Goal: Task Accomplishment & Management: Use online tool/utility

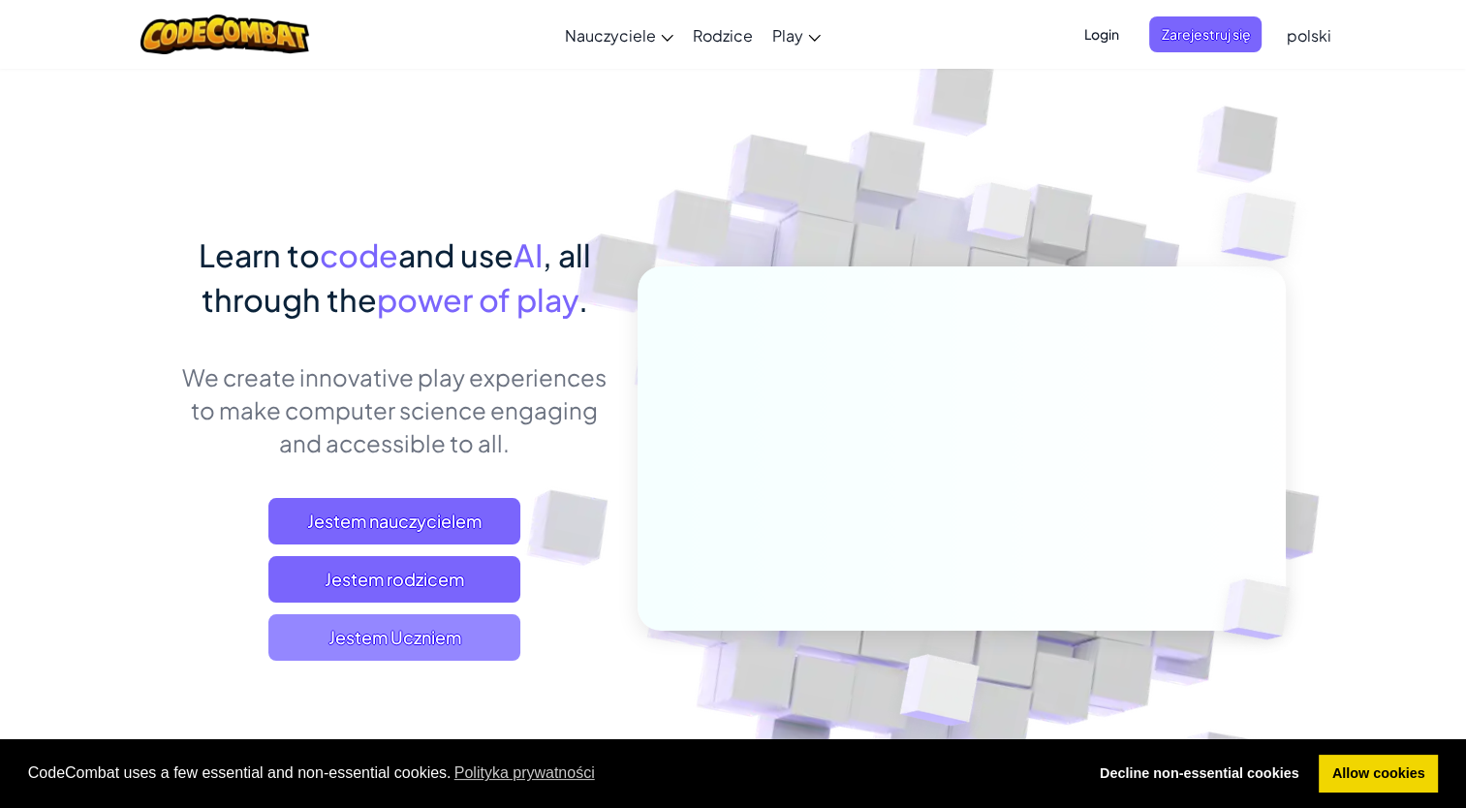
click at [382, 632] on span "Jestem Uczniem" at bounding box center [394, 637] width 252 height 47
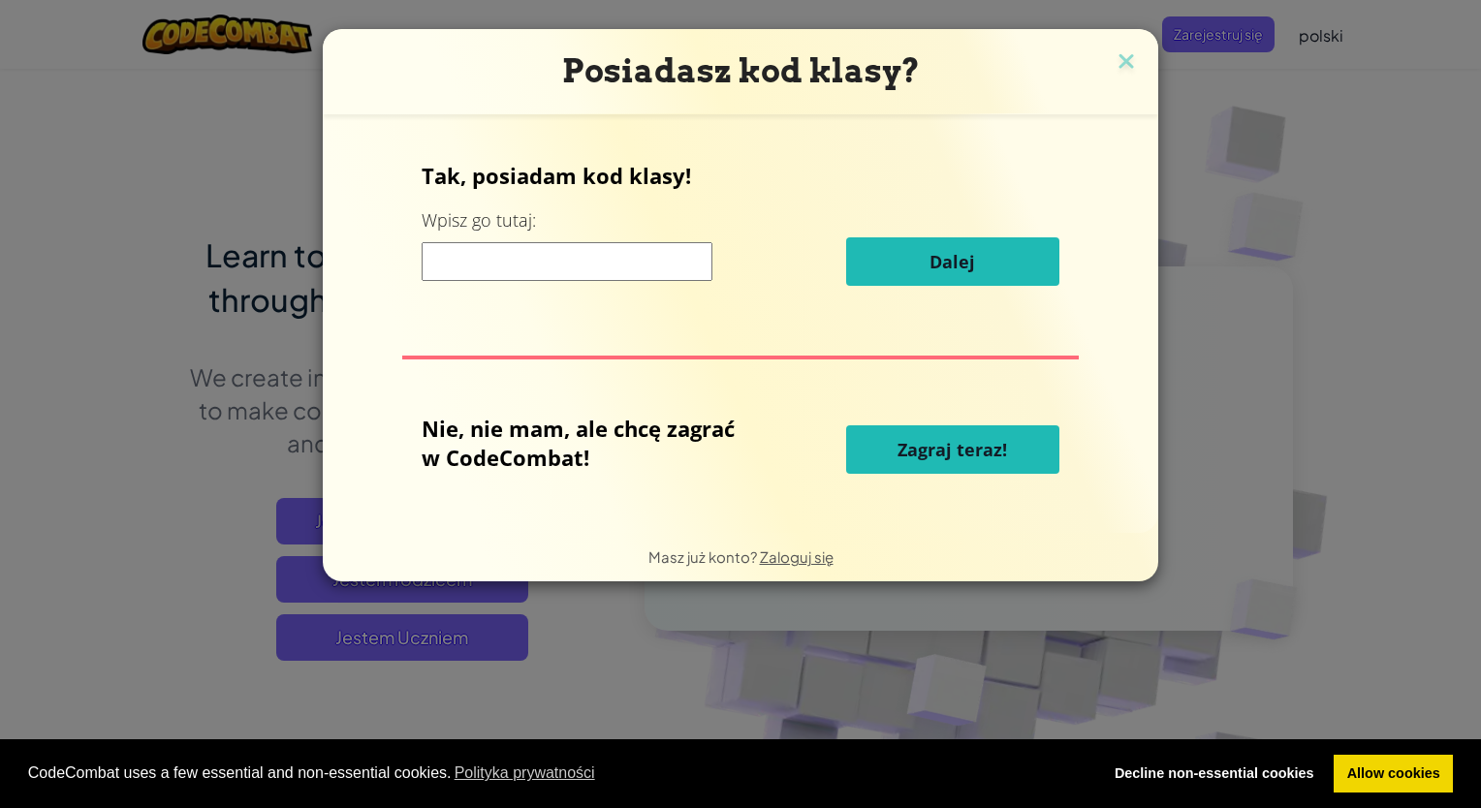
click at [481, 272] on input at bounding box center [567, 261] width 291 height 39
click at [960, 432] on button "Zagraj teraz!" at bounding box center [952, 449] width 213 height 48
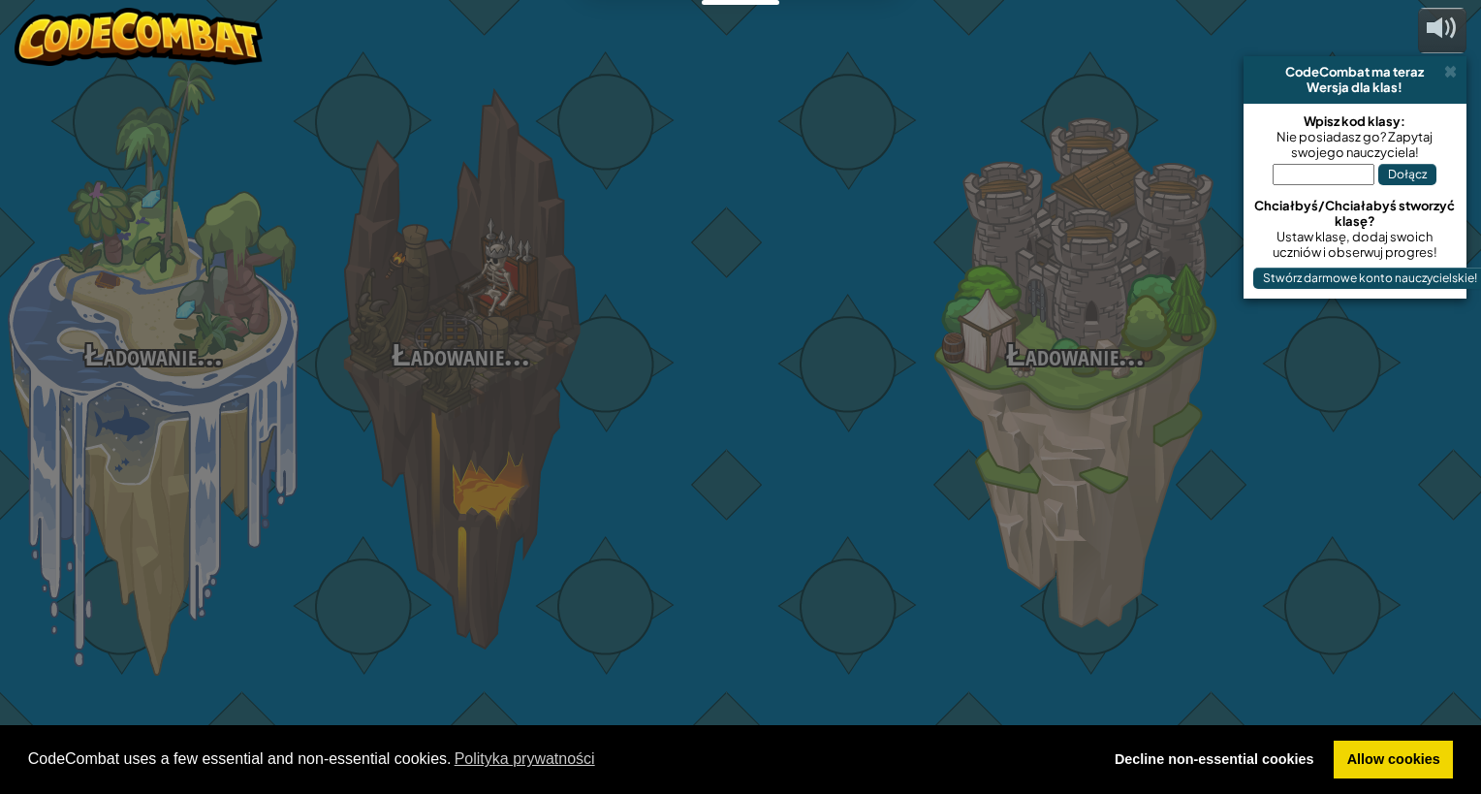
select select "pl"
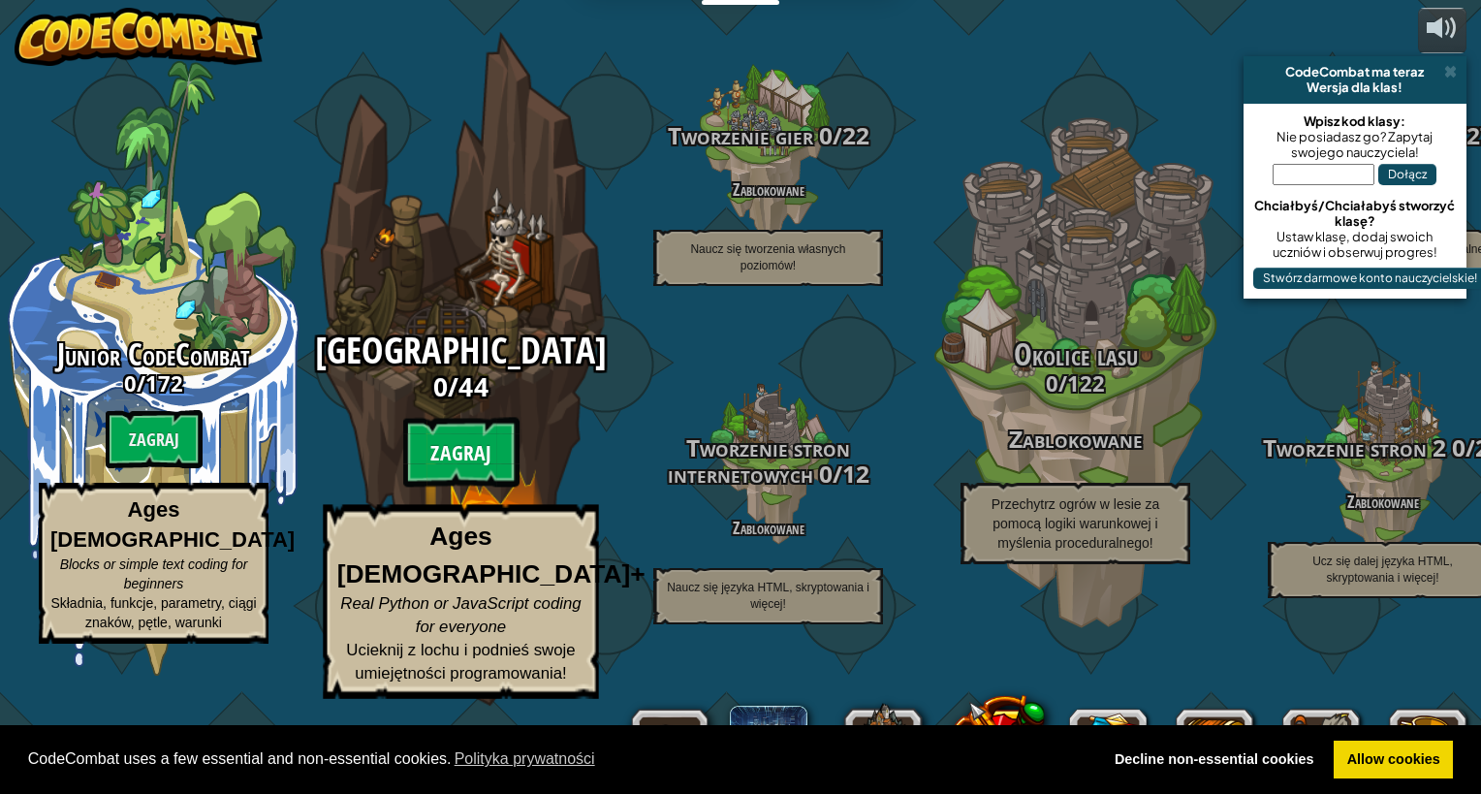
click at [451, 487] on btn "Zagraj" at bounding box center [461, 453] width 116 height 70
select select "pl"
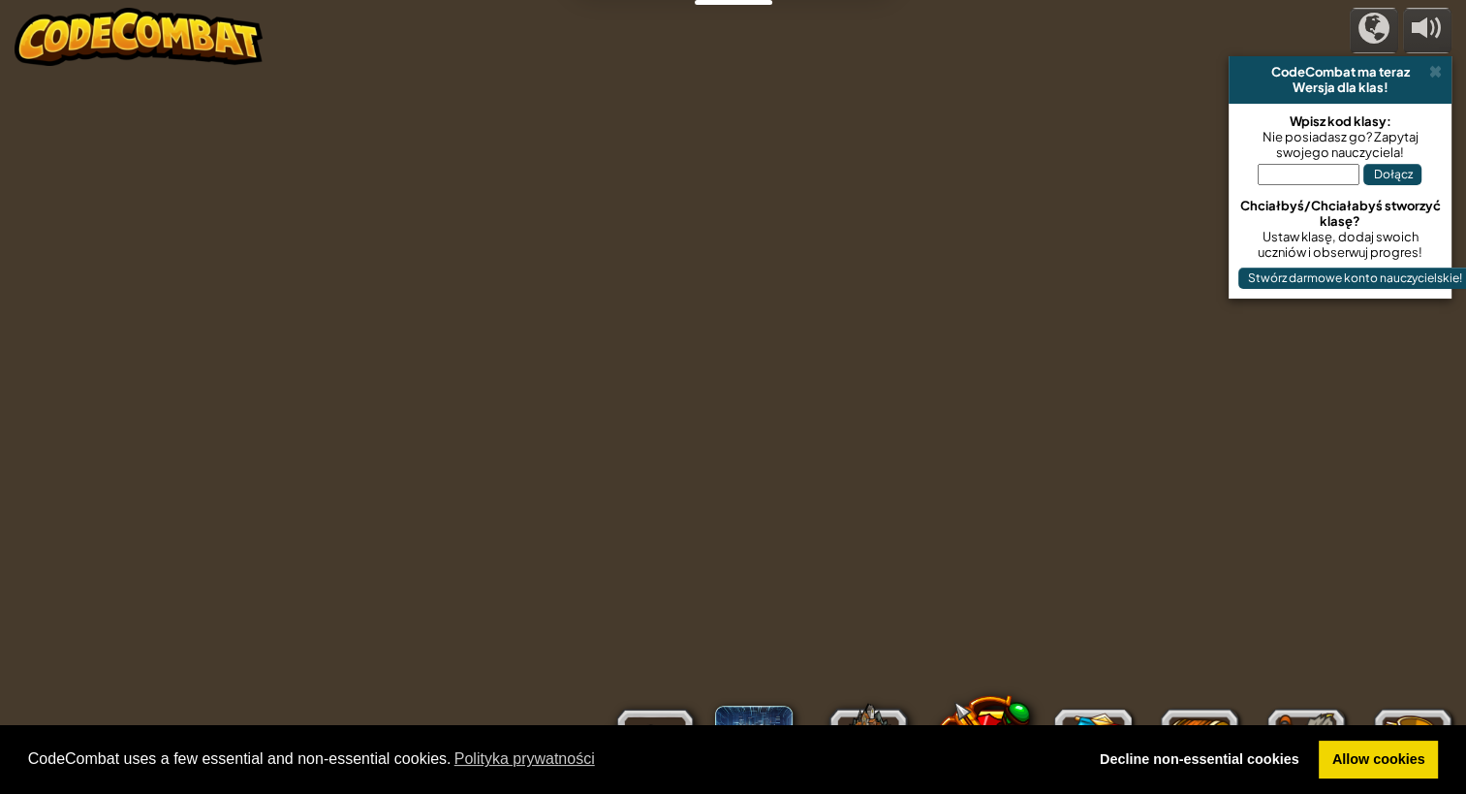
select select "pl"
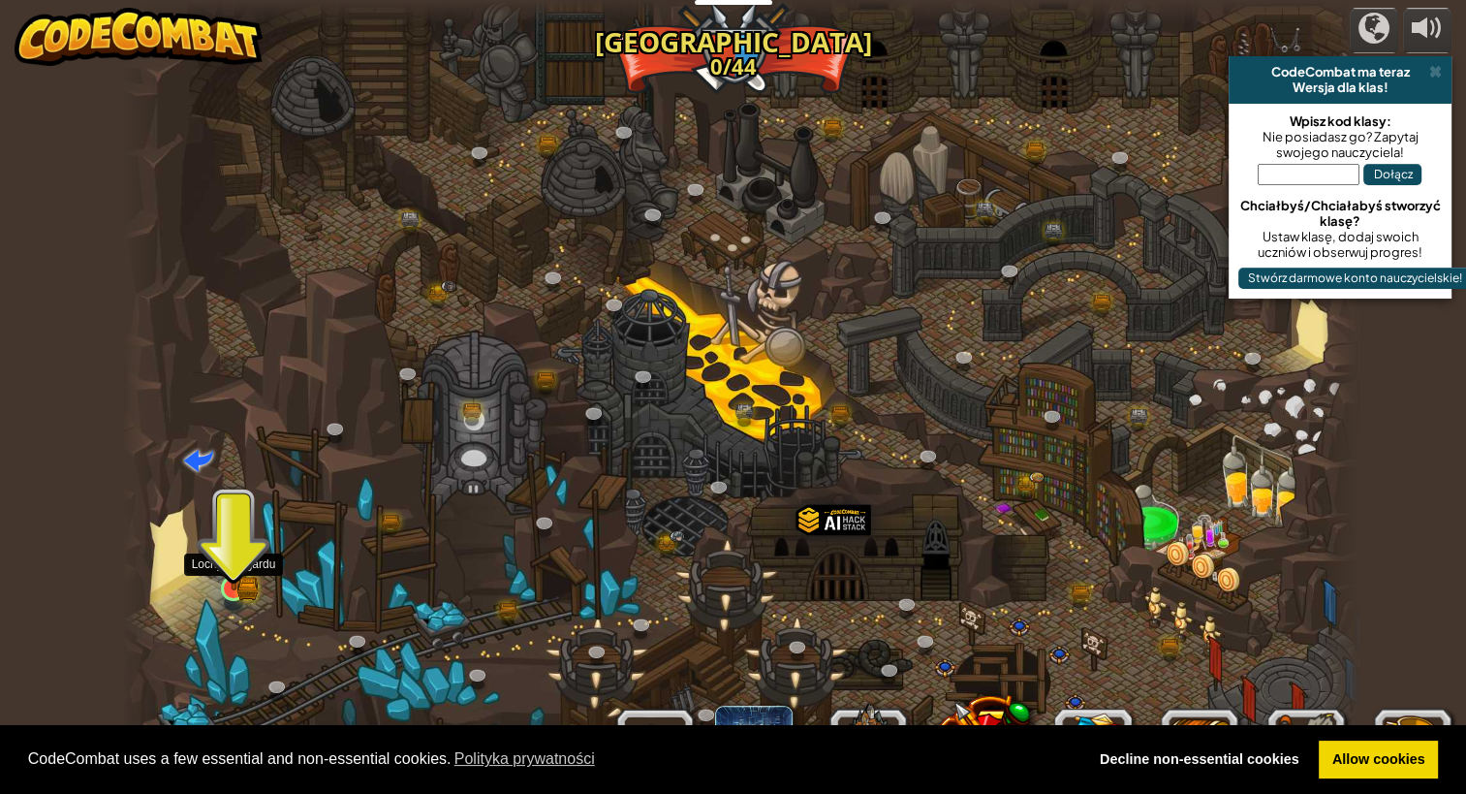
click at [225, 586] on img at bounding box center [234, 555] width 32 height 71
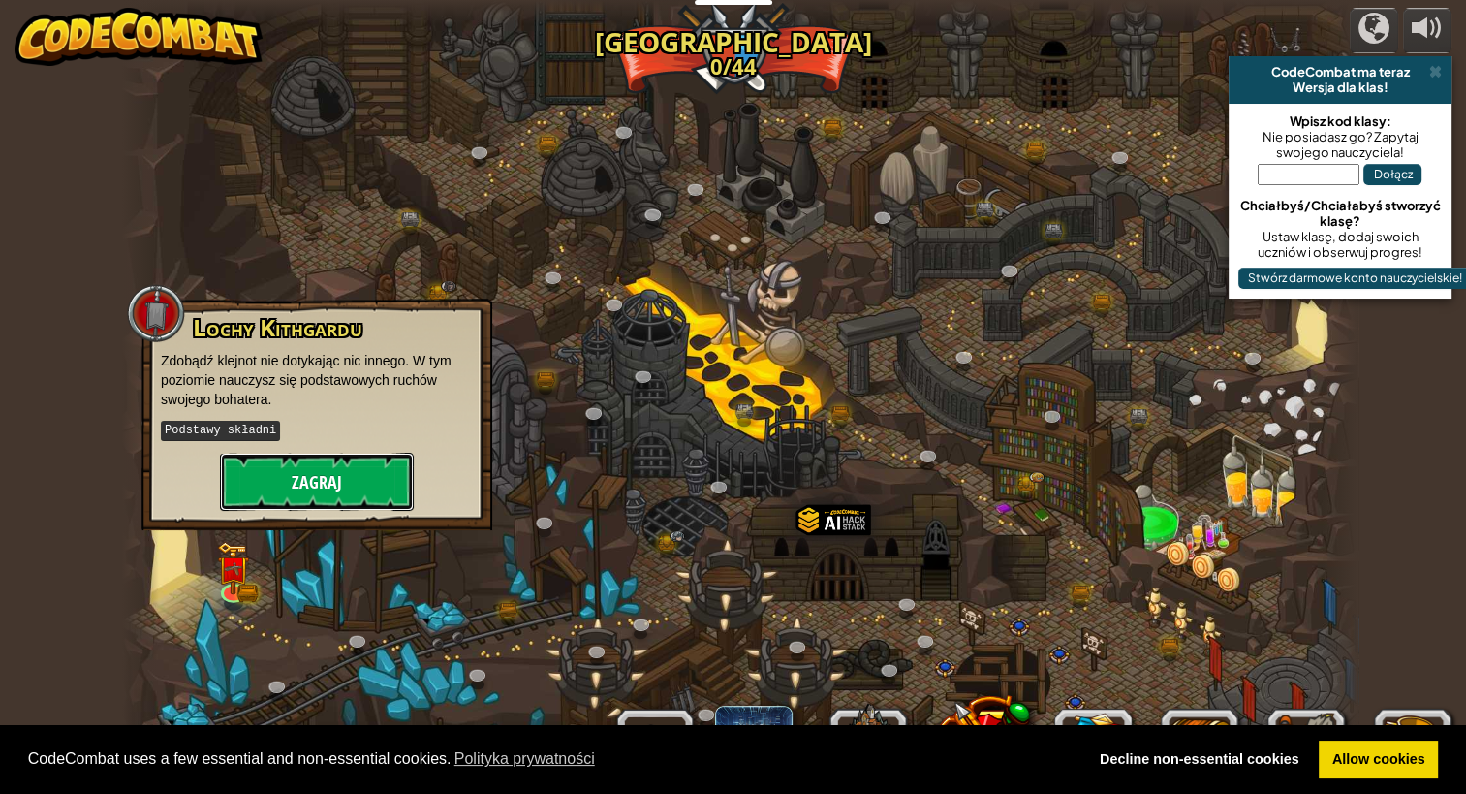
click at [333, 468] on button "Zagraj" at bounding box center [317, 482] width 194 height 58
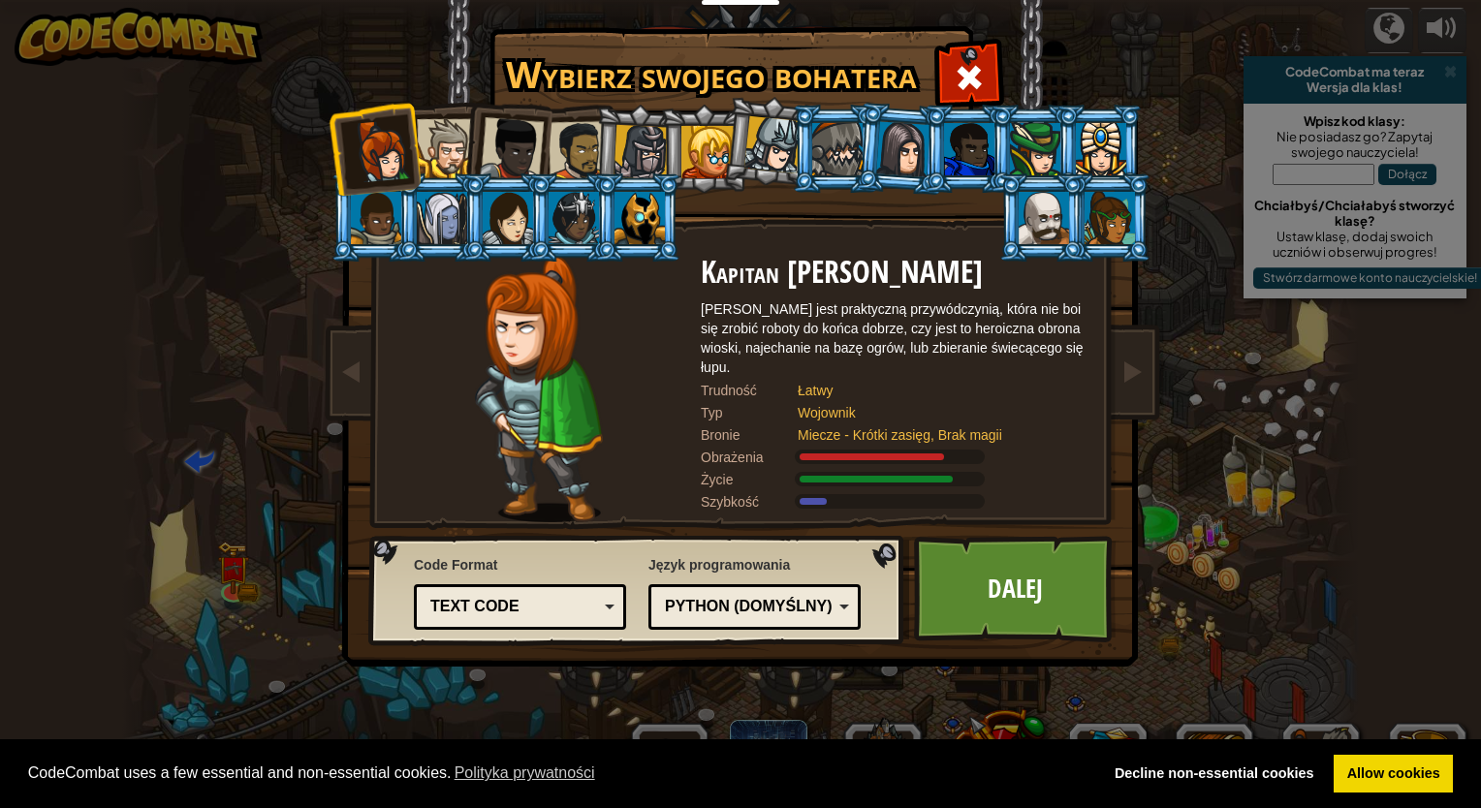
drag, startPoint x: 430, startPoint y: 219, endPoint x: 566, endPoint y: 228, distance: 136.0
click at [566, 105] on ol at bounding box center [741, 105] width 800 height 0
click at [566, 228] on div at bounding box center [574, 218] width 50 height 52
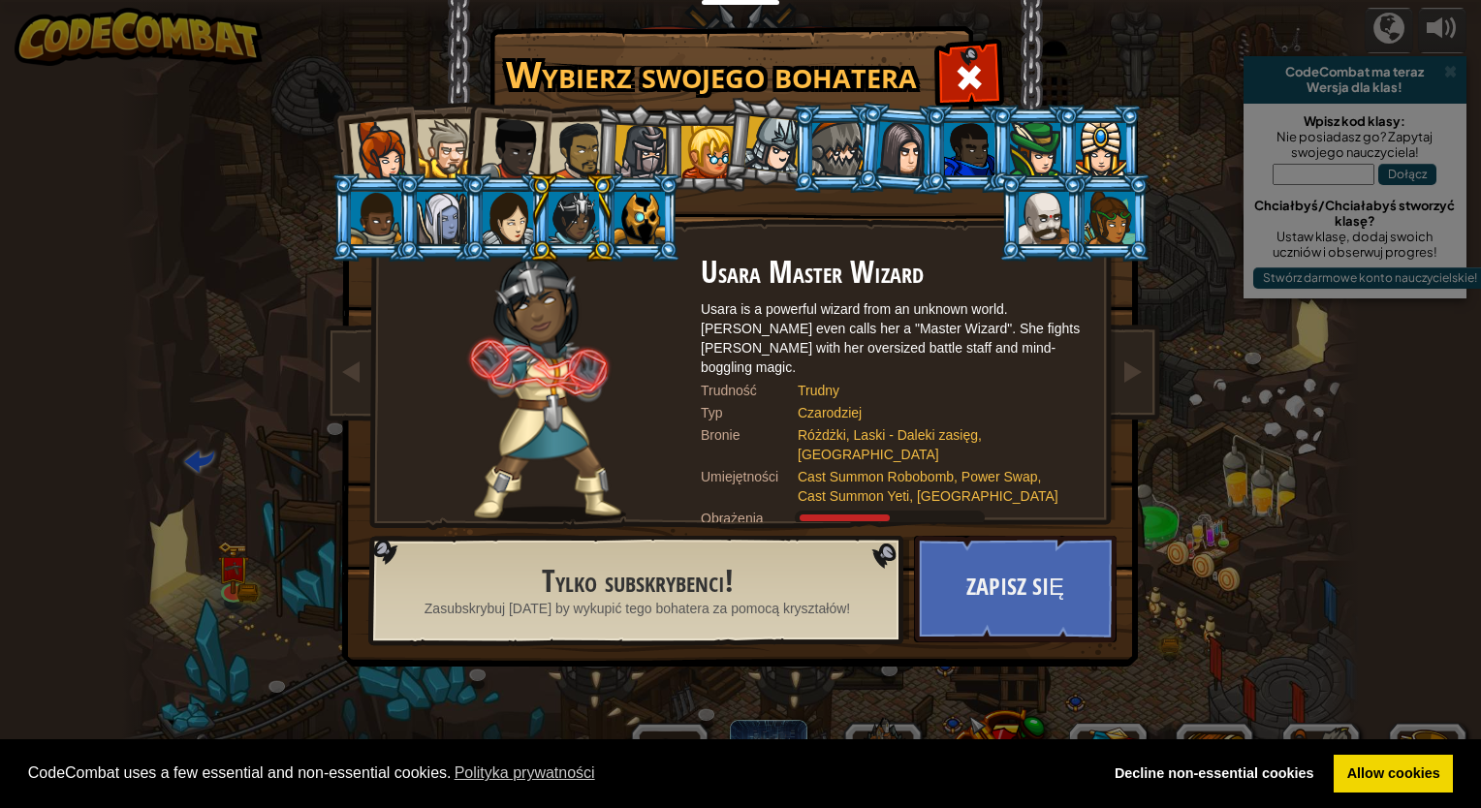
click at [633, 218] on div at bounding box center [639, 218] width 50 height 52
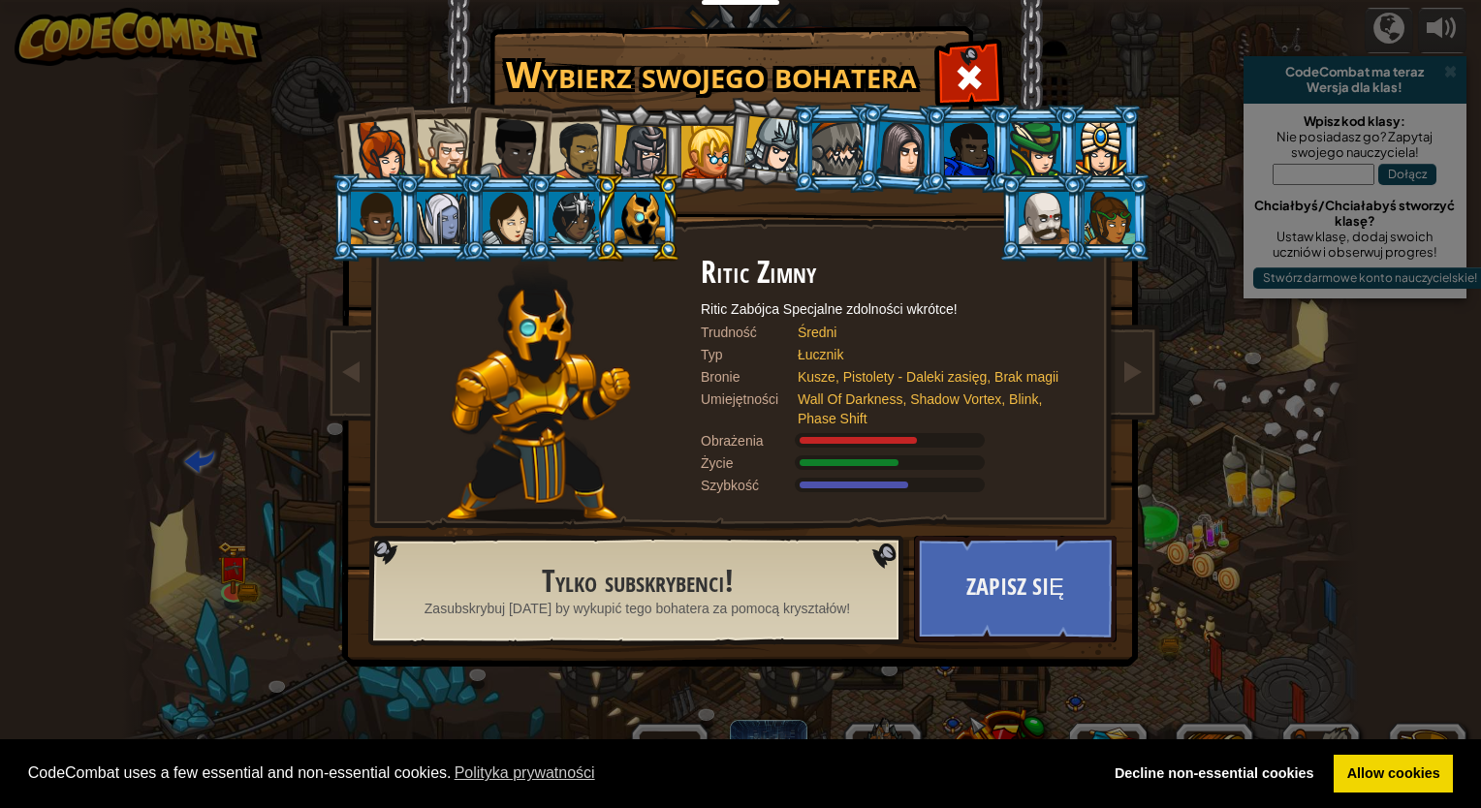
click at [1031, 211] on div at bounding box center [1044, 218] width 50 height 52
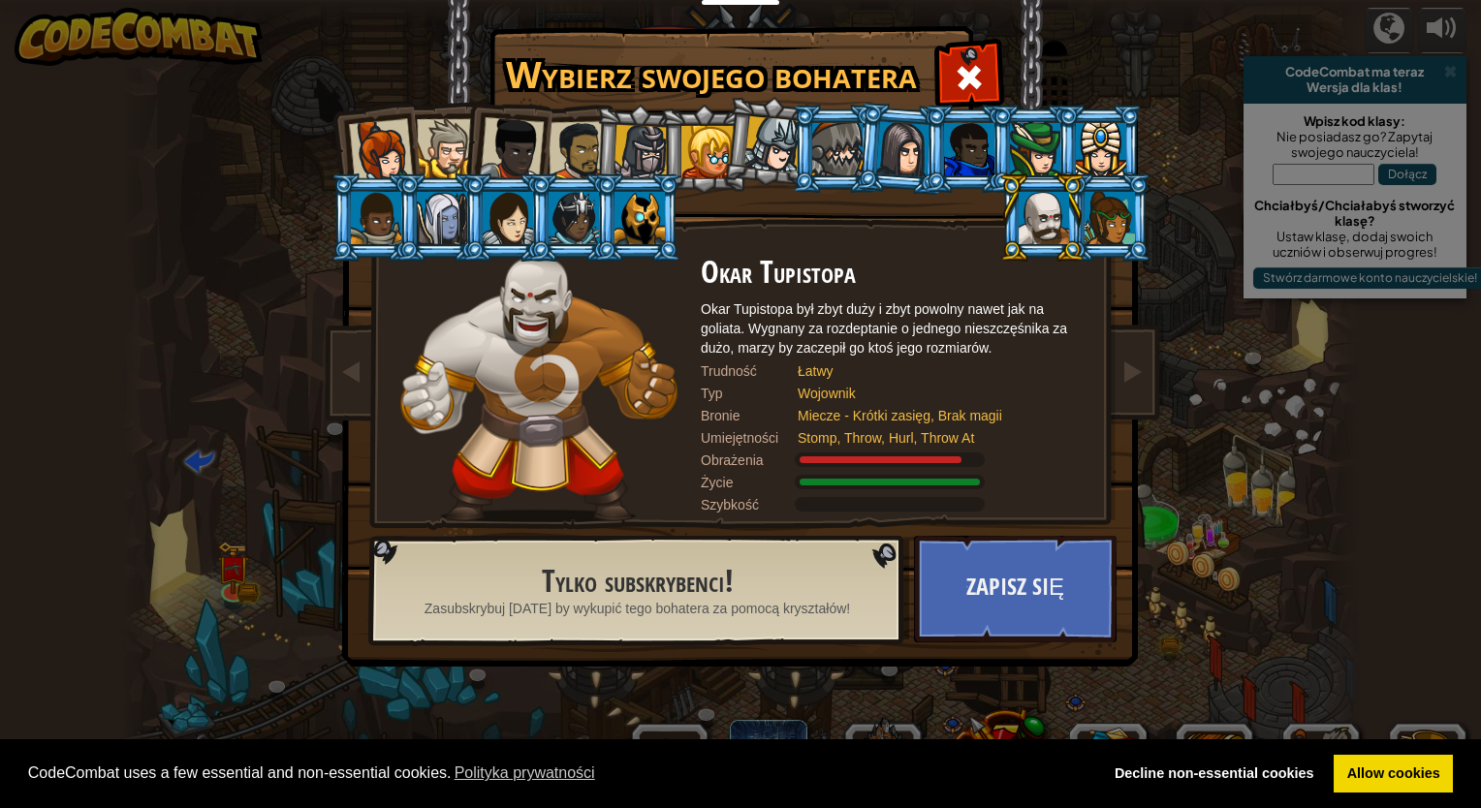
click at [673, 151] on li at bounding box center [703, 149] width 87 height 88
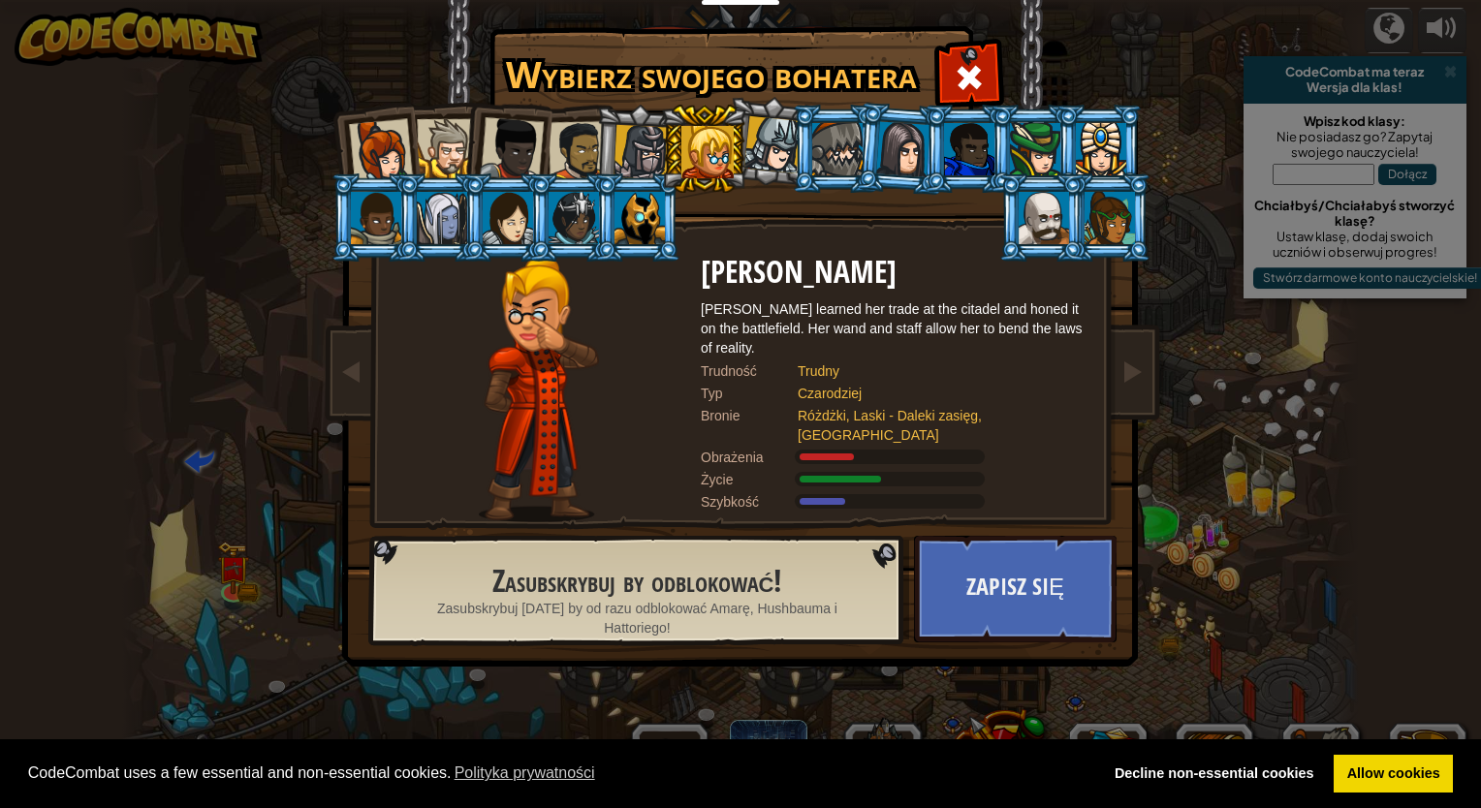
click at [631, 145] on div at bounding box center [640, 152] width 55 height 55
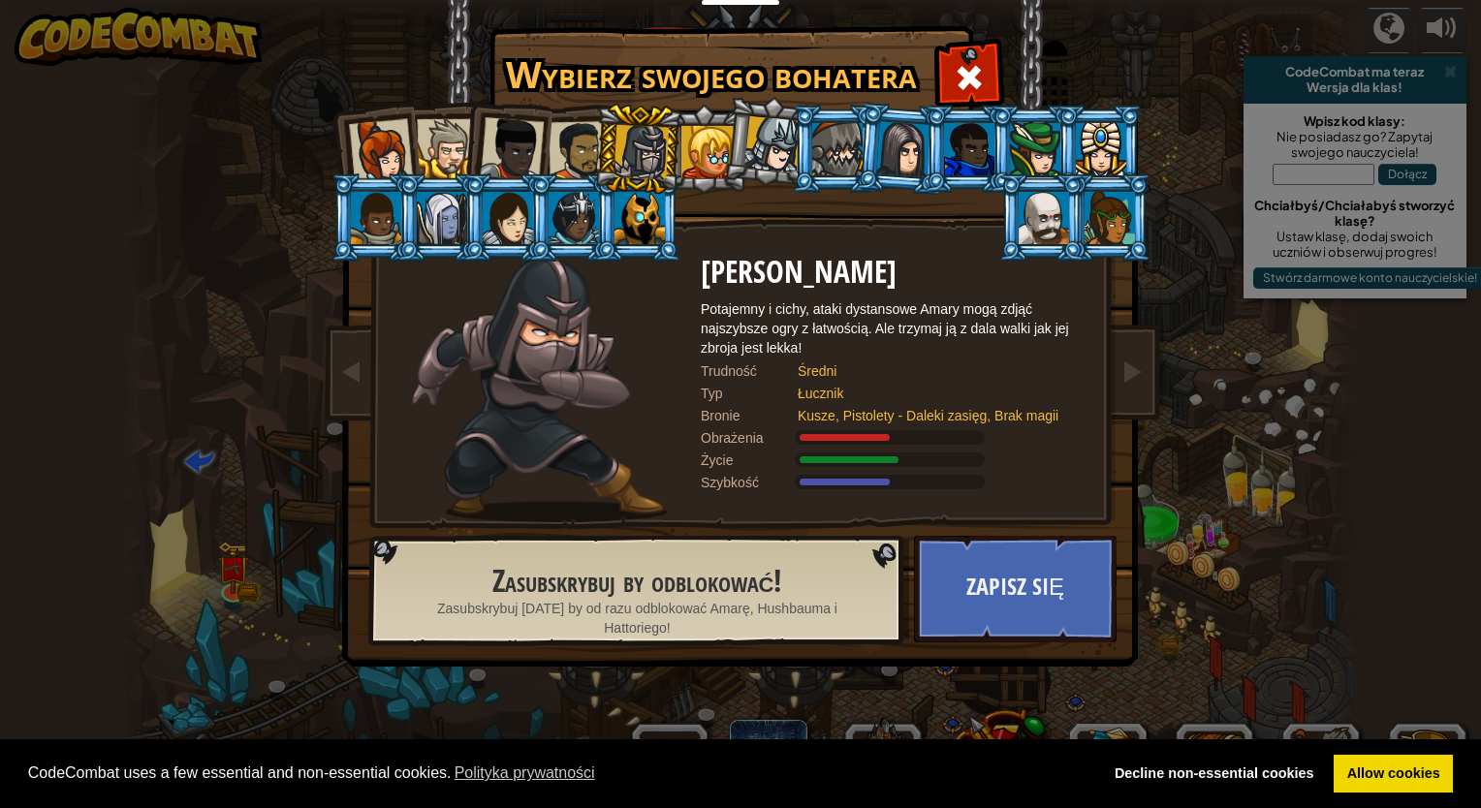
click at [843, 152] on div at bounding box center [837, 149] width 50 height 52
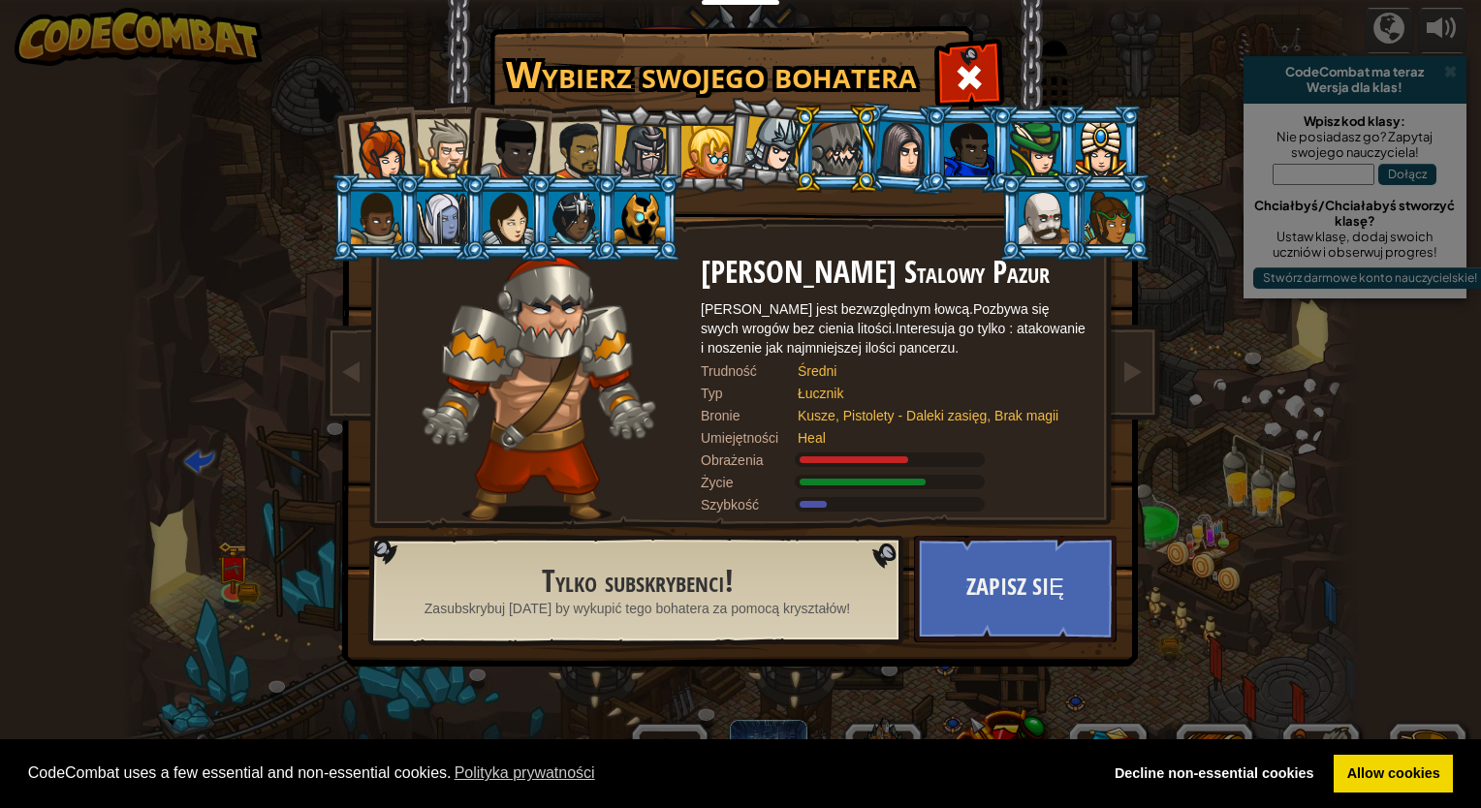
click at [938, 160] on li at bounding box center [967, 149] width 87 height 88
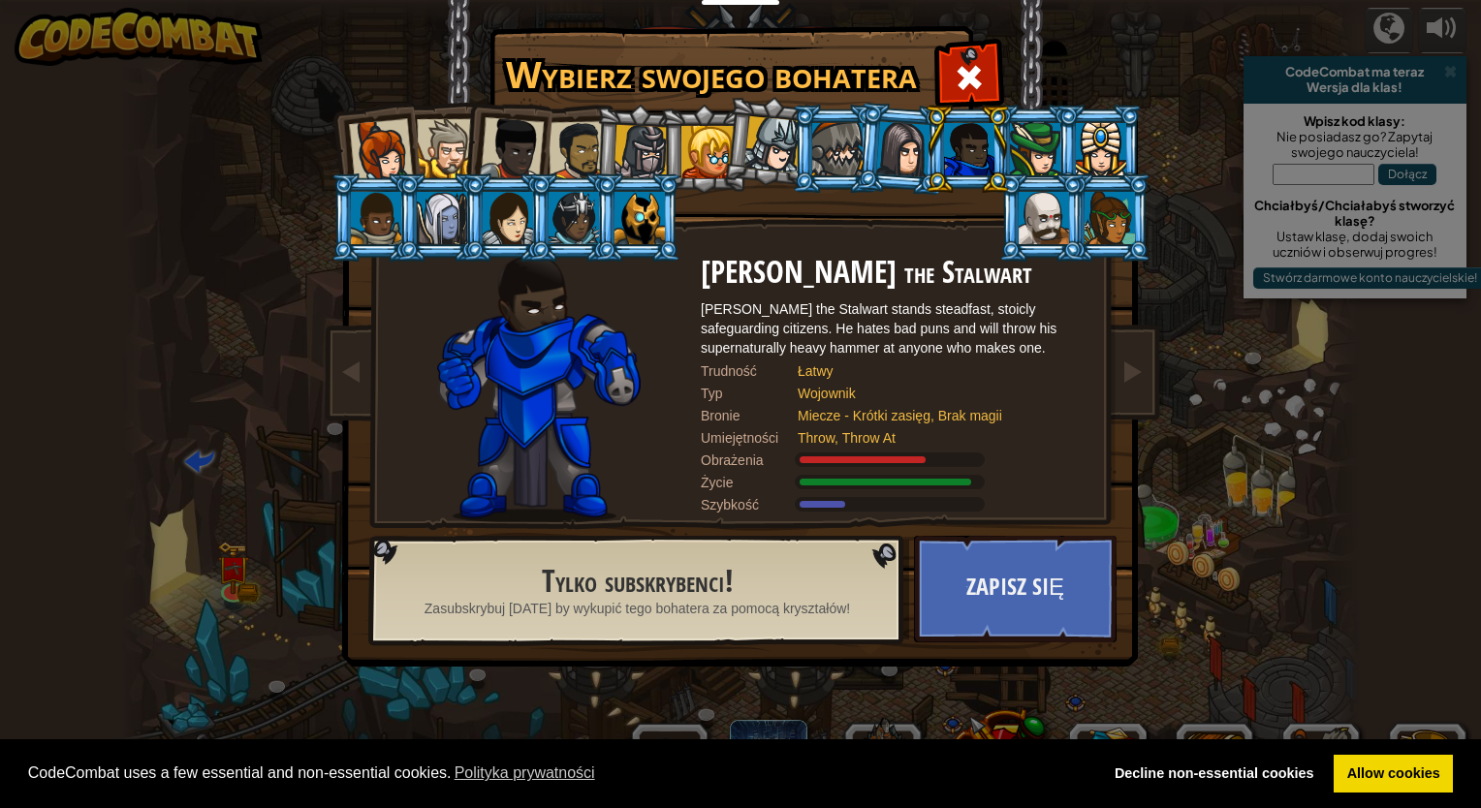
click at [585, 138] on div at bounding box center [579, 151] width 60 height 60
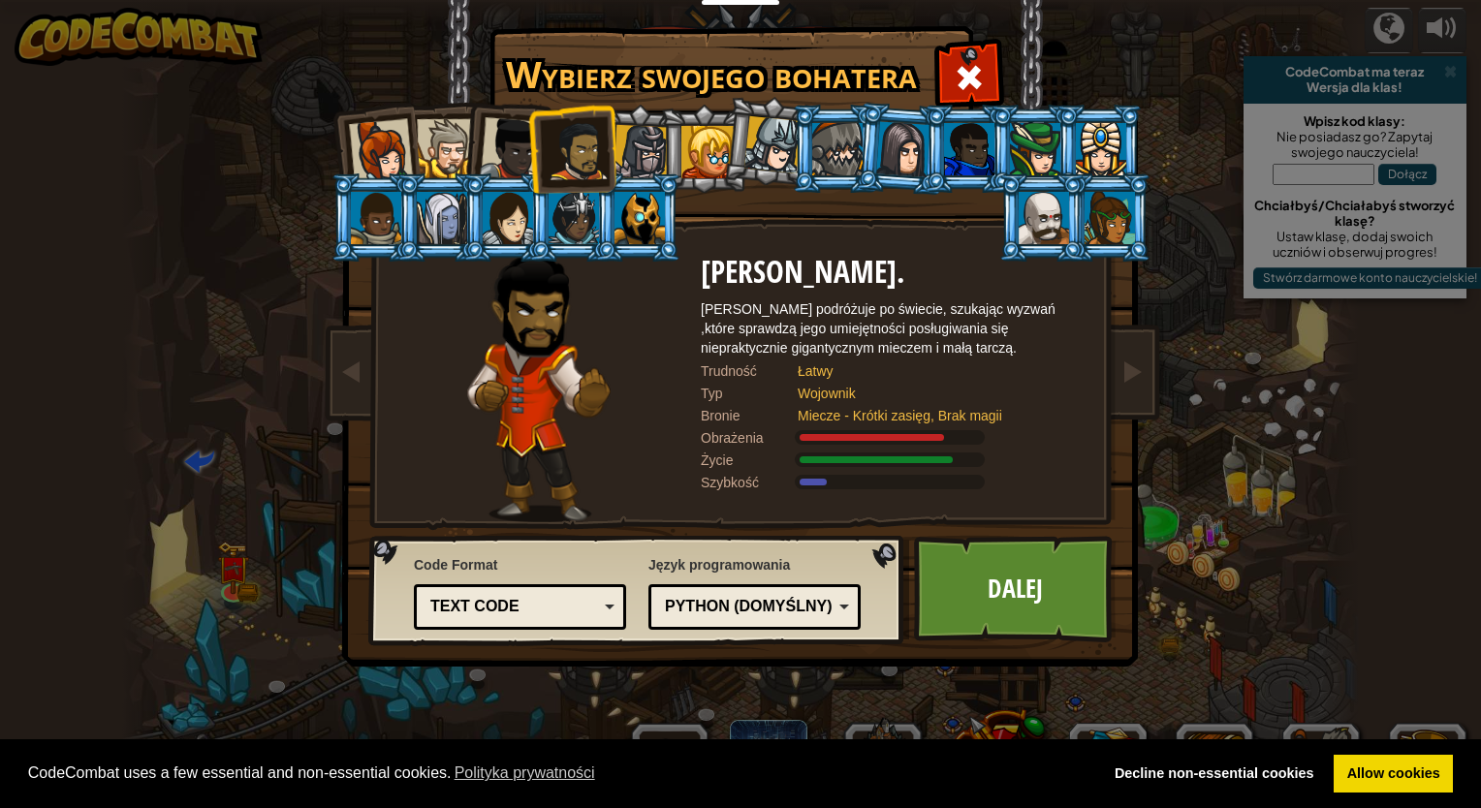
click at [544, 132] on li at bounding box center [571, 149] width 89 height 90
click at [523, 134] on div at bounding box center [512, 149] width 64 height 64
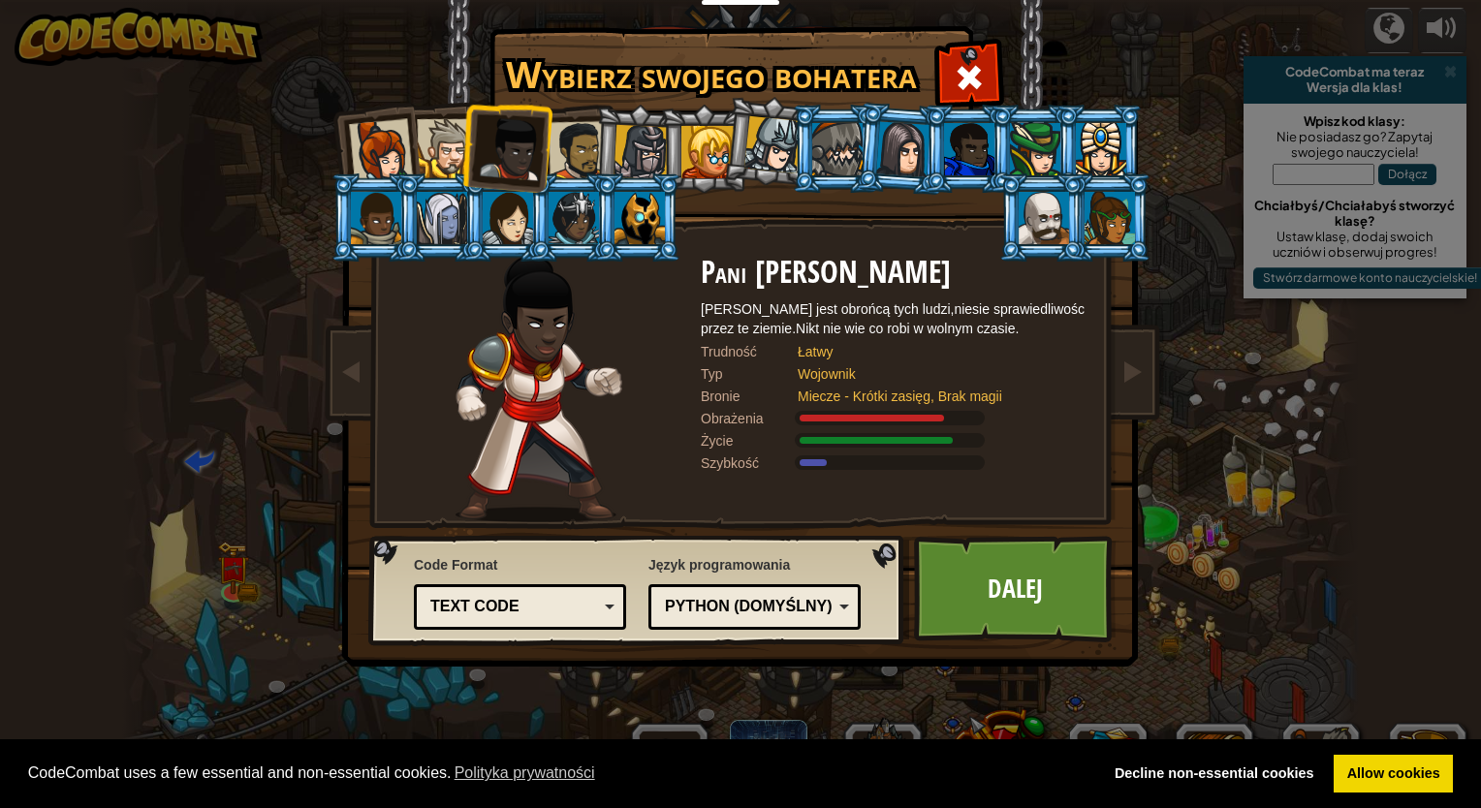
click at [436, 146] on div at bounding box center [446, 148] width 59 height 59
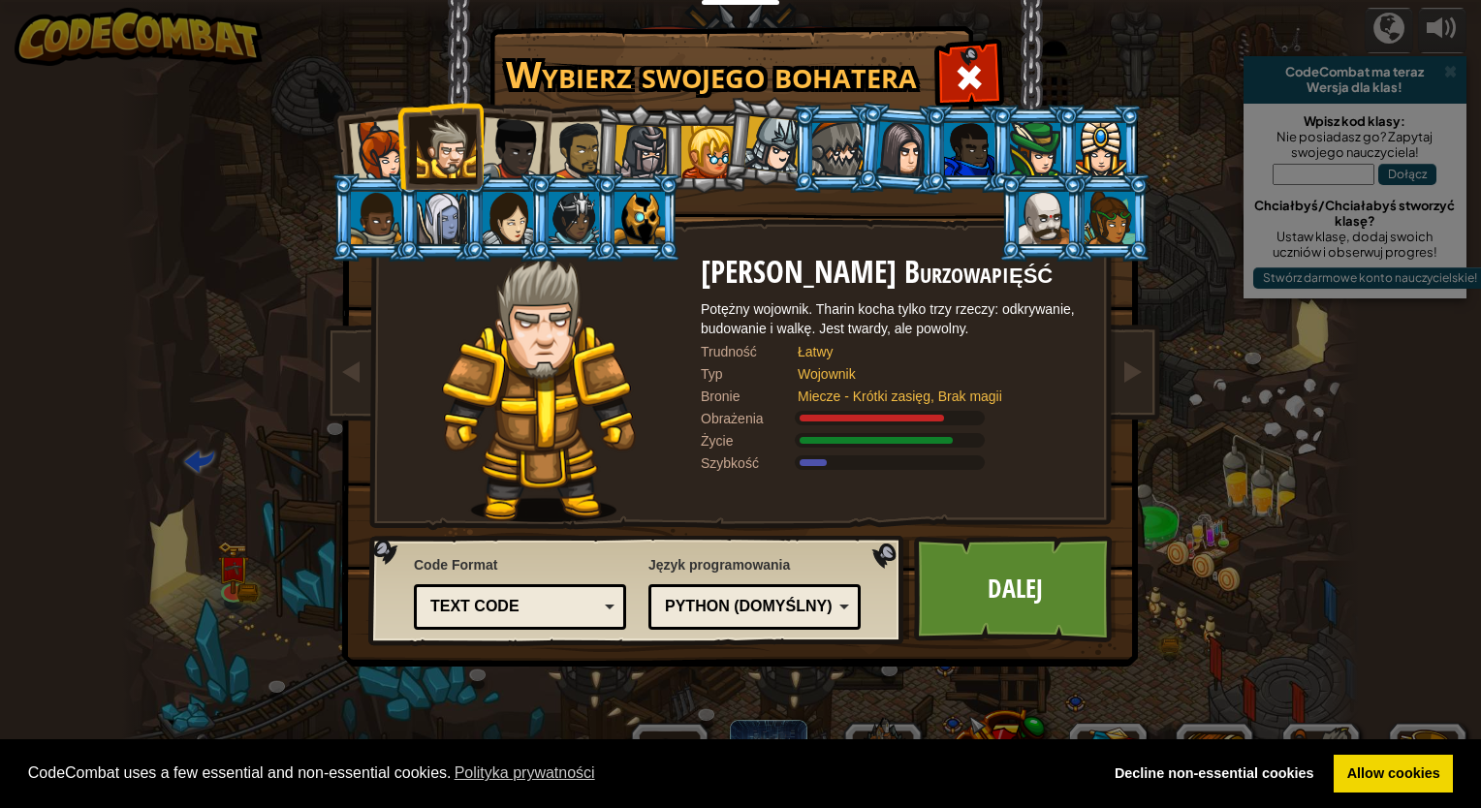
click at [647, 173] on li at bounding box center [637, 217] width 87 height 88
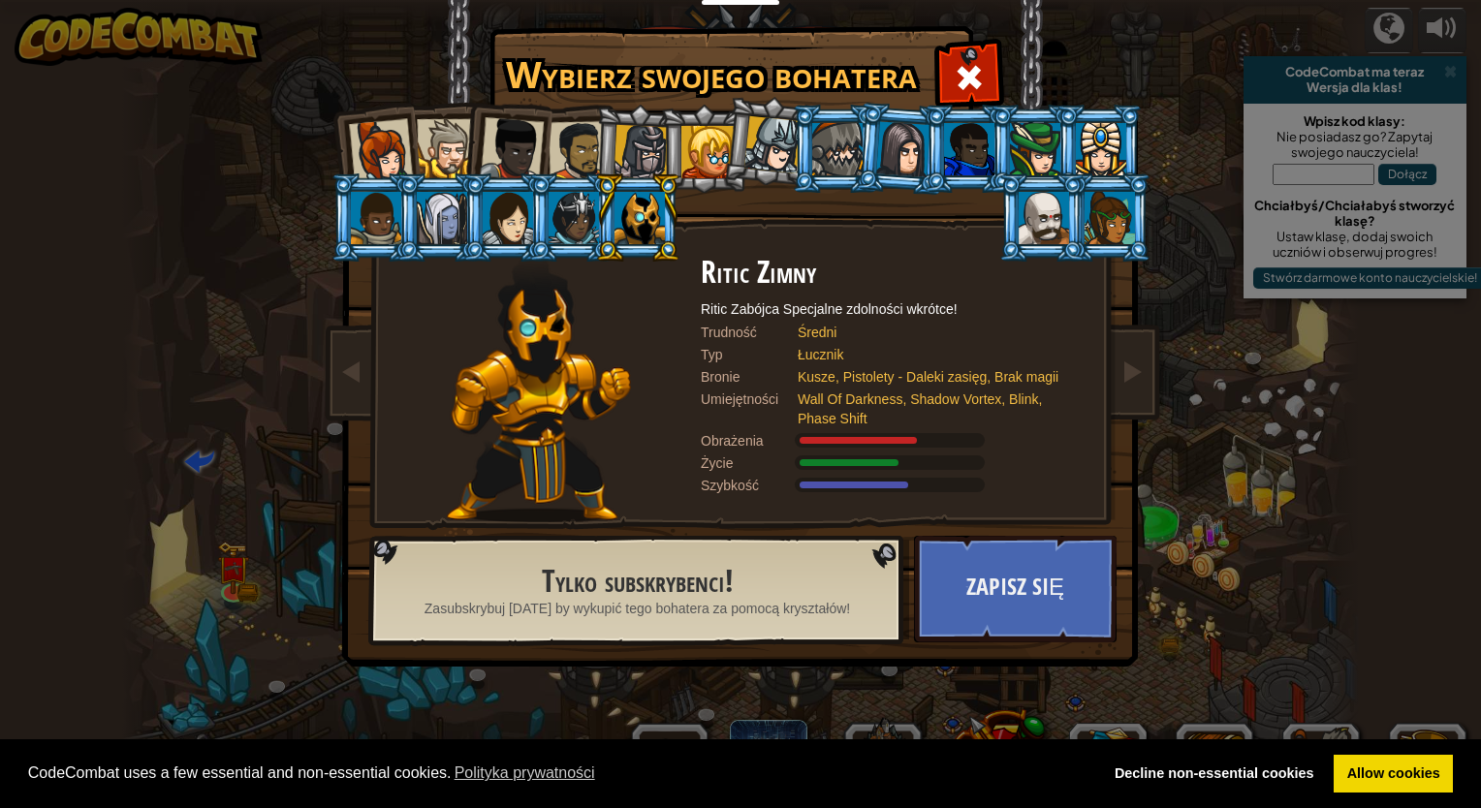
click at [570, 216] on div at bounding box center [574, 218] width 50 height 52
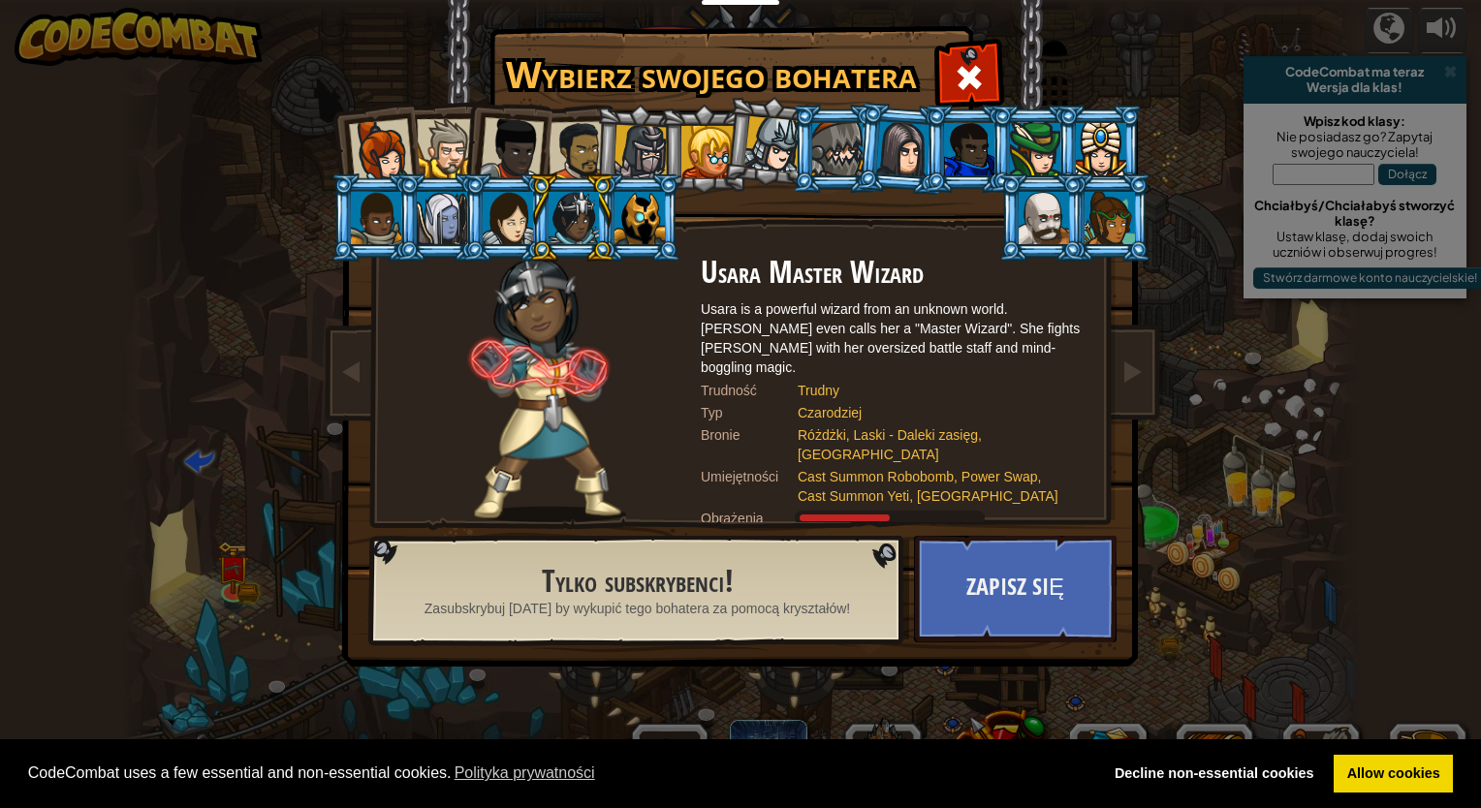
click at [644, 158] on div at bounding box center [640, 152] width 55 height 55
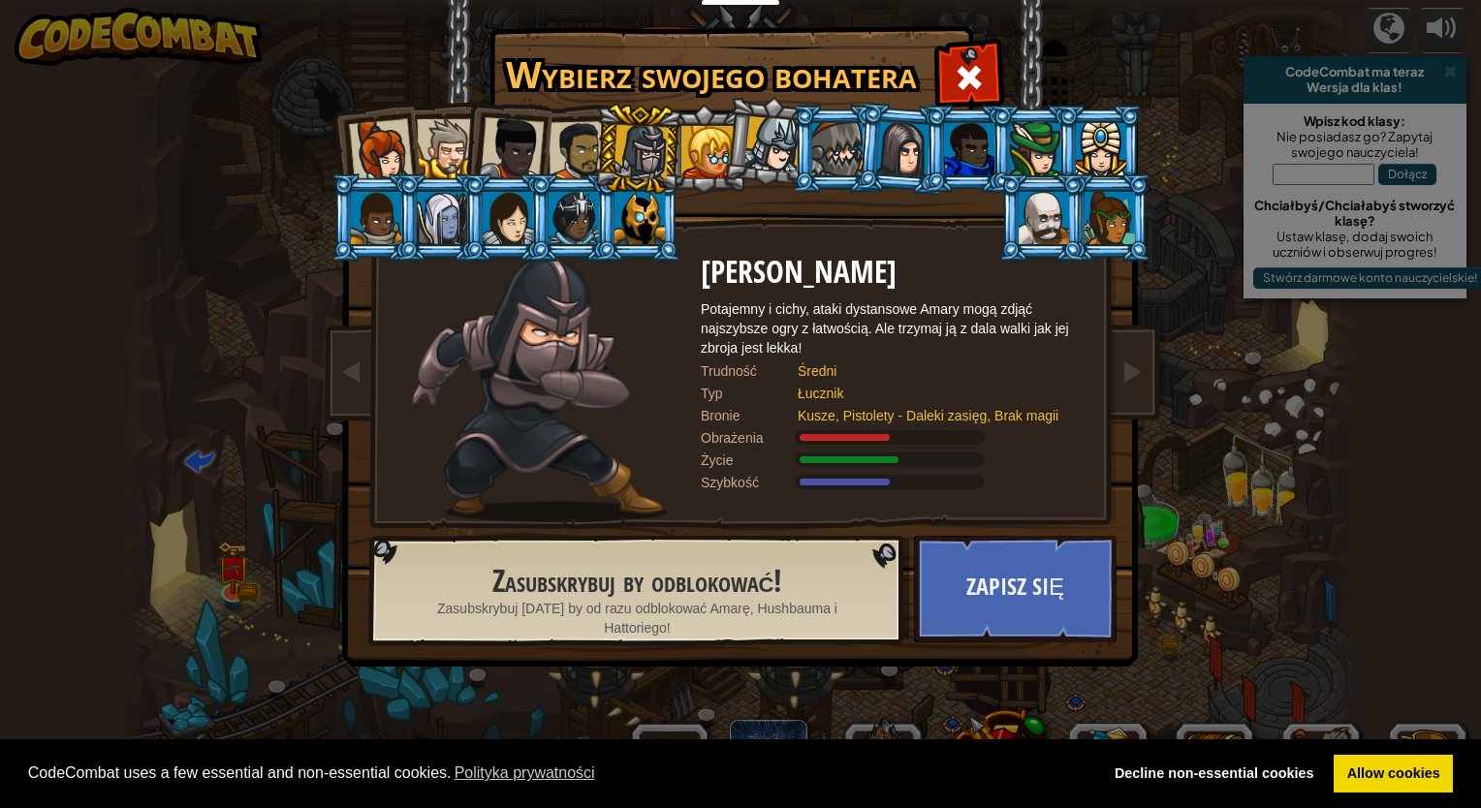
click at [640, 218] on div at bounding box center [639, 218] width 50 height 52
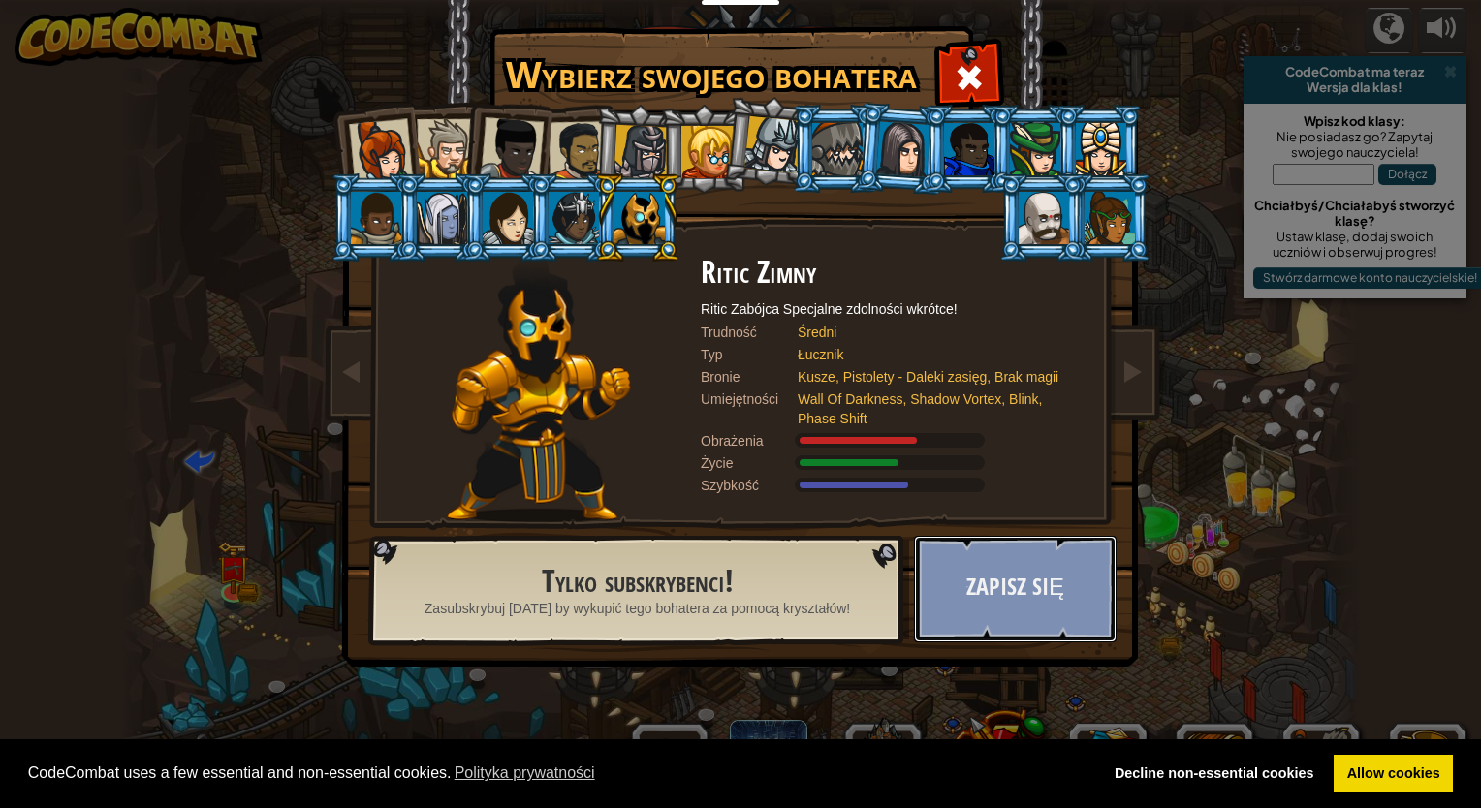
click at [1006, 591] on button "Zapisz się" at bounding box center [1015, 589] width 203 height 107
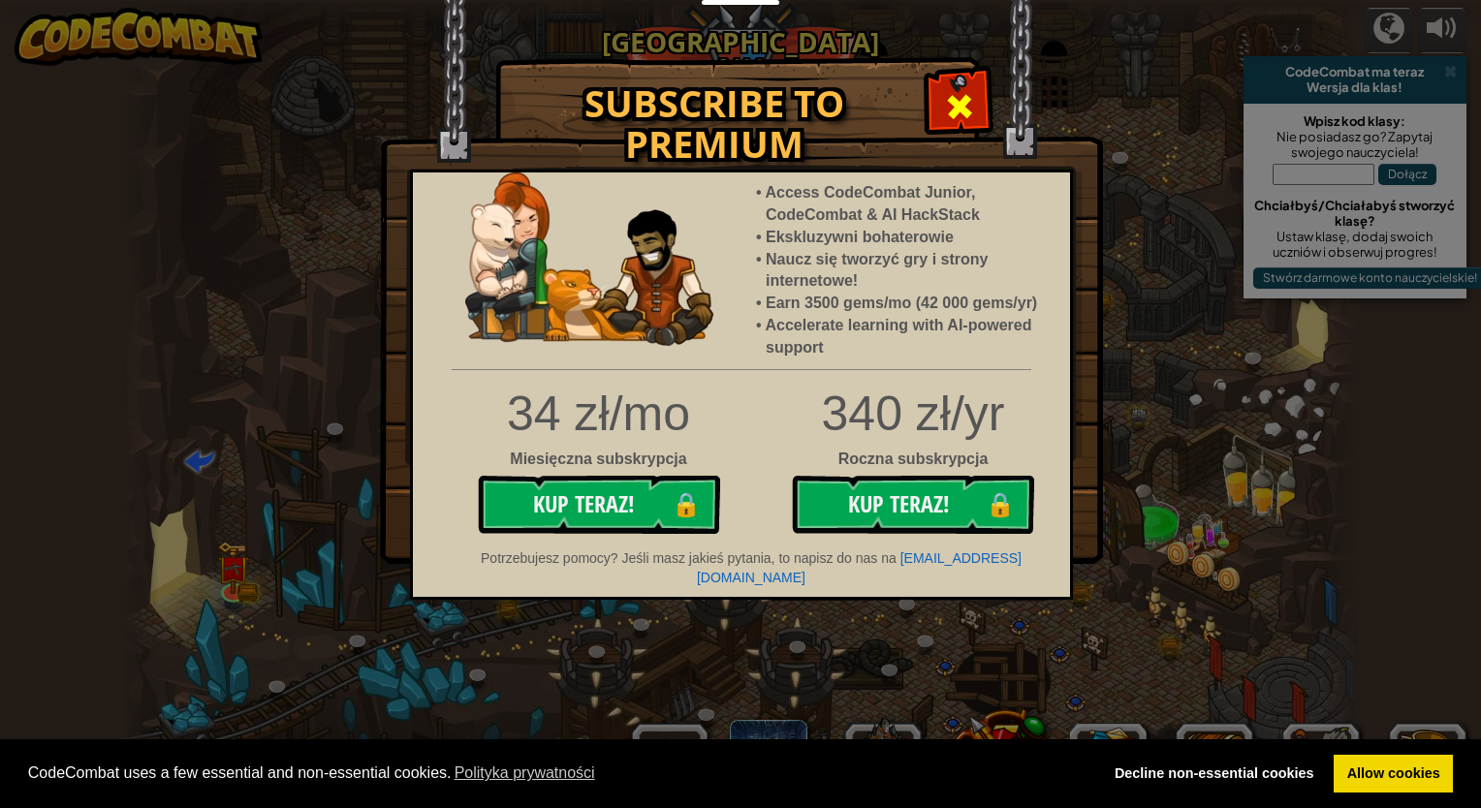
click at [931, 94] on div at bounding box center [958, 104] width 61 height 61
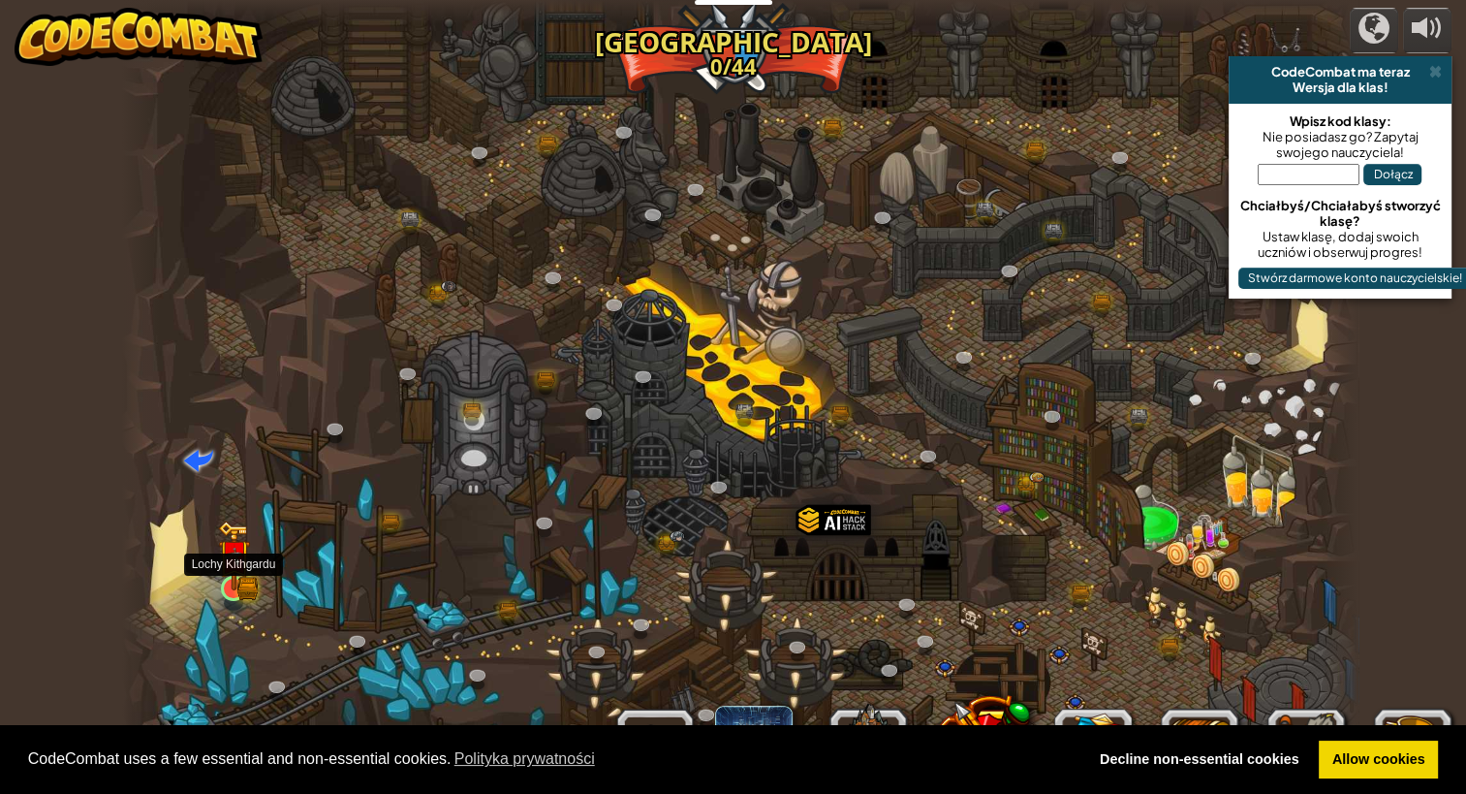
click at [229, 563] on img at bounding box center [233, 556] width 19 height 19
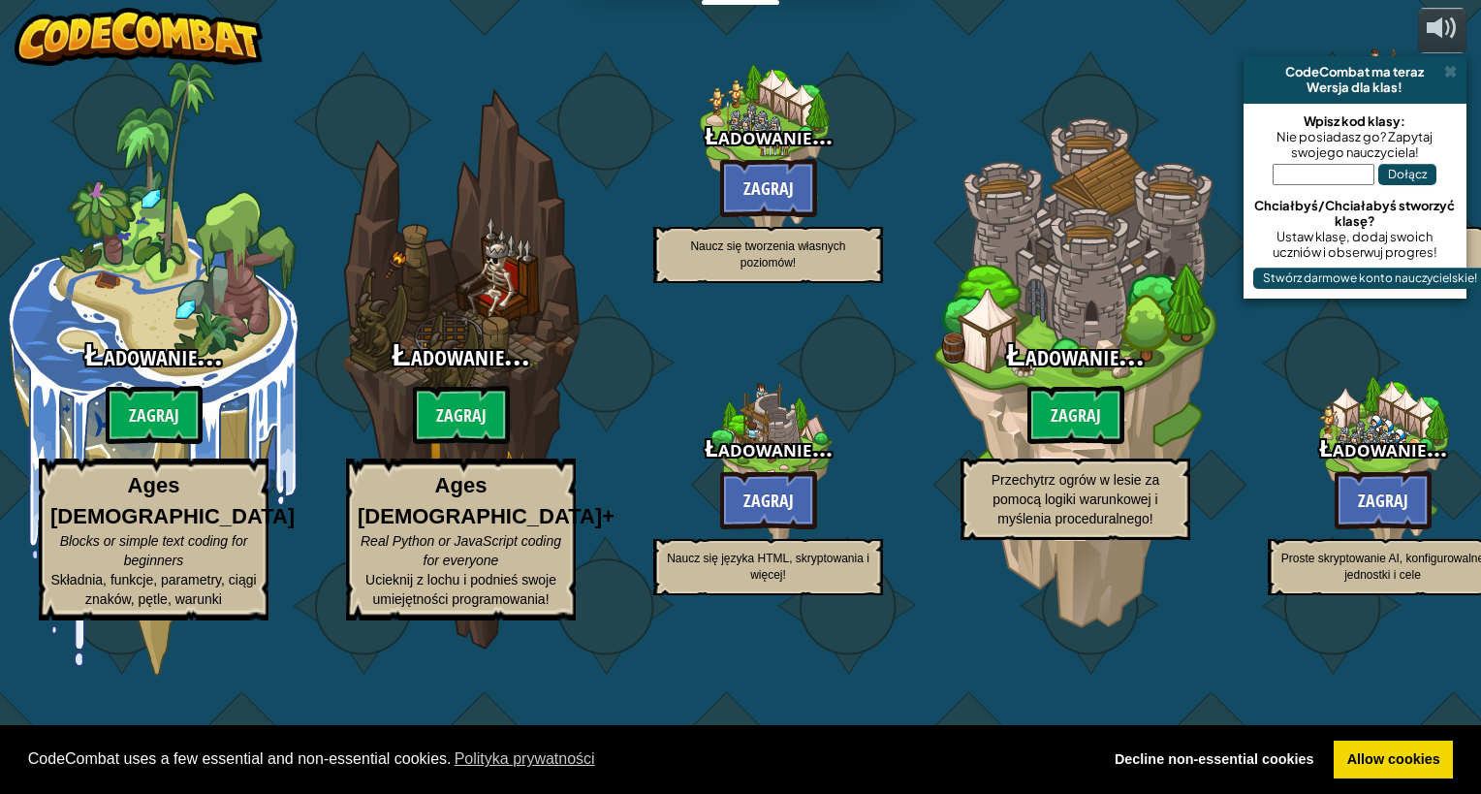
select select "pl"
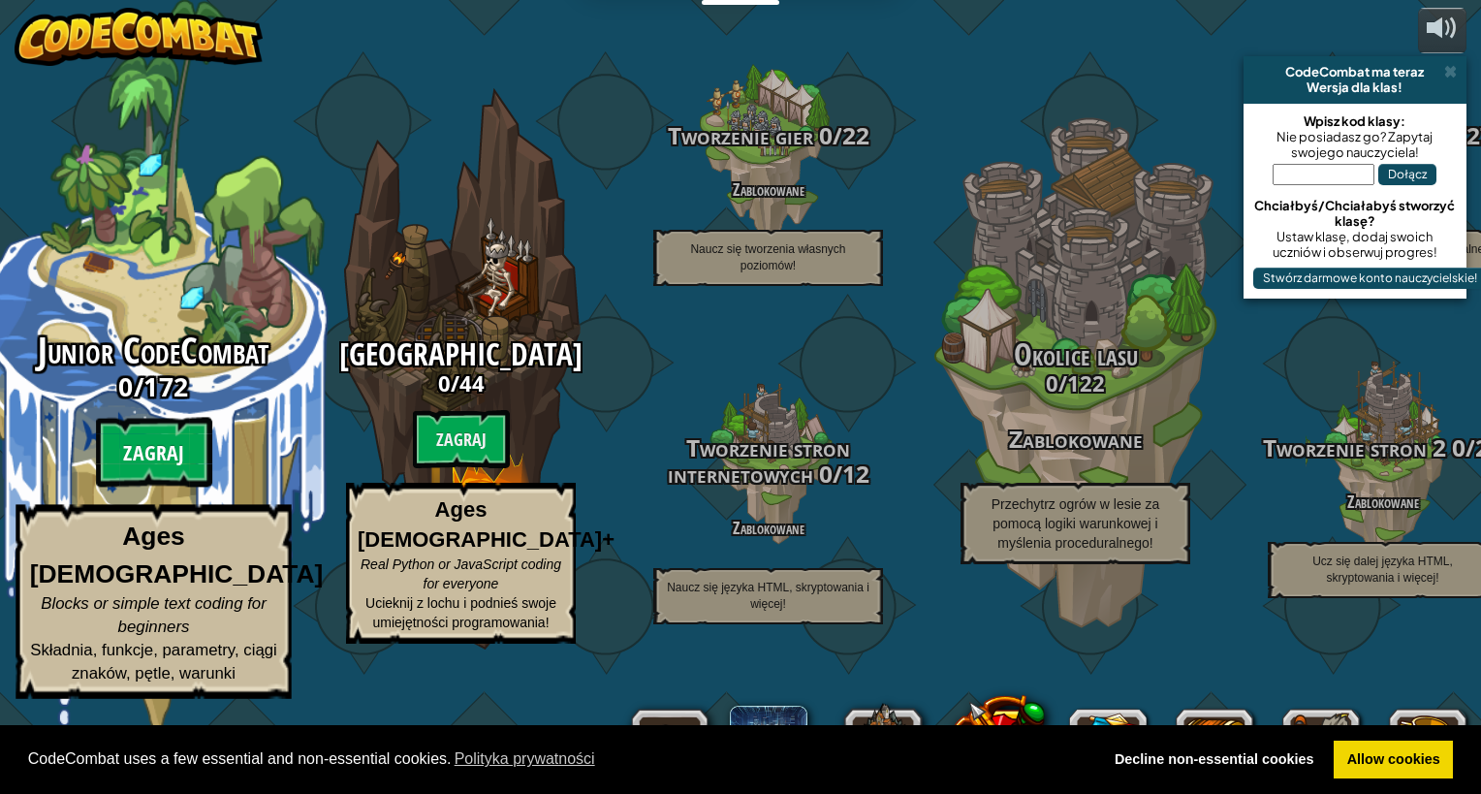
click at [147, 487] on btn "Zagraj" at bounding box center [154, 453] width 116 height 70
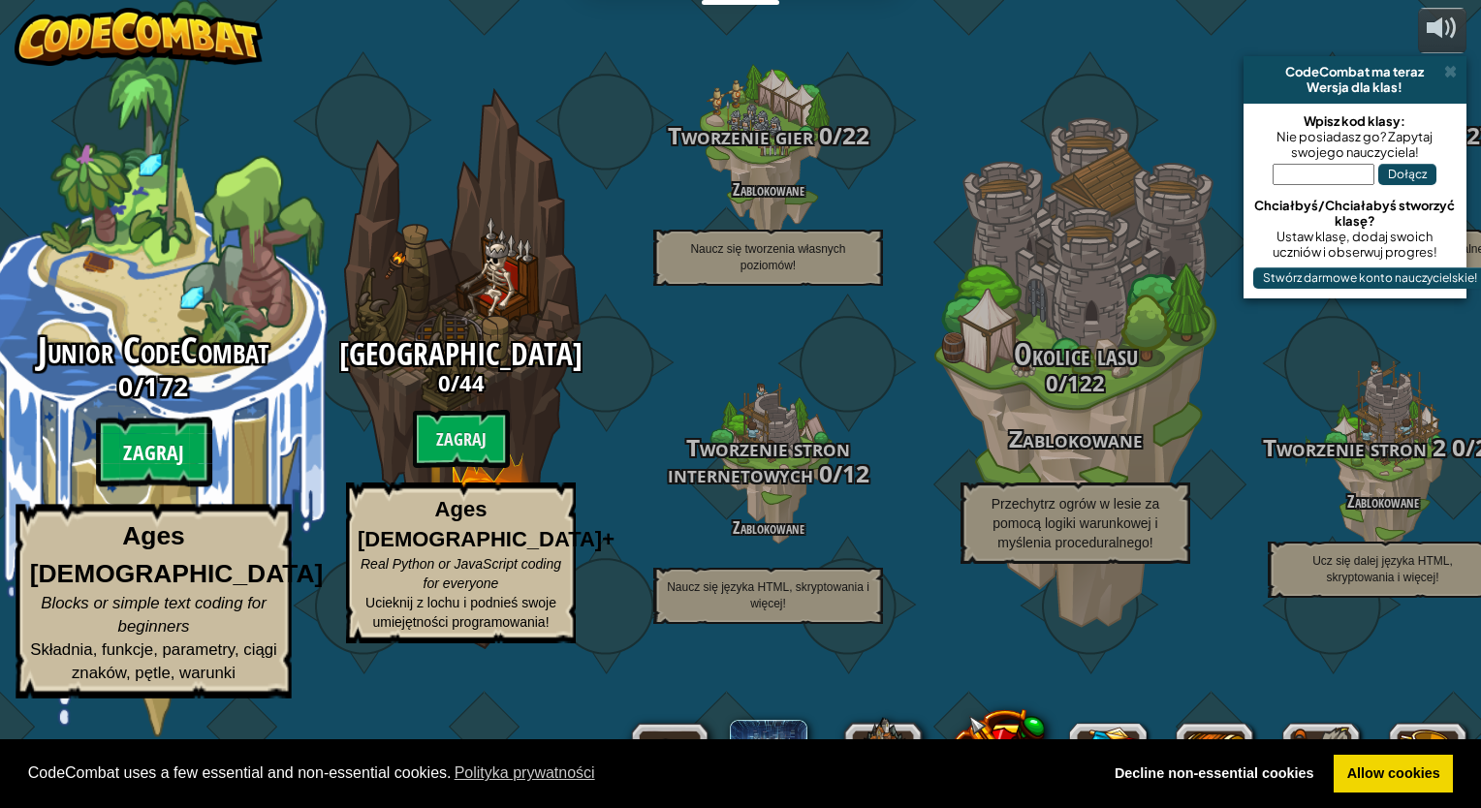
select select "pl"
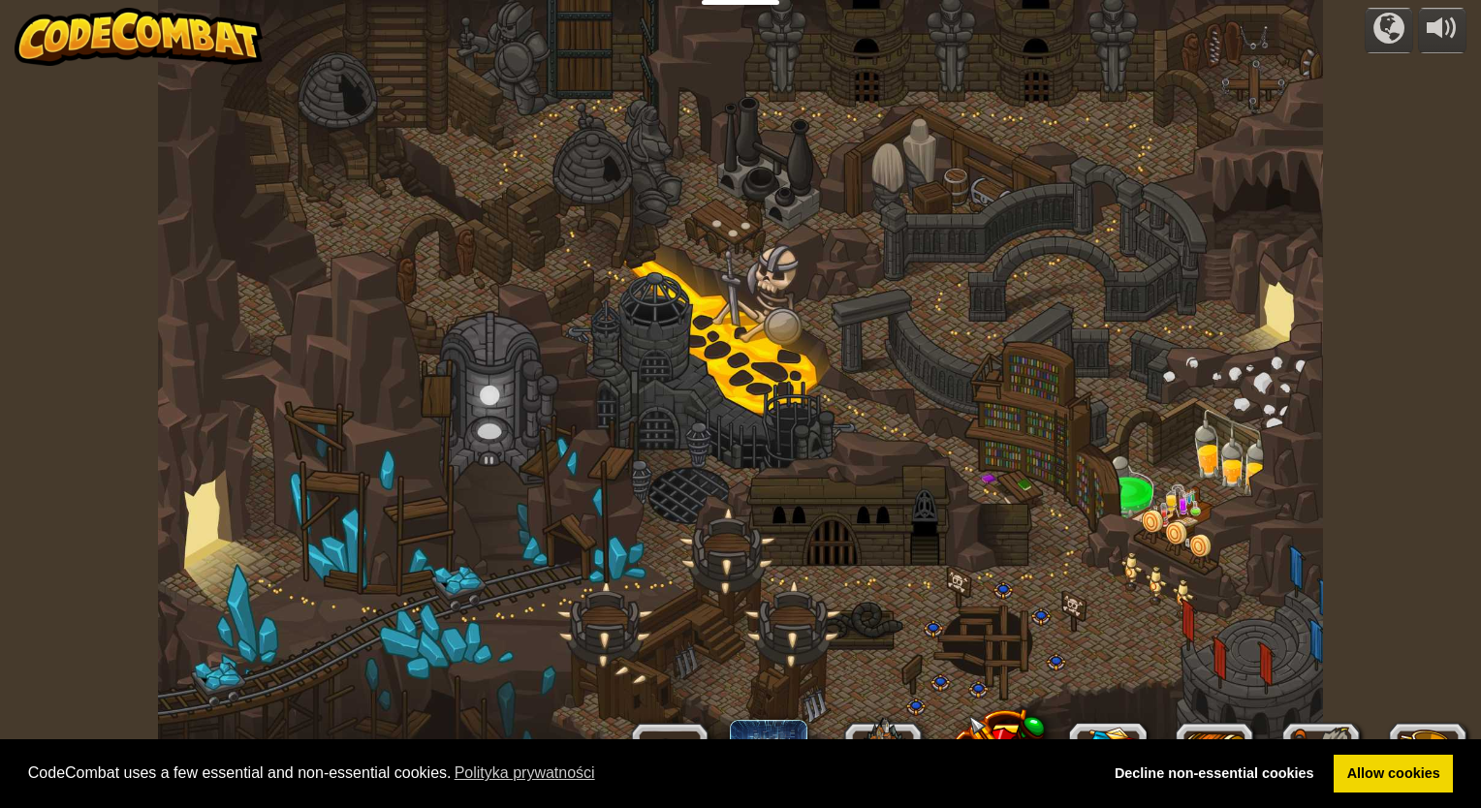
select select "pl"
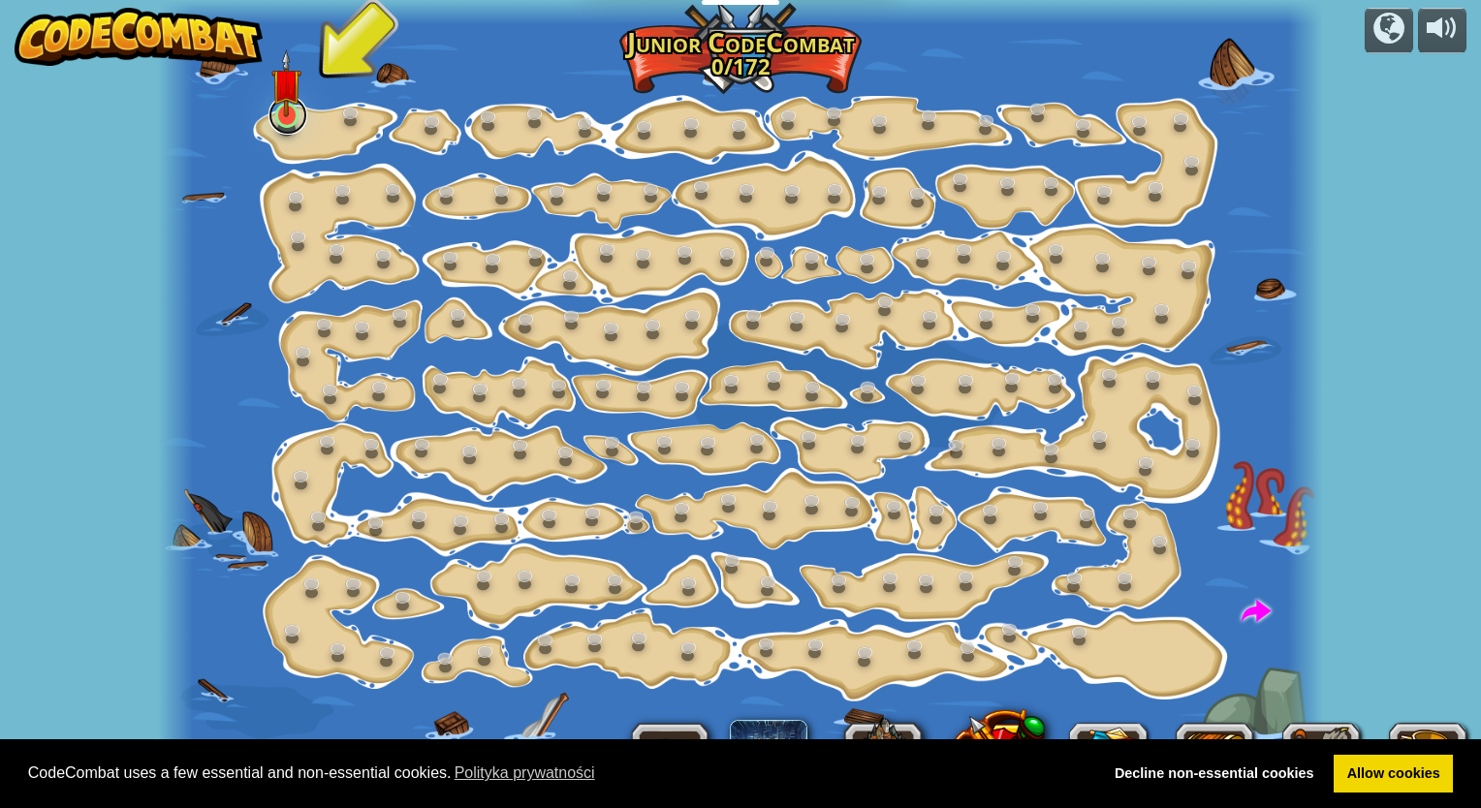
click at [302, 126] on link at bounding box center [287, 115] width 39 height 39
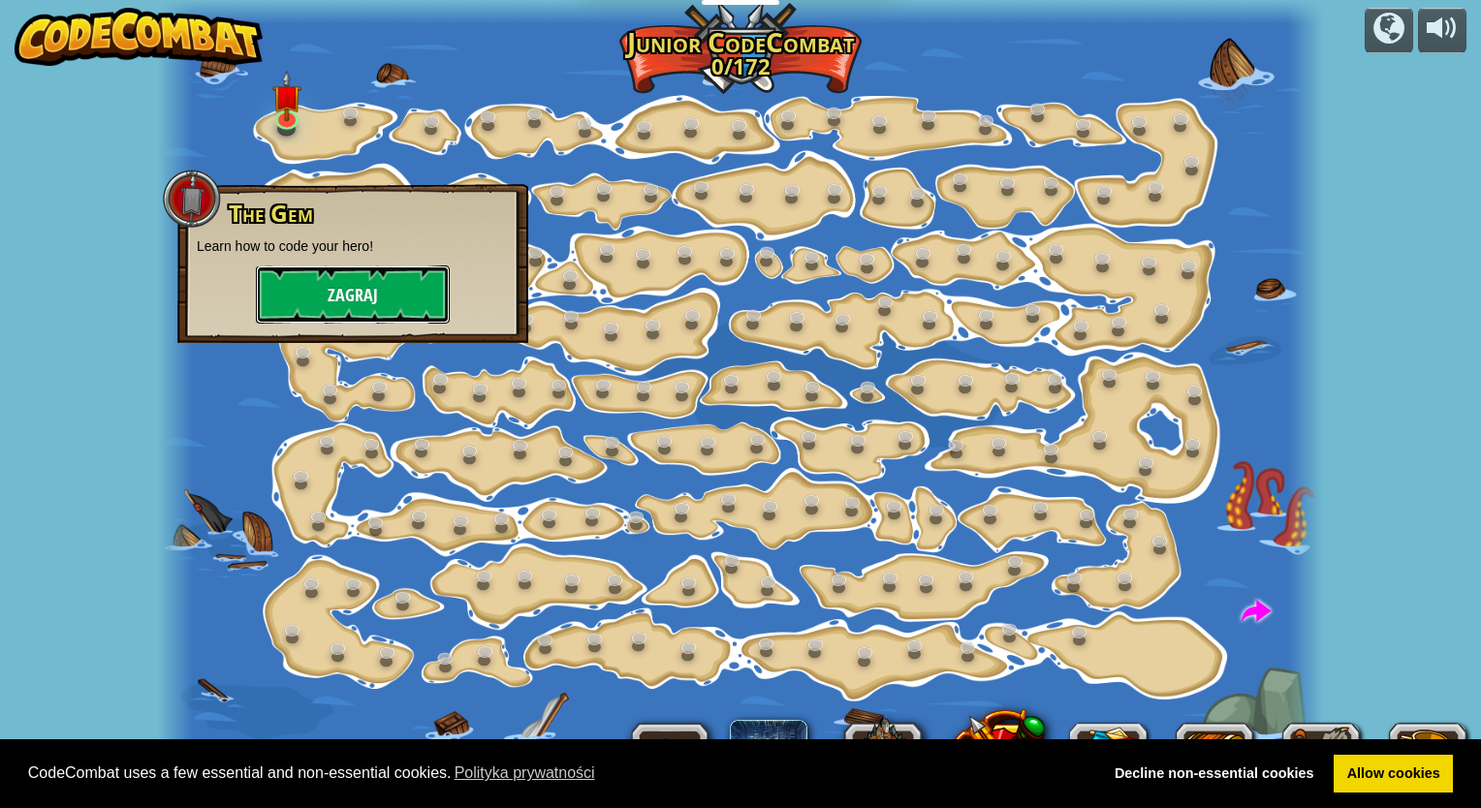
click at [351, 298] on button "Zagraj" at bounding box center [353, 295] width 194 height 58
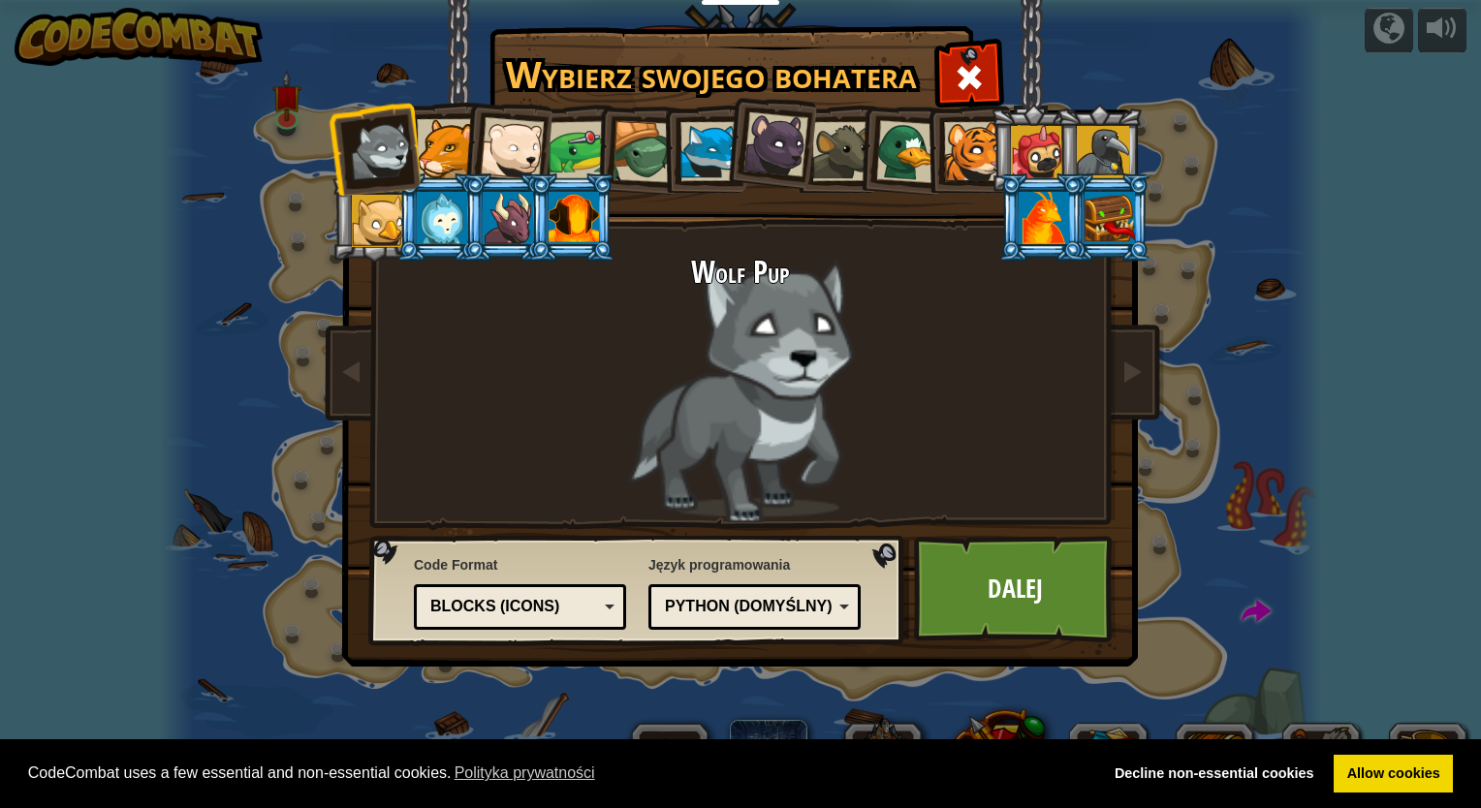
click at [587, 209] on div at bounding box center [574, 218] width 50 height 52
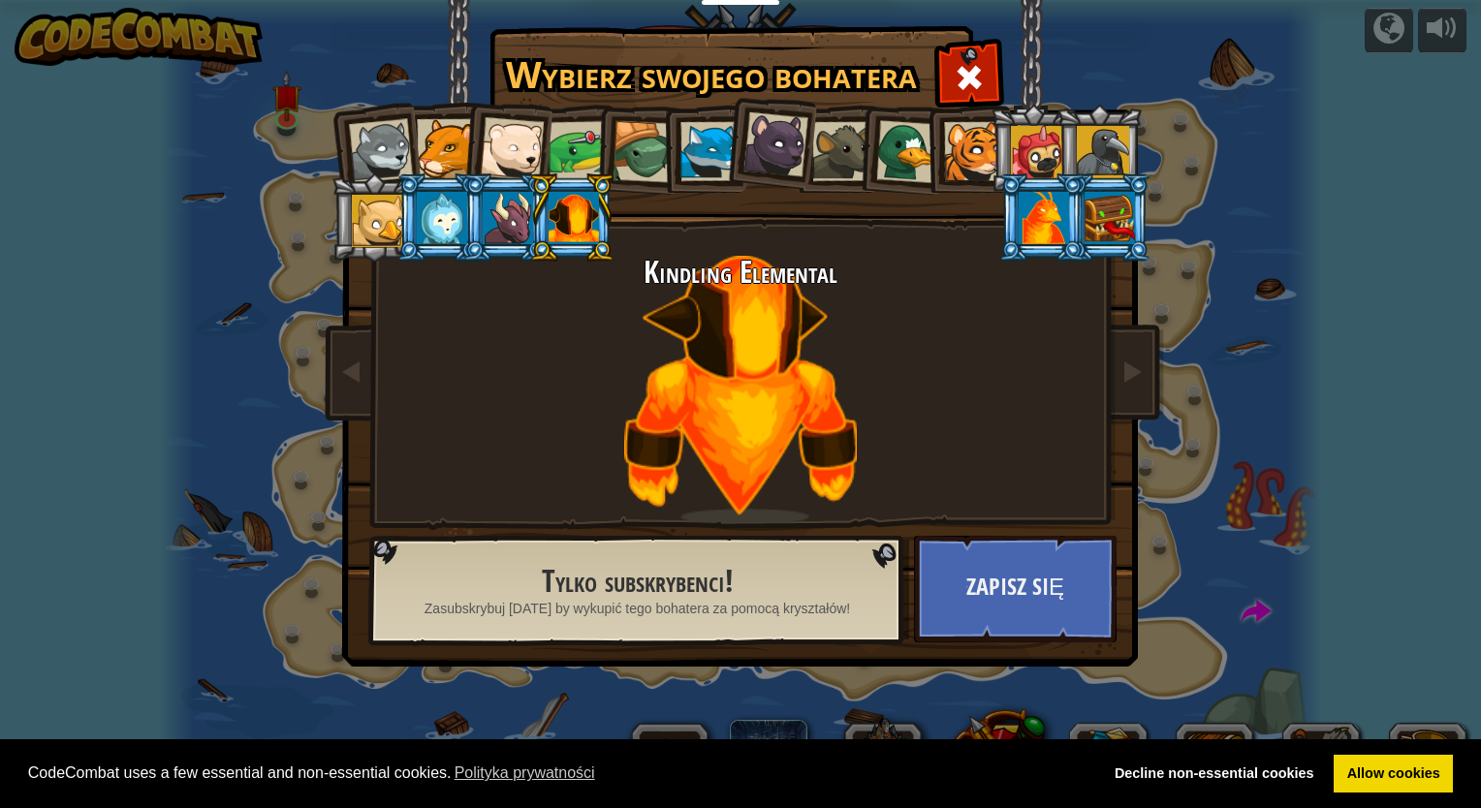
click at [652, 170] on div at bounding box center [643, 152] width 62 height 62
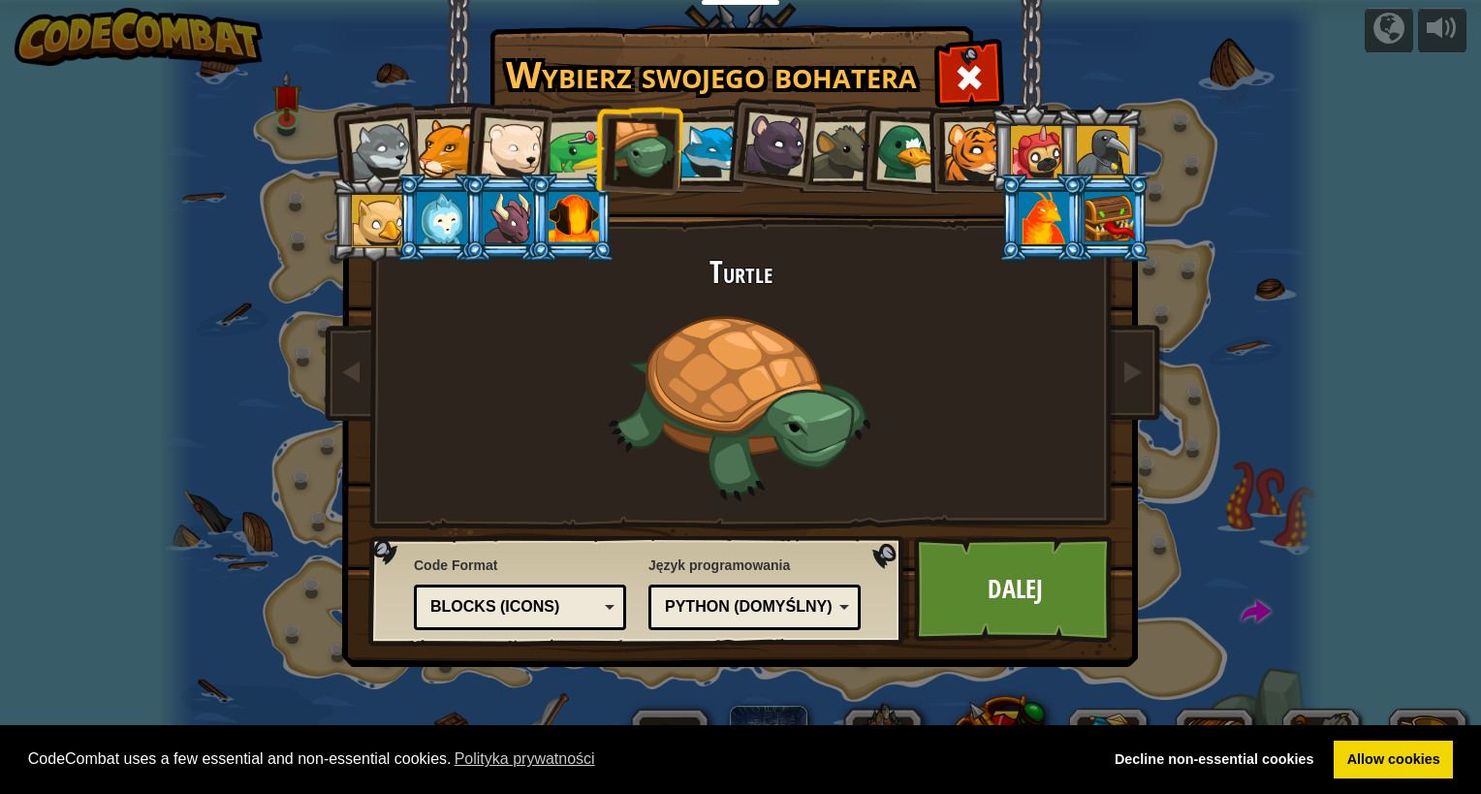
select select "pl"
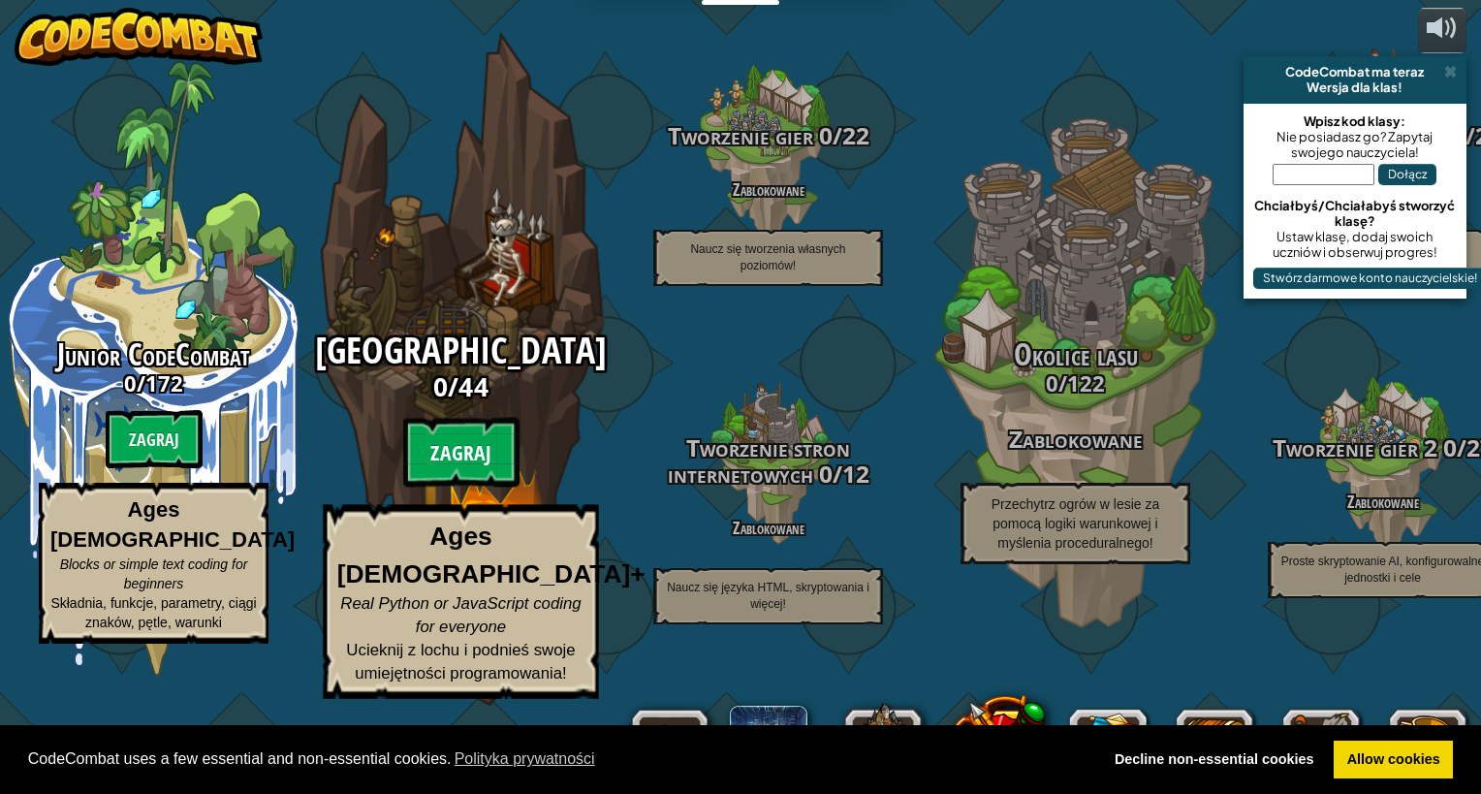
click at [482, 487] on btn "Zagraj" at bounding box center [461, 453] width 116 height 70
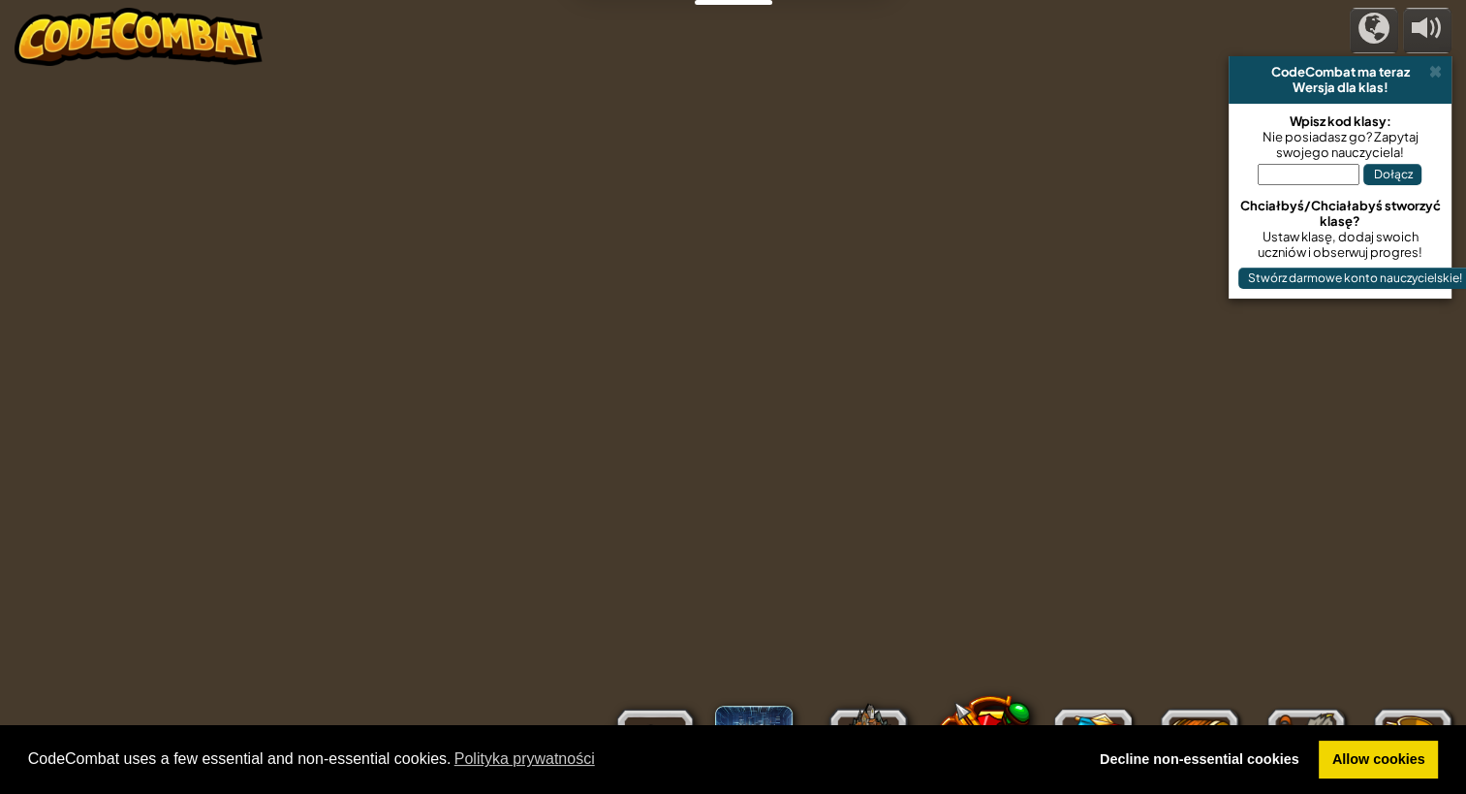
select select "pl"
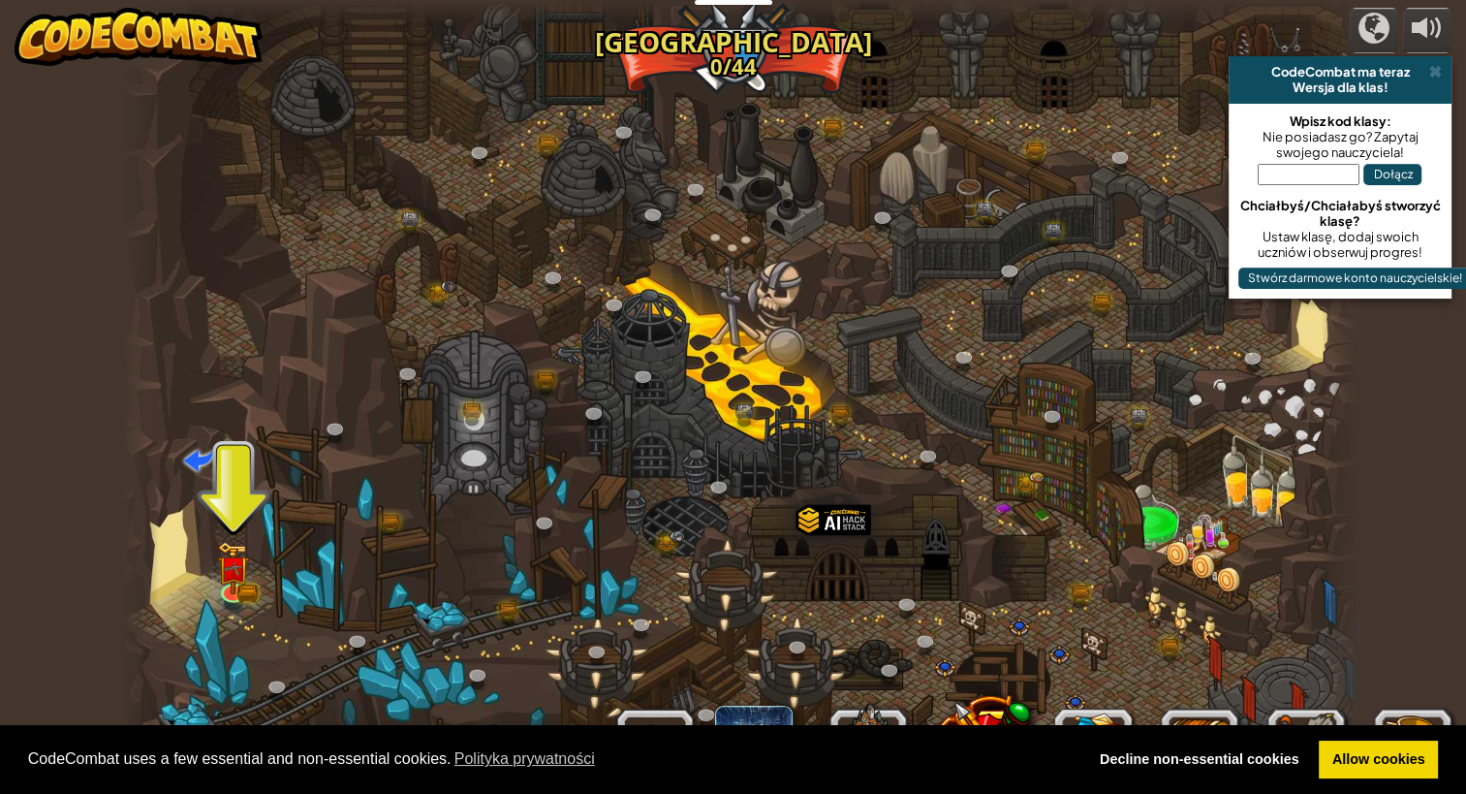
click at [198, 596] on div at bounding box center [740, 404] width 1237 height 808
click at [218, 585] on img at bounding box center [234, 555] width 32 height 71
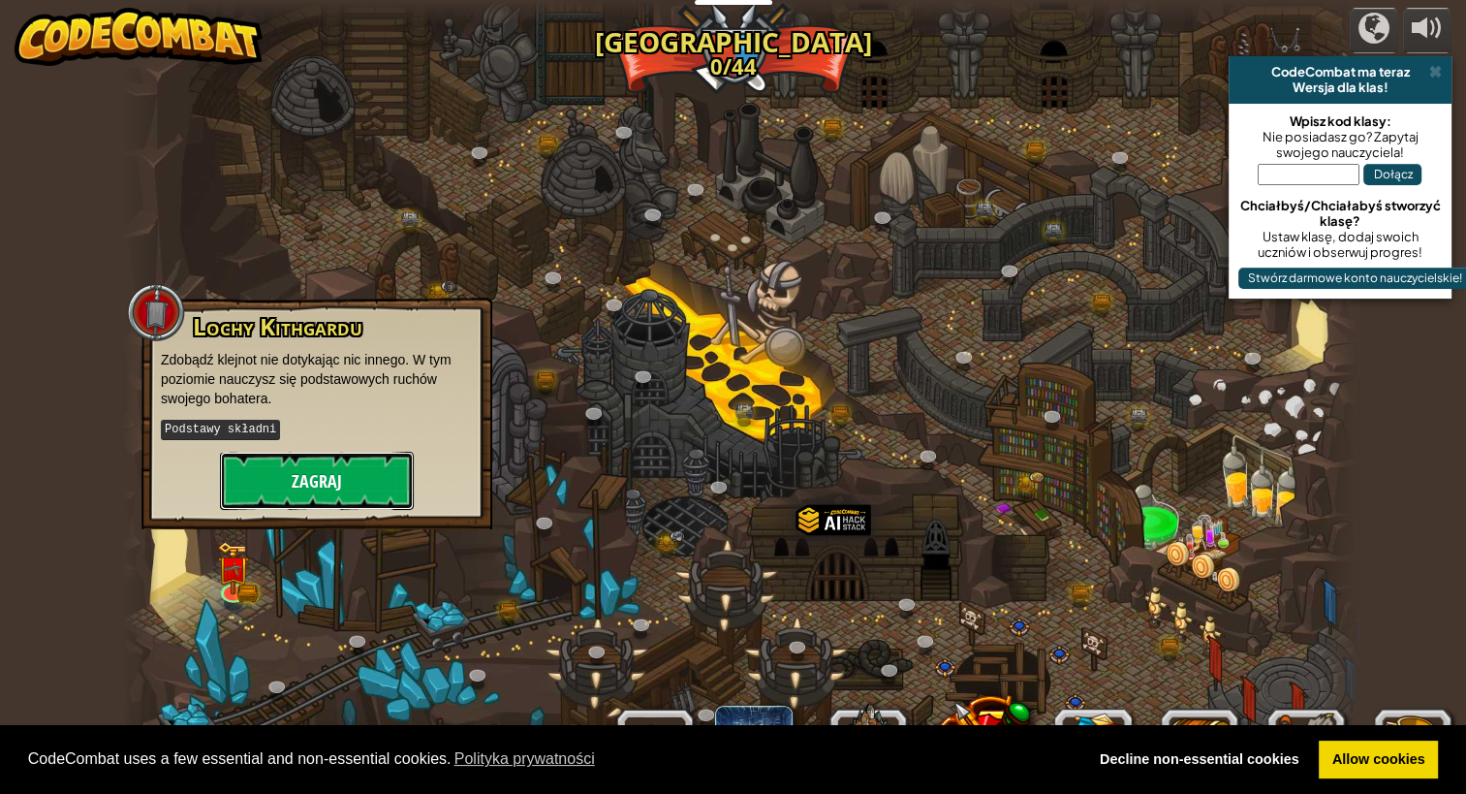
click at [327, 502] on button "Zagraj" at bounding box center [317, 481] width 194 height 58
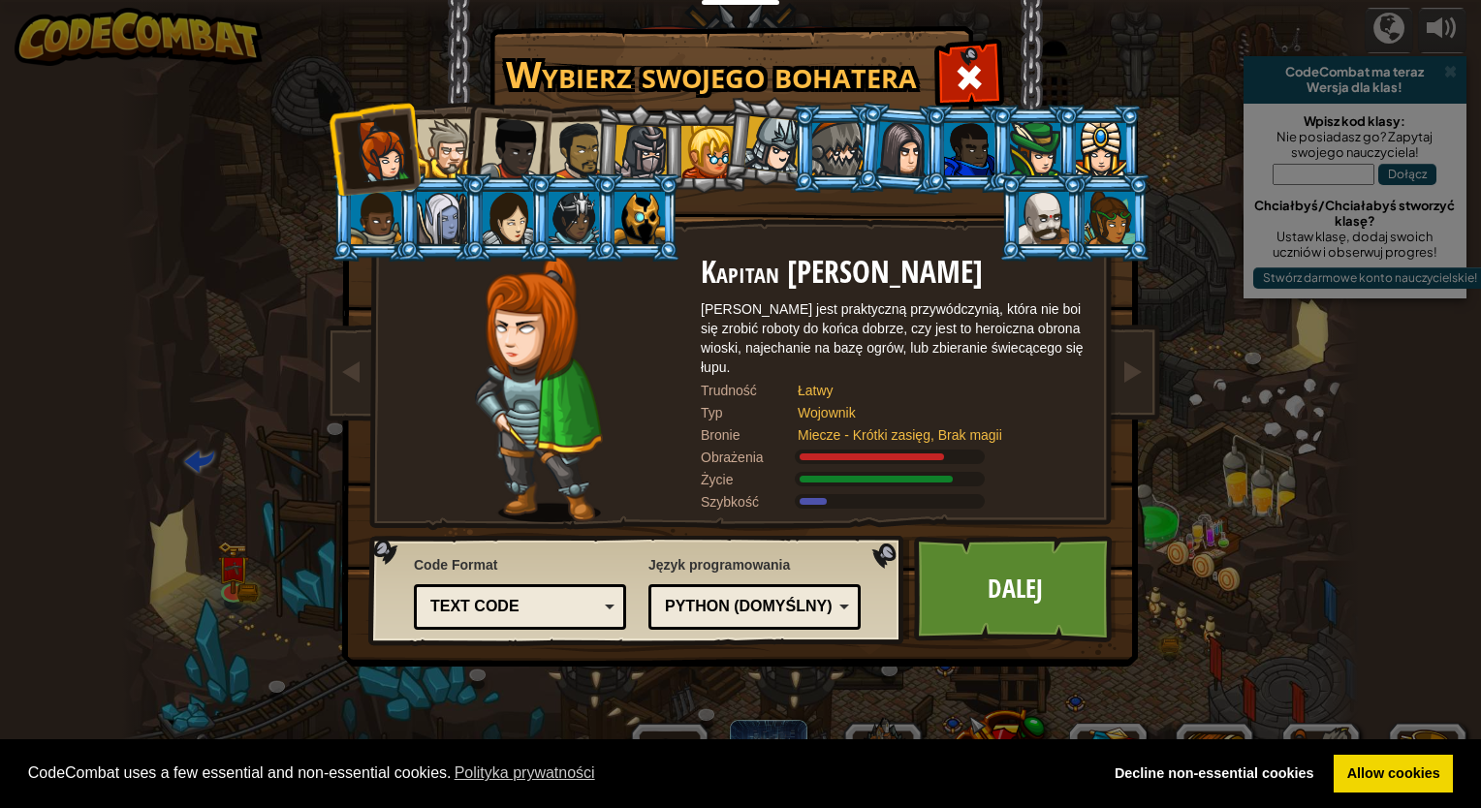
click at [632, 223] on div at bounding box center [639, 218] width 50 height 52
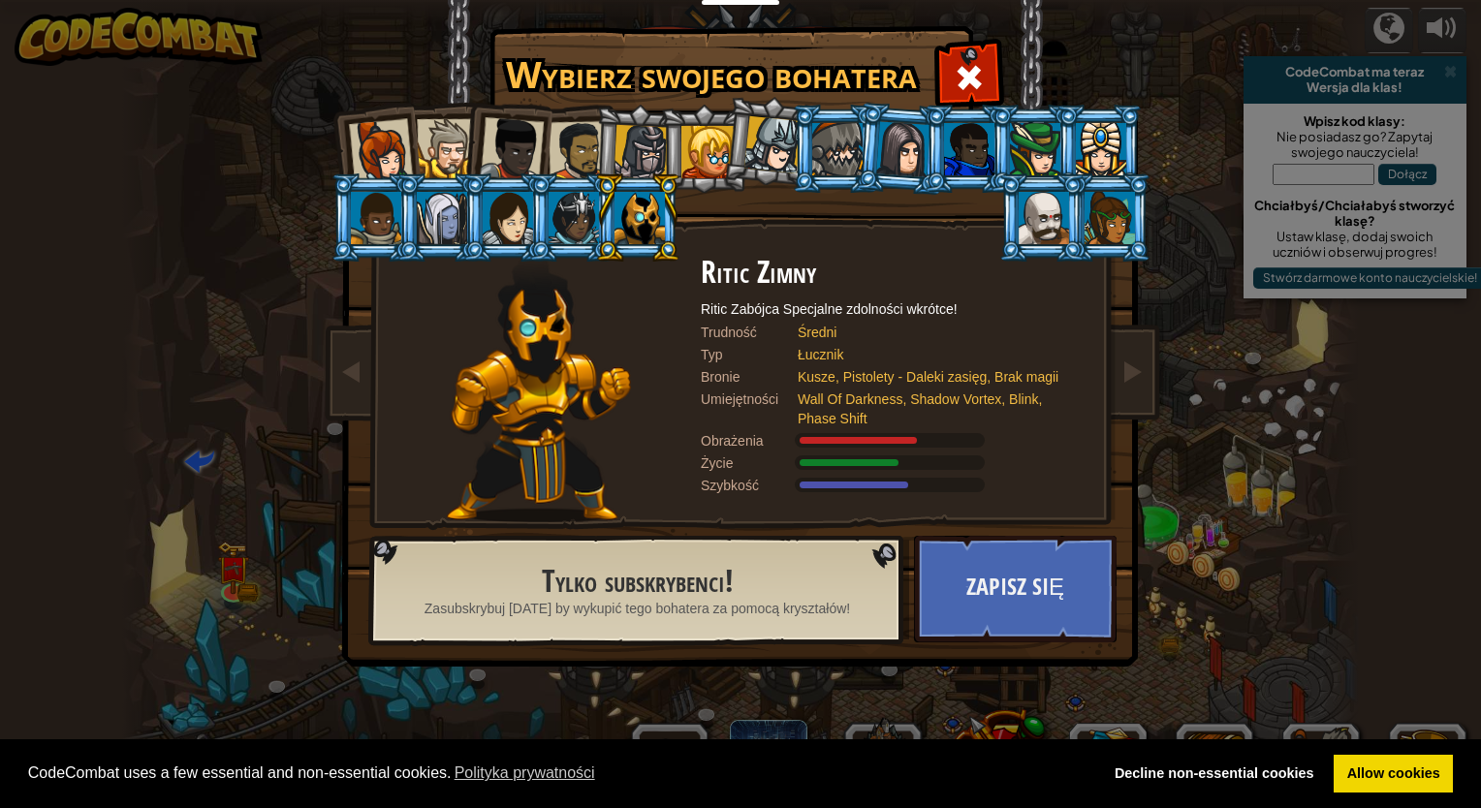
click at [685, 153] on div at bounding box center [707, 152] width 52 height 52
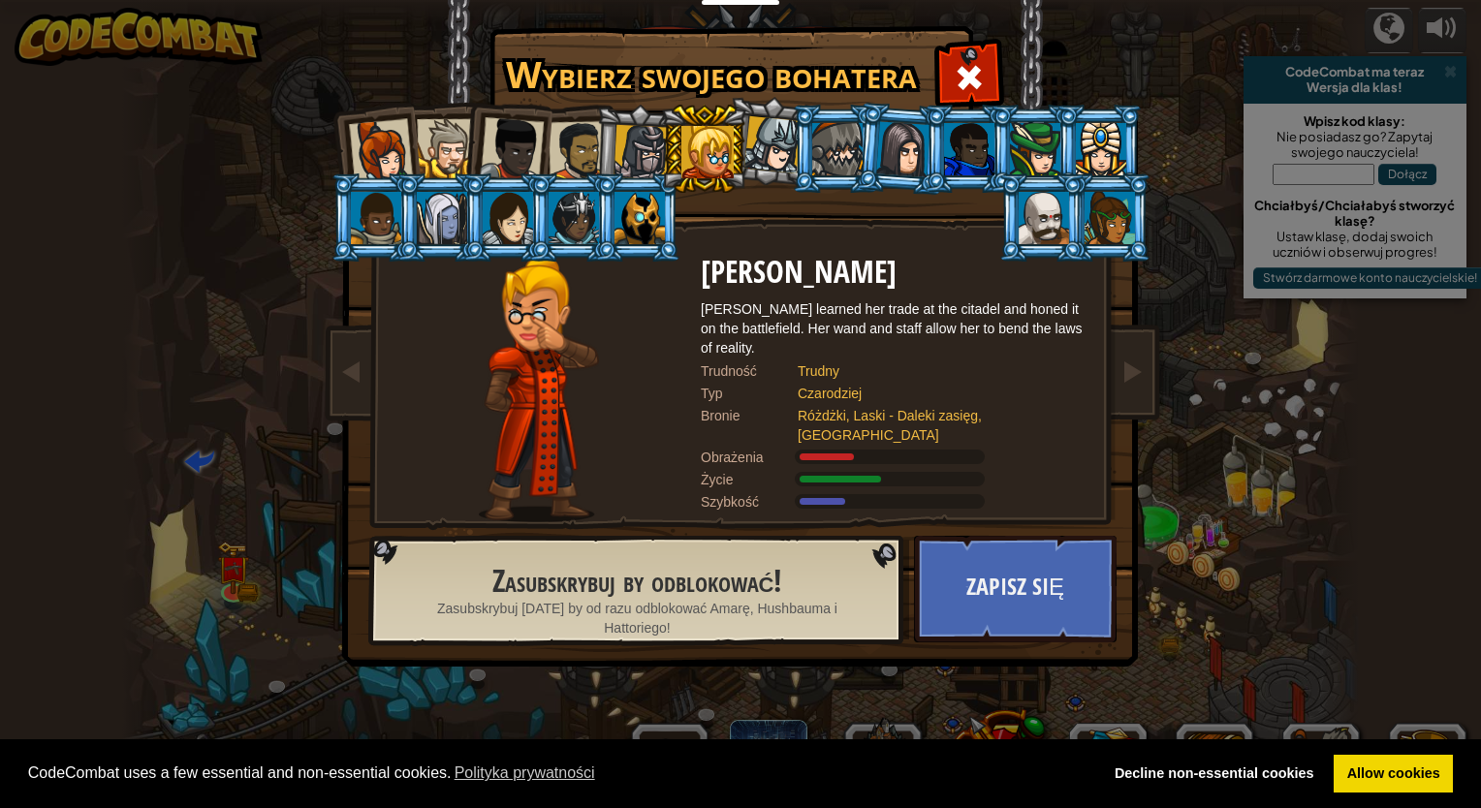
click at [758, 145] on div at bounding box center [772, 144] width 57 height 57
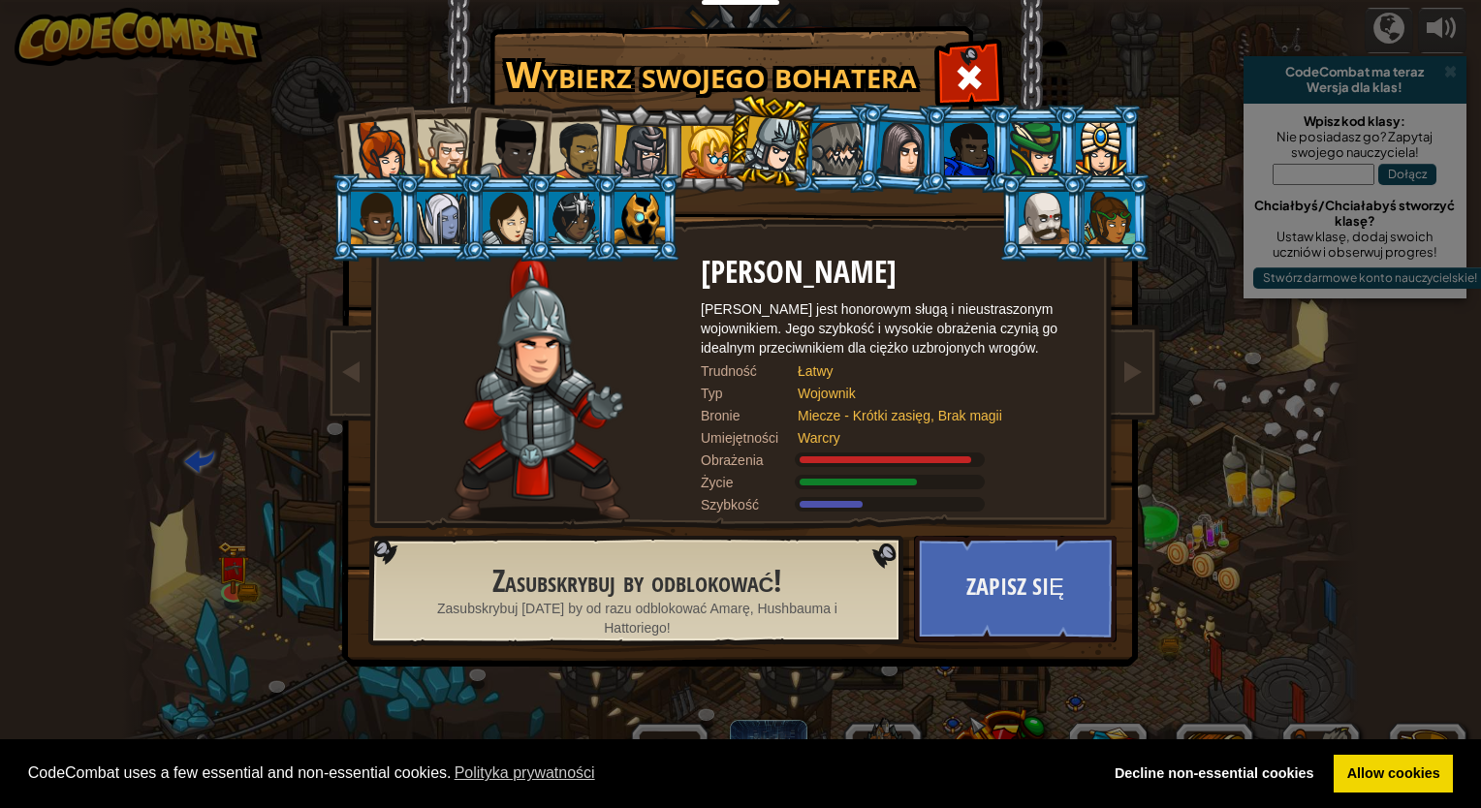
click at [593, 161] on li at bounding box center [638, 149] width 92 height 93
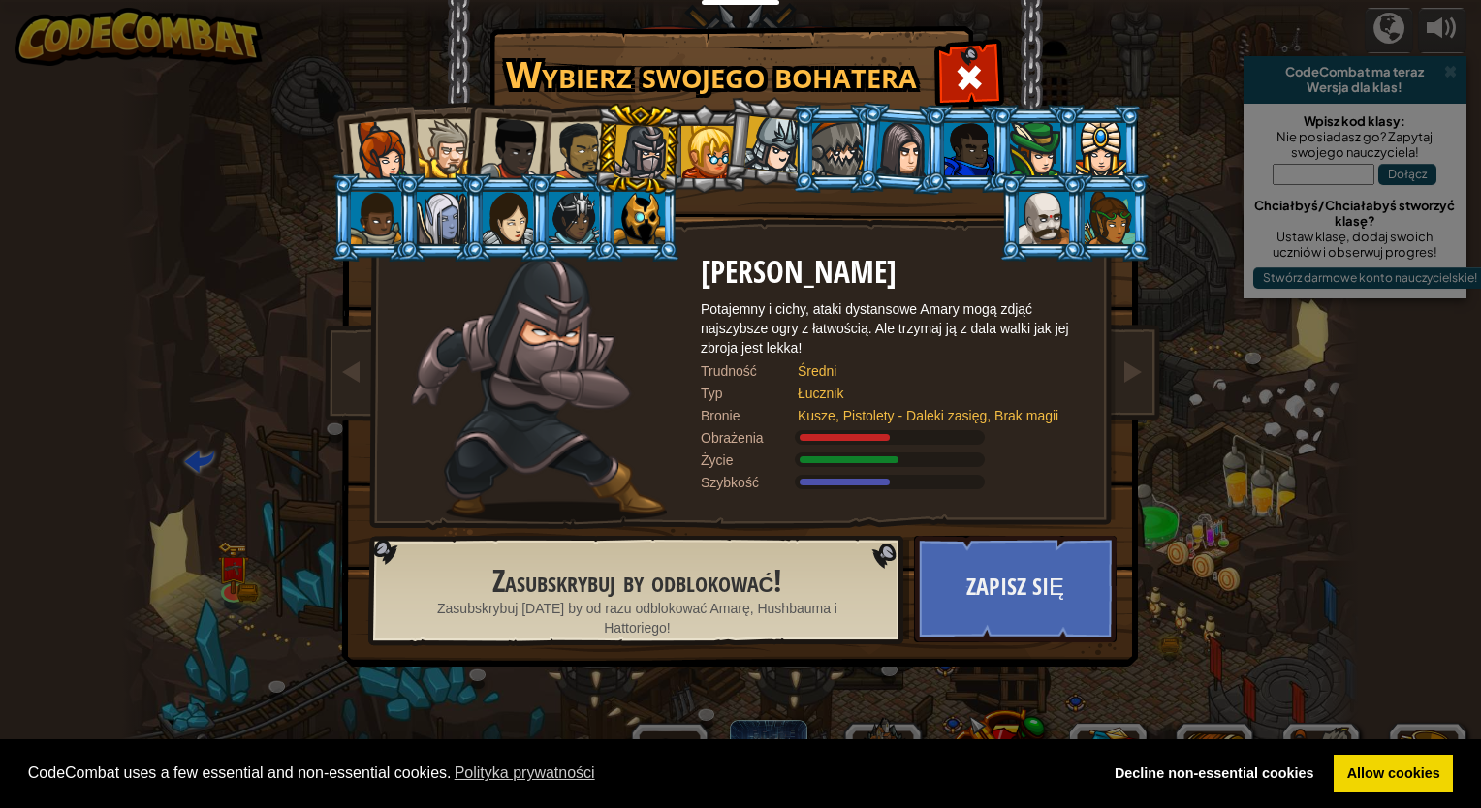
click at [552, 134] on div at bounding box center [579, 151] width 60 height 60
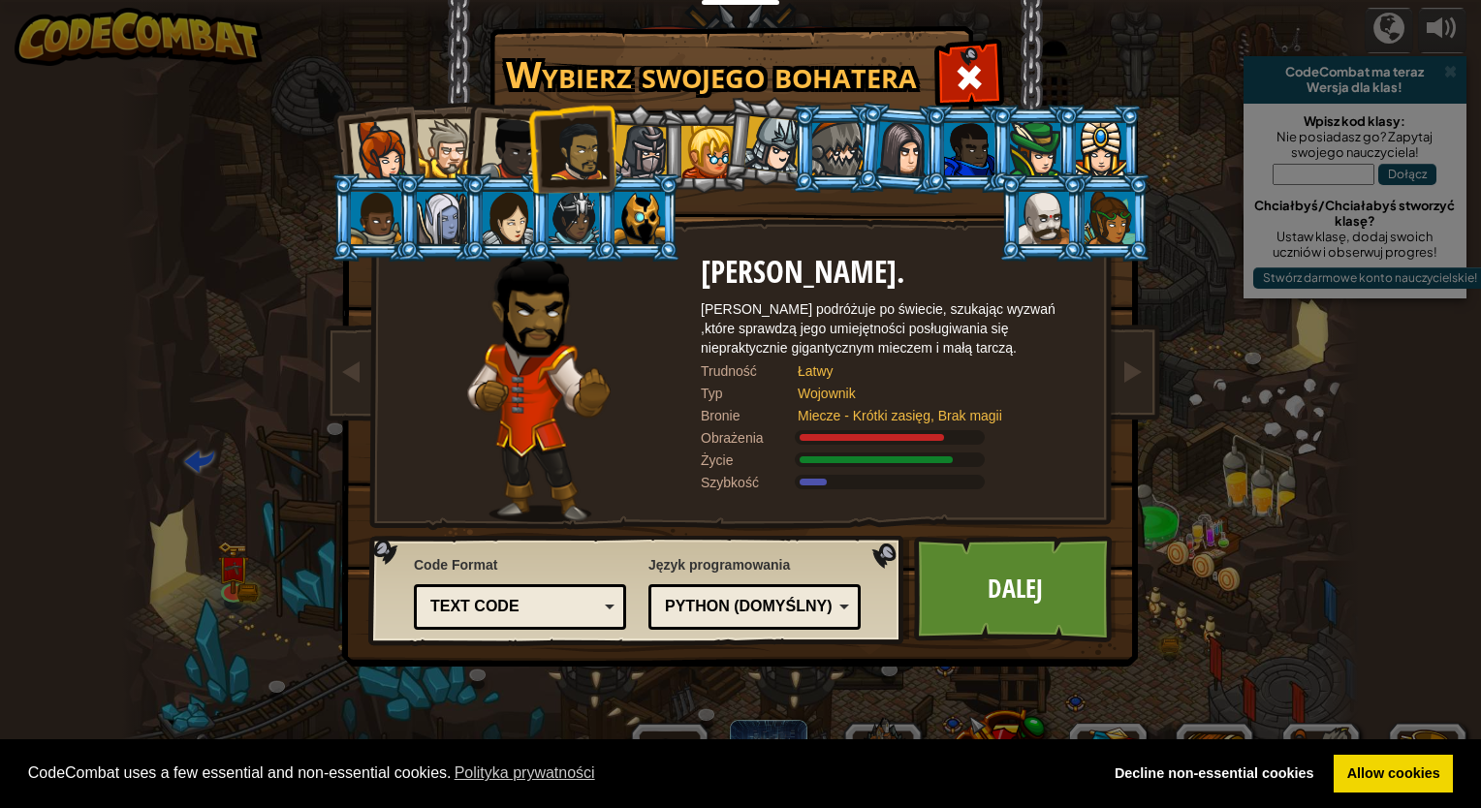
click at [490, 149] on div at bounding box center [512, 149] width 64 height 64
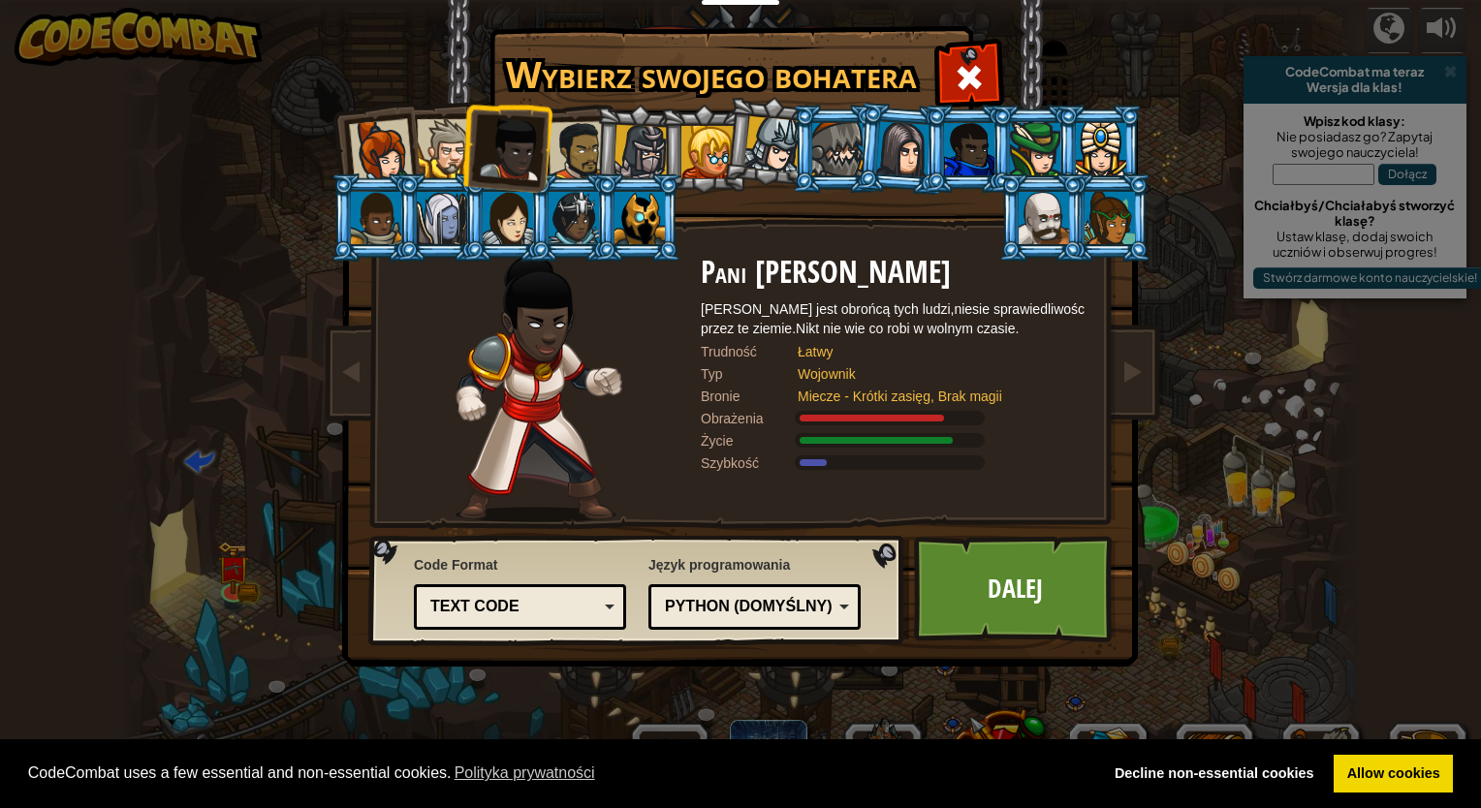
click at [457, 161] on div at bounding box center [446, 148] width 59 height 59
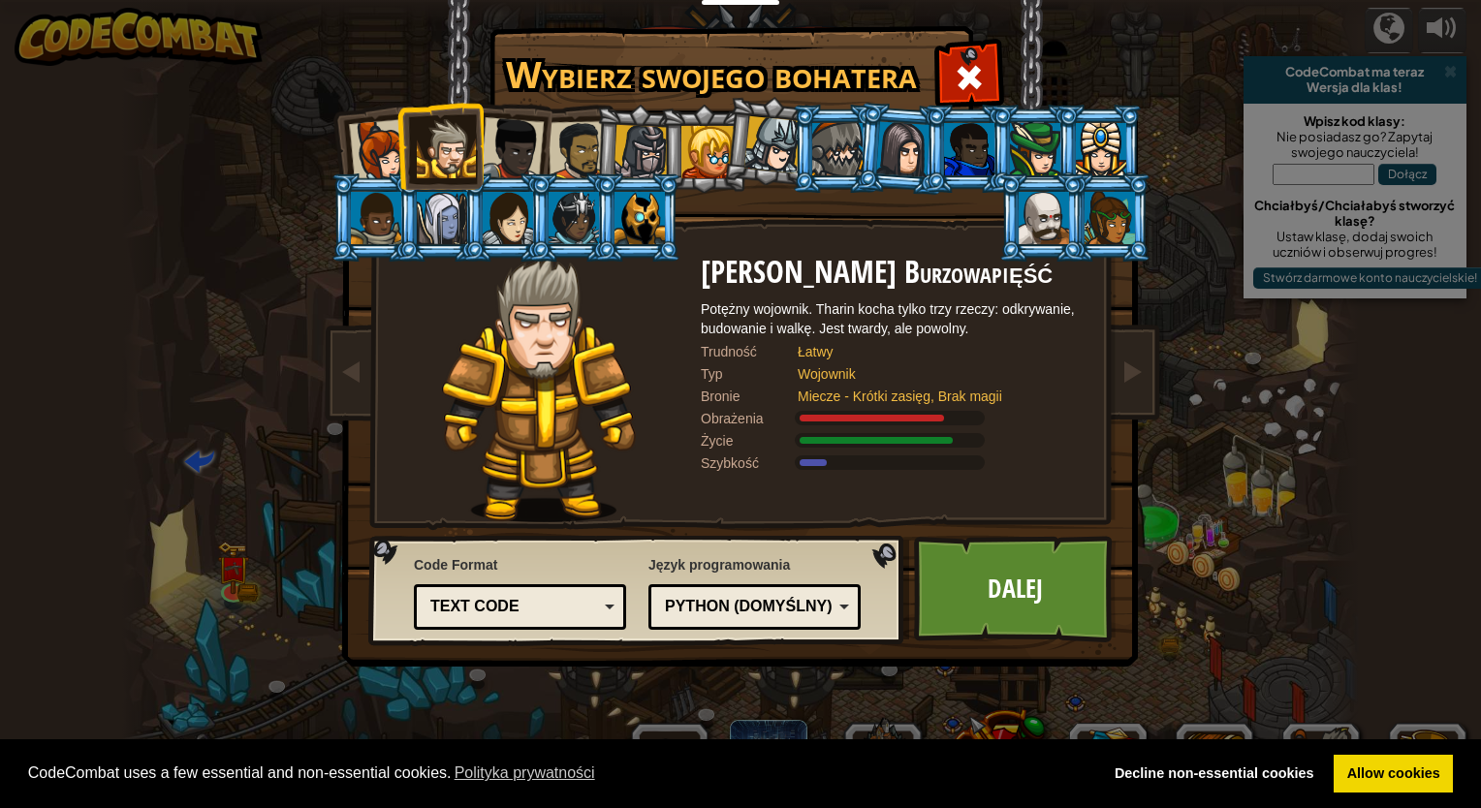
click at [748, 145] on div at bounding box center [772, 144] width 57 height 57
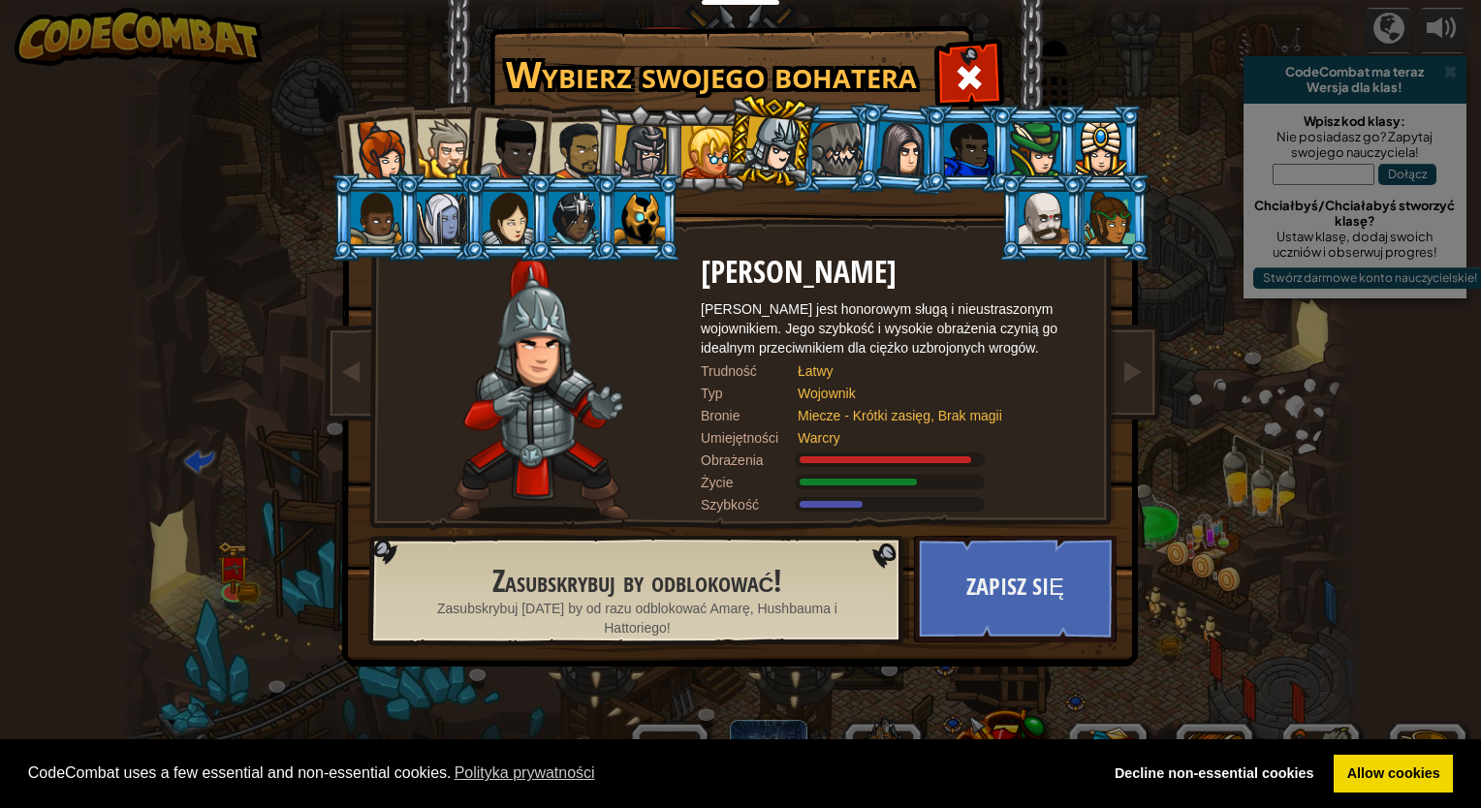
click at [819, 156] on div at bounding box center [837, 149] width 50 height 52
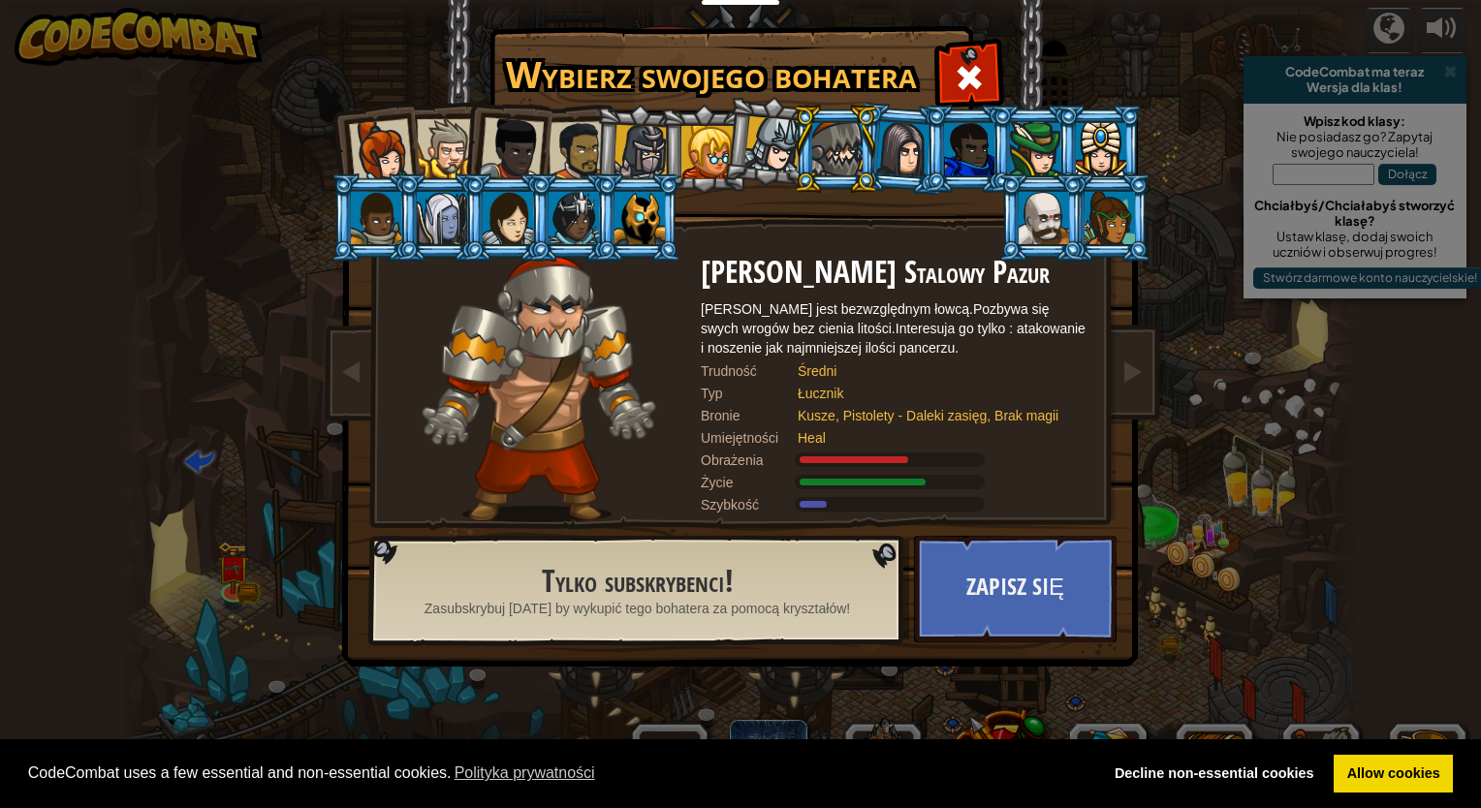
click at [934, 173] on li at bounding box center [967, 149] width 87 height 88
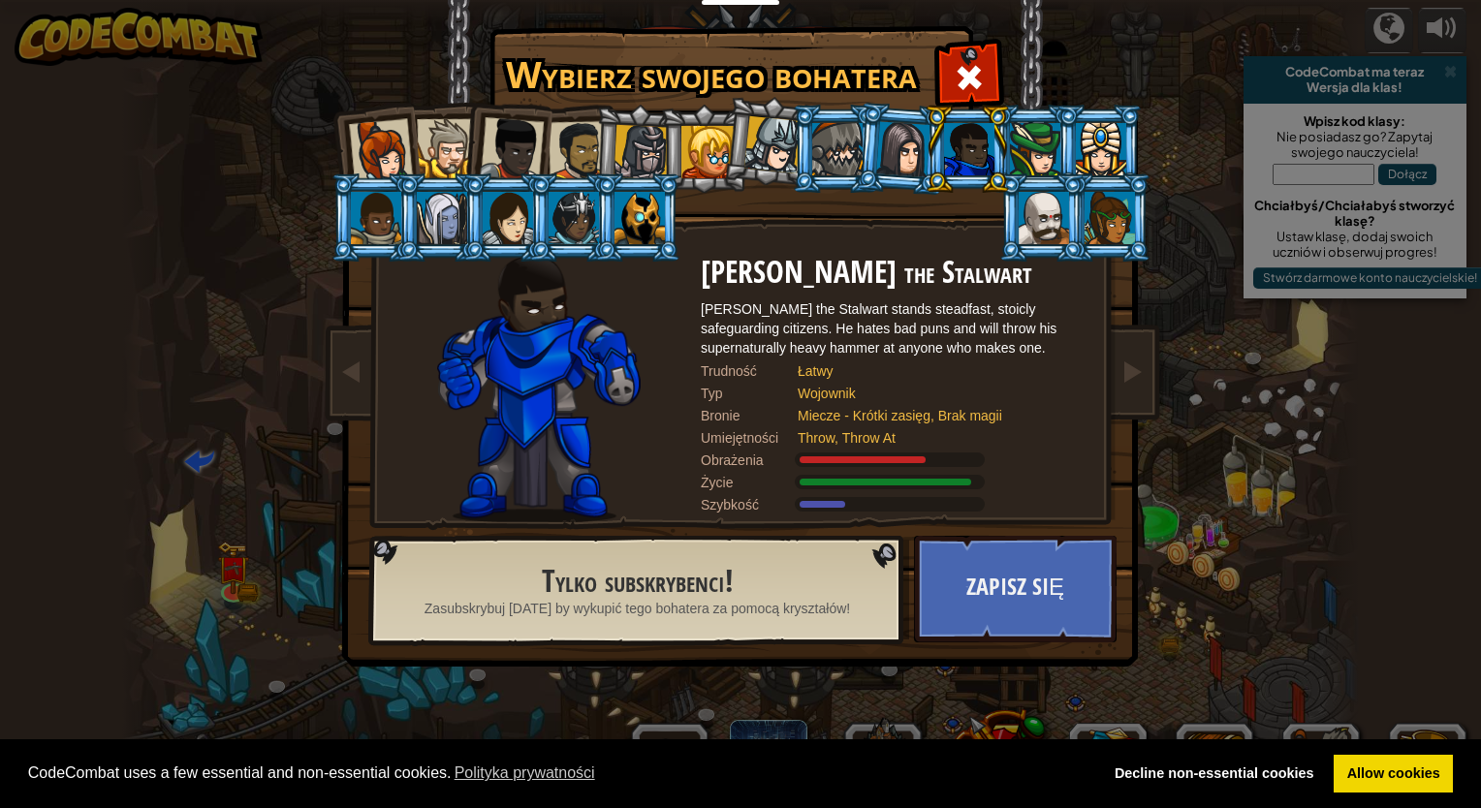
click at [675, 132] on li at bounding box center [703, 149] width 87 height 88
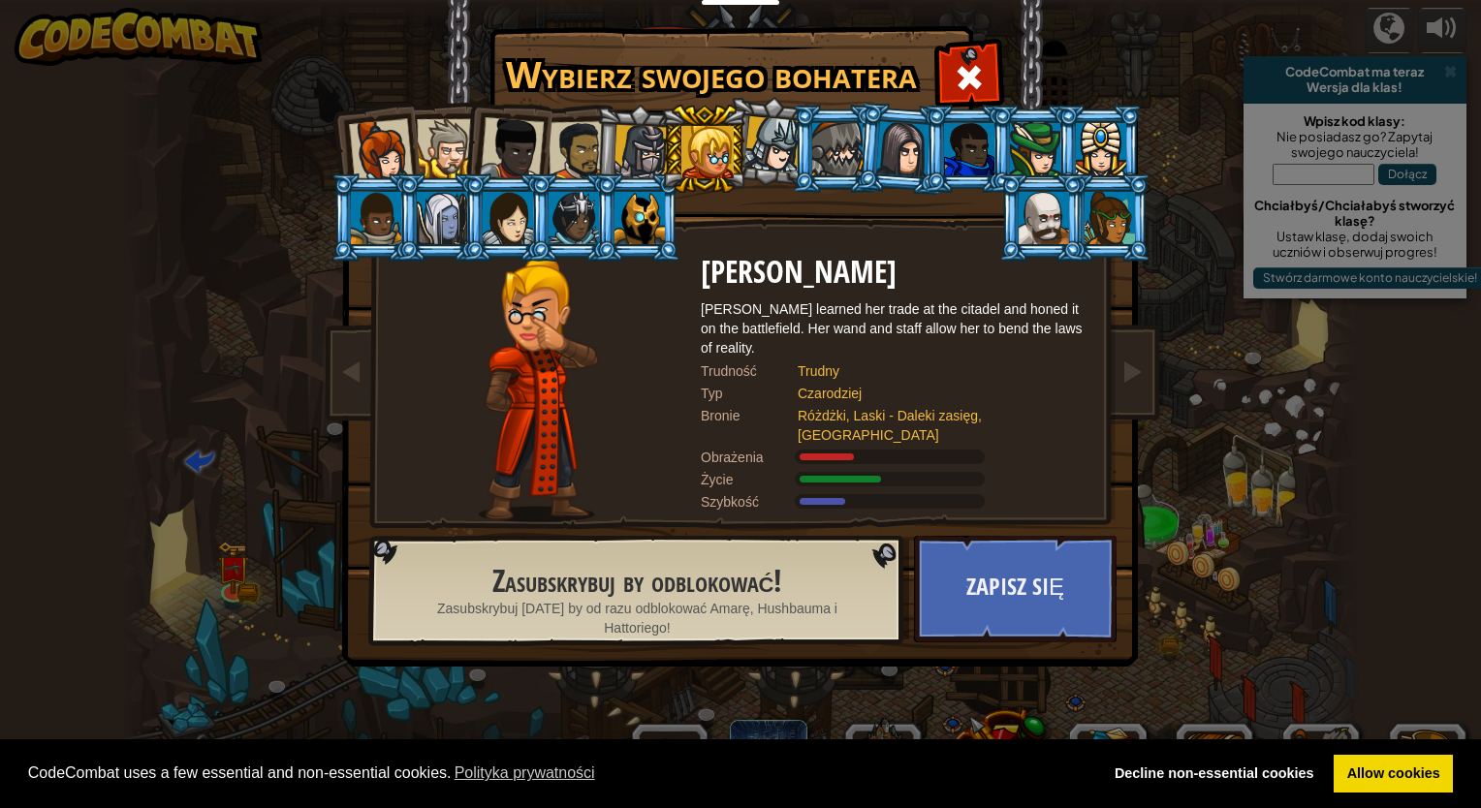
click at [593, 143] on li at bounding box center [638, 149] width 92 height 93
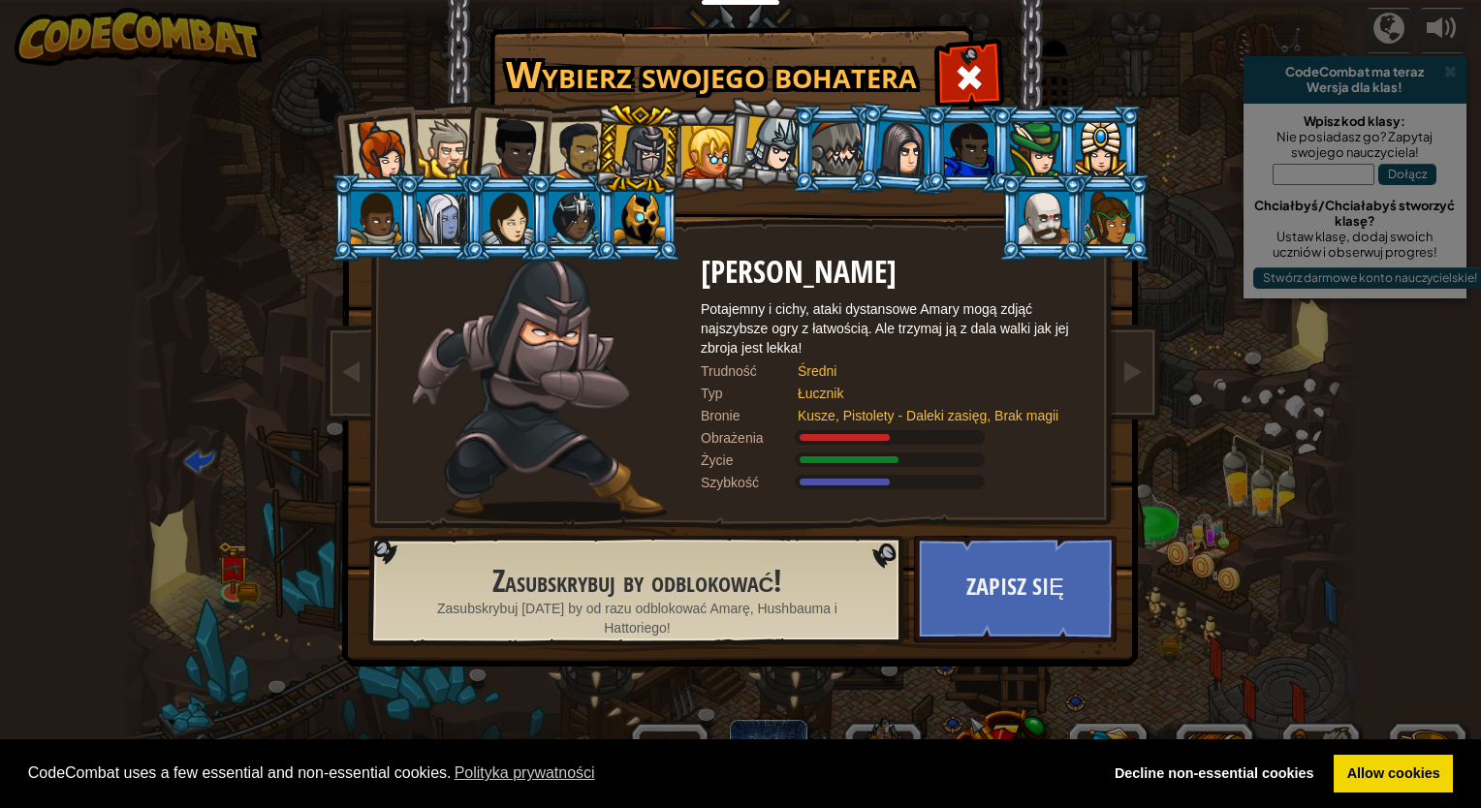
click at [541, 150] on div at bounding box center [512, 149] width 64 height 64
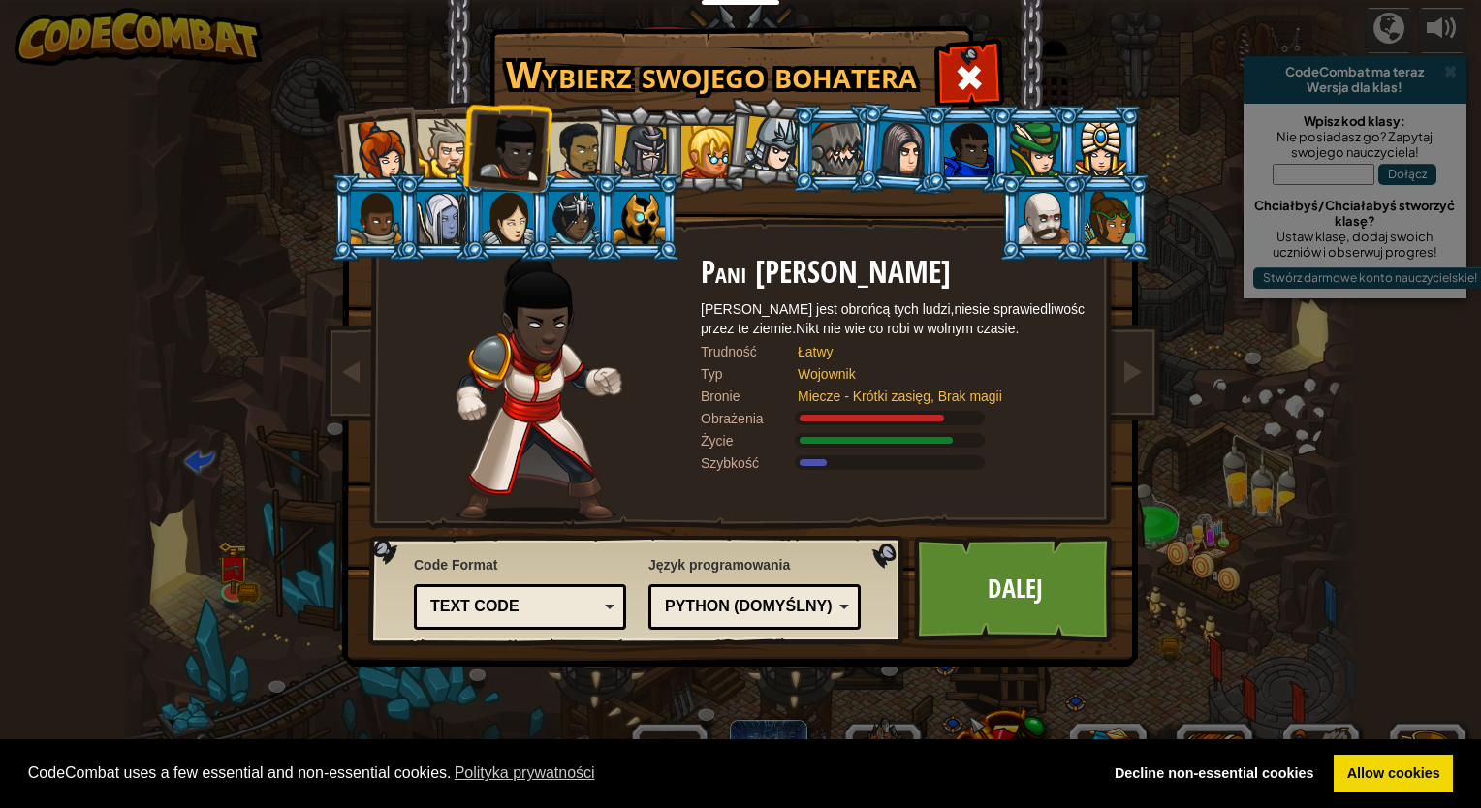
click at [569, 149] on div at bounding box center [579, 151] width 60 height 60
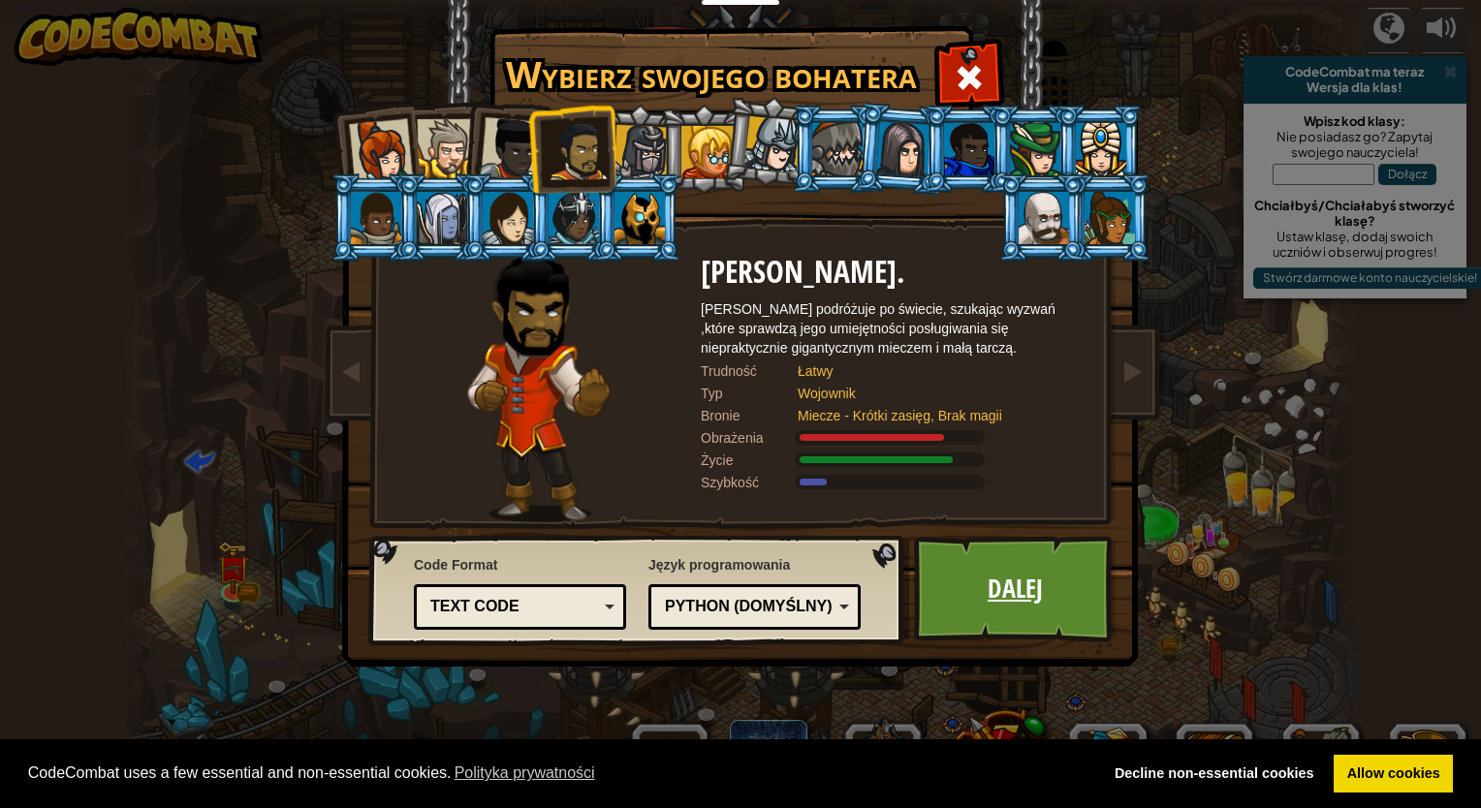
click at [981, 597] on link "Dalej" at bounding box center [1015, 589] width 203 height 107
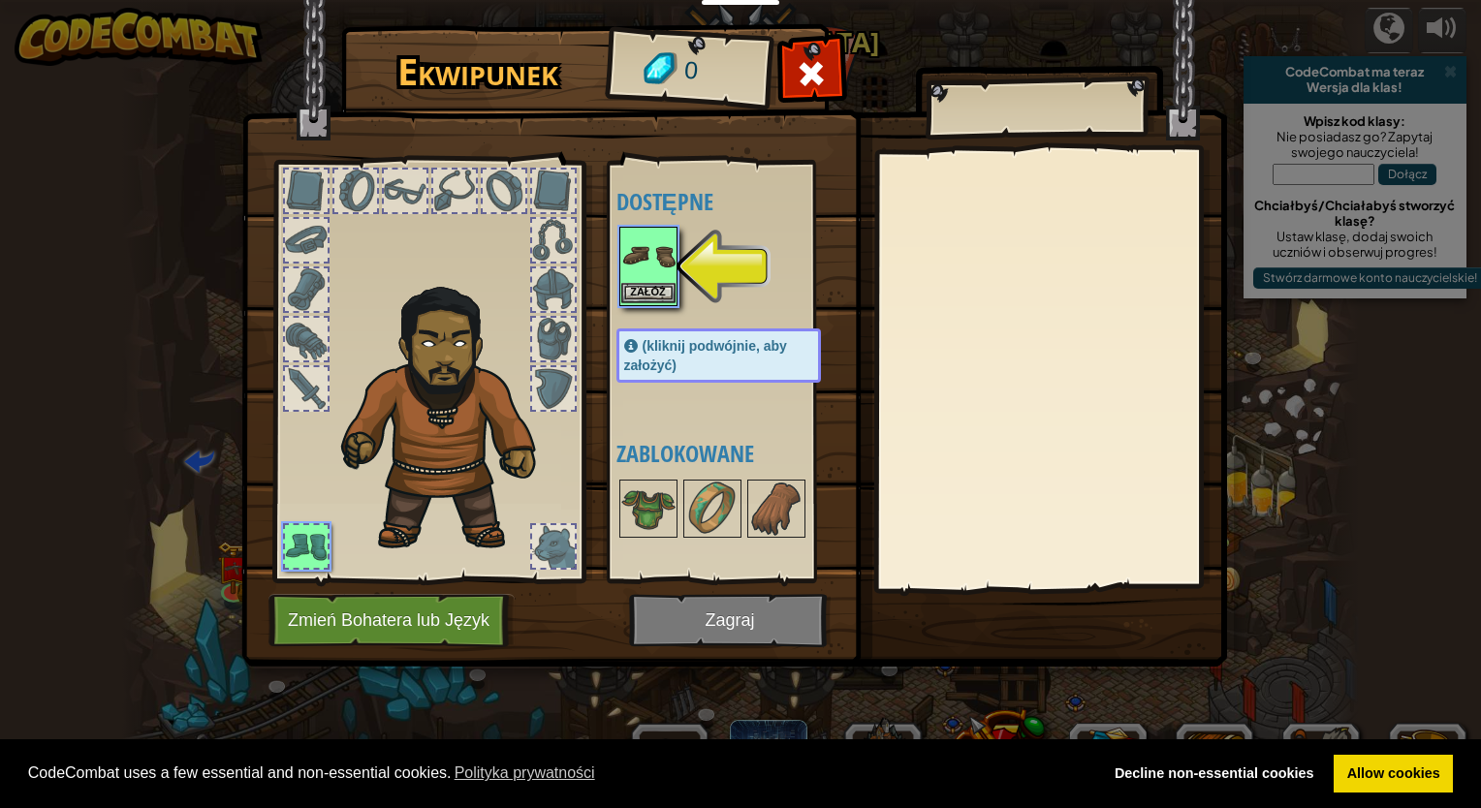
click at [643, 265] on img at bounding box center [648, 256] width 54 height 54
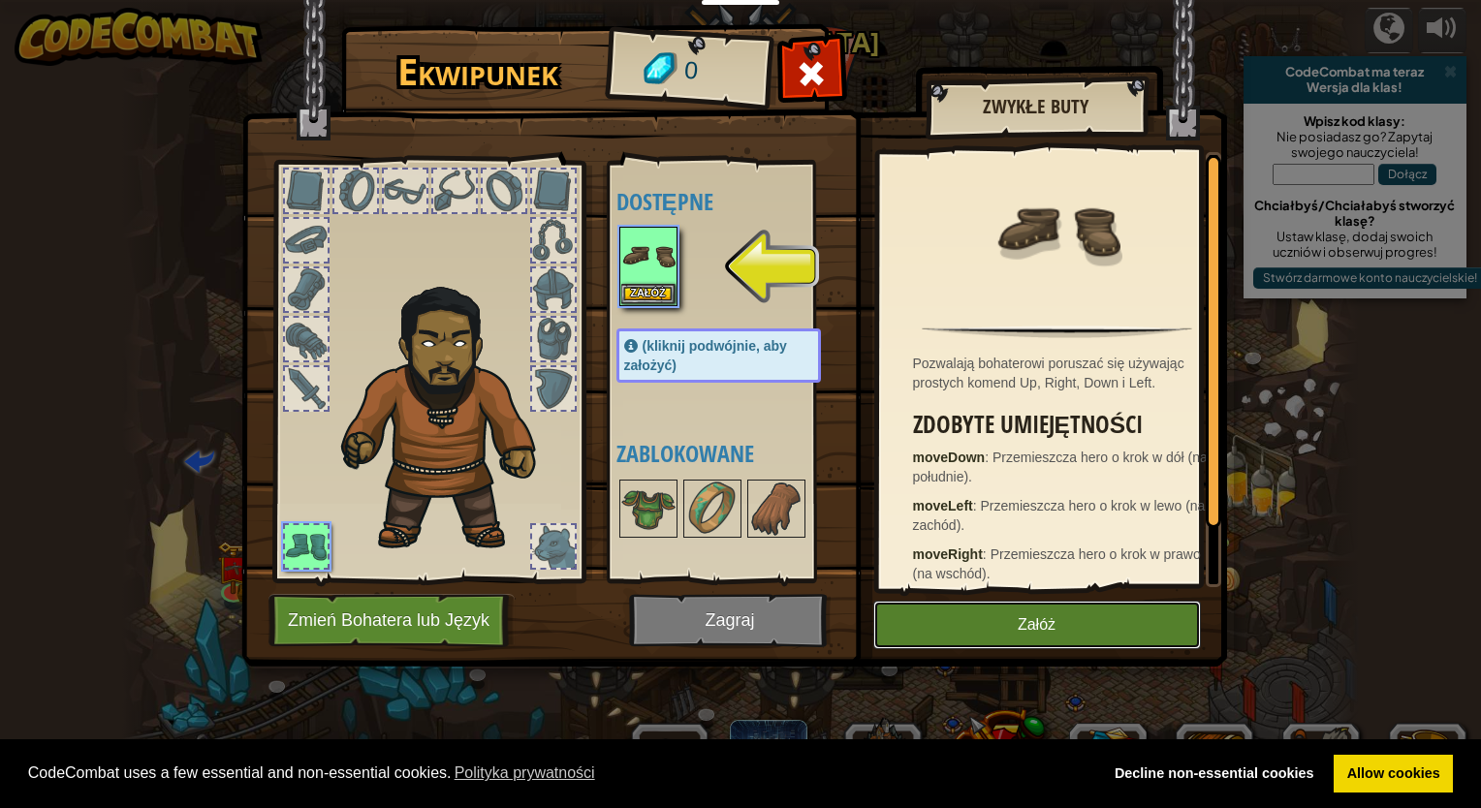
click at [996, 633] on button "Załóż" at bounding box center [1037, 625] width 328 height 48
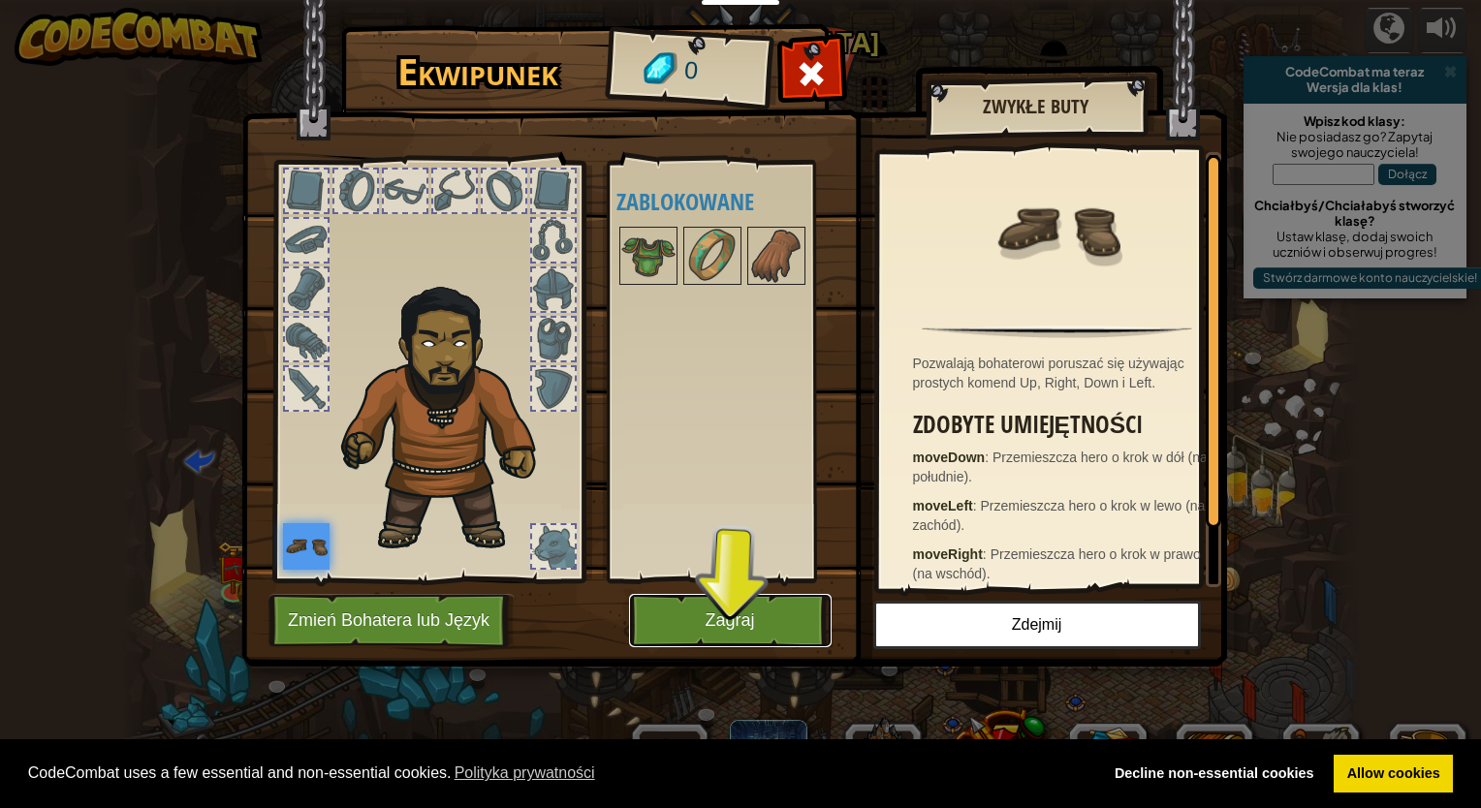
click at [780, 616] on button "Zagraj" at bounding box center [730, 620] width 203 height 53
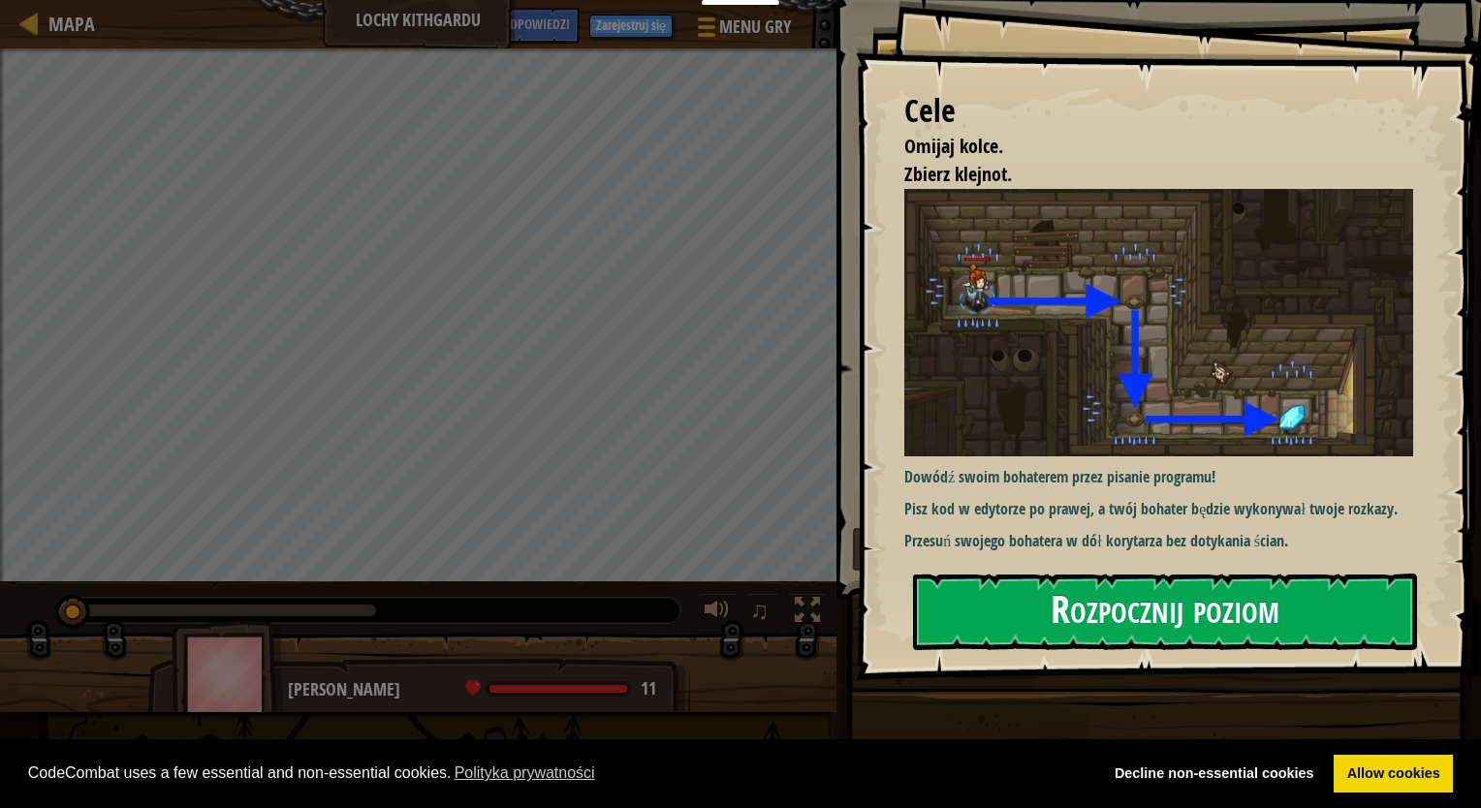
click at [1012, 616] on button "Rozpocznij poziom" at bounding box center [1165, 612] width 504 height 77
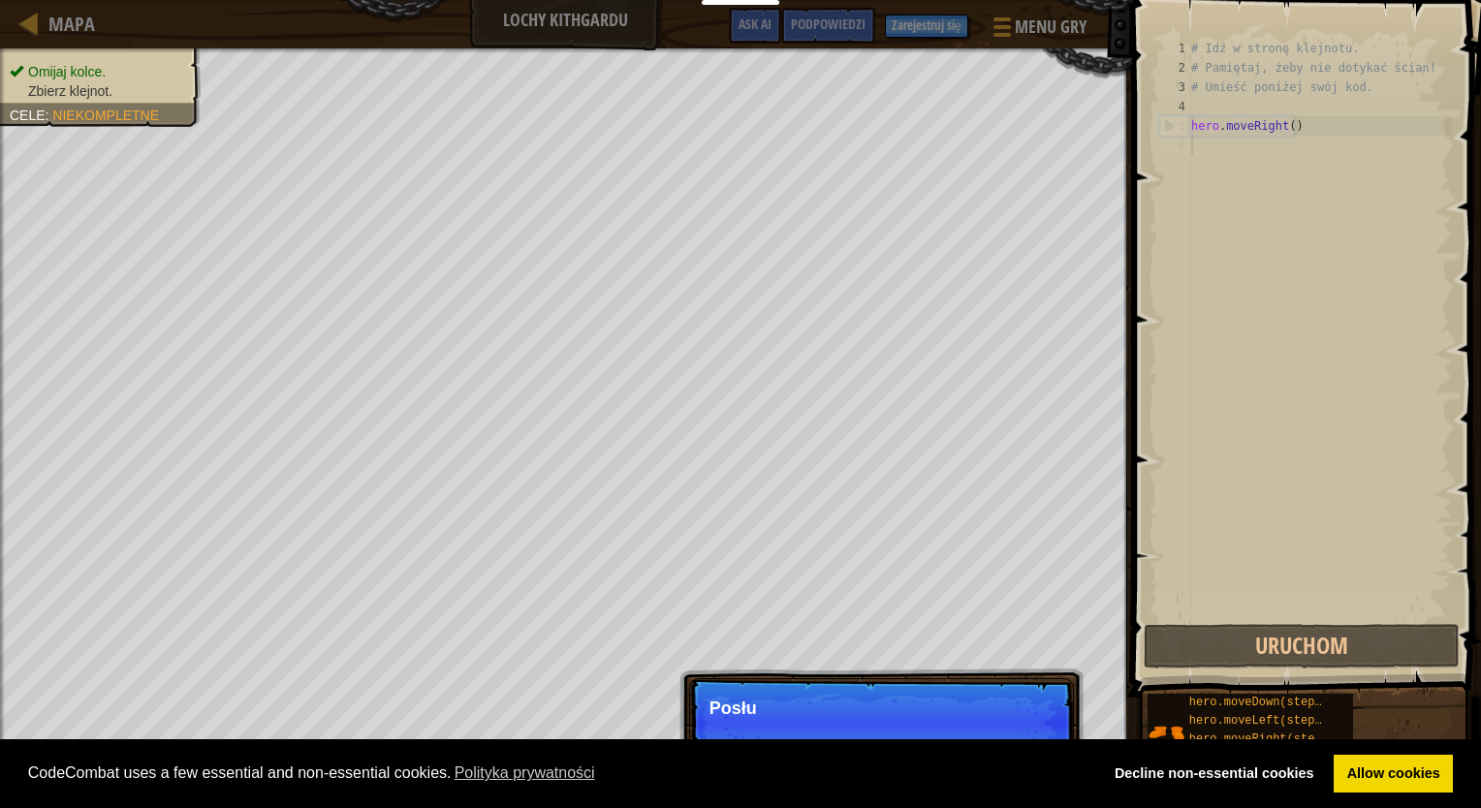
click at [1028, 734] on p "Pomiń (esc) Dalej Posłu" at bounding box center [881, 722] width 385 height 89
click at [884, 695] on p "Pomiń (esc) Dalej Posłuż się tymi metodami." at bounding box center [881, 722] width 385 height 89
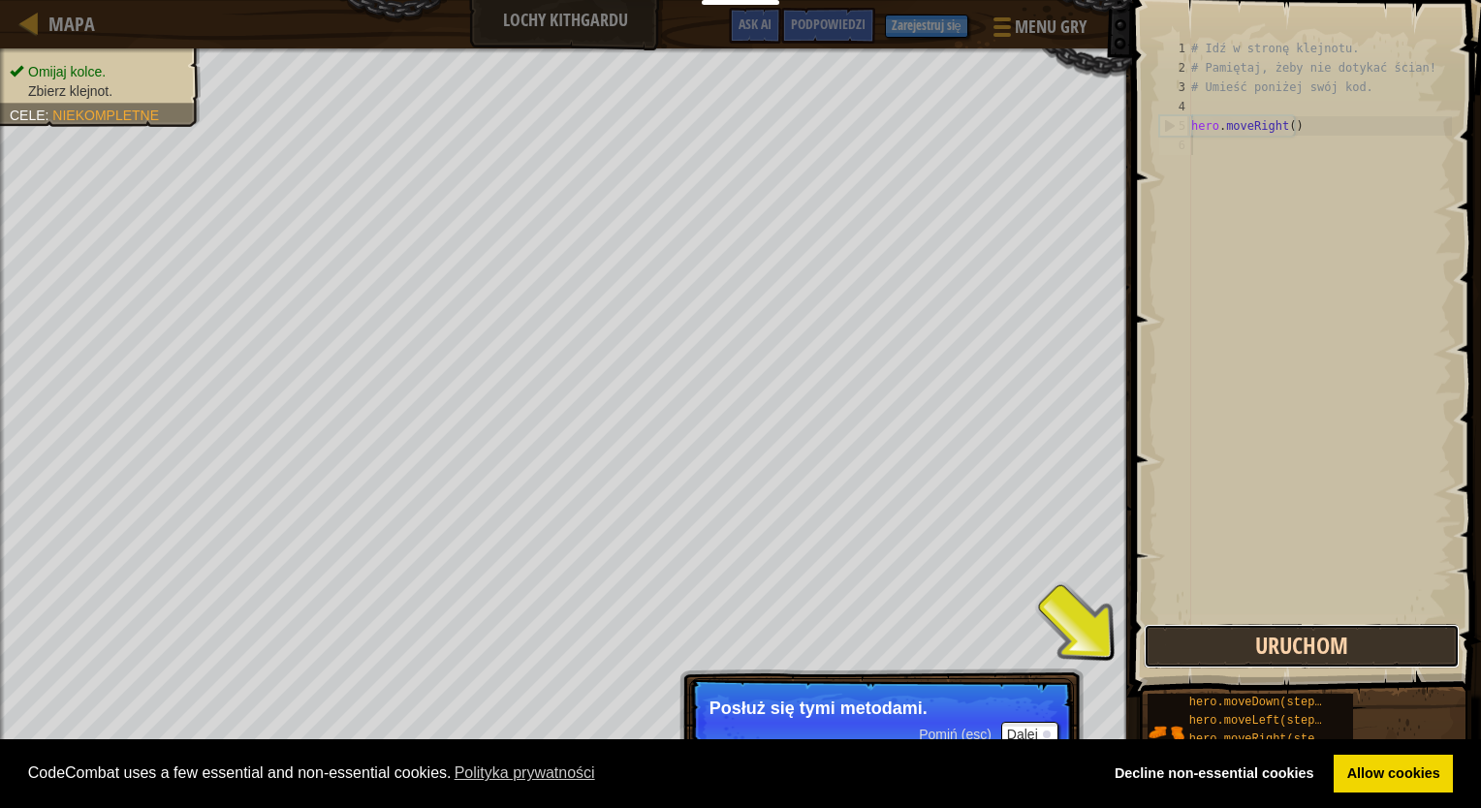
click at [1220, 656] on button "Uruchom" at bounding box center [1302, 646] width 316 height 45
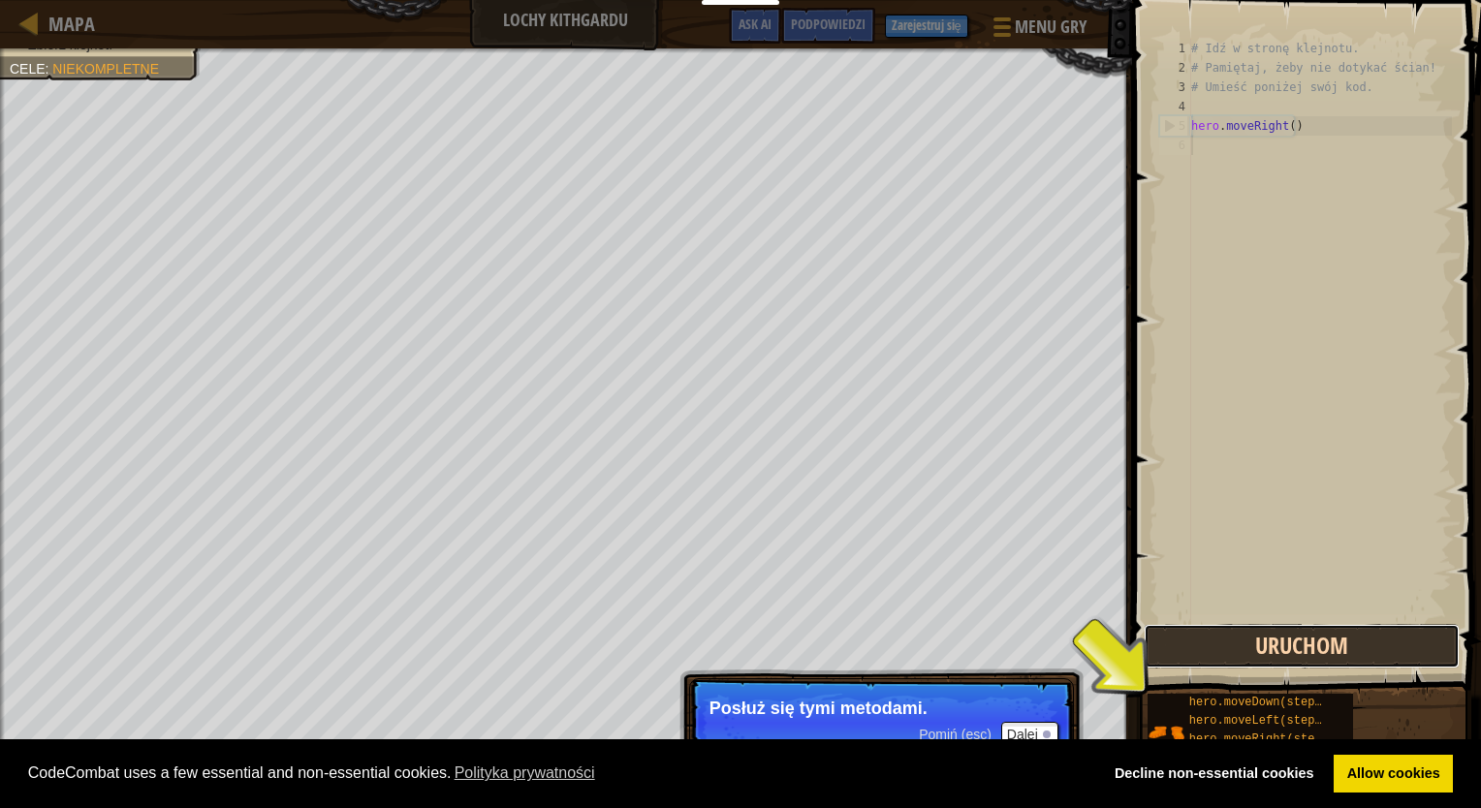
click at [1163, 659] on button "Uruchom" at bounding box center [1302, 646] width 316 height 45
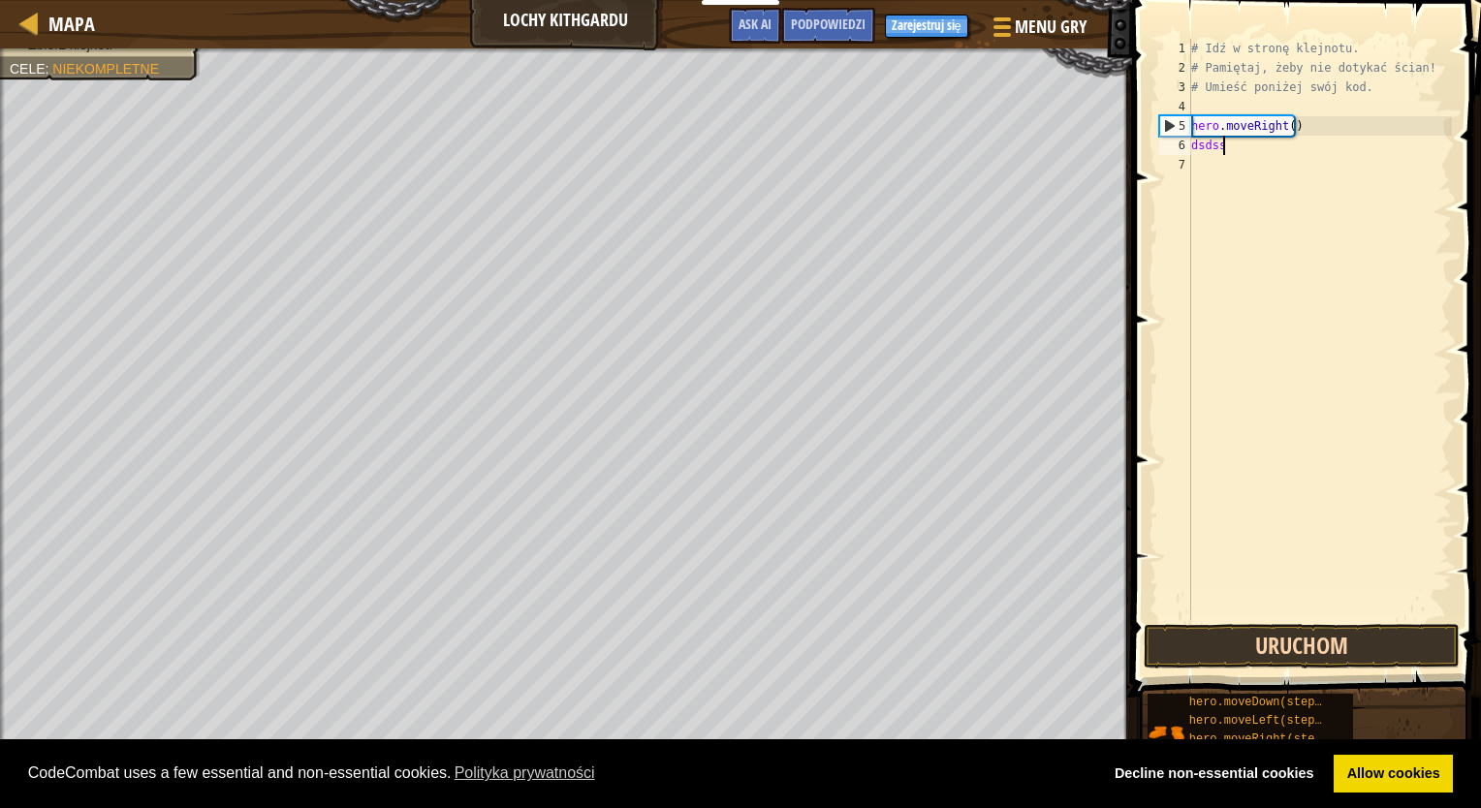
scroll to position [9, 1]
type textarea "d"
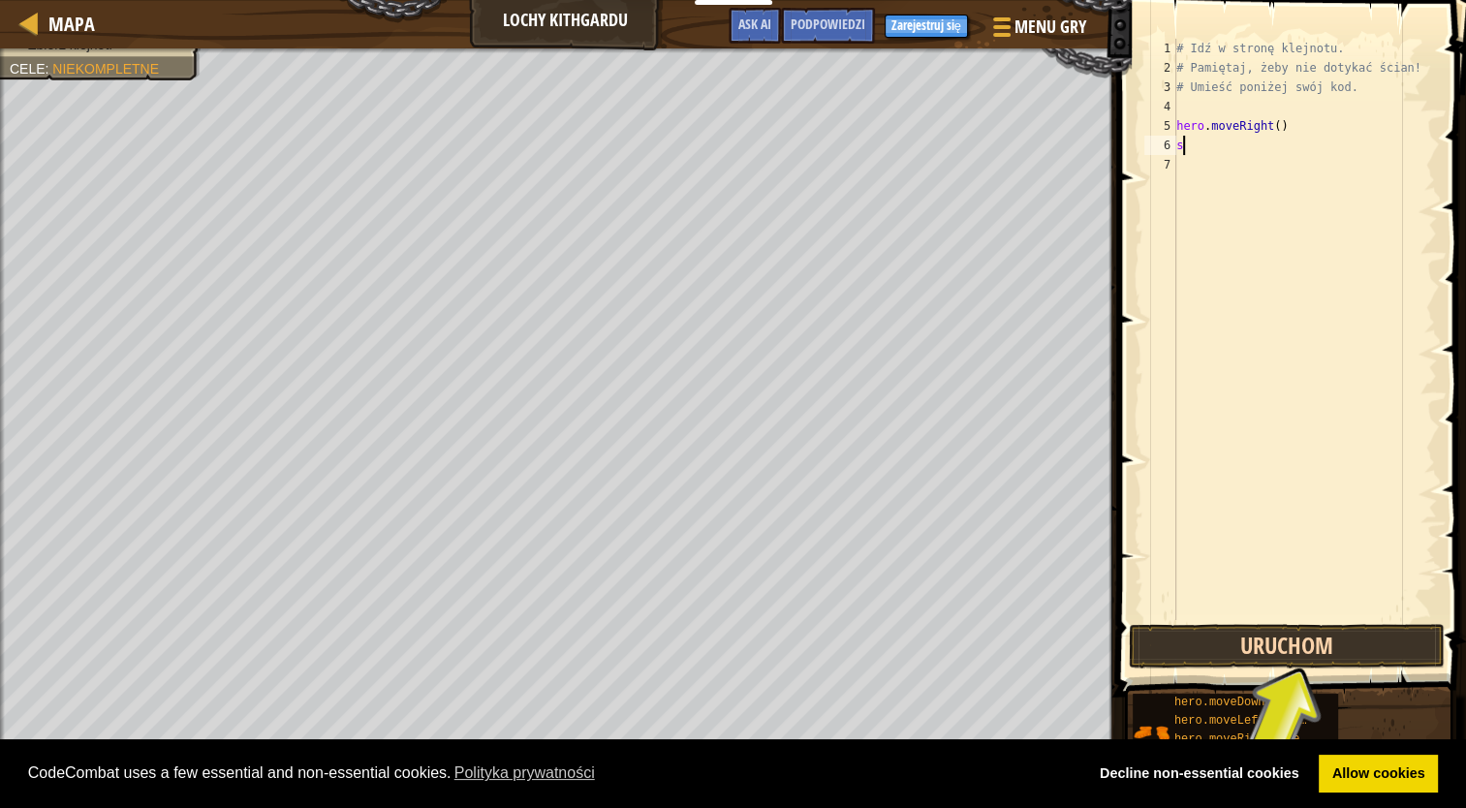
type textarea "s"
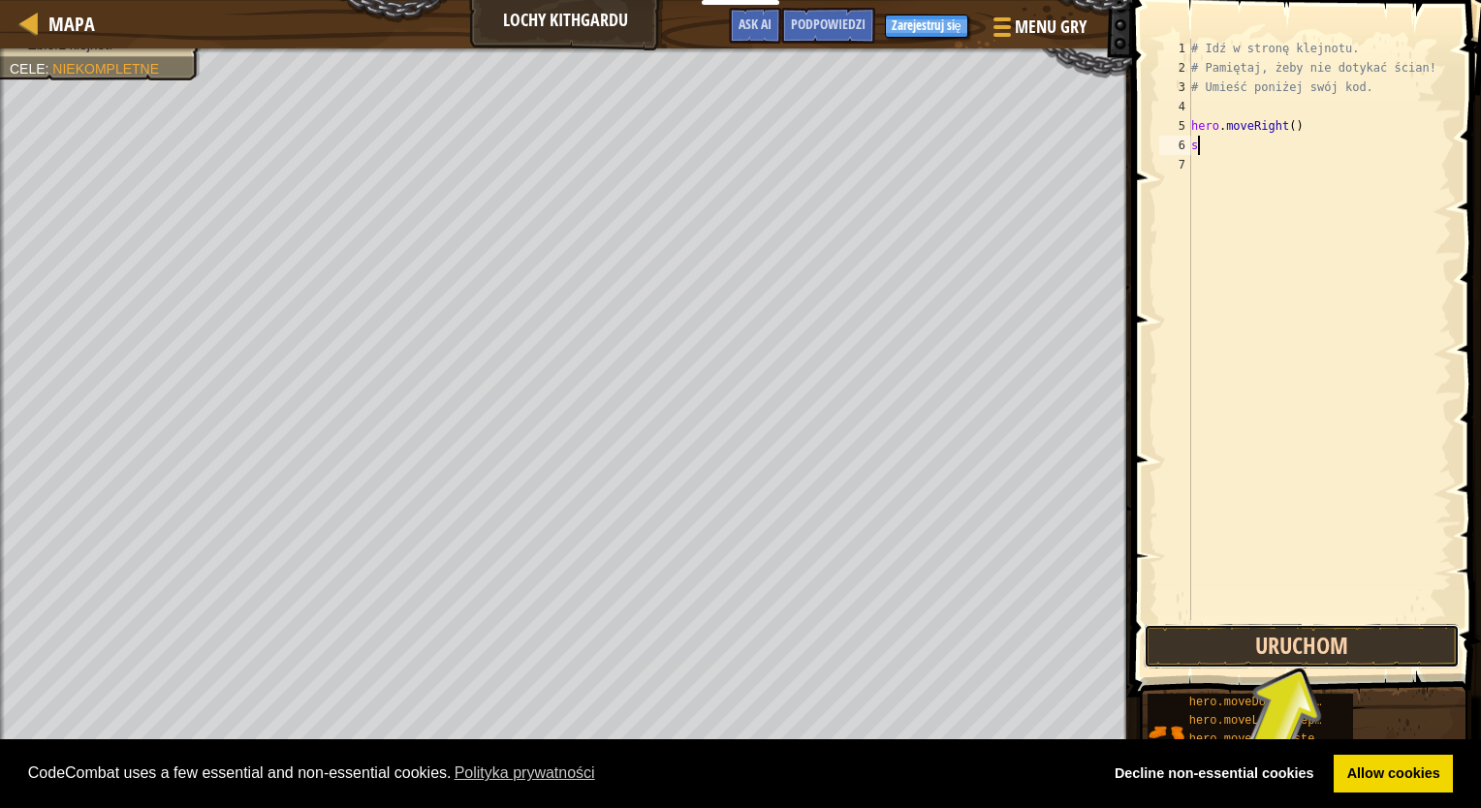
click at [1234, 650] on button "Uruchom" at bounding box center [1302, 646] width 316 height 45
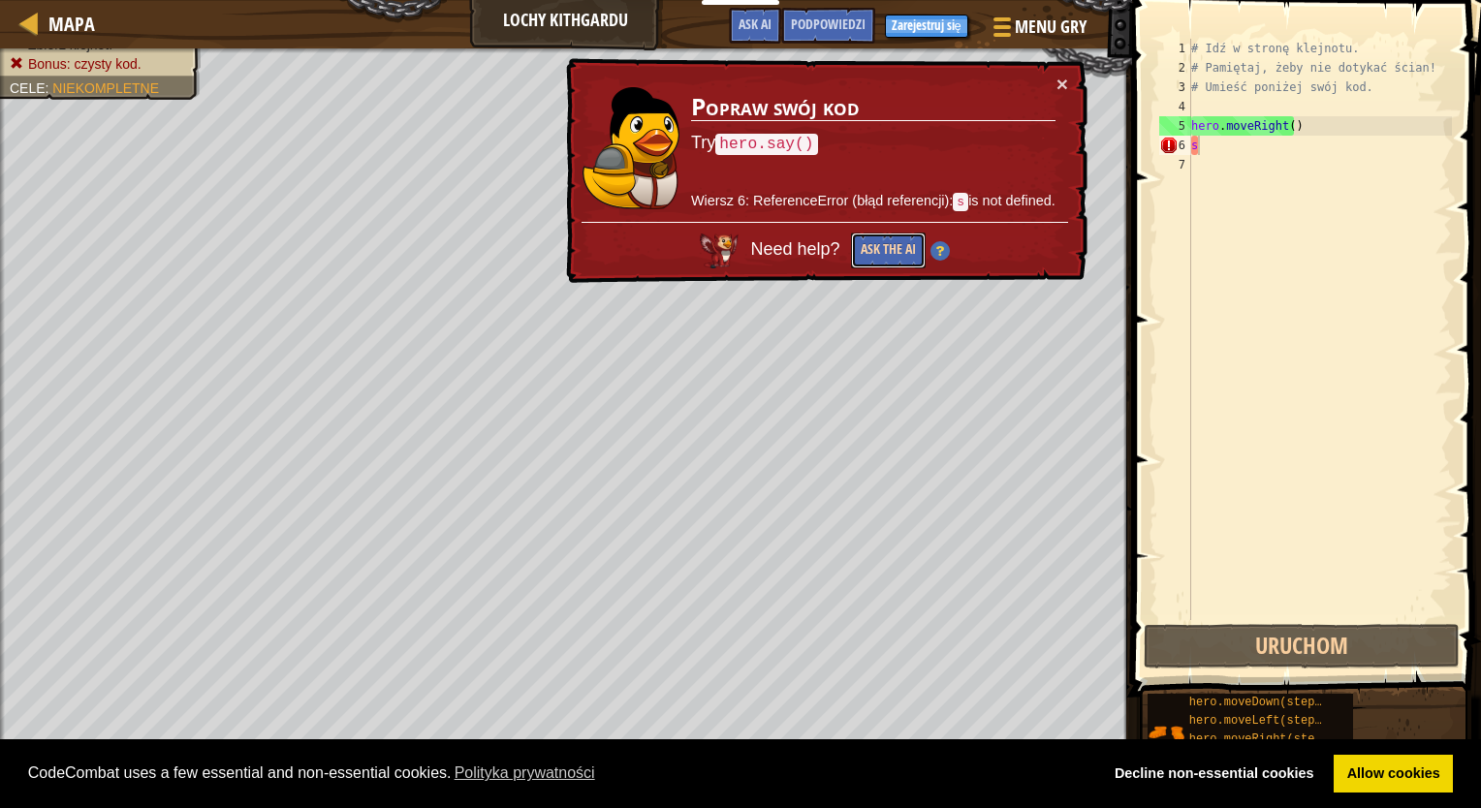
click at [885, 247] on button "Ask the AI" at bounding box center [888, 251] width 75 height 36
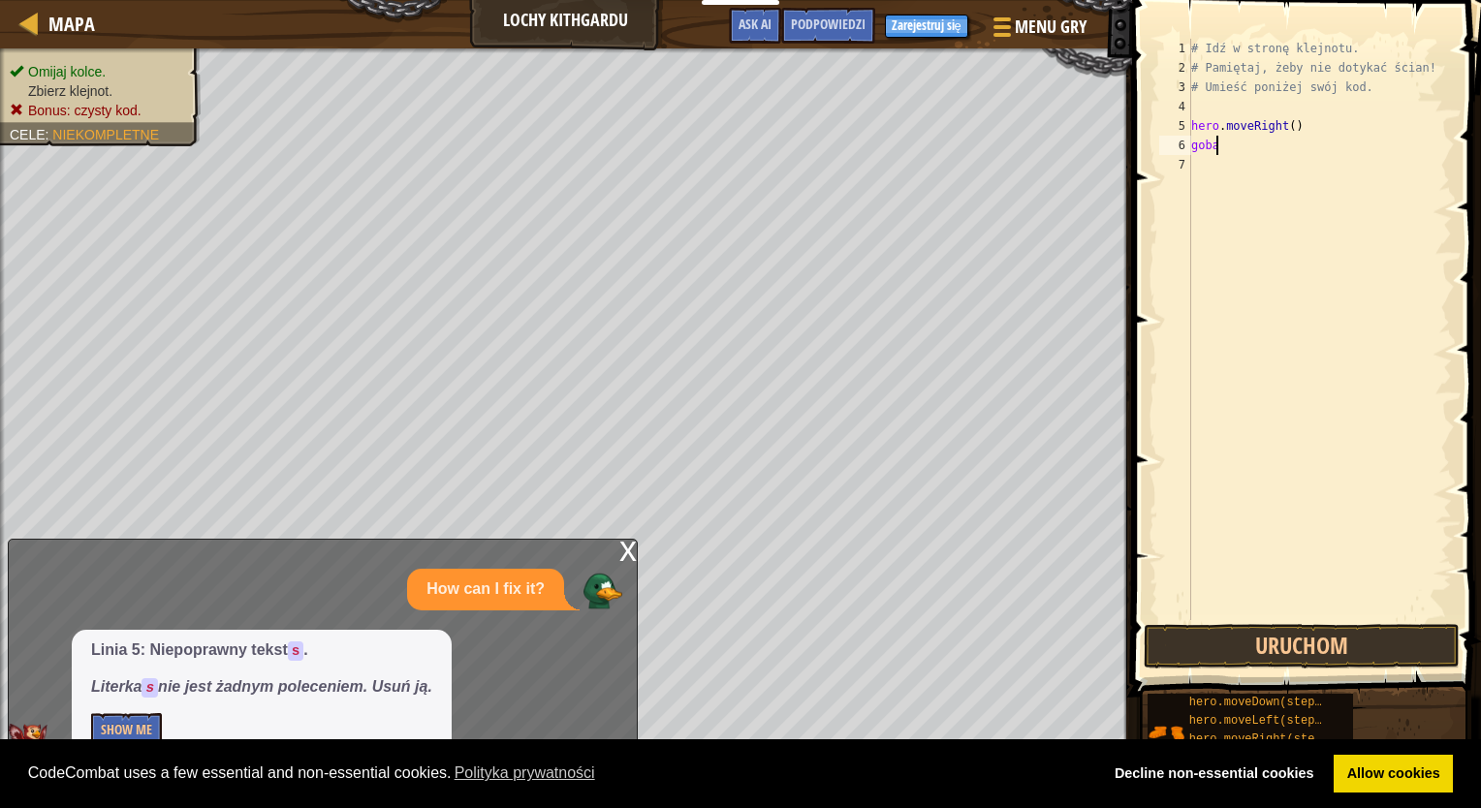
scroll to position [9, 1]
type textarea "goback"
click at [1203, 160] on div "# Idź w stronę klejnotu. # Pamiętaj, żeby nie dotykać ścian! # Umieść poniżej s…" at bounding box center [1319, 349] width 265 height 620
click at [1202, 149] on div "# Idź w stronę klejnotu. # Pamiętaj, żeby nie dotykać ścian! # Umieść poniżej s…" at bounding box center [1319, 349] width 265 height 620
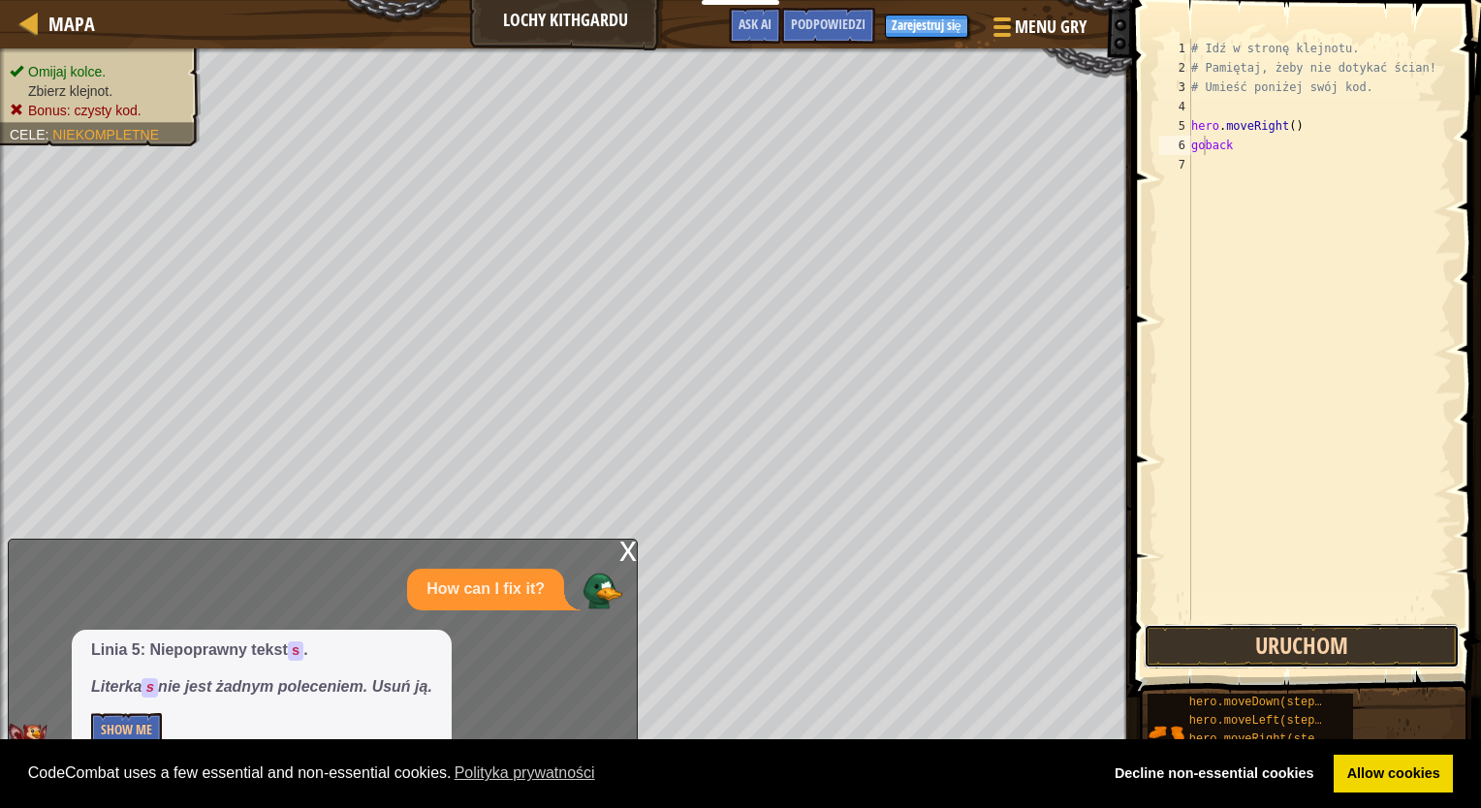
click at [1329, 632] on button "Uruchom" at bounding box center [1302, 646] width 316 height 45
click at [1357, 638] on button "Uruchom" at bounding box center [1302, 646] width 316 height 45
type textarea "nback"
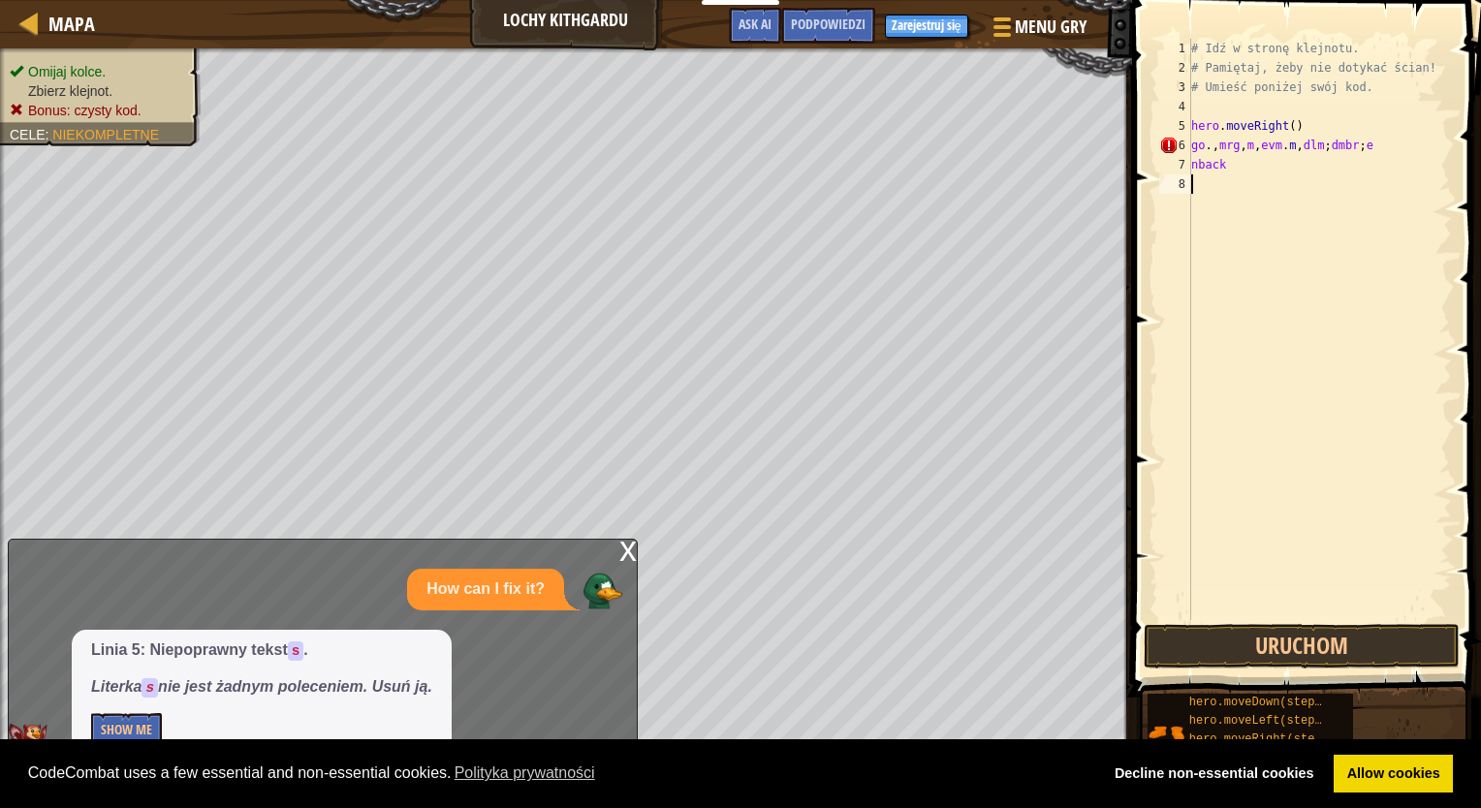
click at [1233, 269] on div "# Idź w stronę klejnotu. # Pamiętaj, żeby nie dotykać ścian! # Umieść poniżej s…" at bounding box center [1319, 349] width 265 height 620
click at [1308, 145] on div "# Idź w stronę klejnotu. # Pamiętaj, żeby nie dotykać ścian! # Umieść poniżej s…" at bounding box center [1319, 349] width 265 height 620
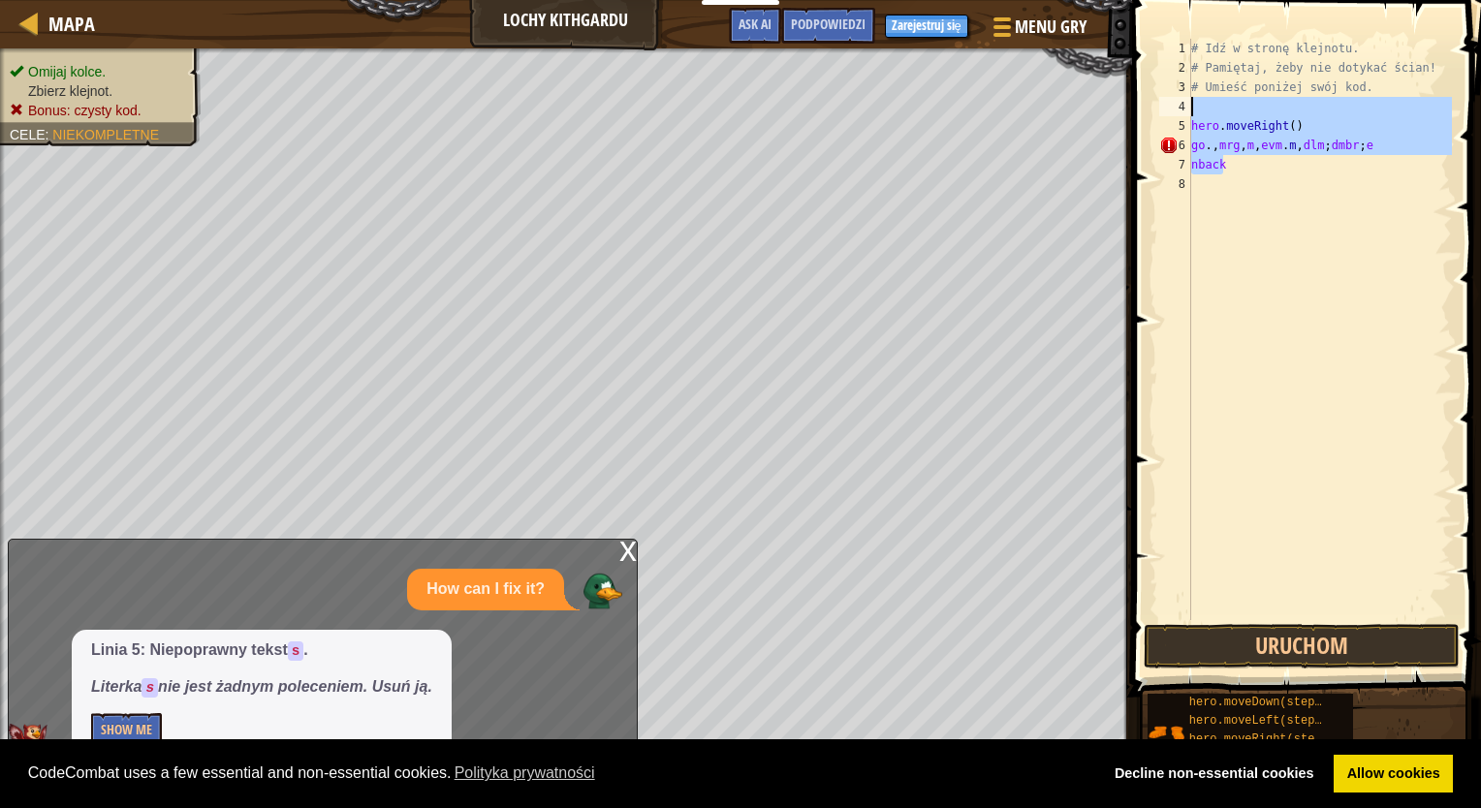
drag, startPoint x: 1297, startPoint y: 155, endPoint x: 1163, endPoint y: 113, distance: 140.1
click at [1163, 113] on div "go.,mrg,m,evm.m,dlm;dmbr;e 1 2 3 4 5 6 7 8 # Idź w stronę klejnotu. # Pamiętaj,…" at bounding box center [1303, 329] width 297 height 581
type textarea "hero.moveRight()"
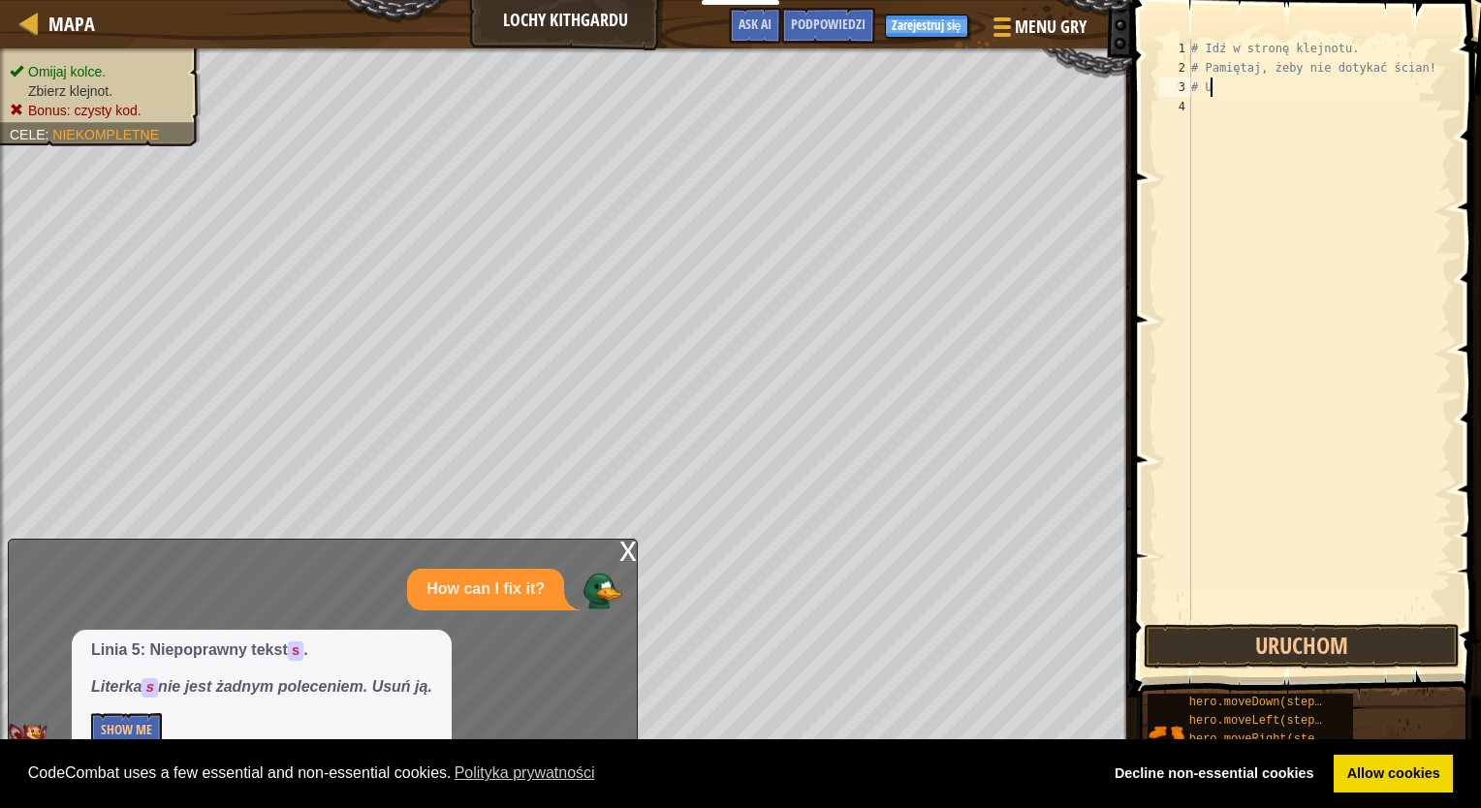
type textarea "#"
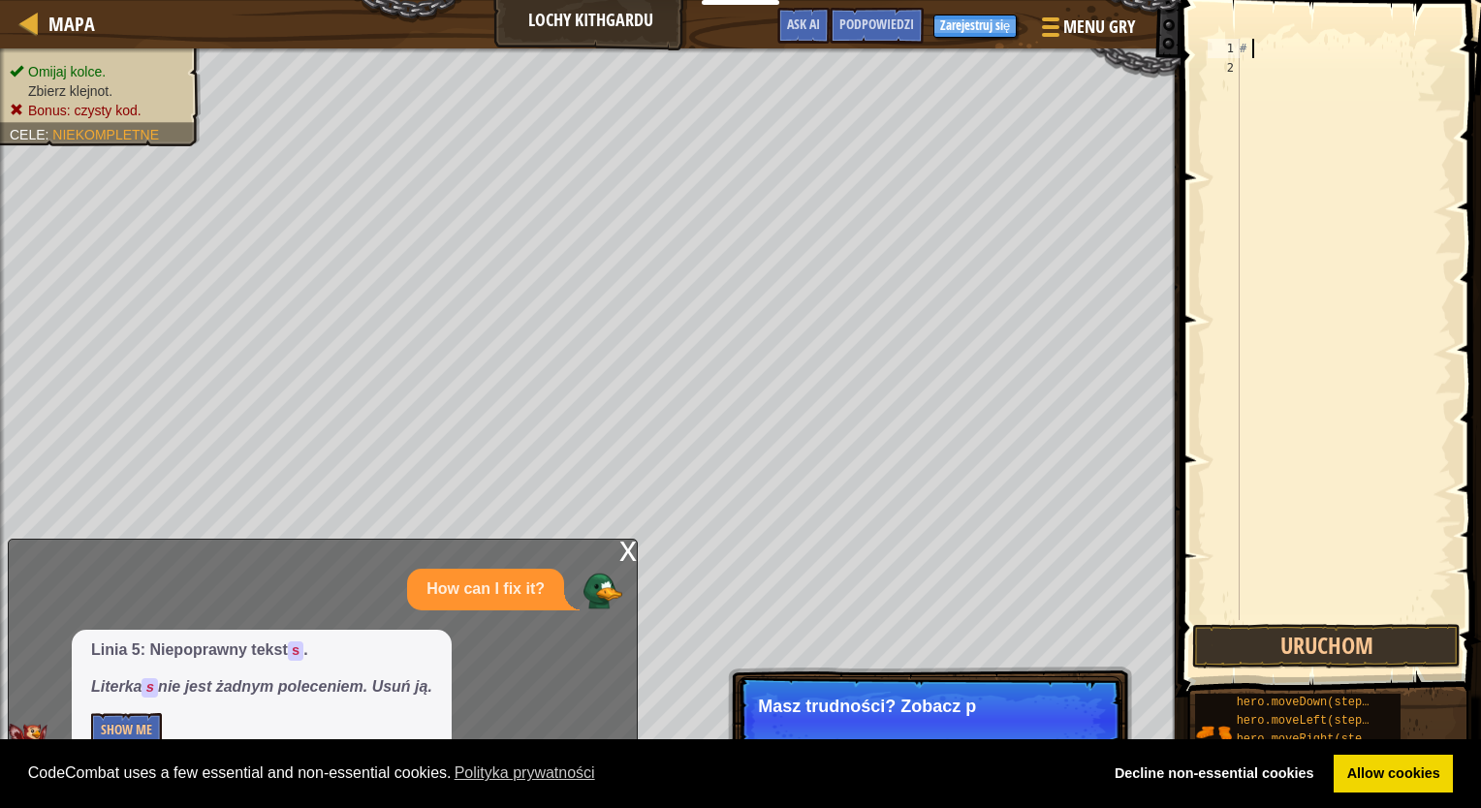
type textarea "#"
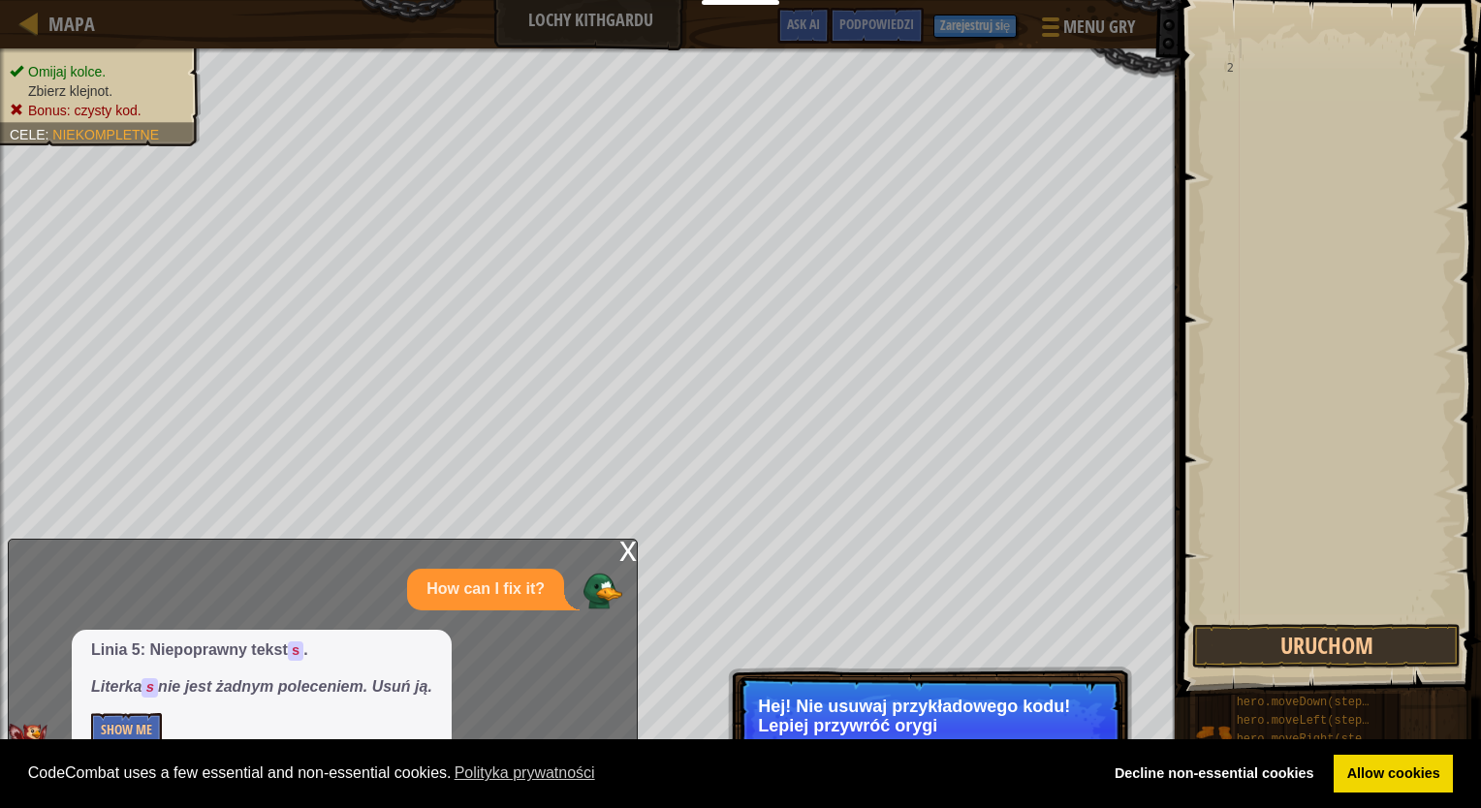
click at [997, 708] on p "Hej! Nie usuwaj przykładowego kodu! Lepiej przywróć orygi" at bounding box center [930, 716] width 344 height 39
click at [1255, 634] on button "Uruchom" at bounding box center [1326, 646] width 268 height 45
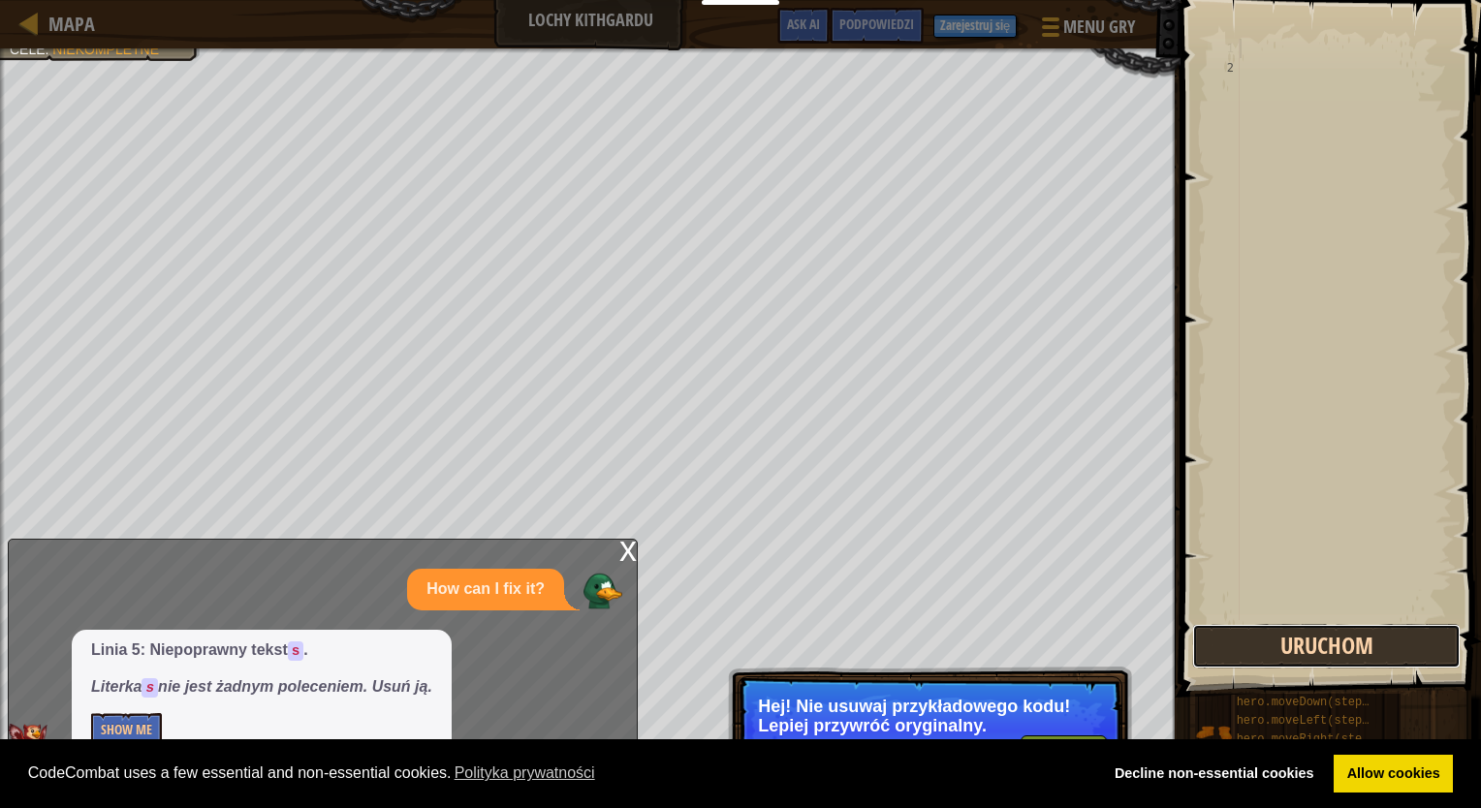
click at [1255, 634] on button "Uruchom" at bounding box center [1326, 646] width 268 height 45
click at [1255, 634] on button "Wykonuję kod..." at bounding box center [1326, 646] width 268 height 45
click at [1255, 634] on button "Uruchom" at bounding box center [1326, 646] width 268 height 45
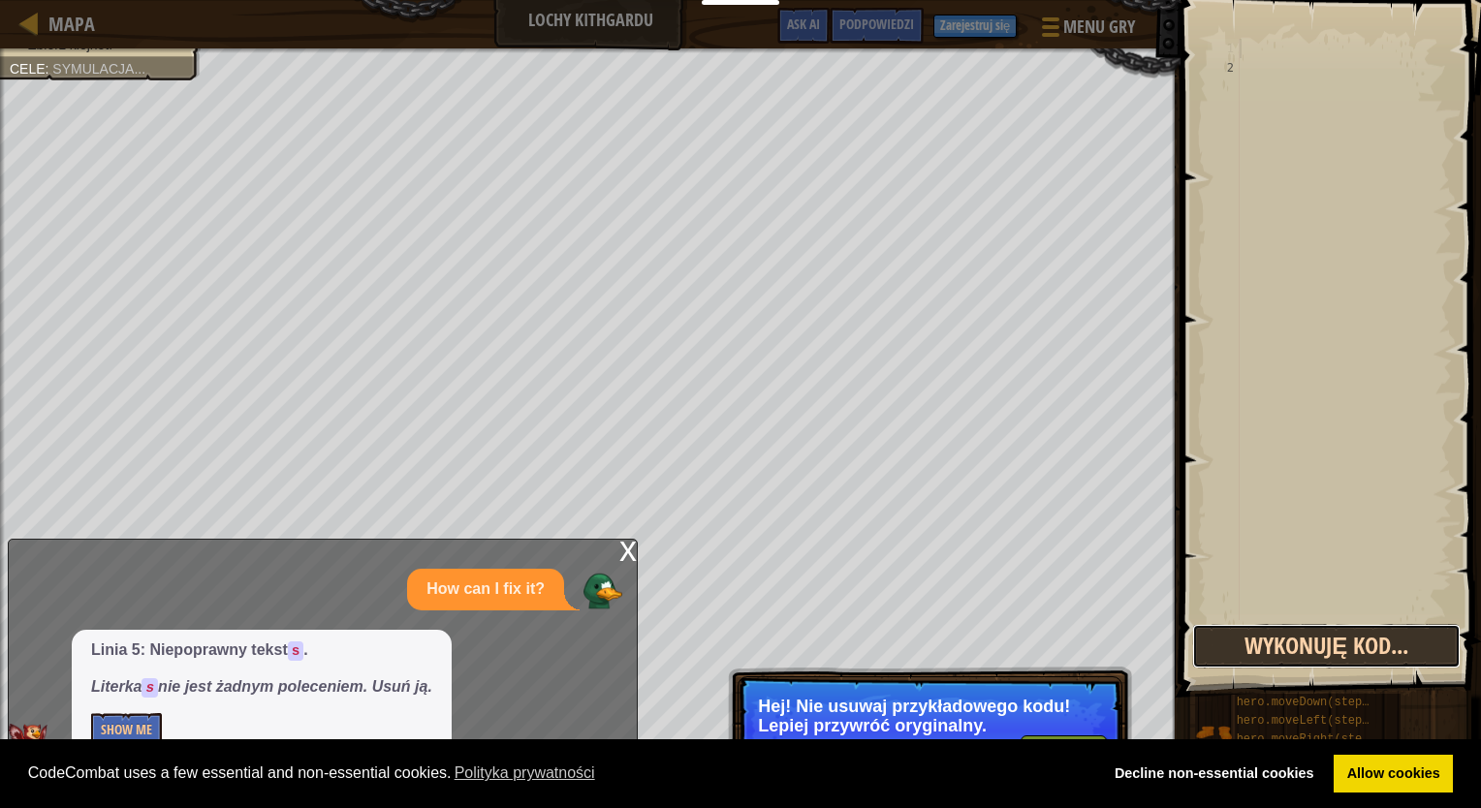
click at [1255, 634] on button "Wykonuję kod..." at bounding box center [1326, 646] width 268 height 45
click at [1255, 634] on button "Uruchom" at bounding box center [1326, 646] width 268 height 45
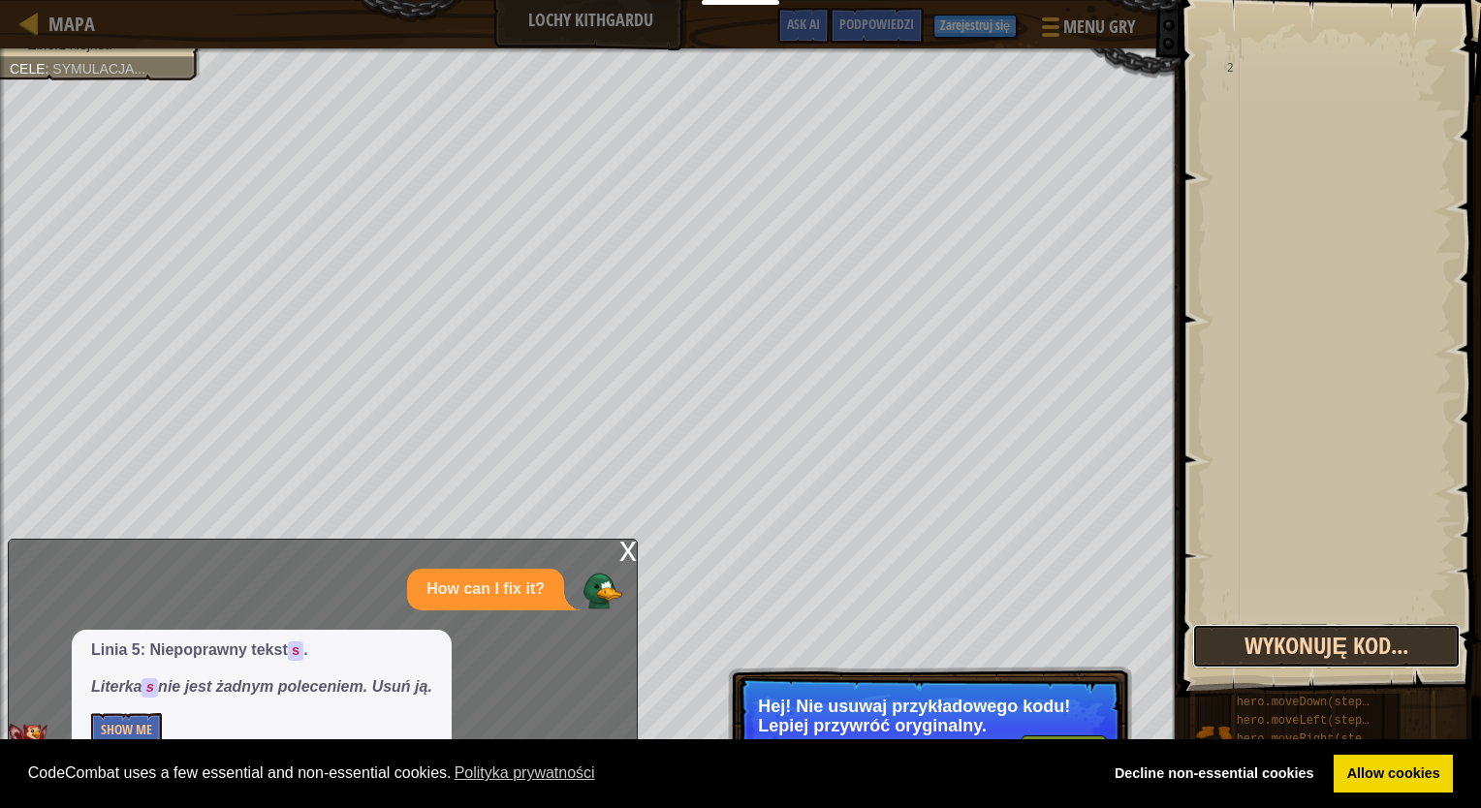
click at [1255, 634] on button "Wykonuję kod..." at bounding box center [1326, 646] width 268 height 45
click at [1255, 634] on button "Uruchom" at bounding box center [1326, 646] width 268 height 45
click at [1252, 82] on div at bounding box center [1344, 349] width 216 height 620
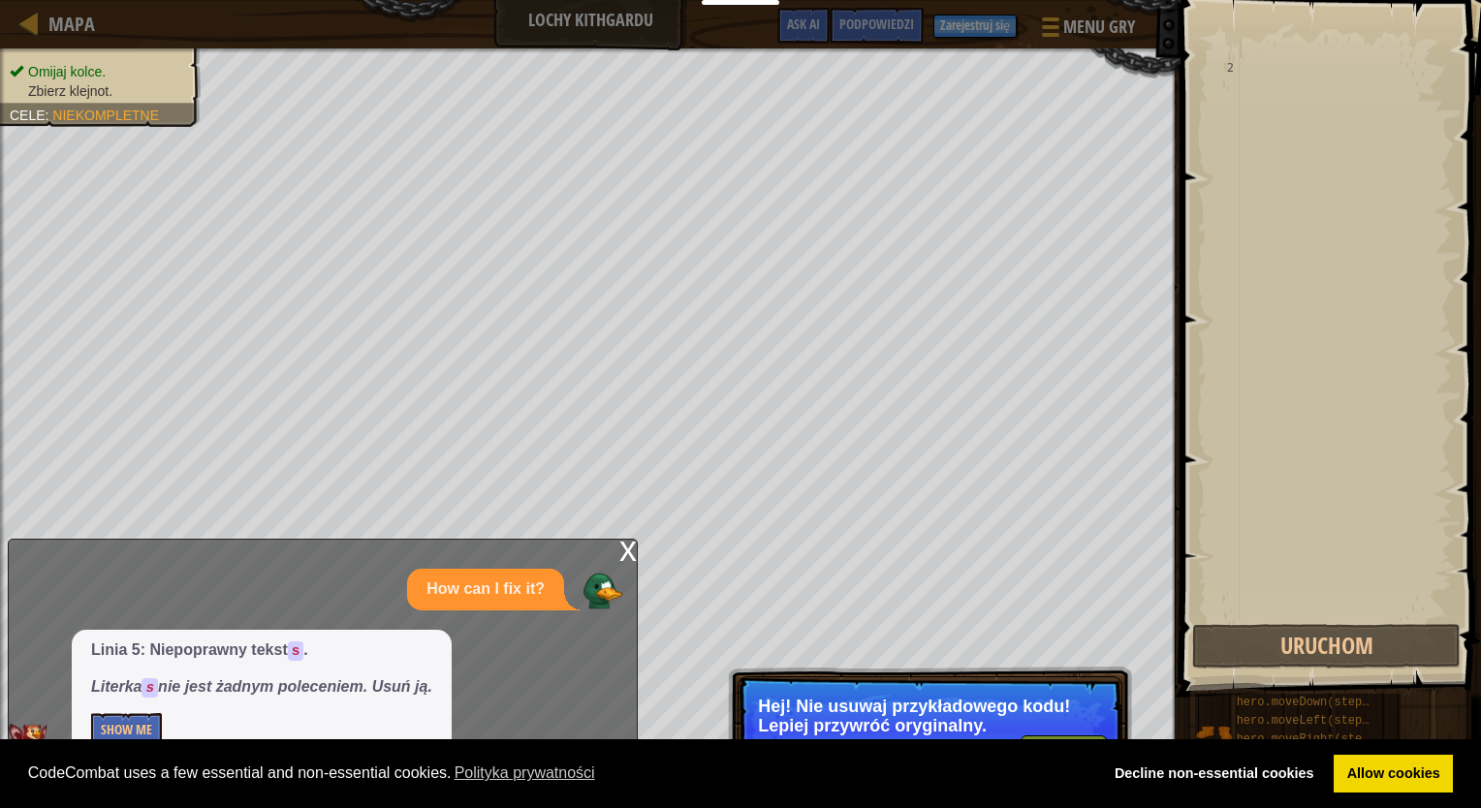
click at [1346, 43] on div at bounding box center [1344, 349] width 216 height 620
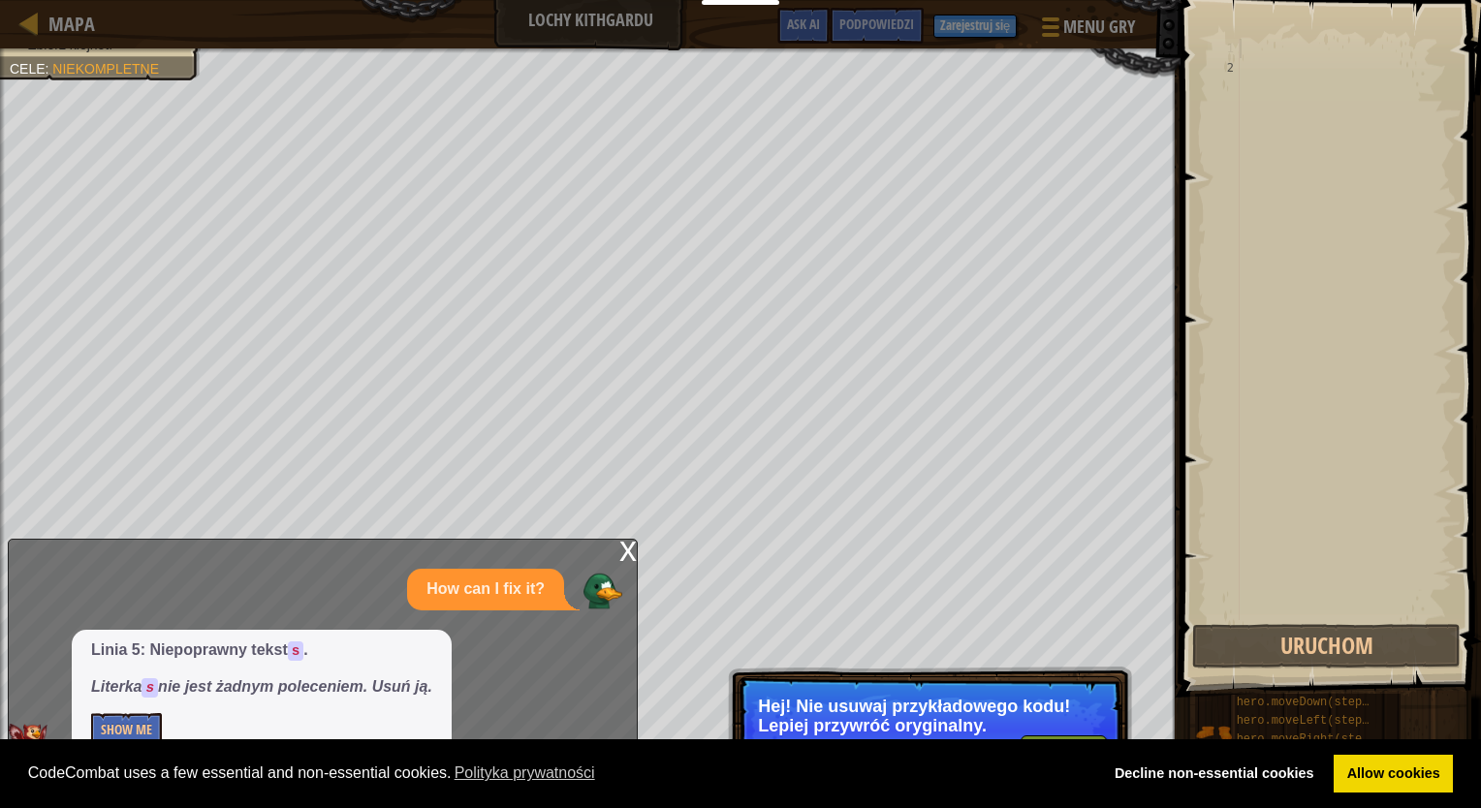
select select "pl"
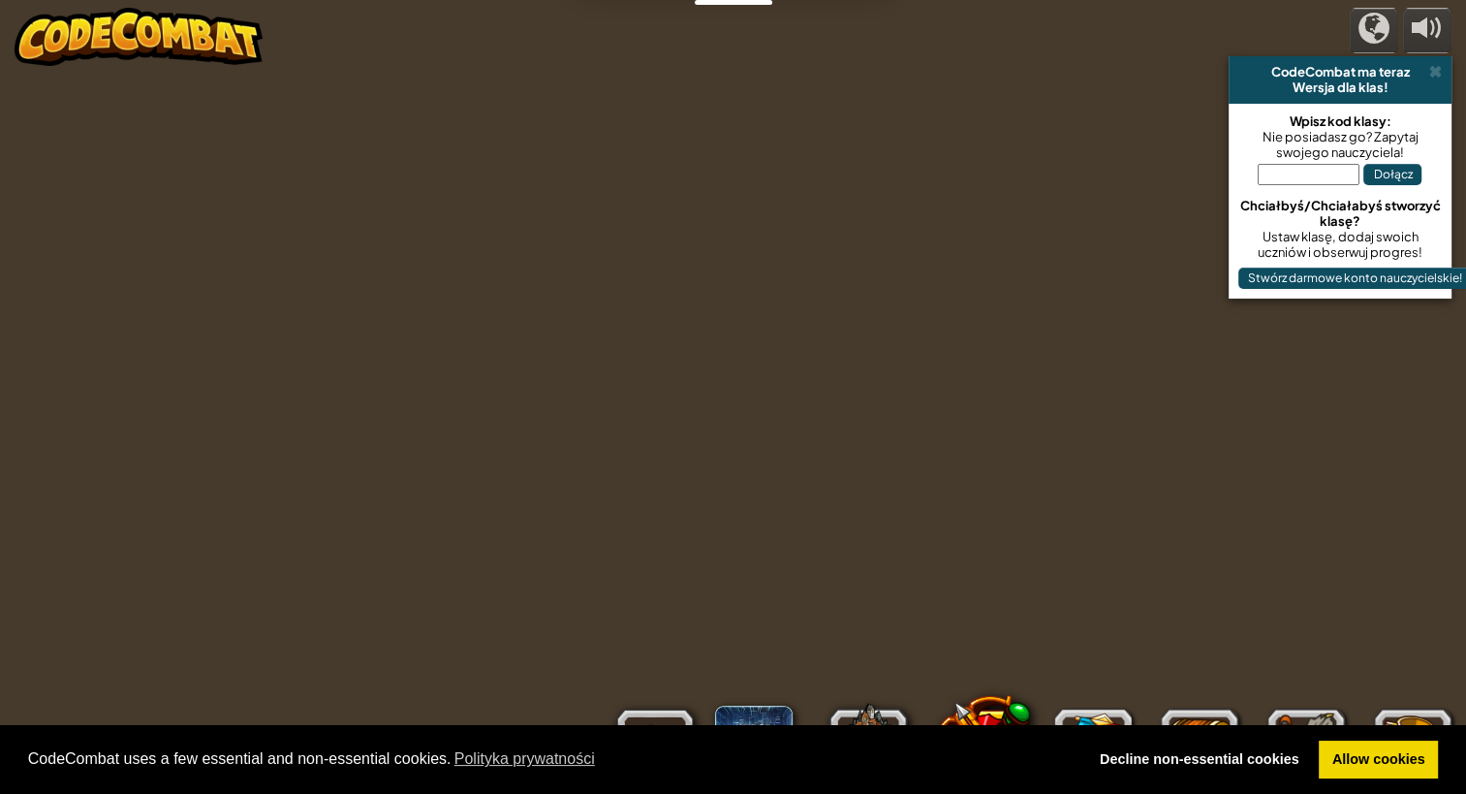
select select "pl"
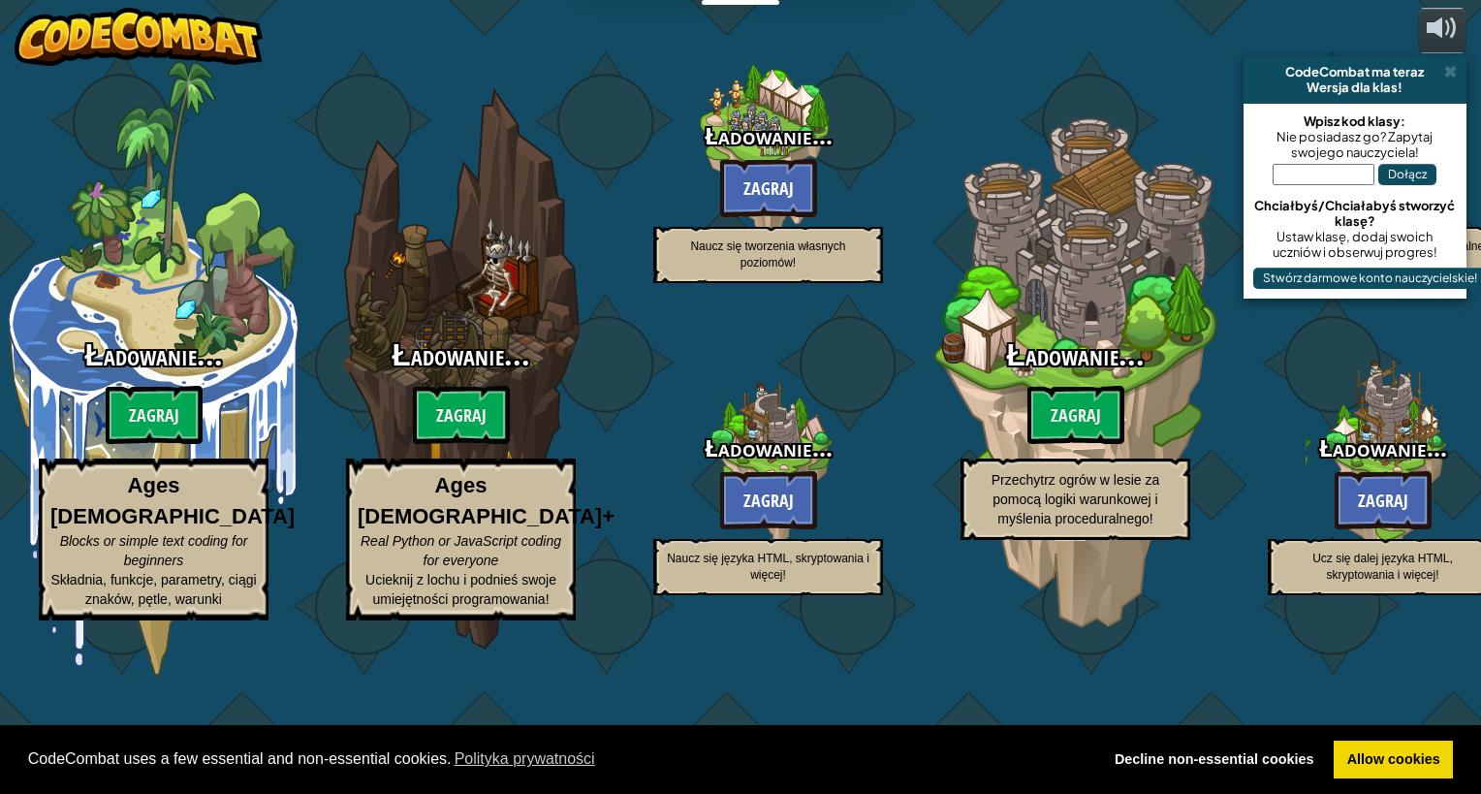
select select "pl"
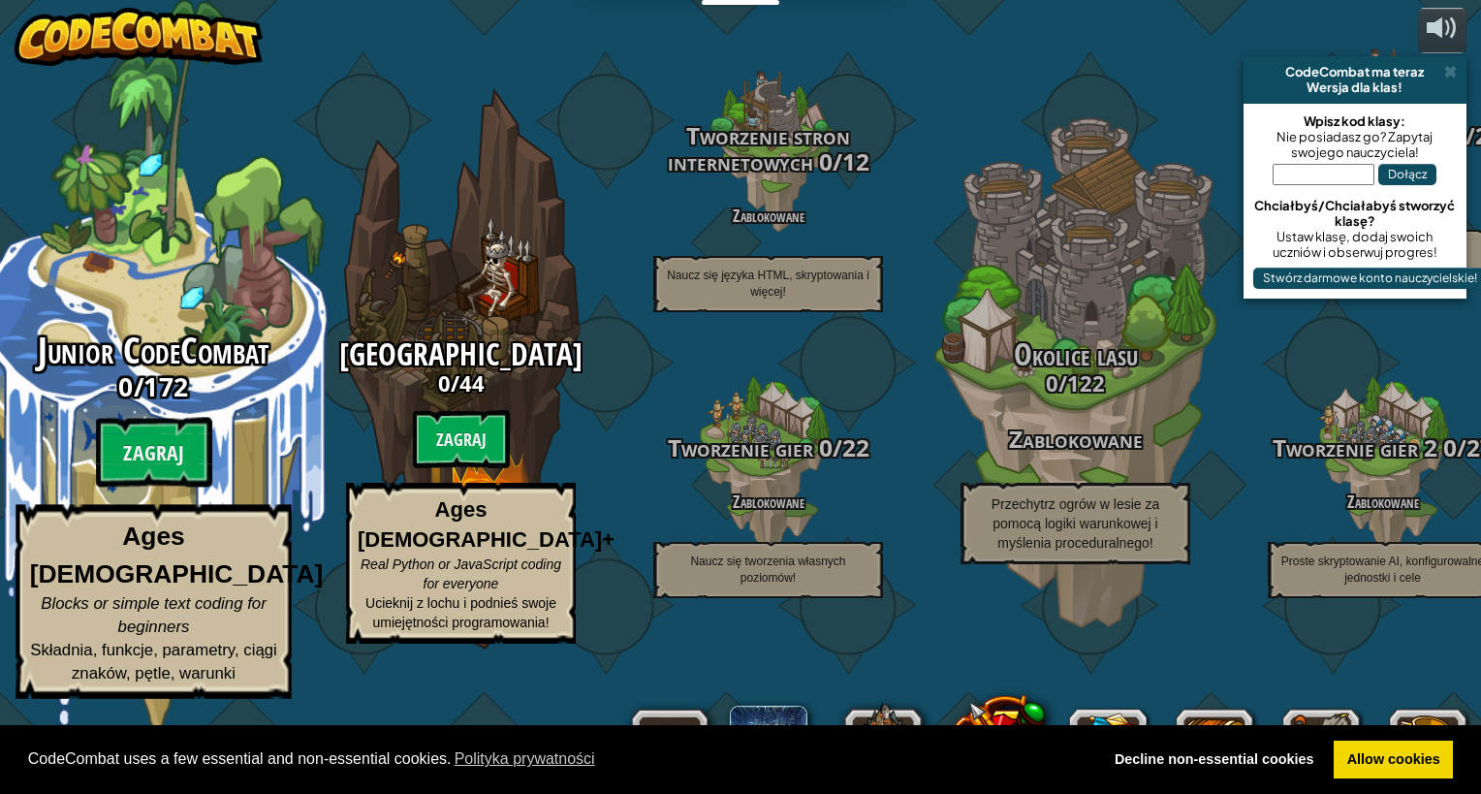
click at [126, 461] on div "Junior CodeCombat 0 / 172 Zagraj Ages [DEMOGRAPHIC_DATA] Blocks or simple text …" at bounding box center [153, 514] width 368 height 367
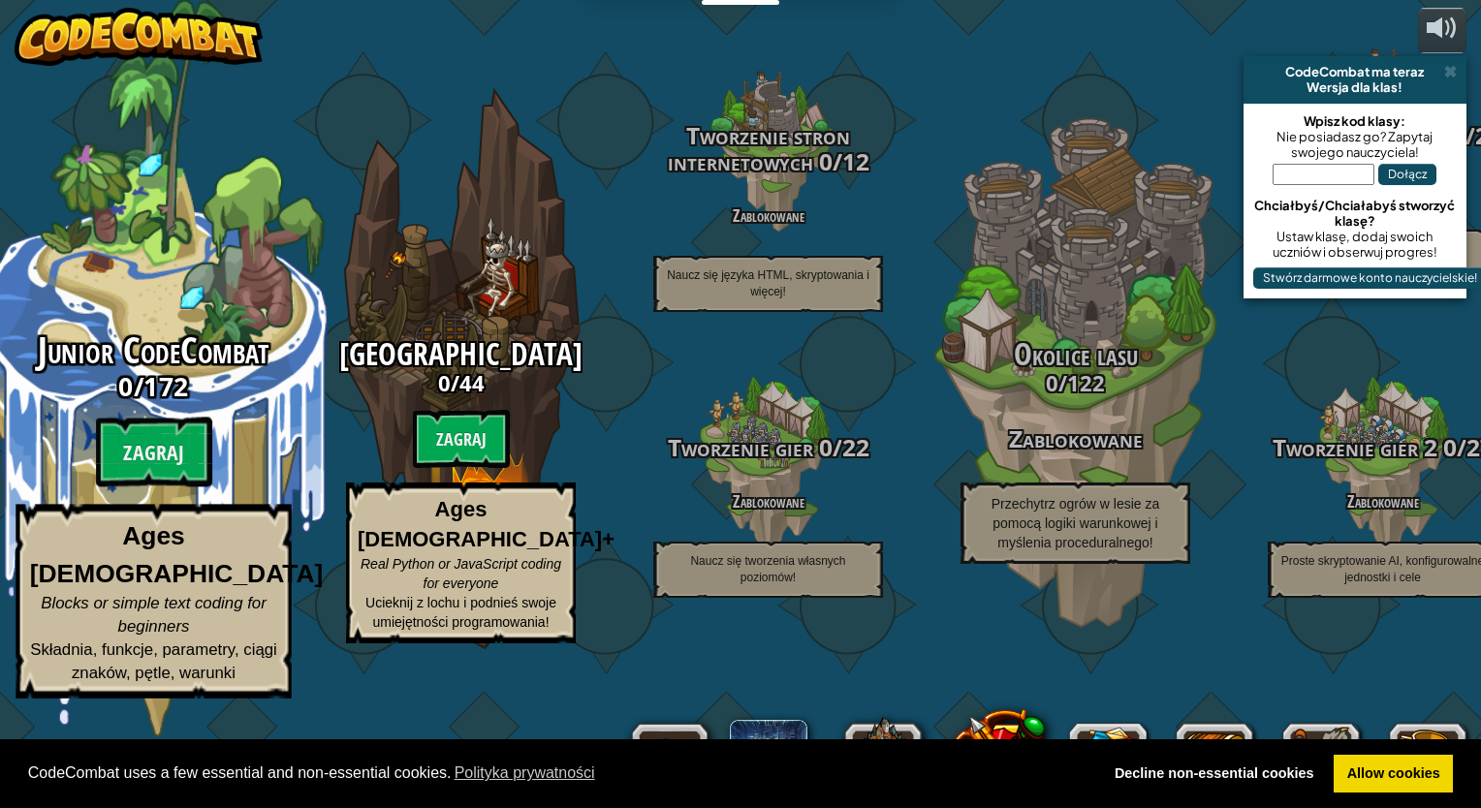
select select "pl"
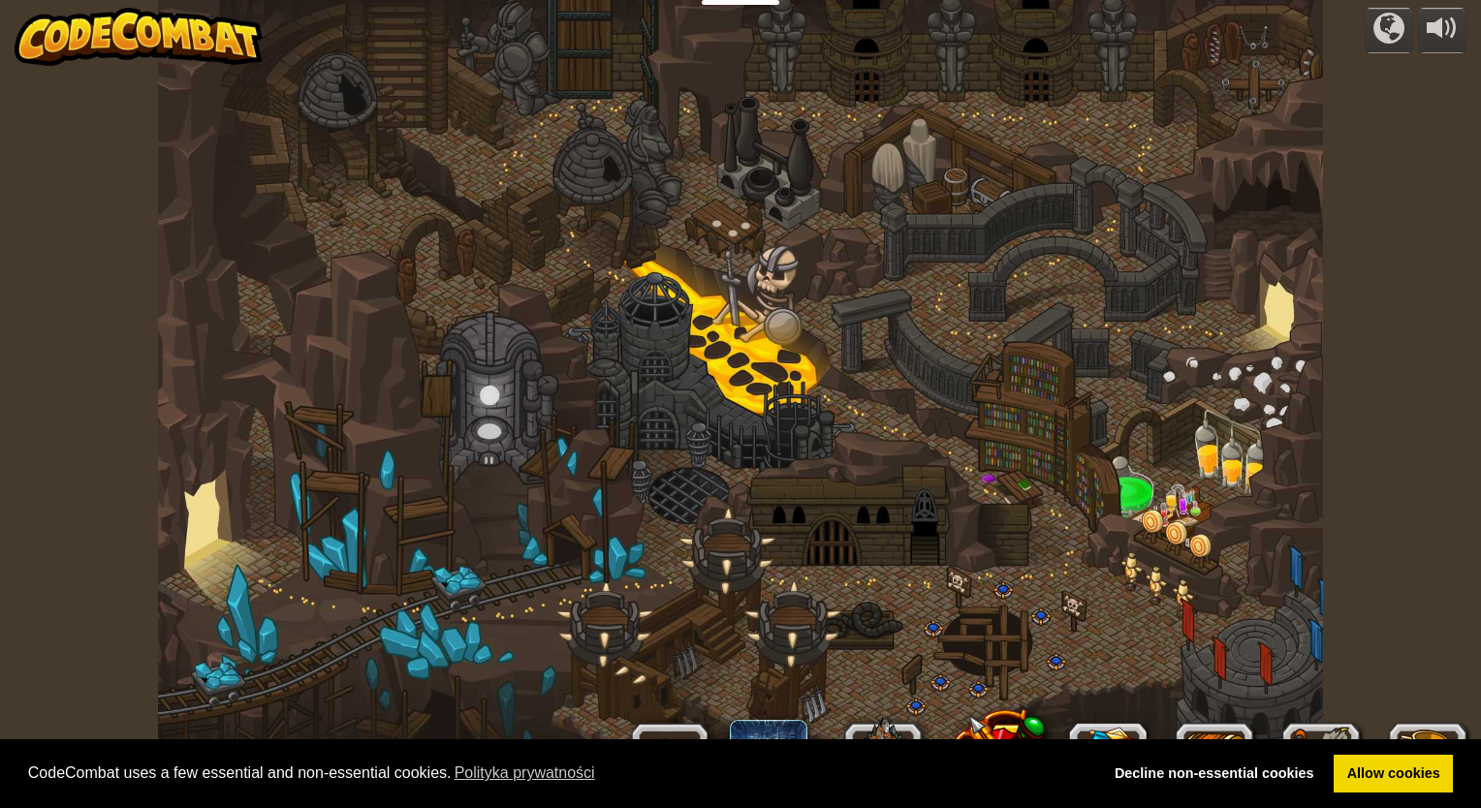
select select "pl"
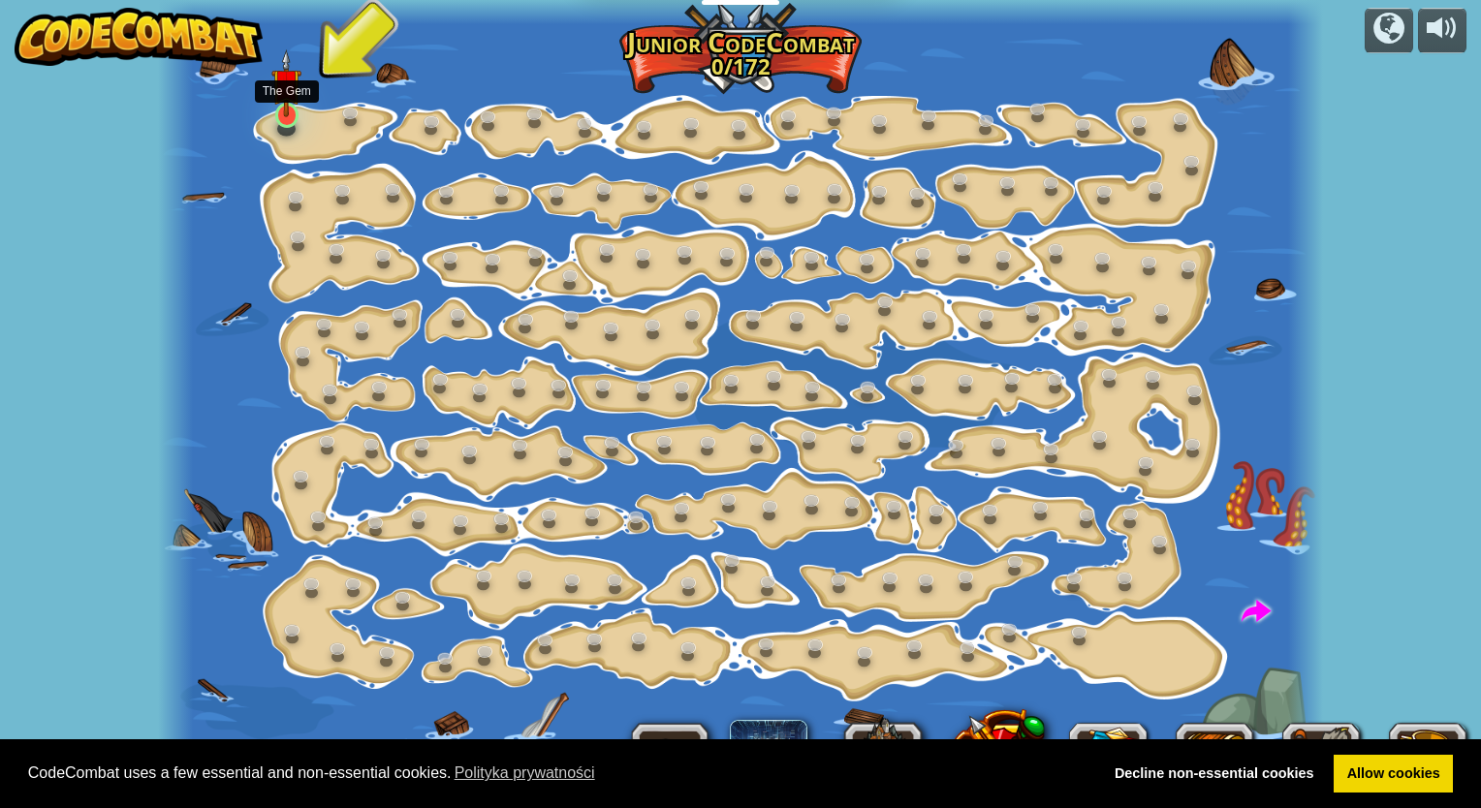
click at [282, 92] on img at bounding box center [286, 83] width 30 height 68
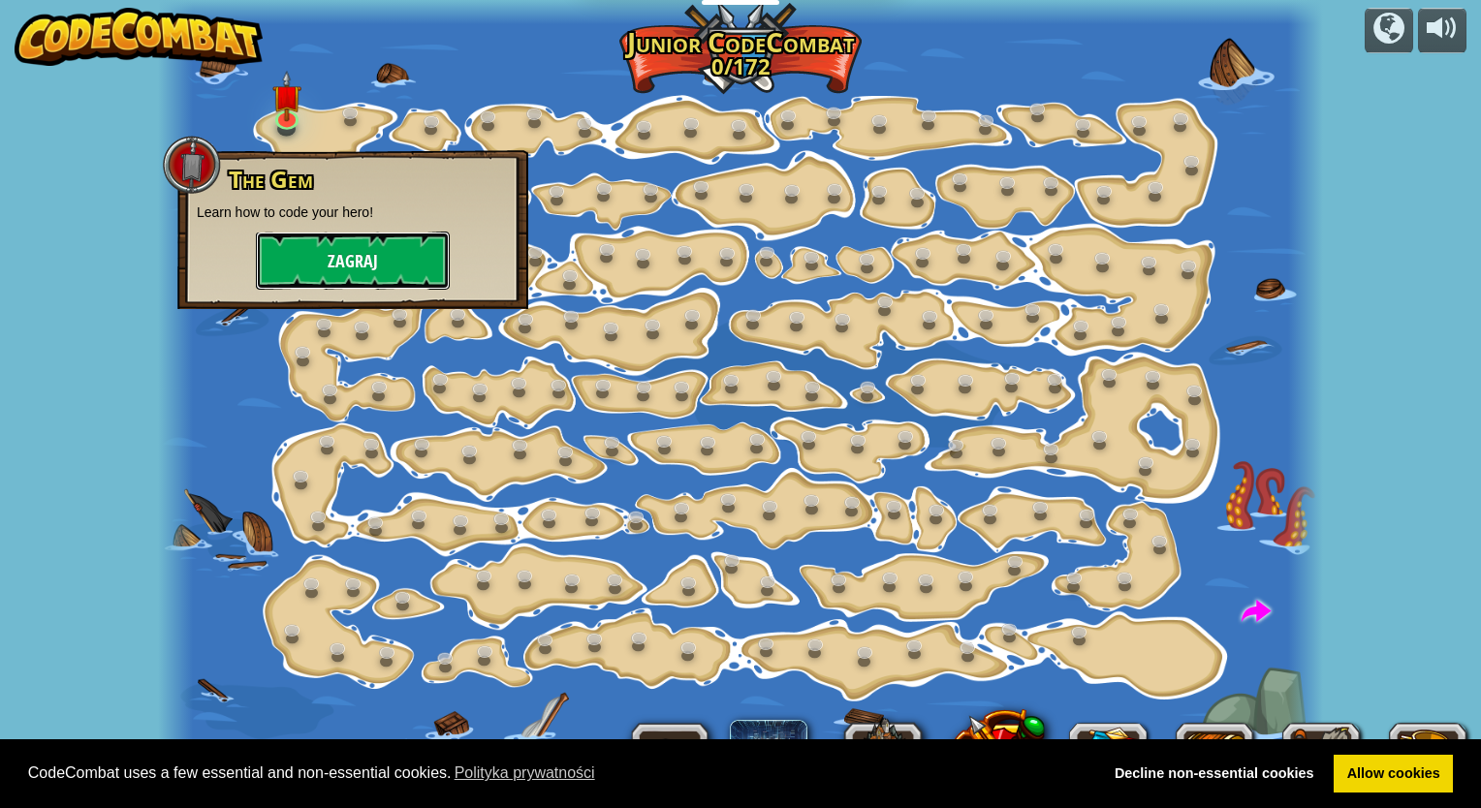
click at [321, 285] on button "Zagraj" at bounding box center [353, 261] width 194 height 58
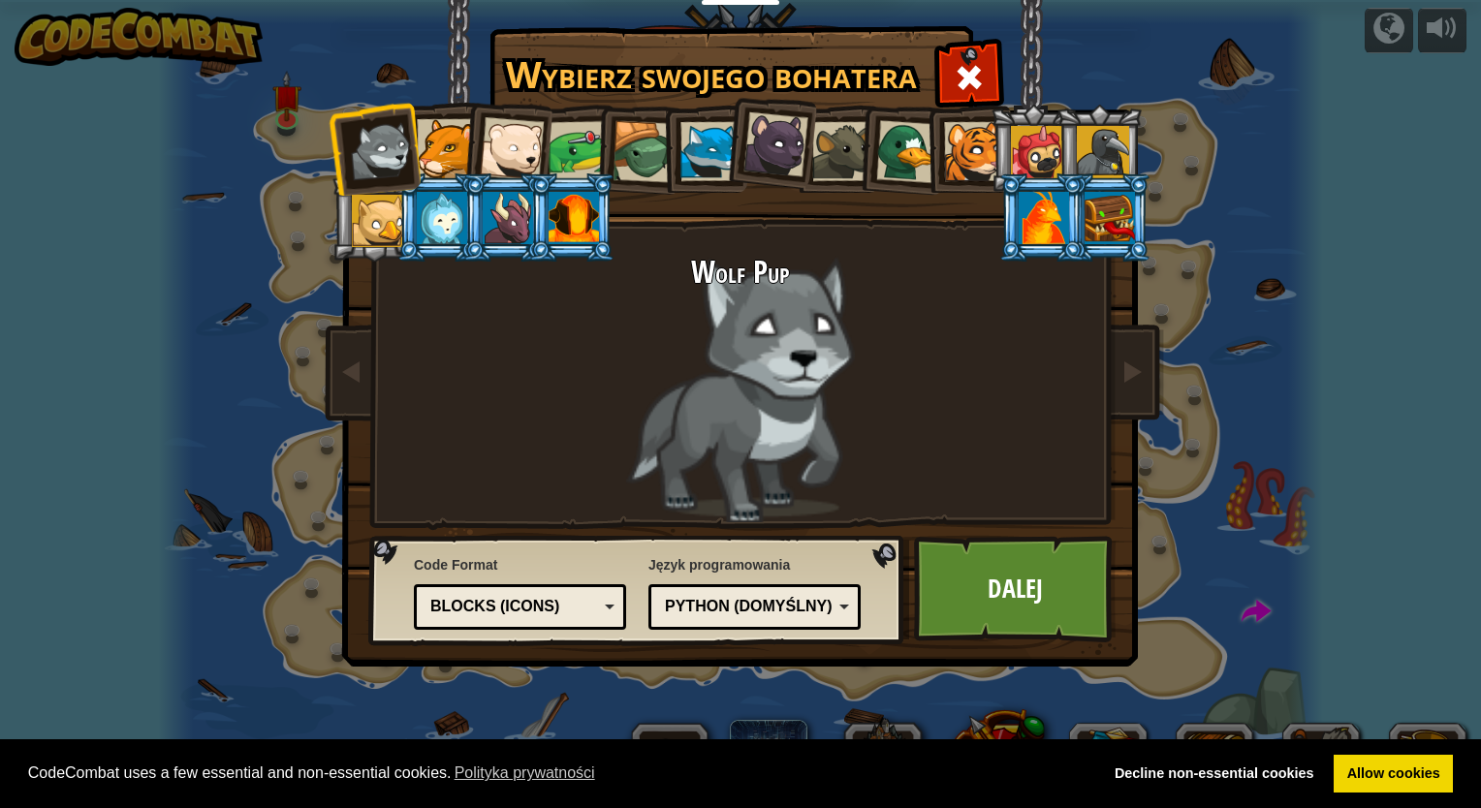
click at [644, 152] on div at bounding box center [643, 152] width 62 height 62
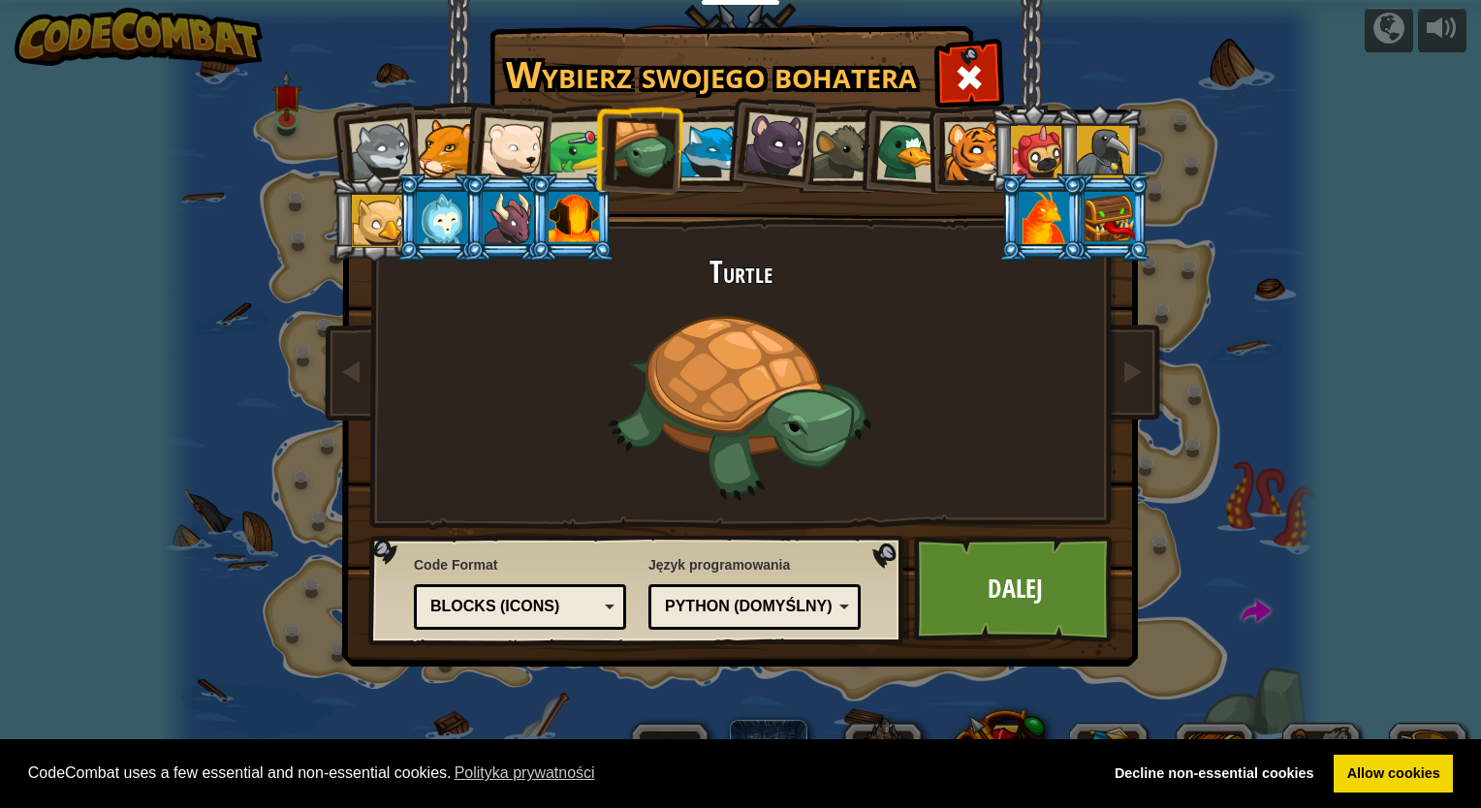
click at [694, 146] on div at bounding box center [709, 151] width 59 height 59
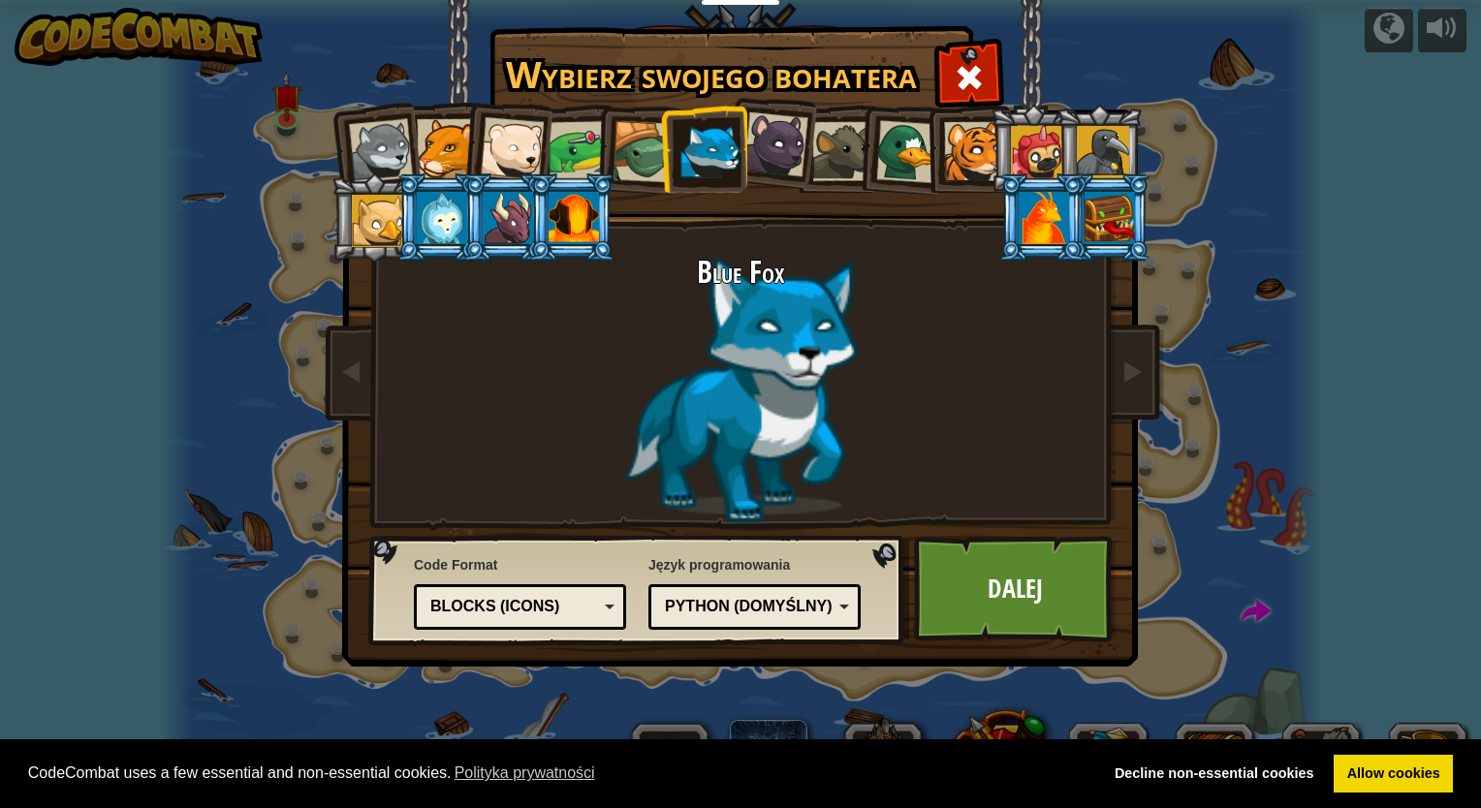
click at [525, 167] on div at bounding box center [512, 149] width 64 height 64
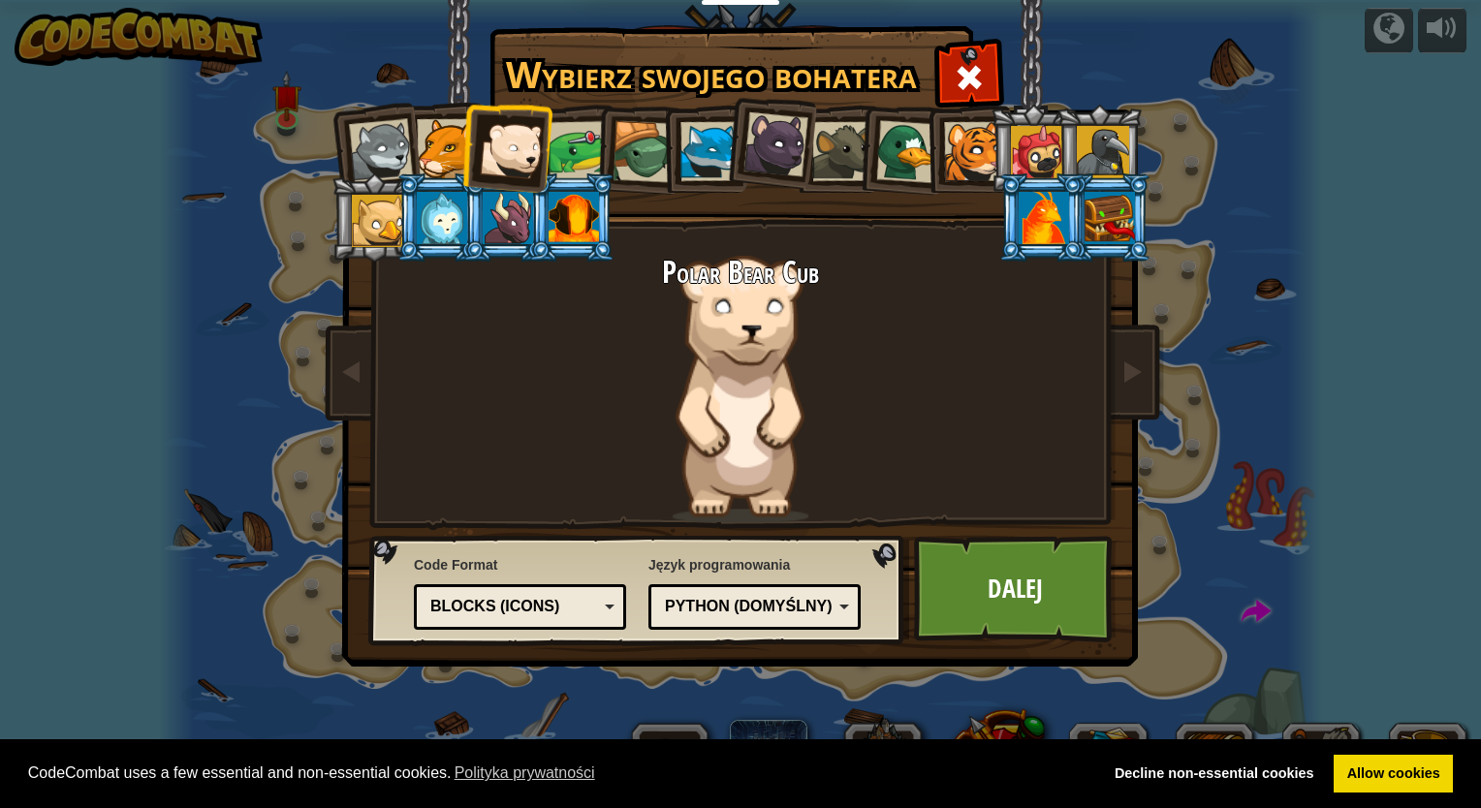
click at [456, 140] on div at bounding box center [446, 148] width 59 height 59
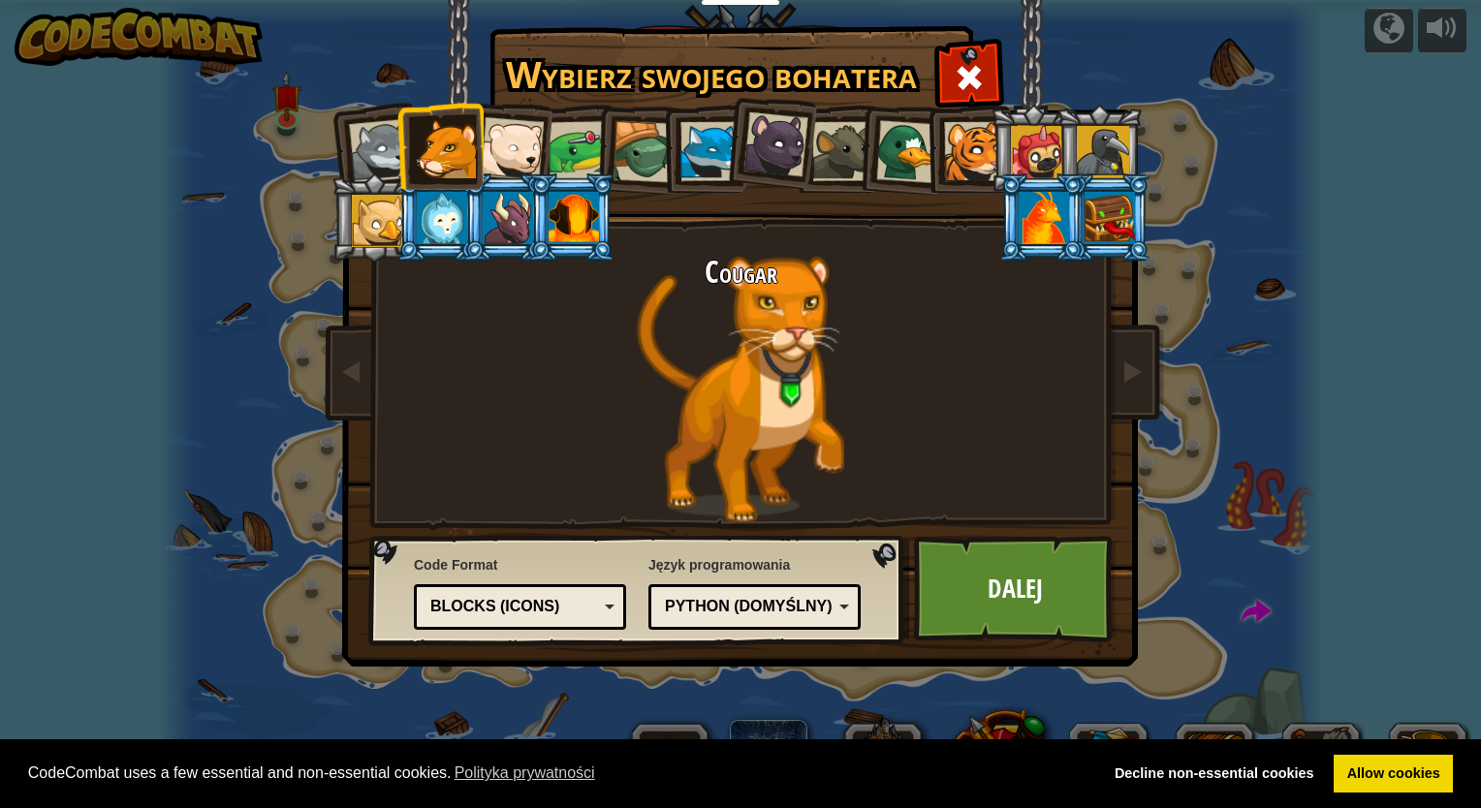
click at [660, 152] on li at bounding box center [703, 149] width 87 height 88
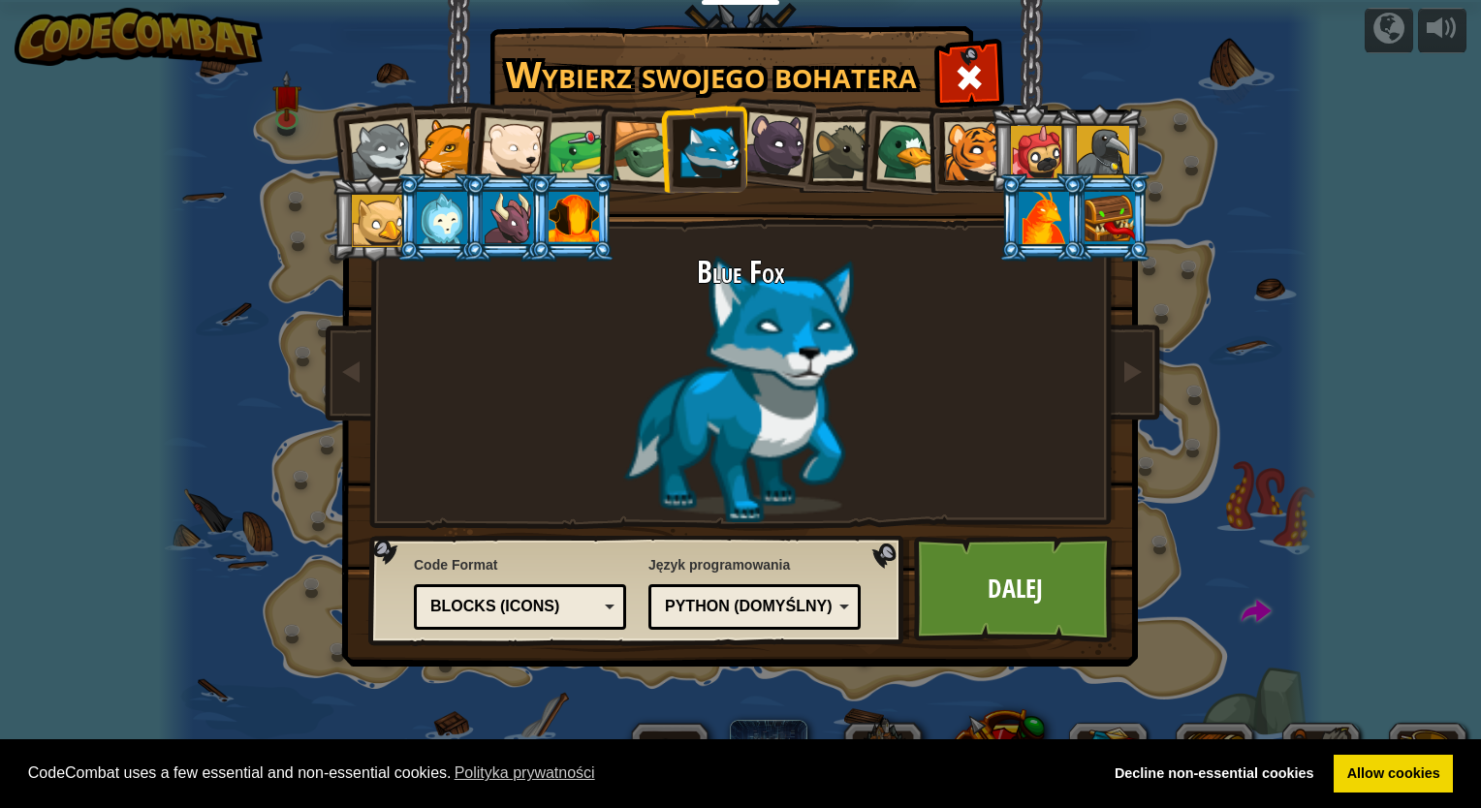
click at [667, 147] on li at bounding box center [703, 149] width 87 height 88
click at [744, 144] on li at bounding box center [703, 149] width 87 height 88
click at [787, 137] on div at bounding box center [775, 144] width 65 height 65
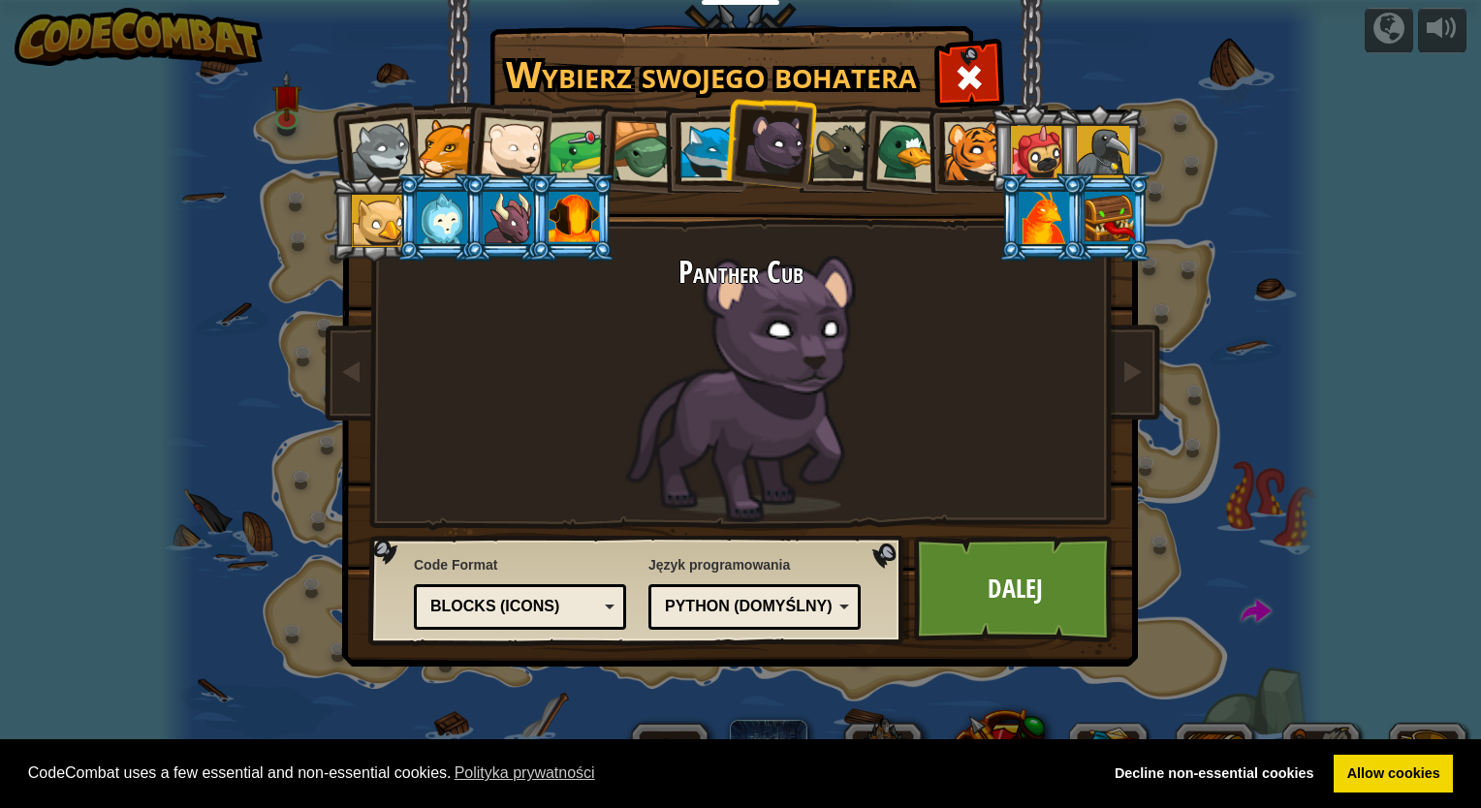
click at [846, 144] on div at bounding box center [841, 151] width 59 height 59
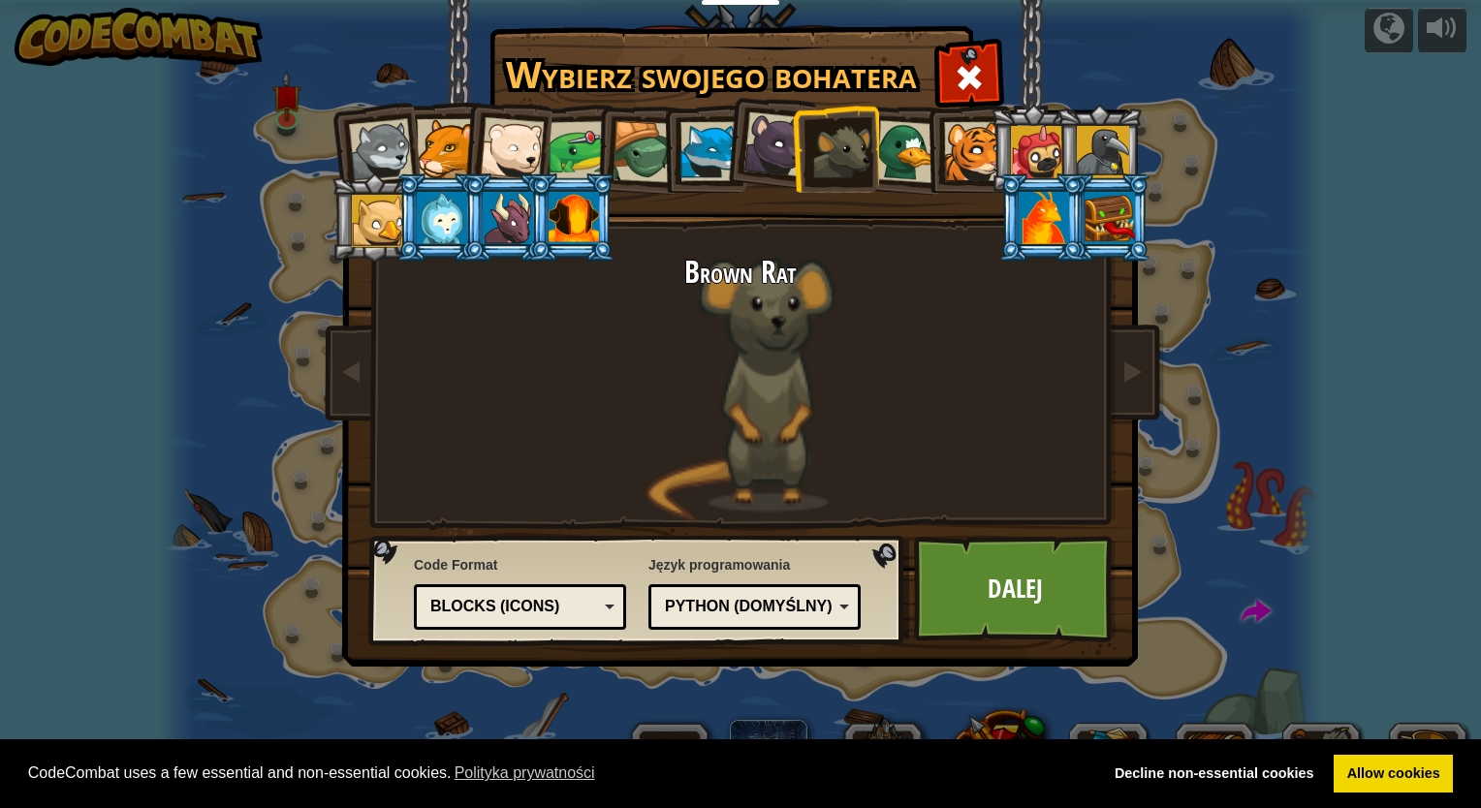
click at [901, 153] on div at bounding box center [907, 151] width 63 height 63
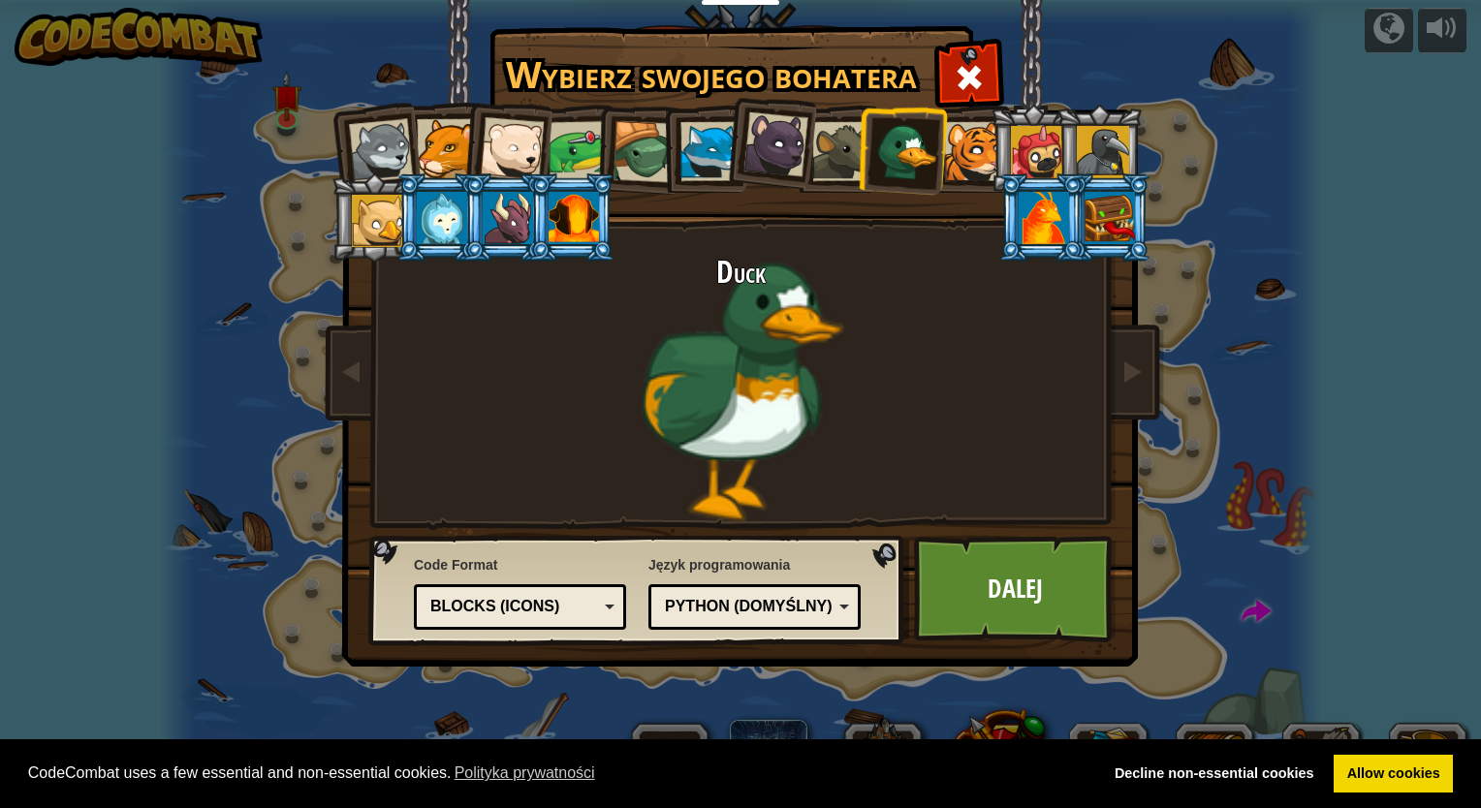
click at [968, 158] on div at bounding box center [973, 151] width 59 height 59
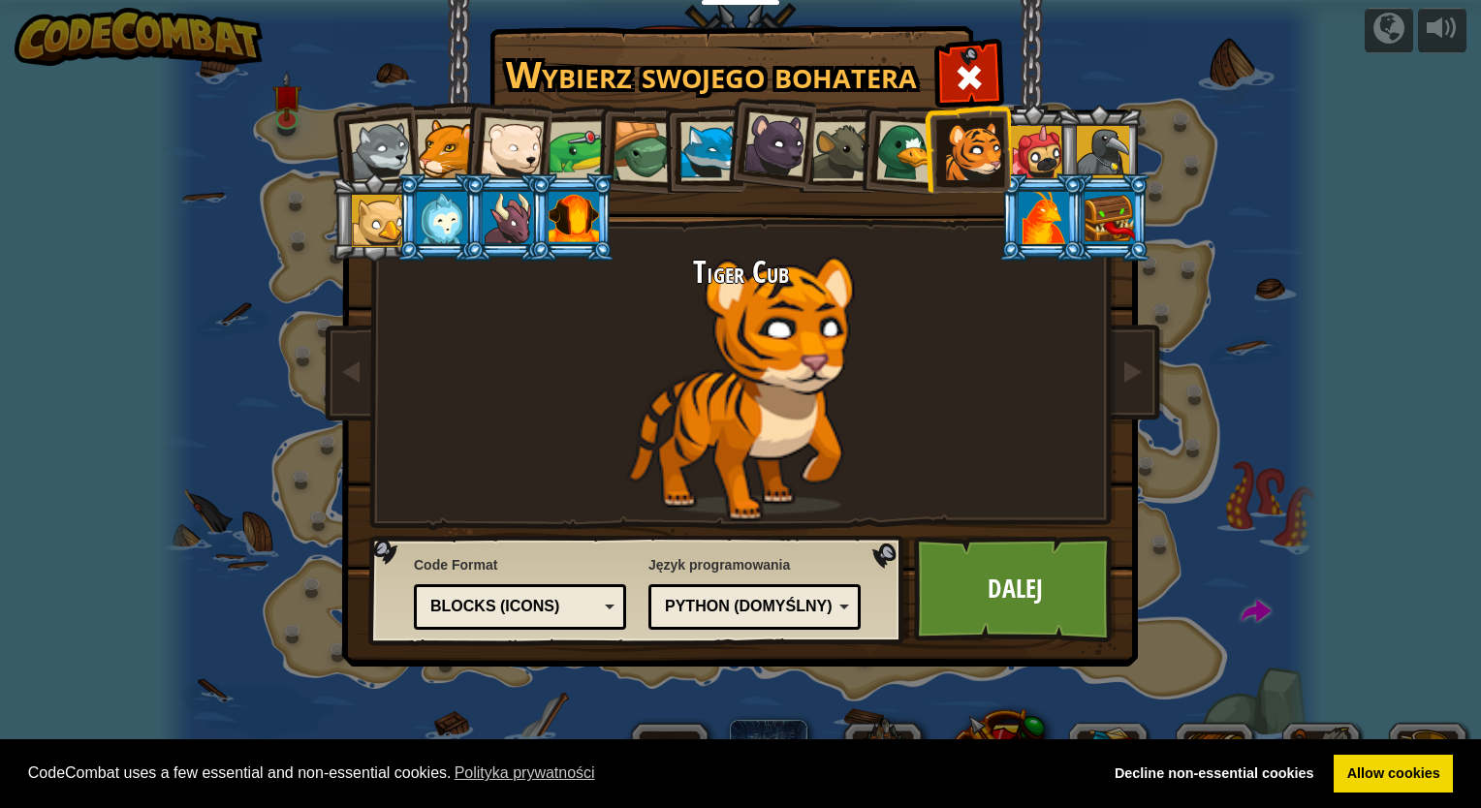
click at [1022, 157] on div at bounding box center [1037, 152] width 52 height 52
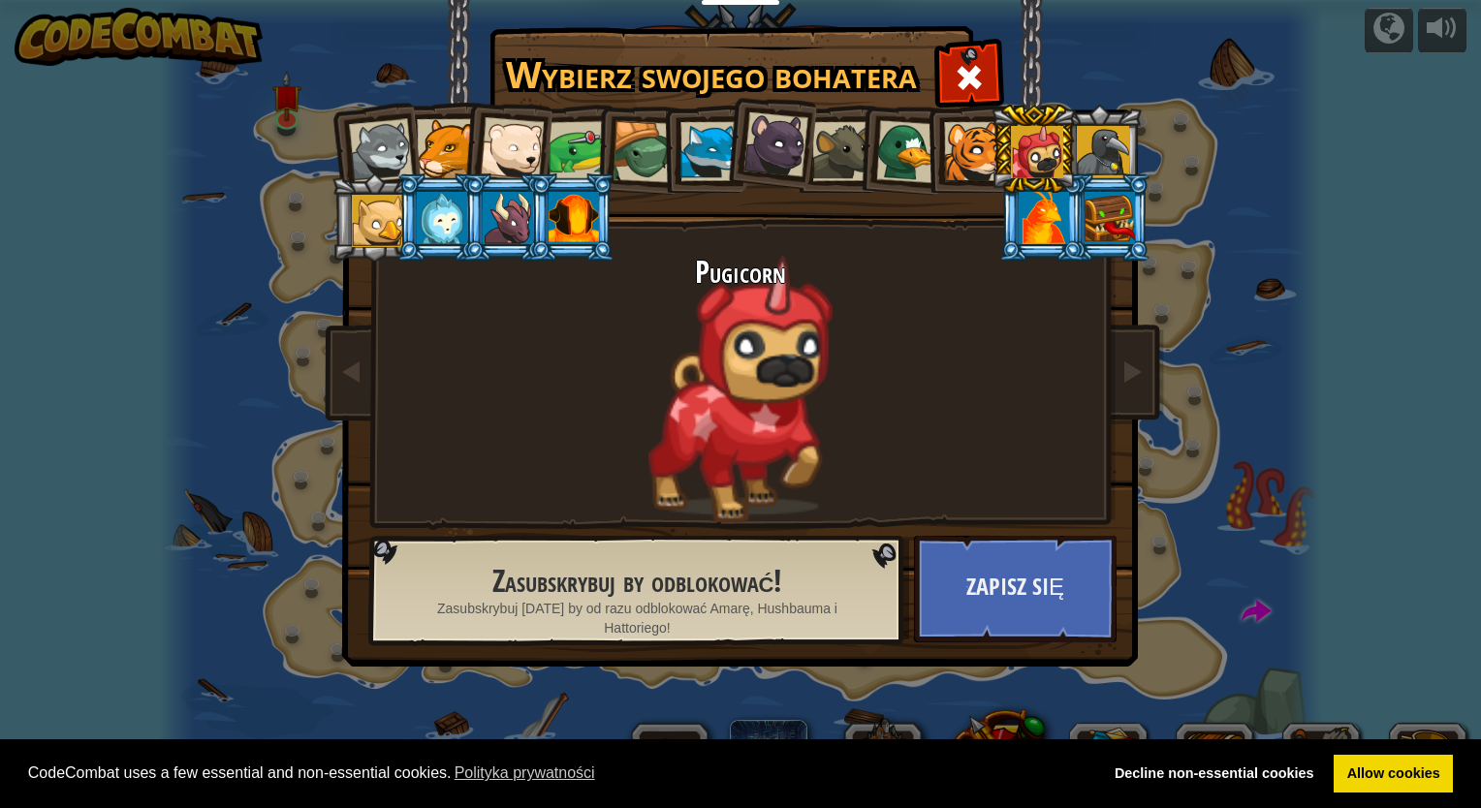
click at [1082, 155] on div at bounding box center [1103, 152] width 52 height 52
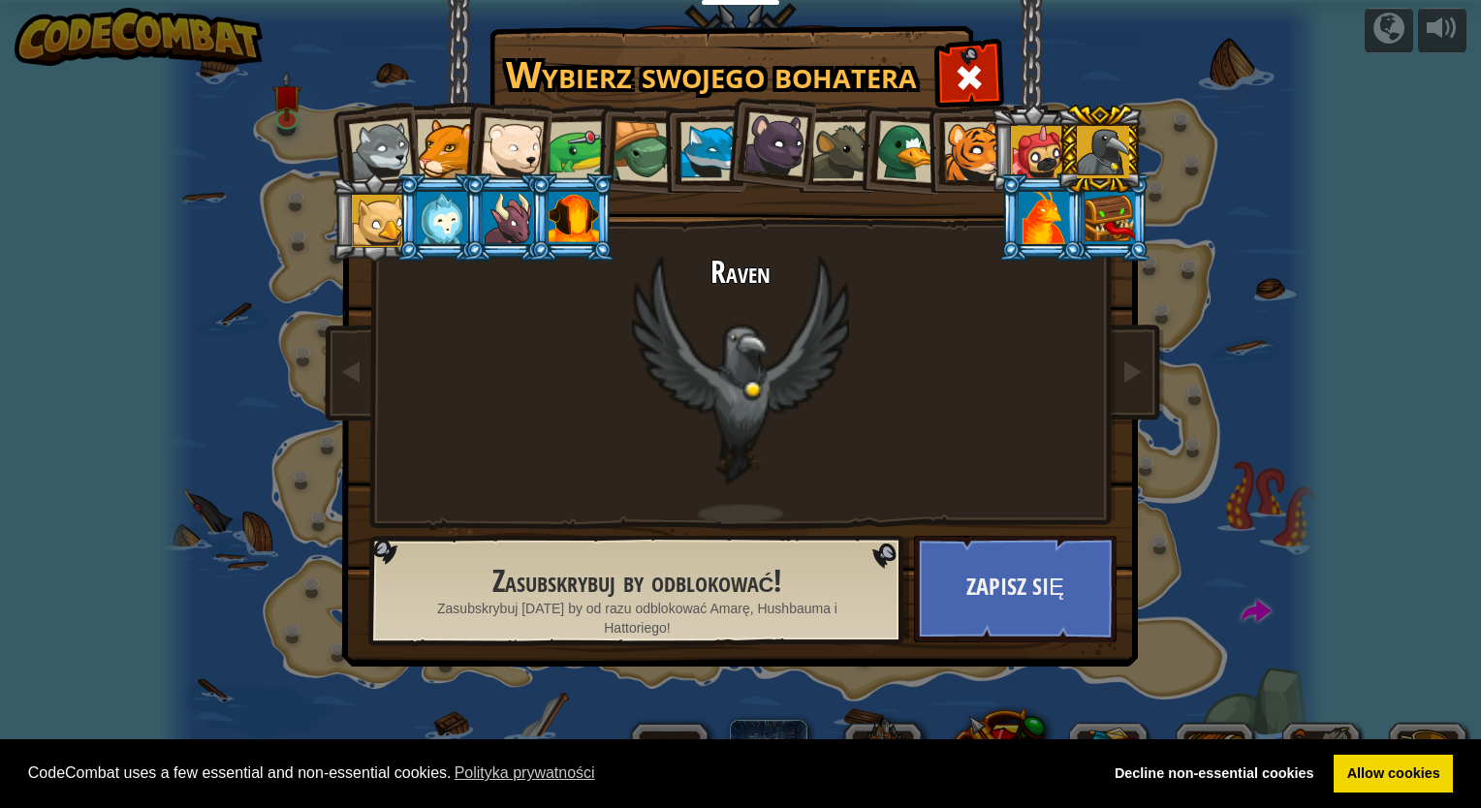
click at [863, 136] on li at bounding box center [901, 149] width 93 height 94
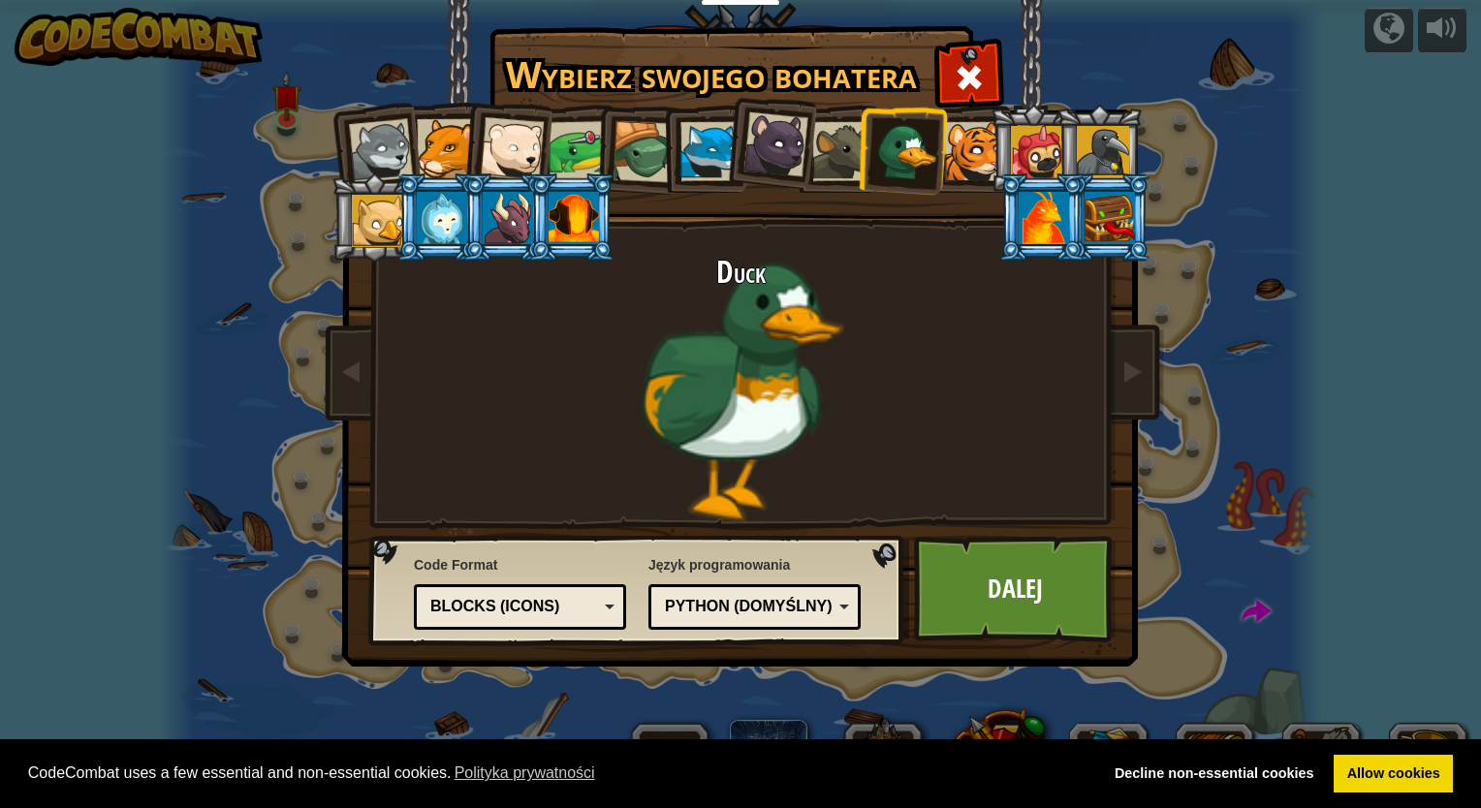
click at [857, 131] on div at bounding box center [841, 151] width 59 height 59
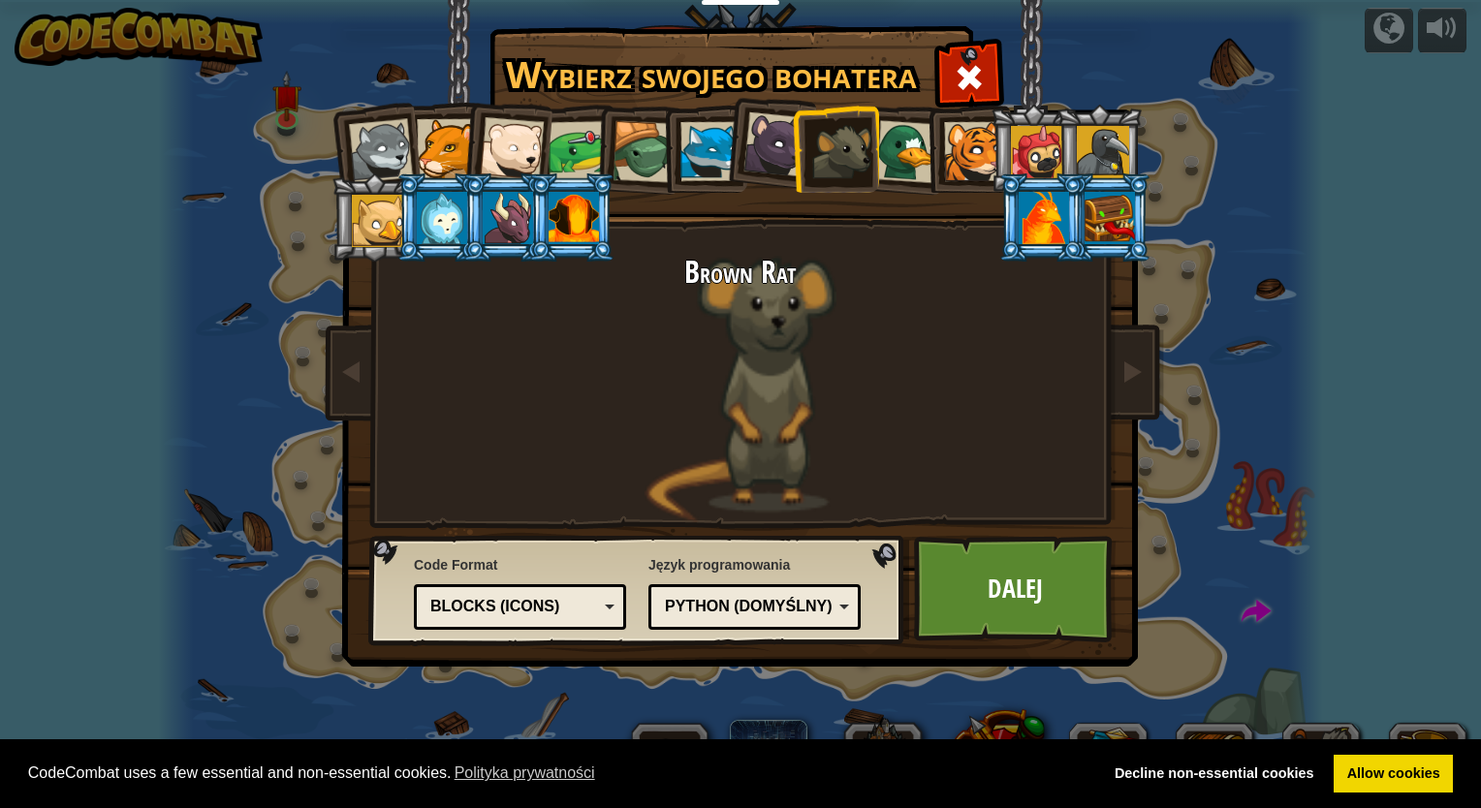
click at [948, 131] on div at bounding box center [973, 151] width 59 height 59
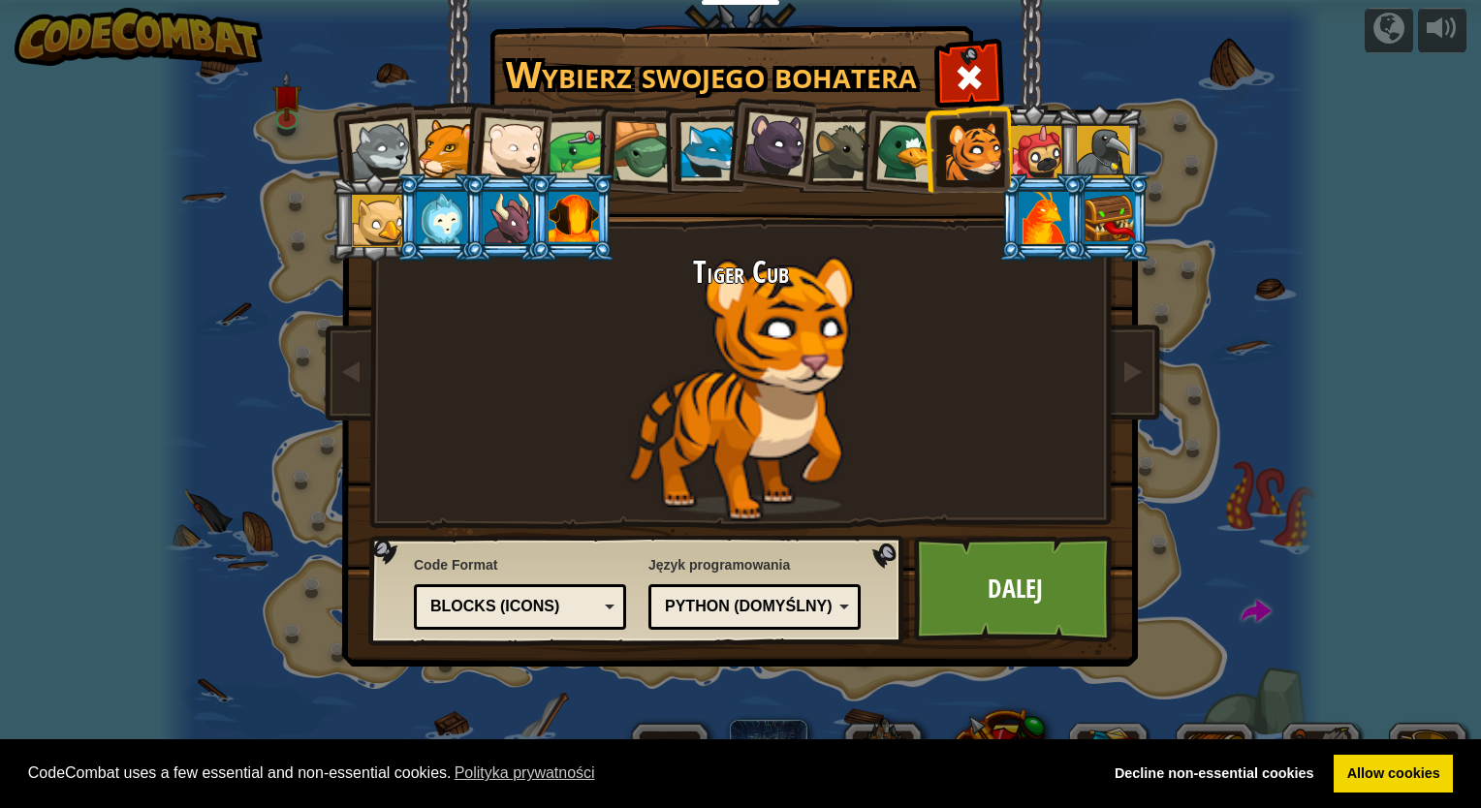
click at [924, 135] on li at bounding box center [967, 149] width 87 height 88
click at [914, 141] on div at bounding box center [907, 151] width 63 height 63
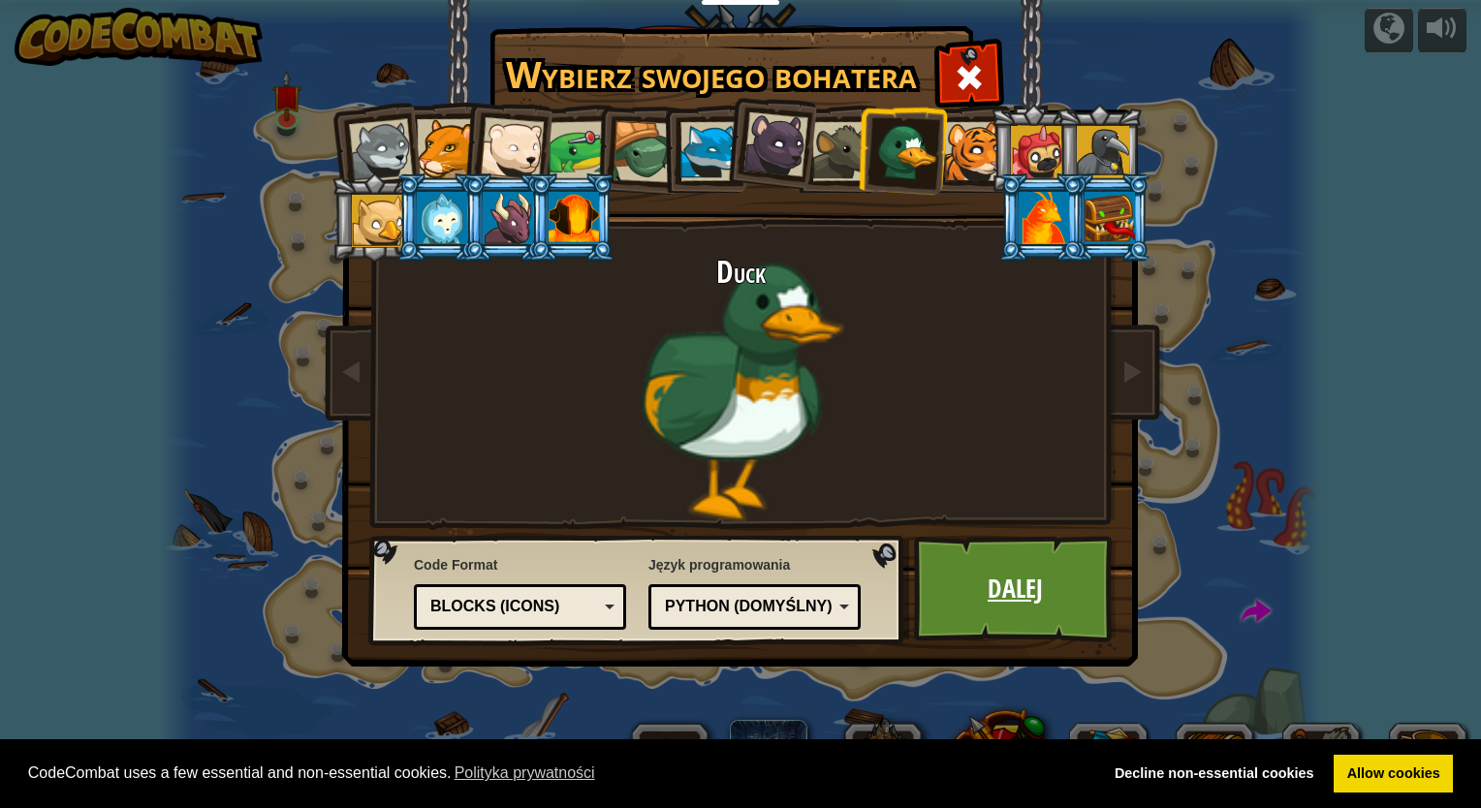
click at [954, 556] on link "Dalej" at bounding box center [1015, 589] width 203 height 107
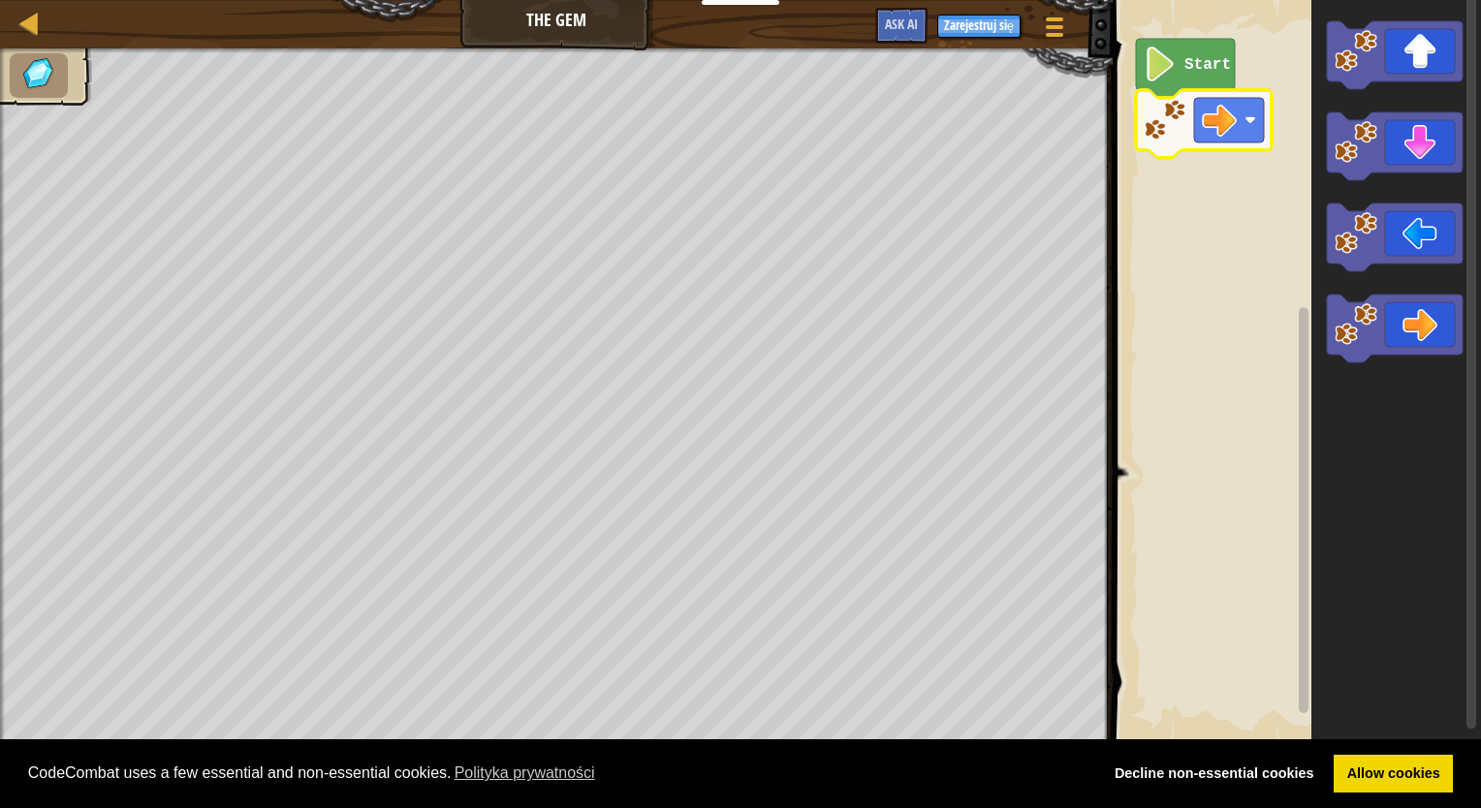
click at [1178, 91] on icon "Obszar roboczy Blockly" at bounding box center [1204, 124] width 136 height 68
click at [1177, 82] on icon "Obszar roboczy Blockly" at bounding box center [1185, 68] width 99 height 59
click at [722, 359] on div "Mapa The Gem Menu gry Zarejestruj się Ask AI 1 הההההההההההההההההההההההההההההההה…" at bounding box center [740, 404] width 1481 height 808
click at [1194, 117] on rect "Obszar roboczy Blockly" at bounding box center [1229, 120] width 70 height 45
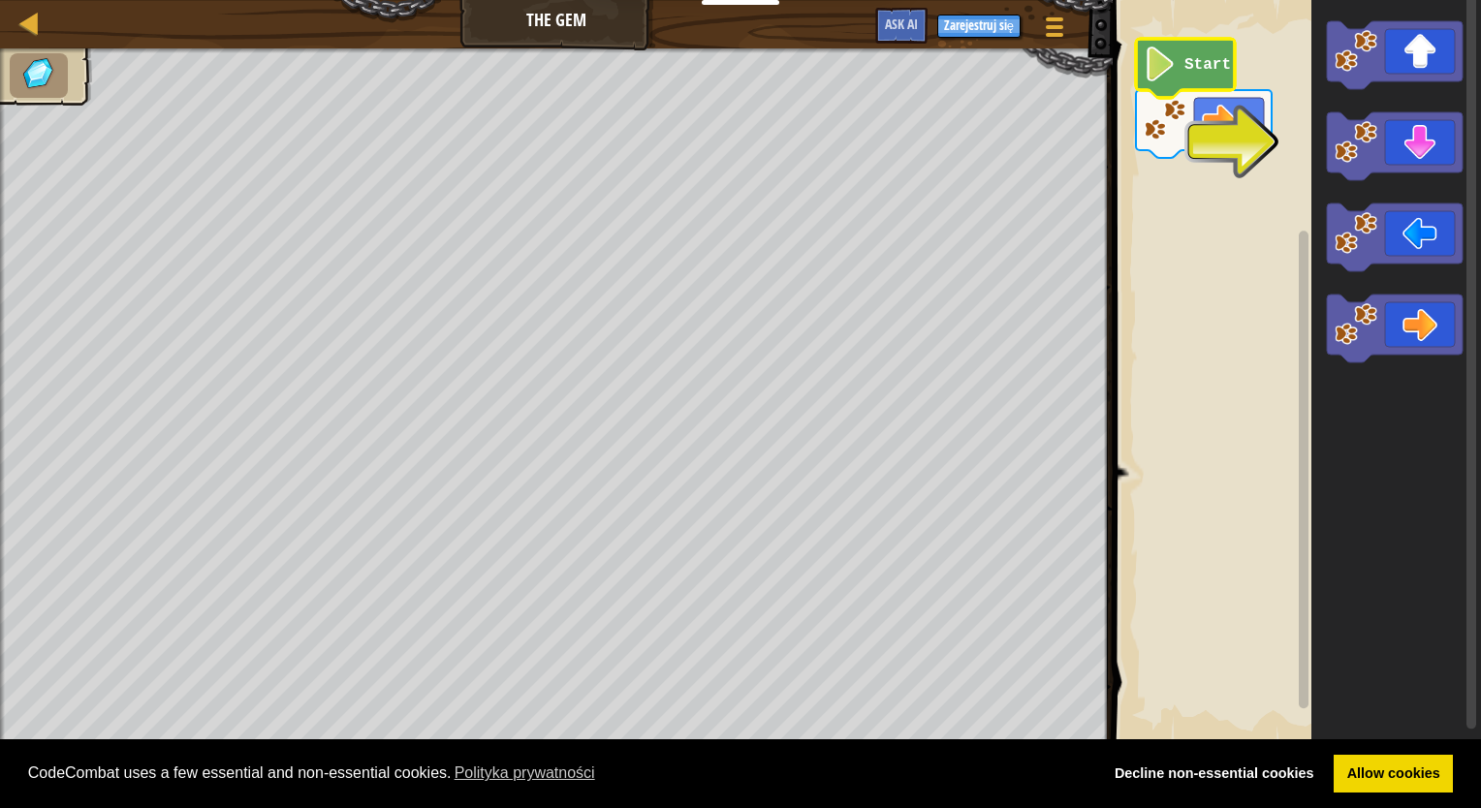
click at [1177, 74] on icon "Obszar roboczy Blockly" at bounding box center [1185, 68] width 99 height 59
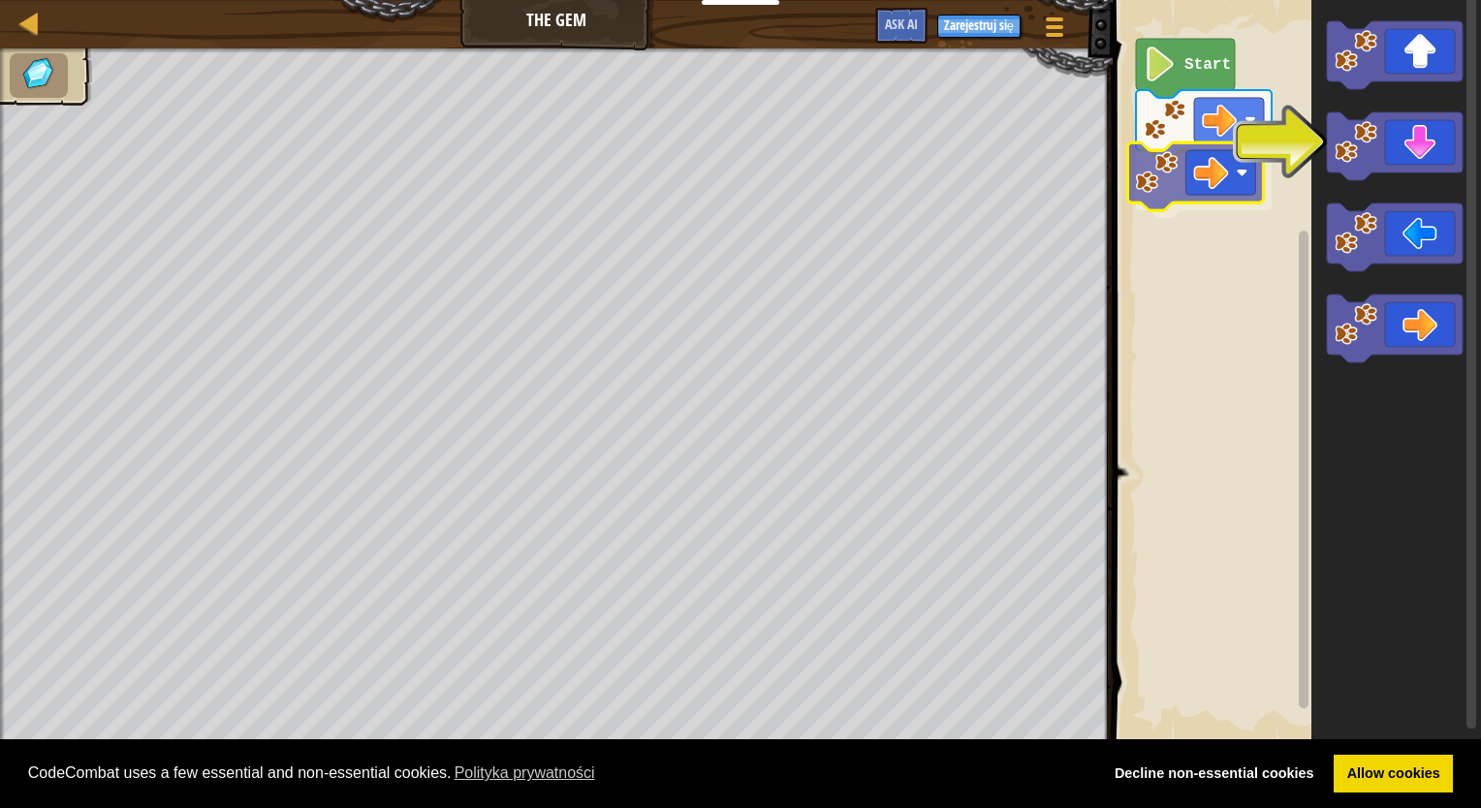
click at [1171, 186] on div "Start" at bounding box center [1294, 372] width 374 height 764
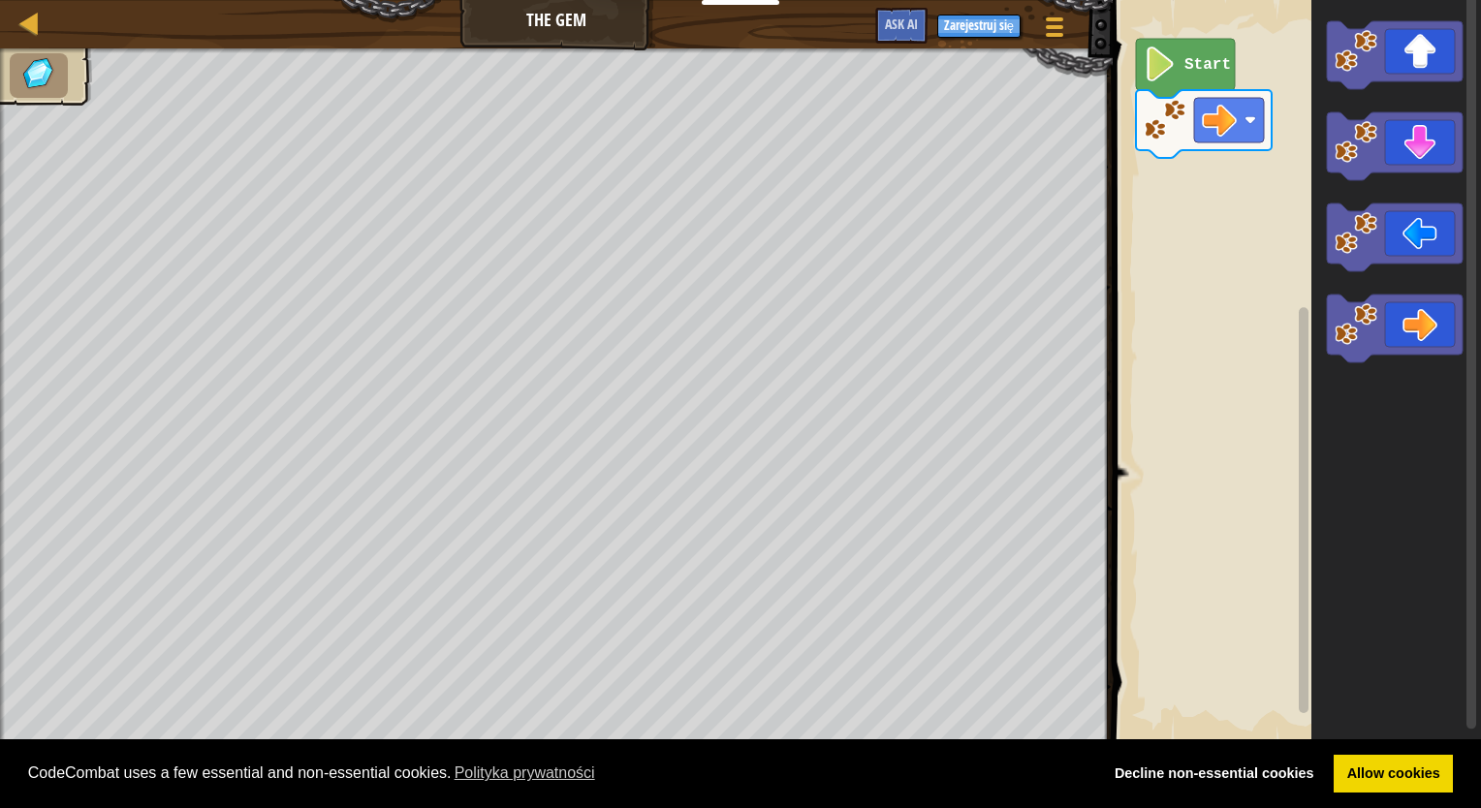
click at [1332, 115] on g "Obszar roboczy Blockly" at bounding box center [1395, 146] width 136 height 68
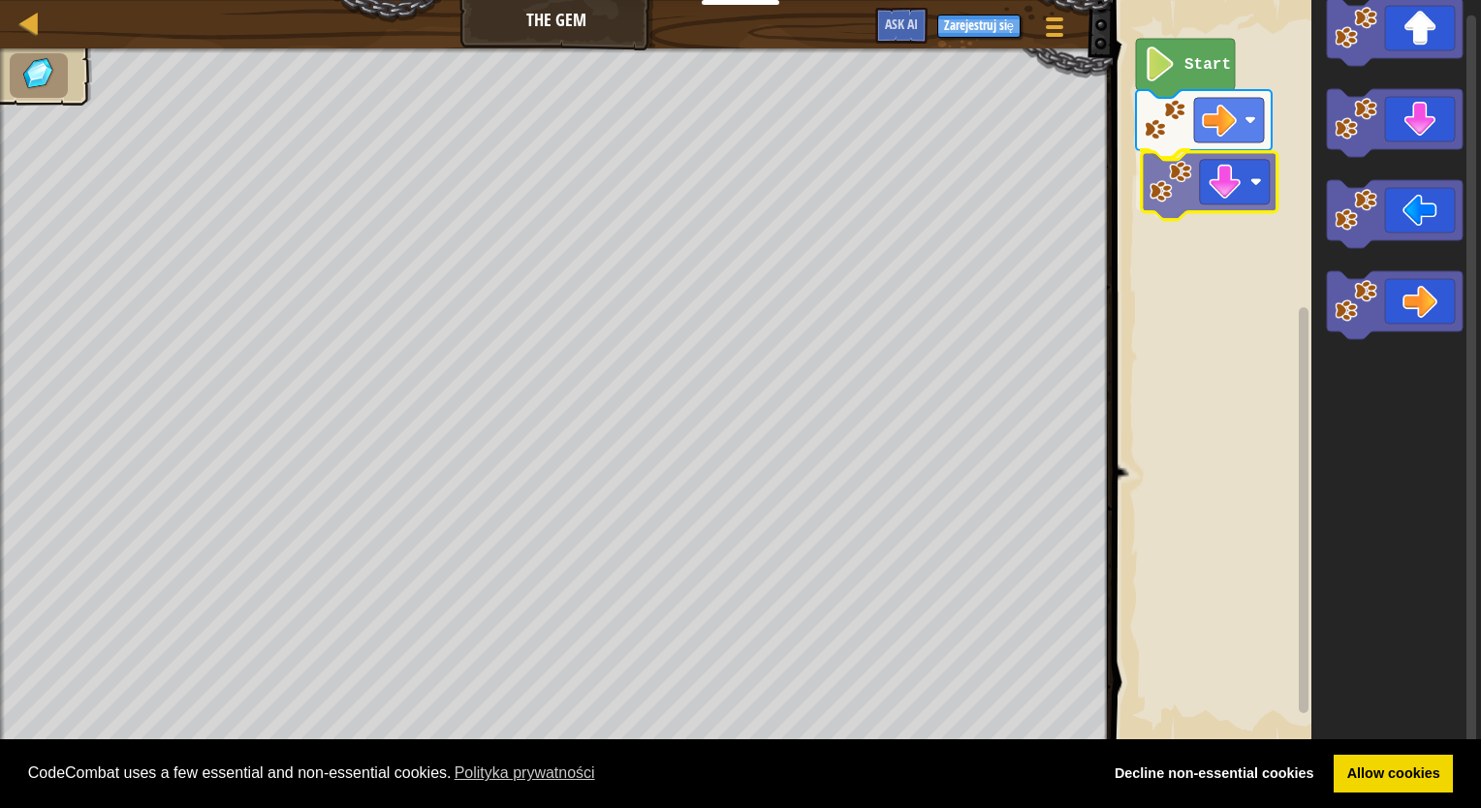
click at [1187, 181] on div "Start" at bounding box center [1294, 372] width 374 height 764
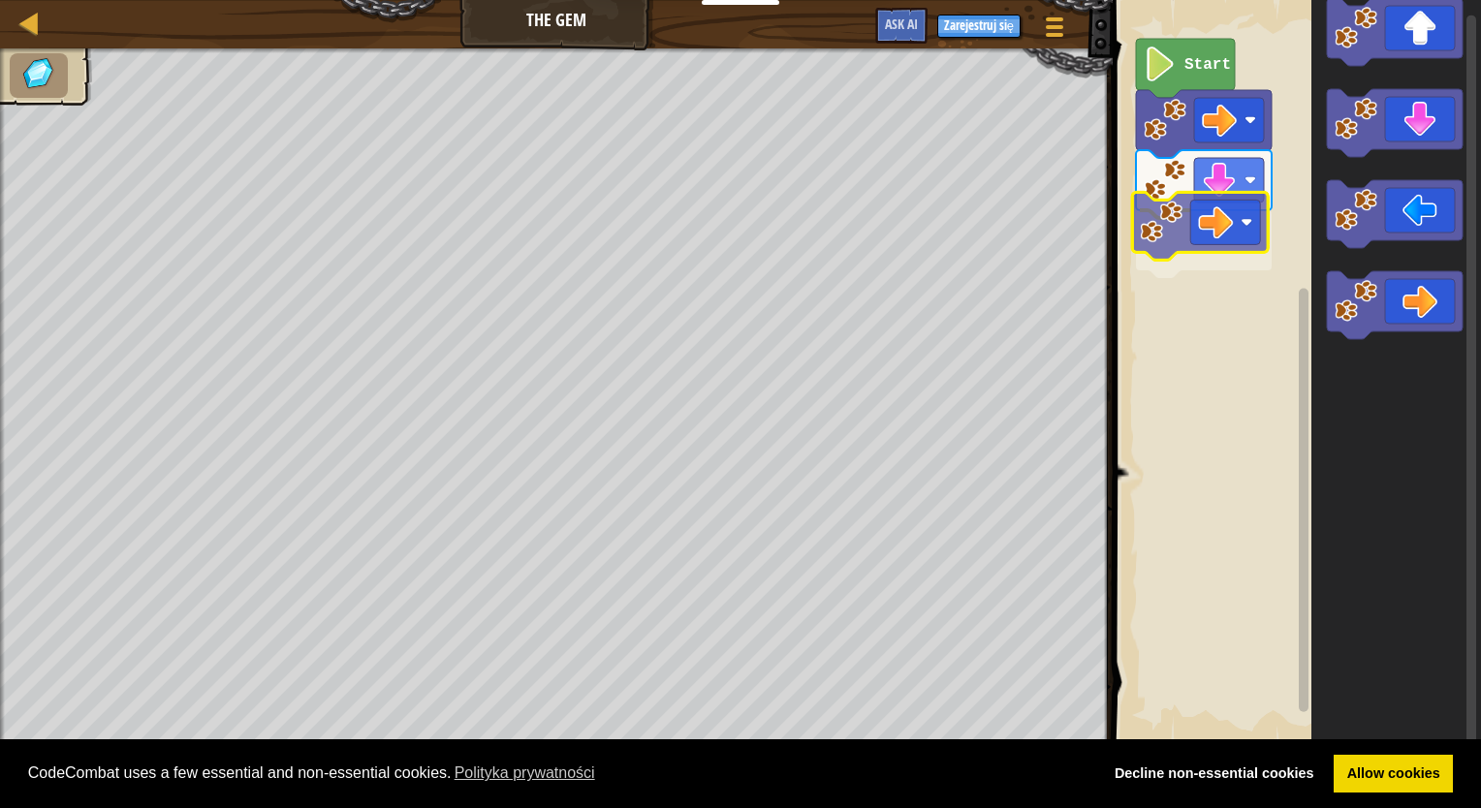
click at [1178, 243] on div "Start" at bounding box center [1294, 372] width 374 height 764
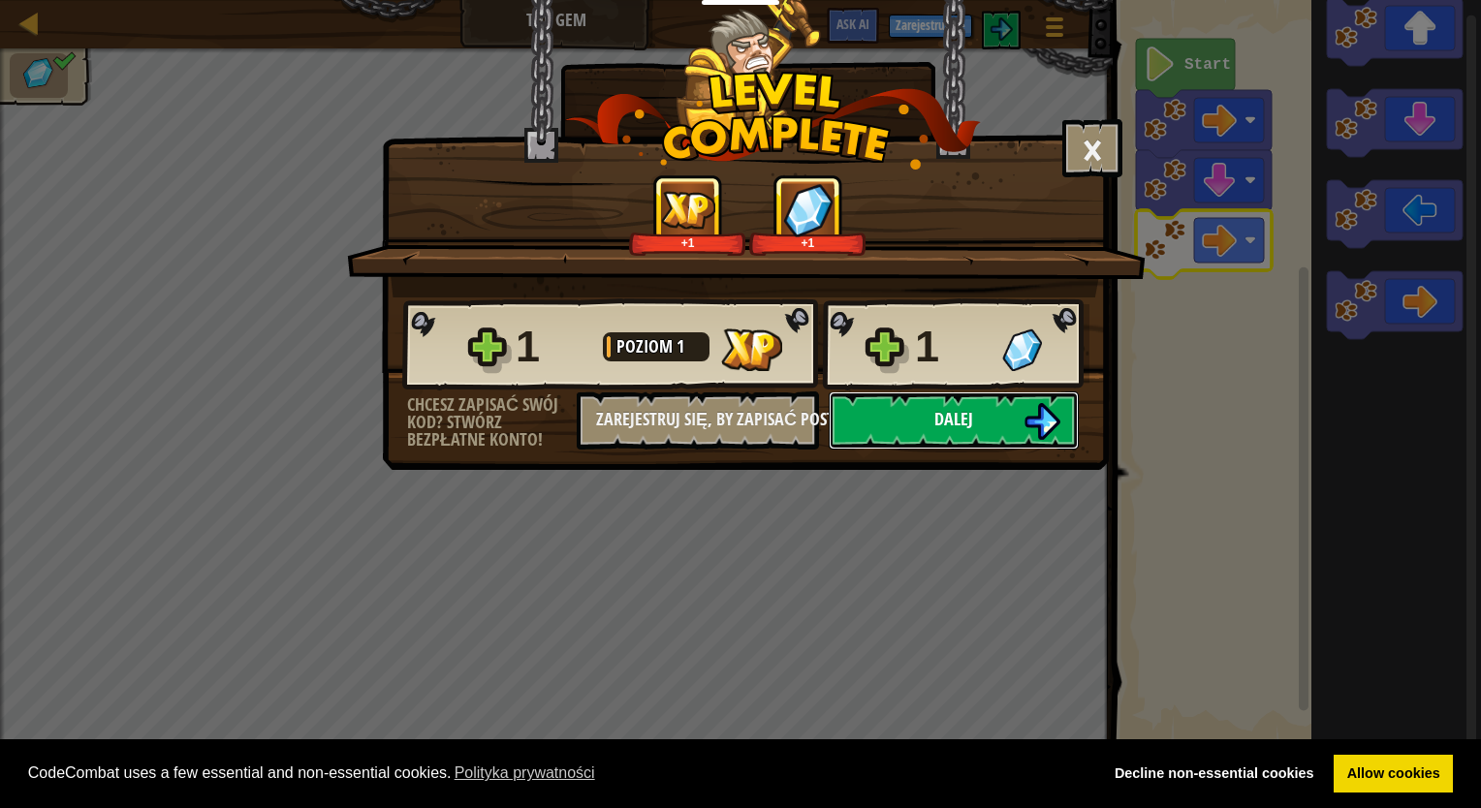
click at [985, 436] on button "Dalej" at bounding box center [954, 421] width 250 height 58
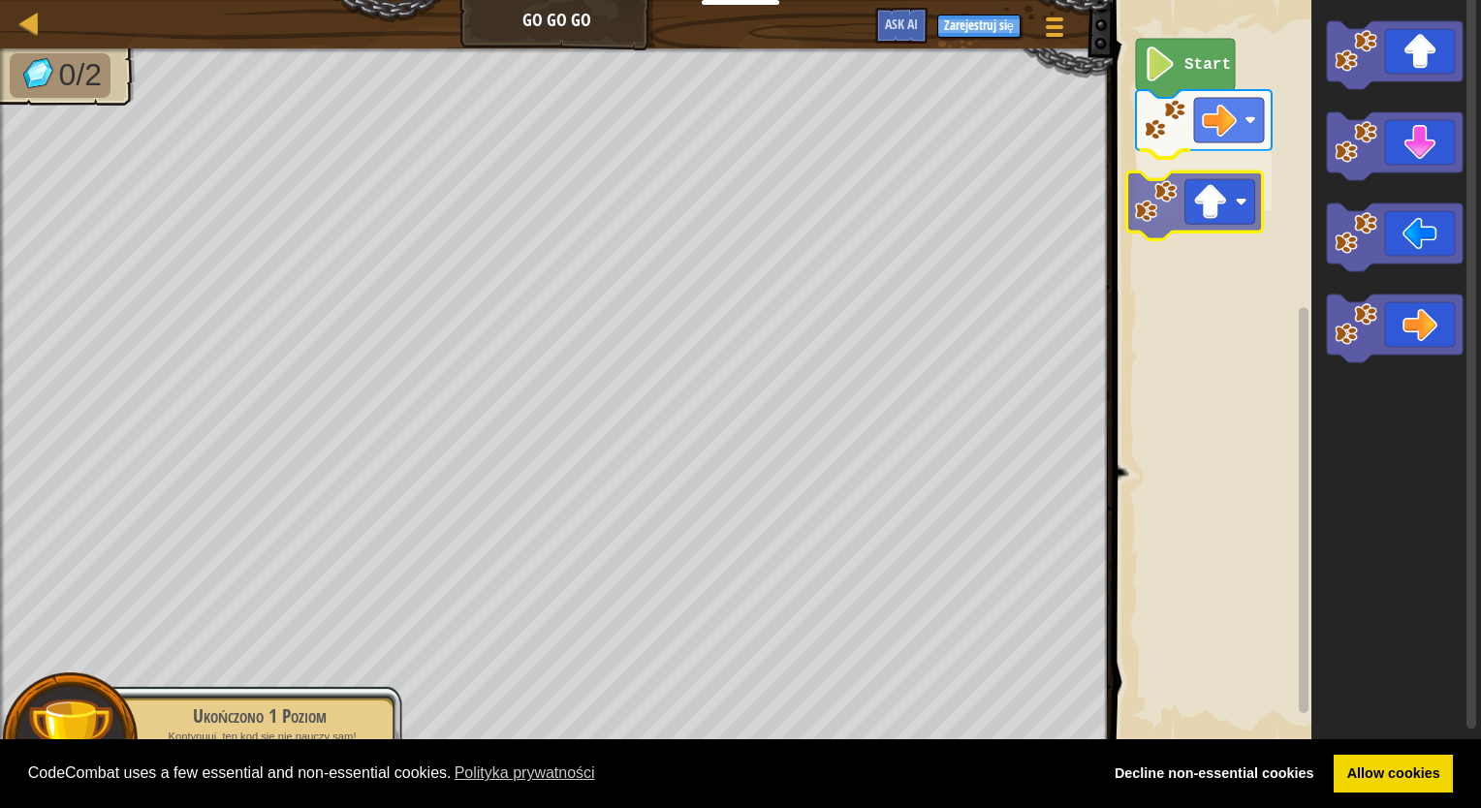
click at [1178, 226] on div "Start" at bounding box center [1294, 372] width 374 height 764
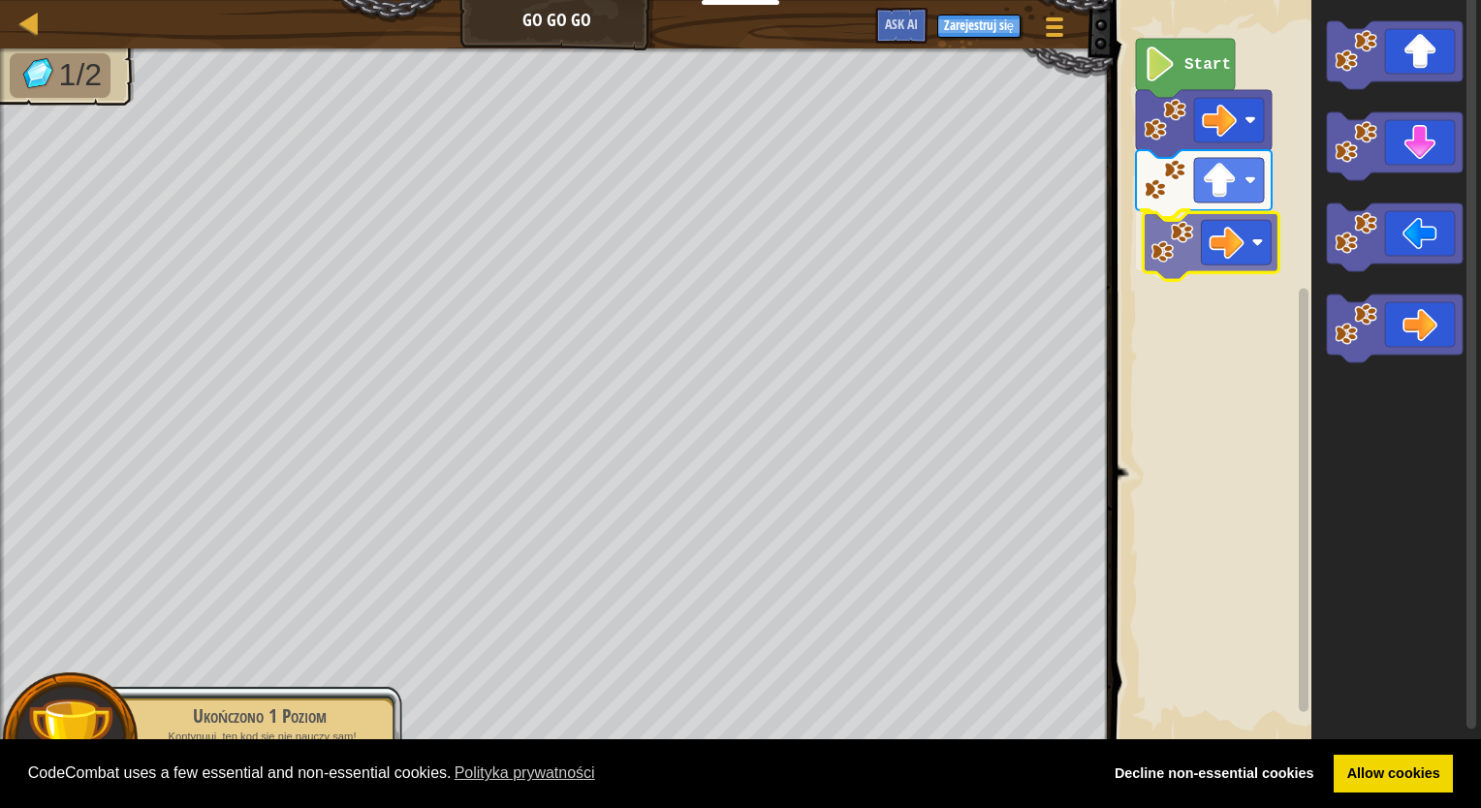
click at [1171, 242] on div "Start" at bounding box center [1294, 372] width 374 height 764
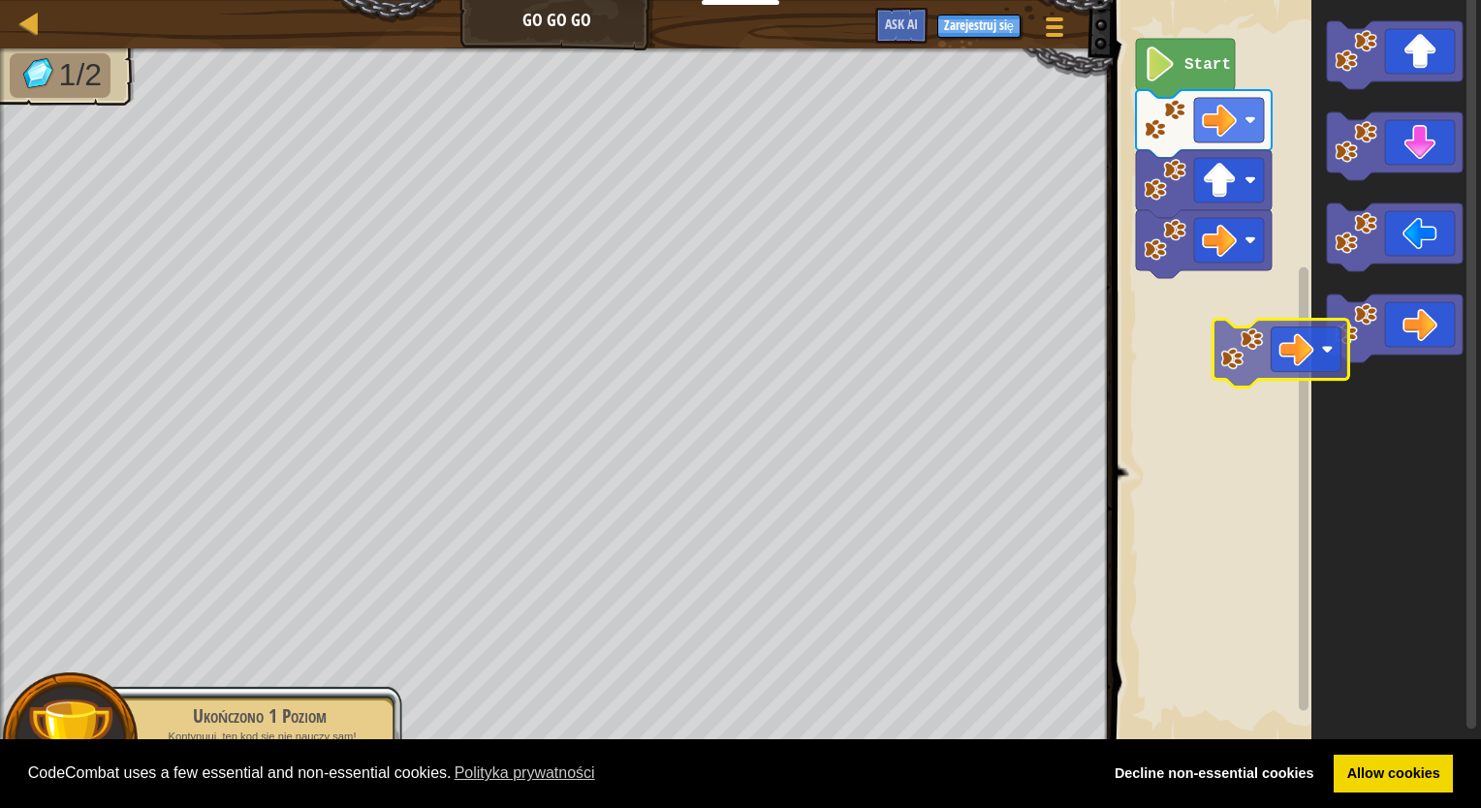
click at [1204, 351] on div "Start" at bounding box center [1294, 372] width 374 height 764
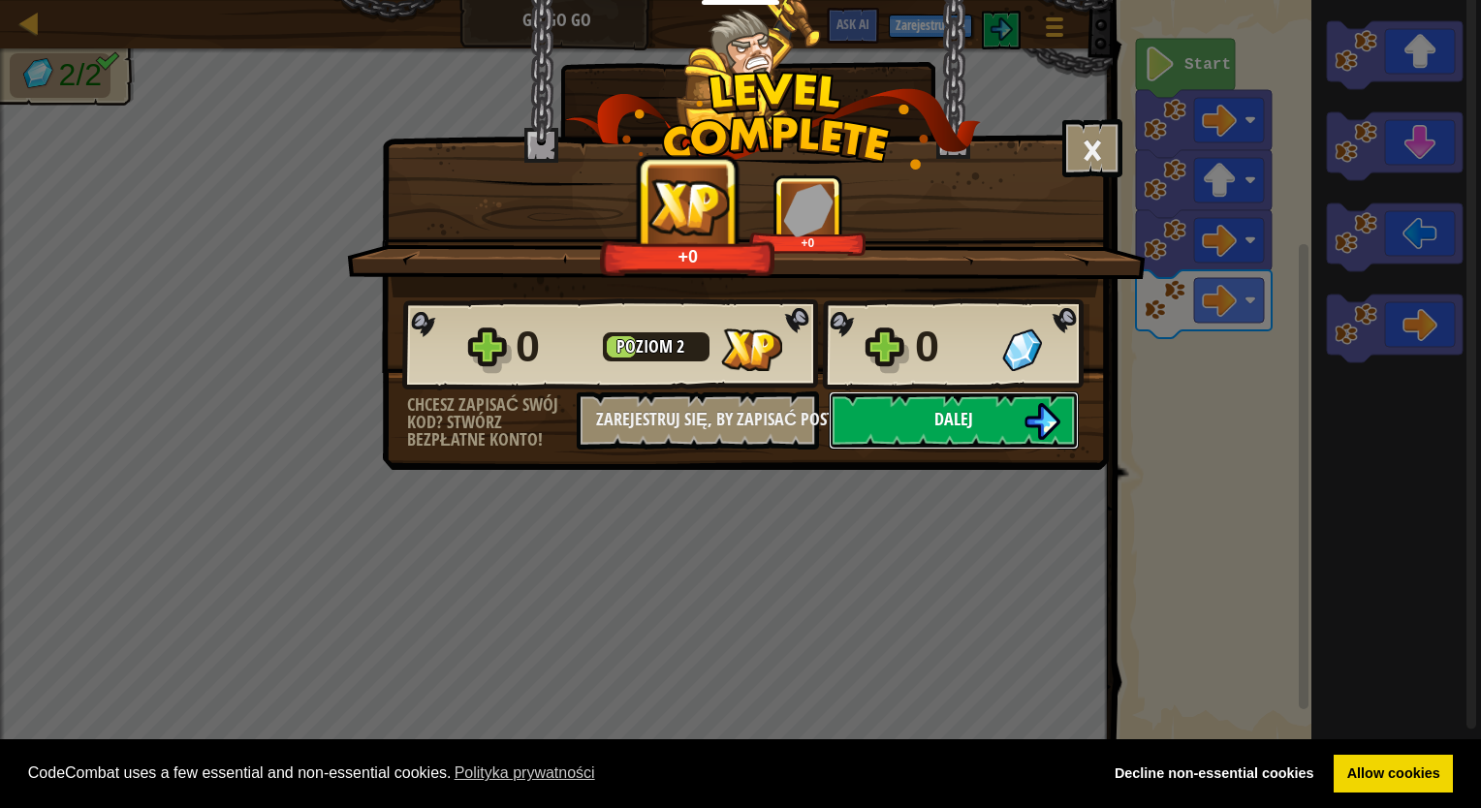
click at [973, 413] on button "Dalej" at bounding box center [954, 421] width 250 height 58
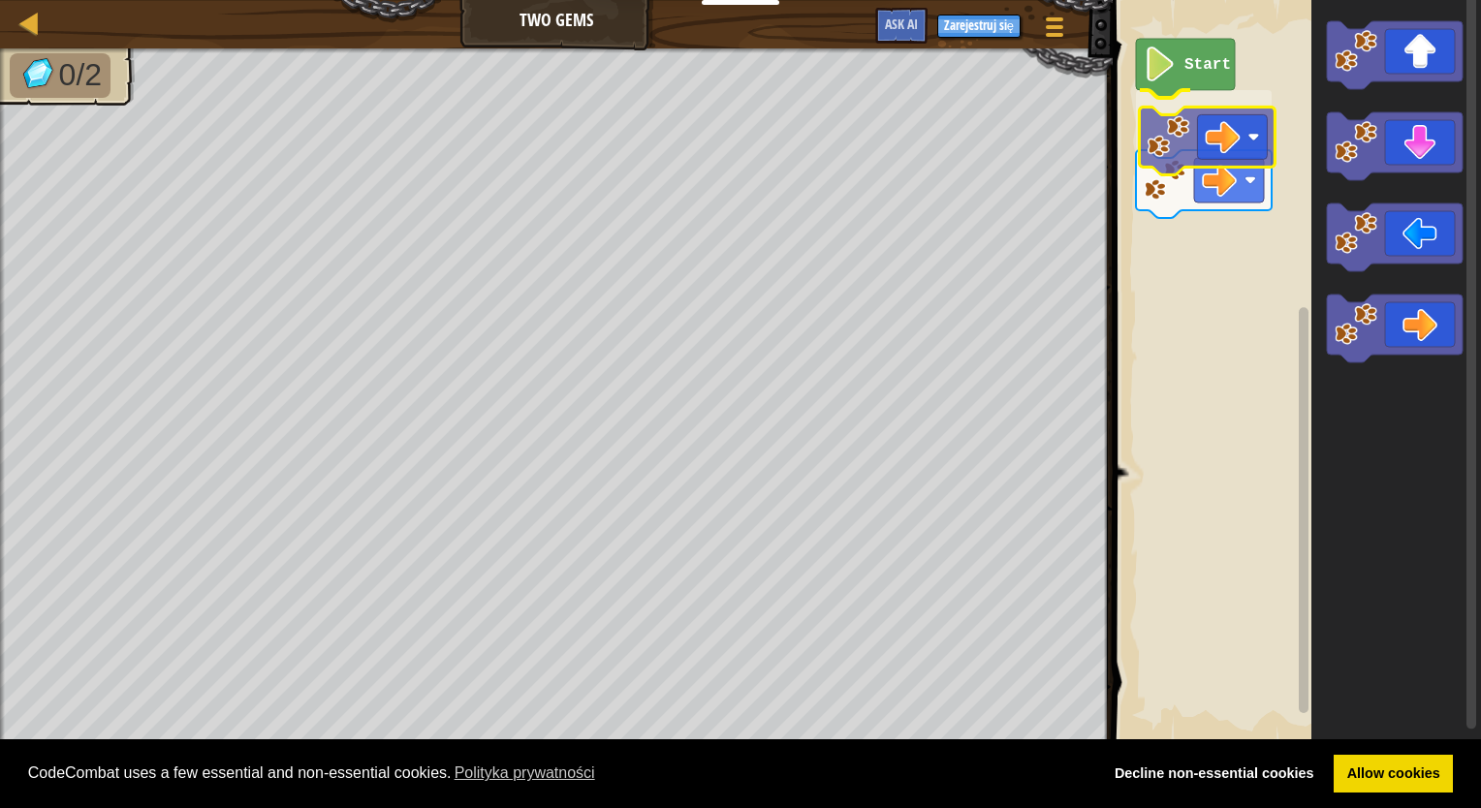
click at [1173, 182] on div "Start" at bounding box center [1294, 372] width 374 height 764
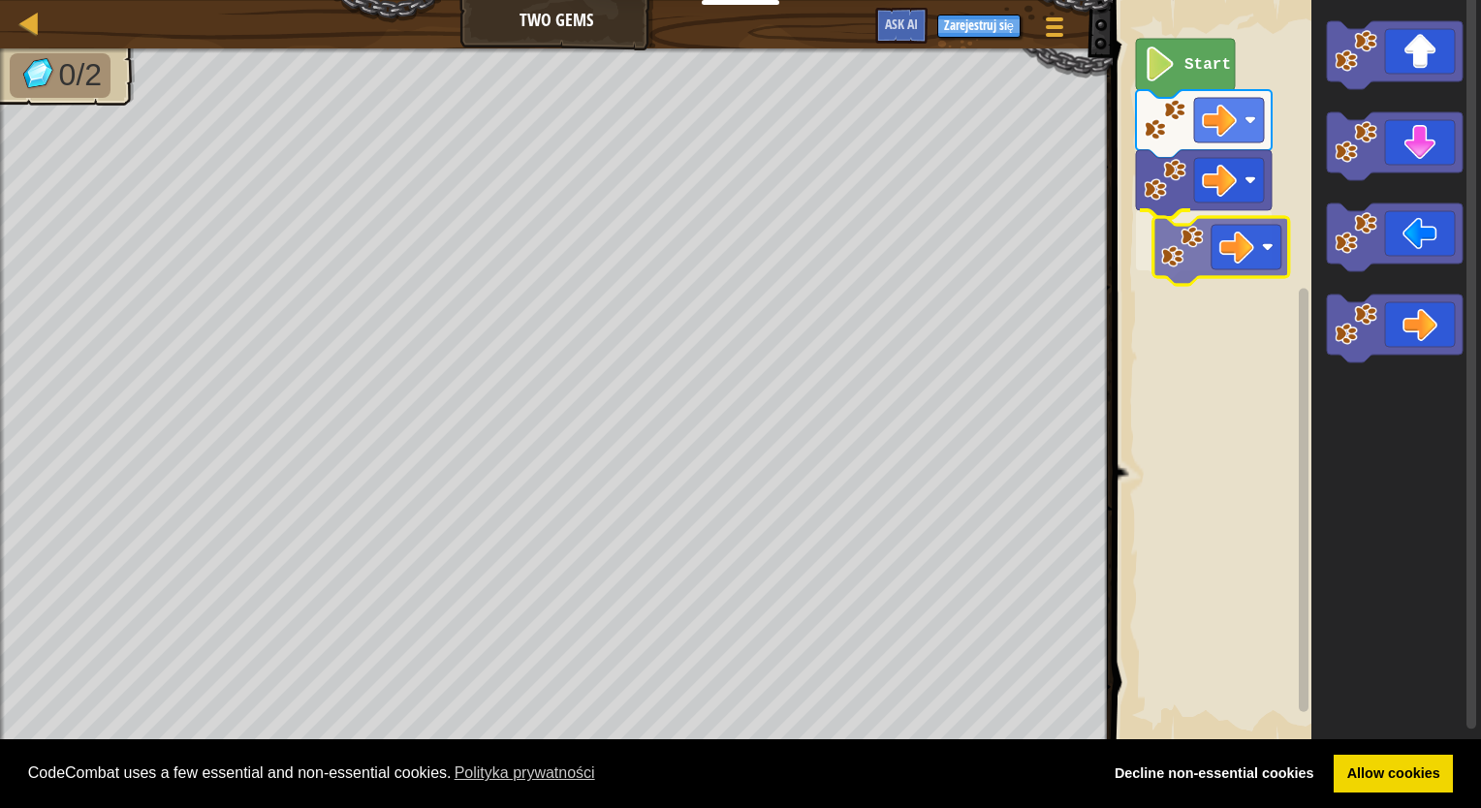
click at [1188, 263] on div "Start" at bounding box center [1294, 372] width 374 height 764
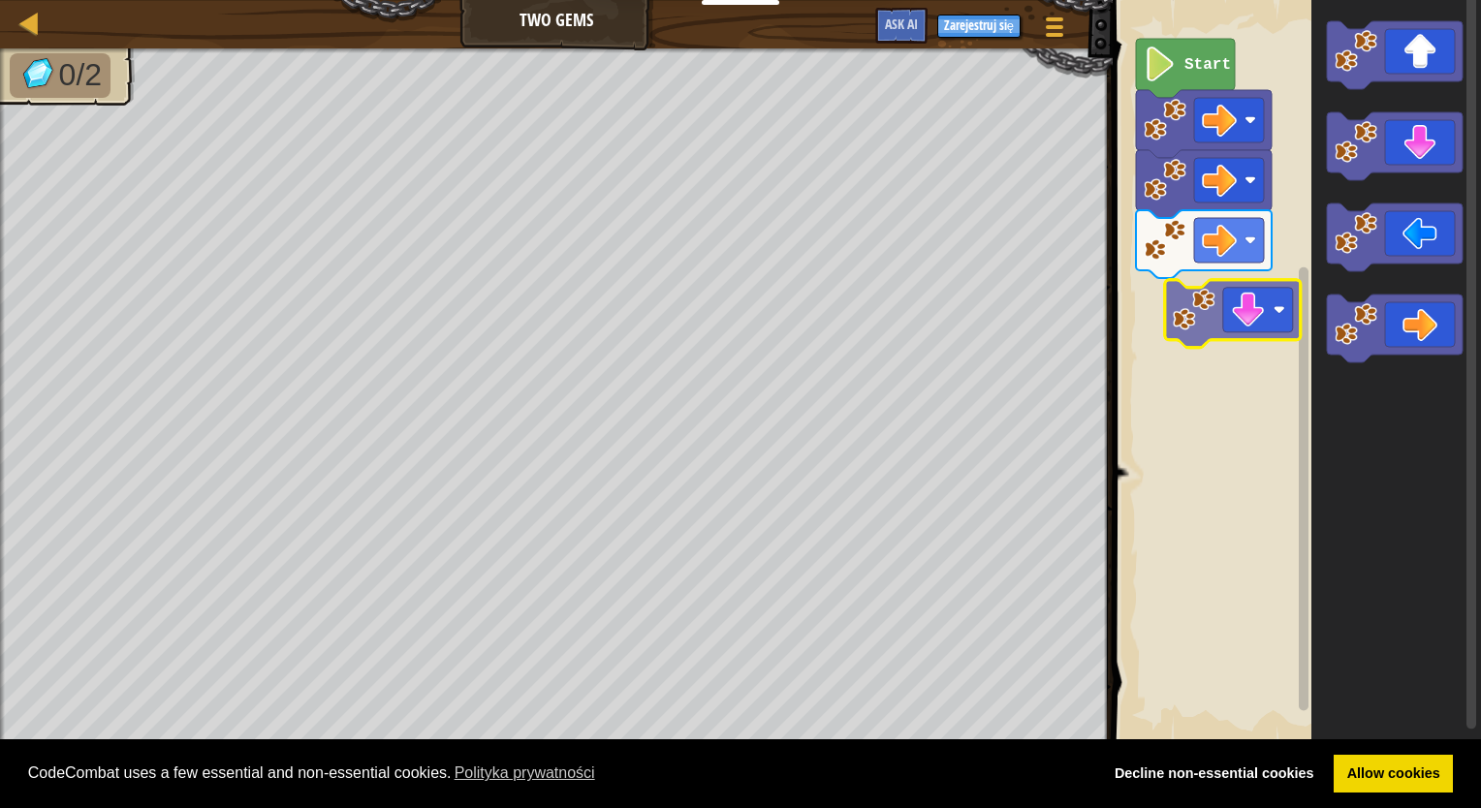
click at [1190, 300] on div "Start" at bounding box center [1294, 372] width 374 height 764
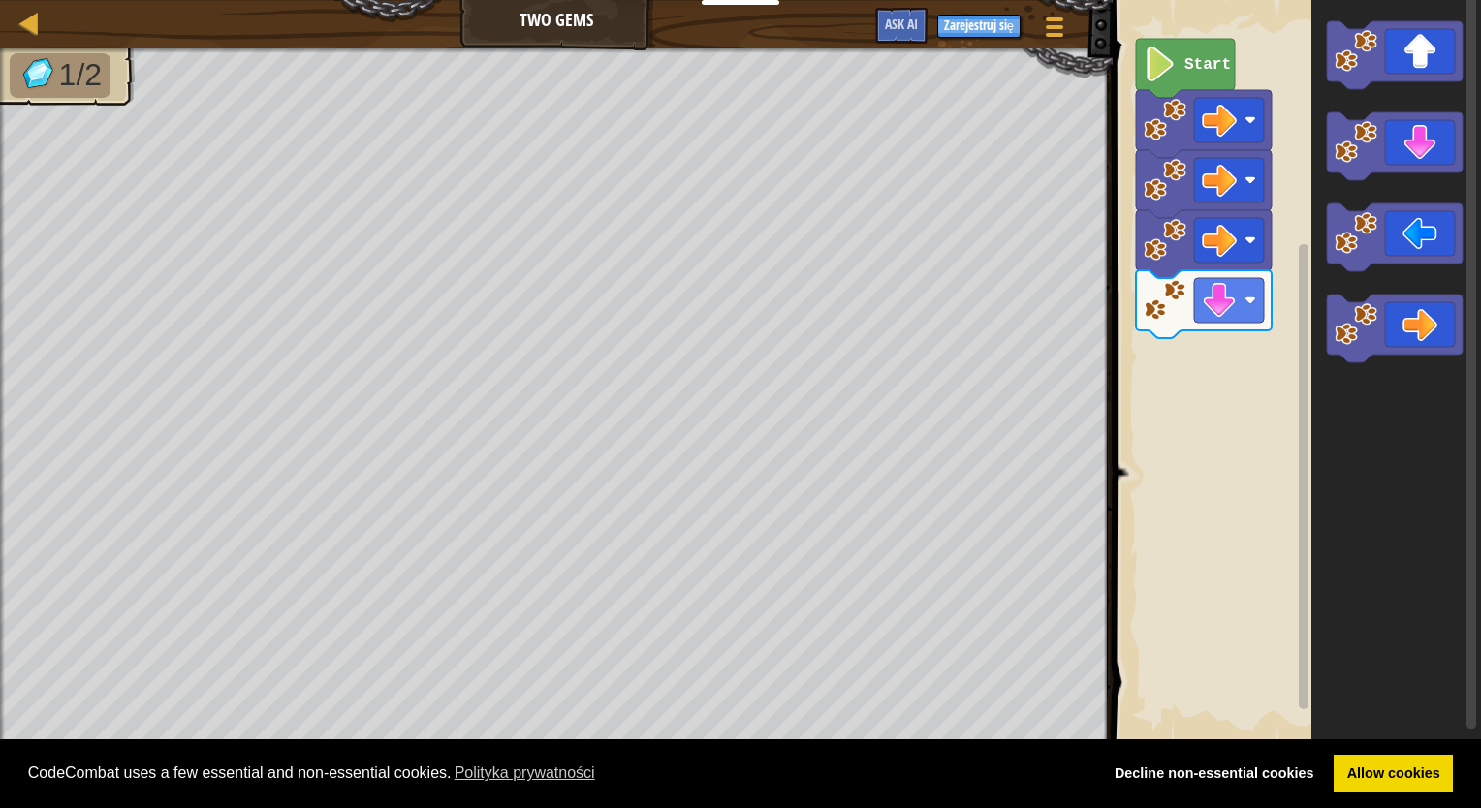
click at [1166, 359] on div "Start" at bounding box center [1294, 372] width 374 height 764
click at [1183, 349] on div "Start" at bounding box center [1294, 372] width 374 height 764
click at [1248, 333] on div "Start" at bounding box center [1294, 372] width 374 height 764
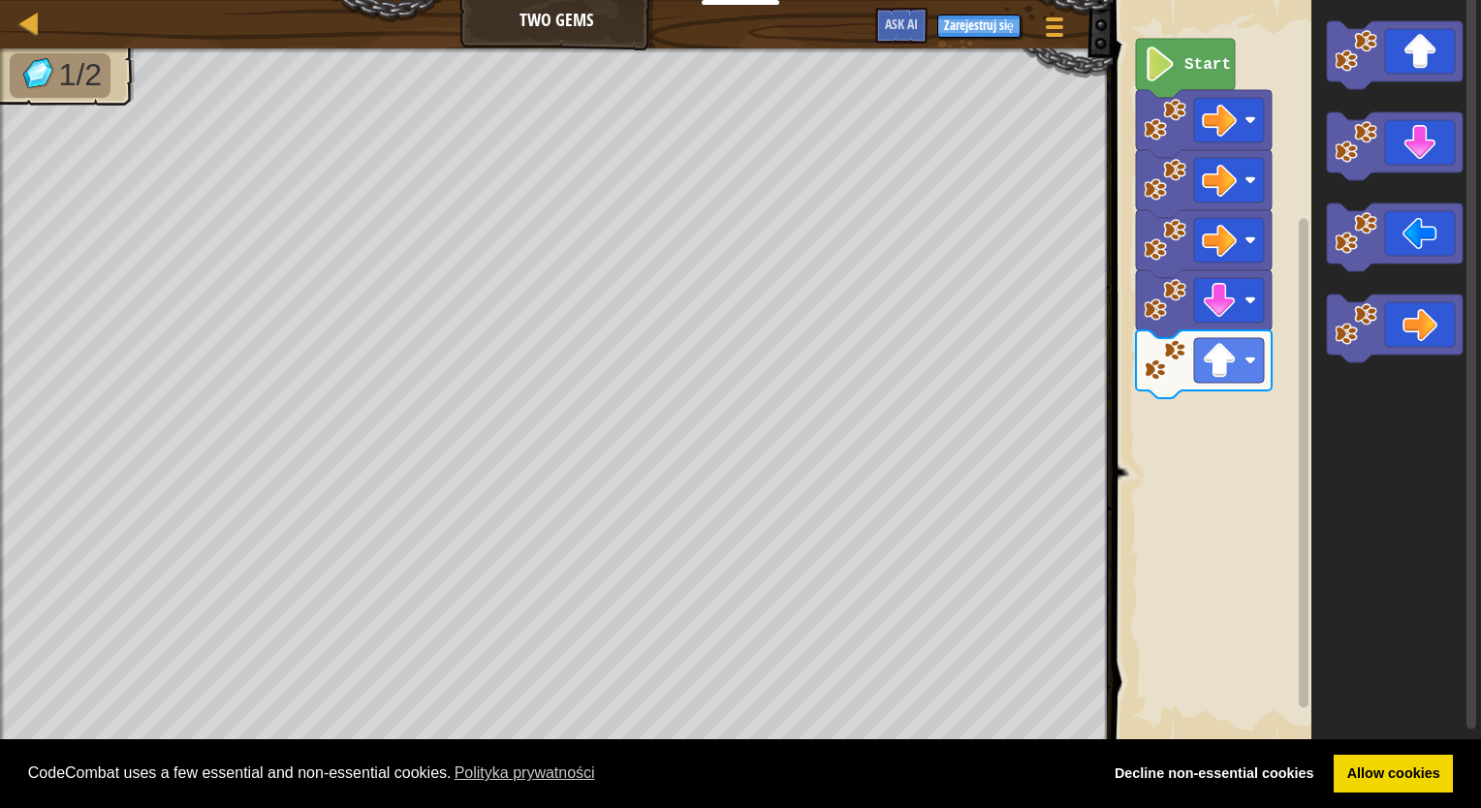
click at [1175, 402] on div "Start" at bounding box center [1294, 372] width 374 height 764
click at [1288, 268] on div "Start" at bounding box center [1294, 372] width 374 height 764
click at [1183, 455] on div "Start" at bounding box center [1294, 372] width 374 height 764
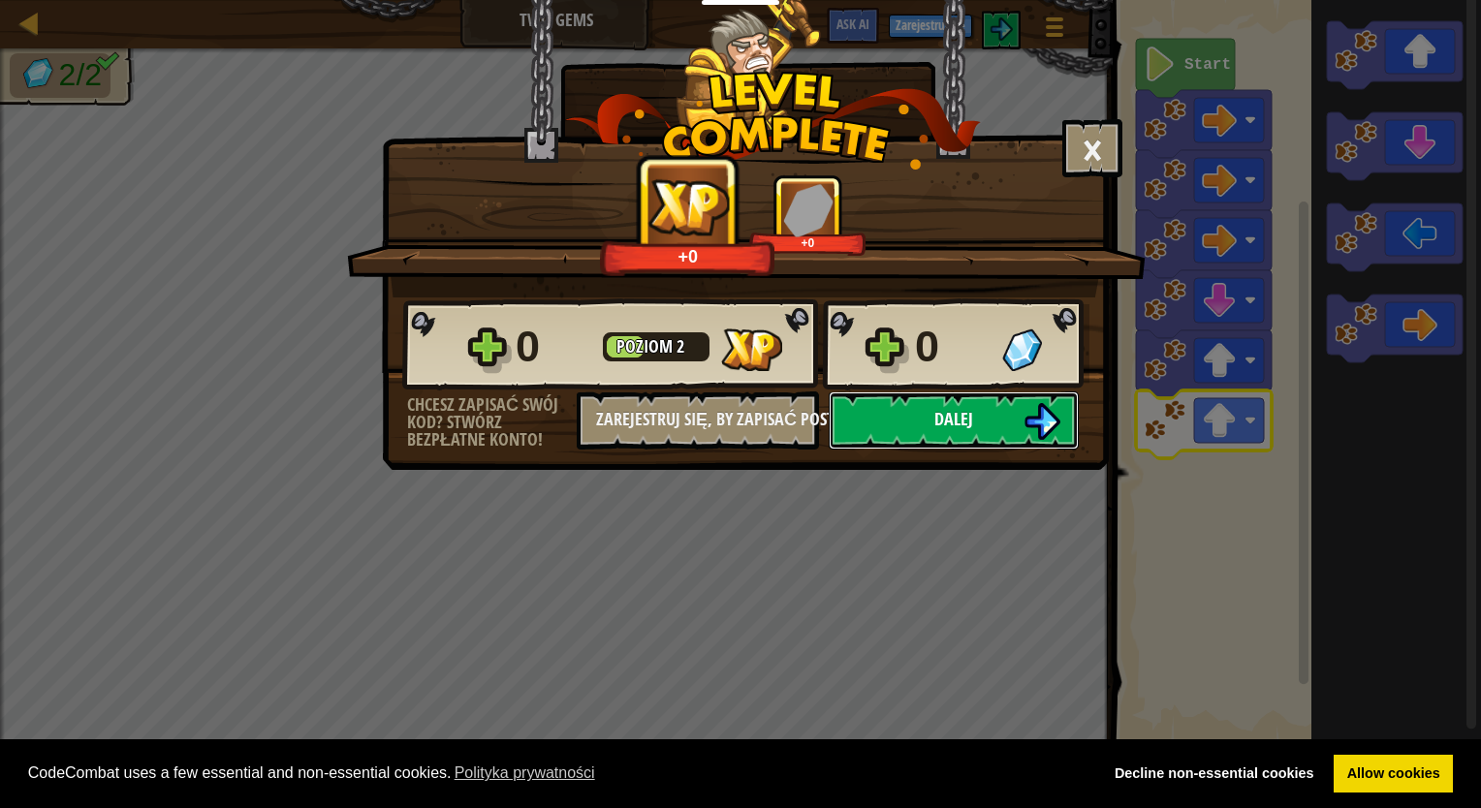
click at [957, 413] on span "Dalej" at bounding box center [953, 419] width 39 height 24
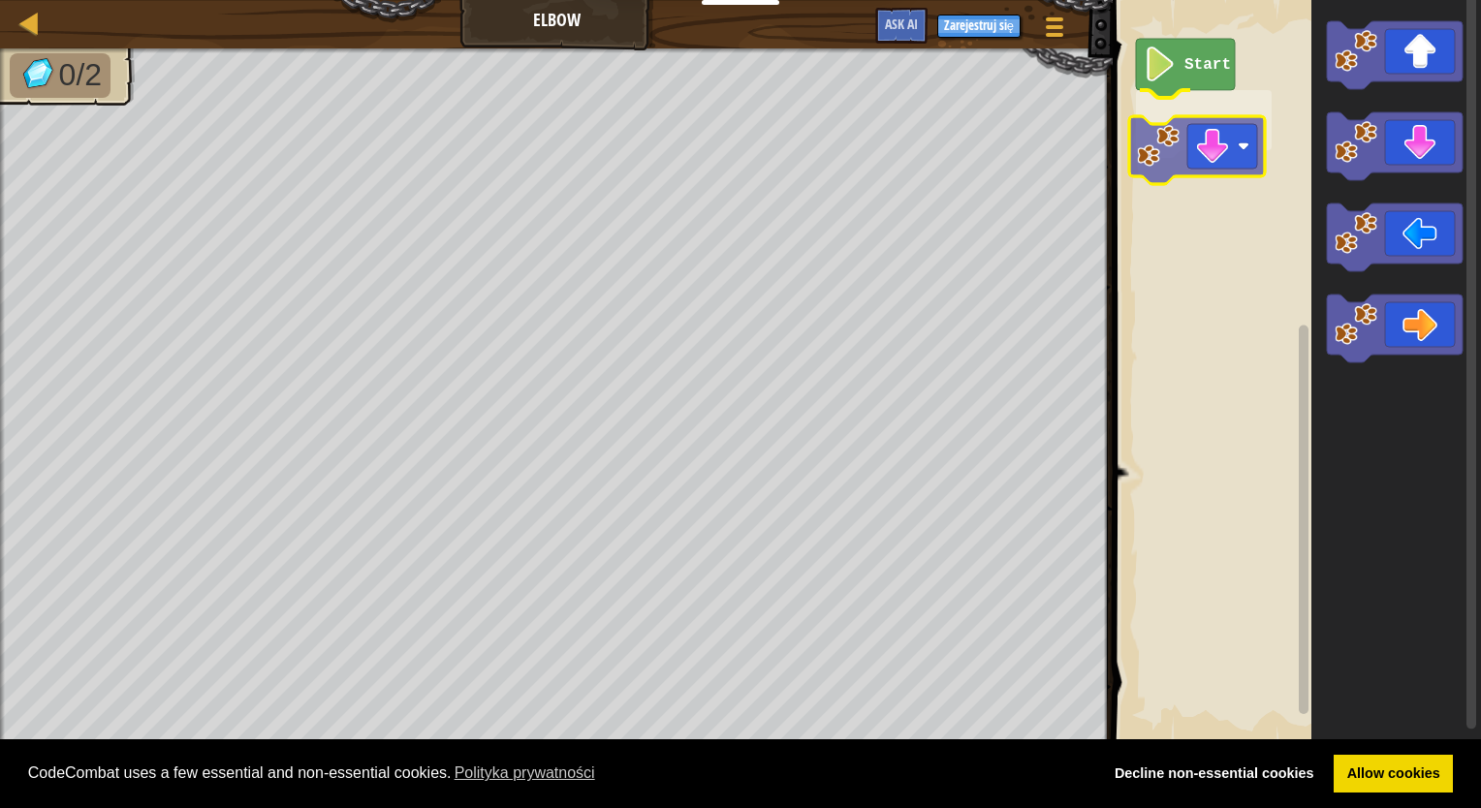
click at [1159, 141] on div "Start" at bounding box center [1294, 372] width 374 height 764
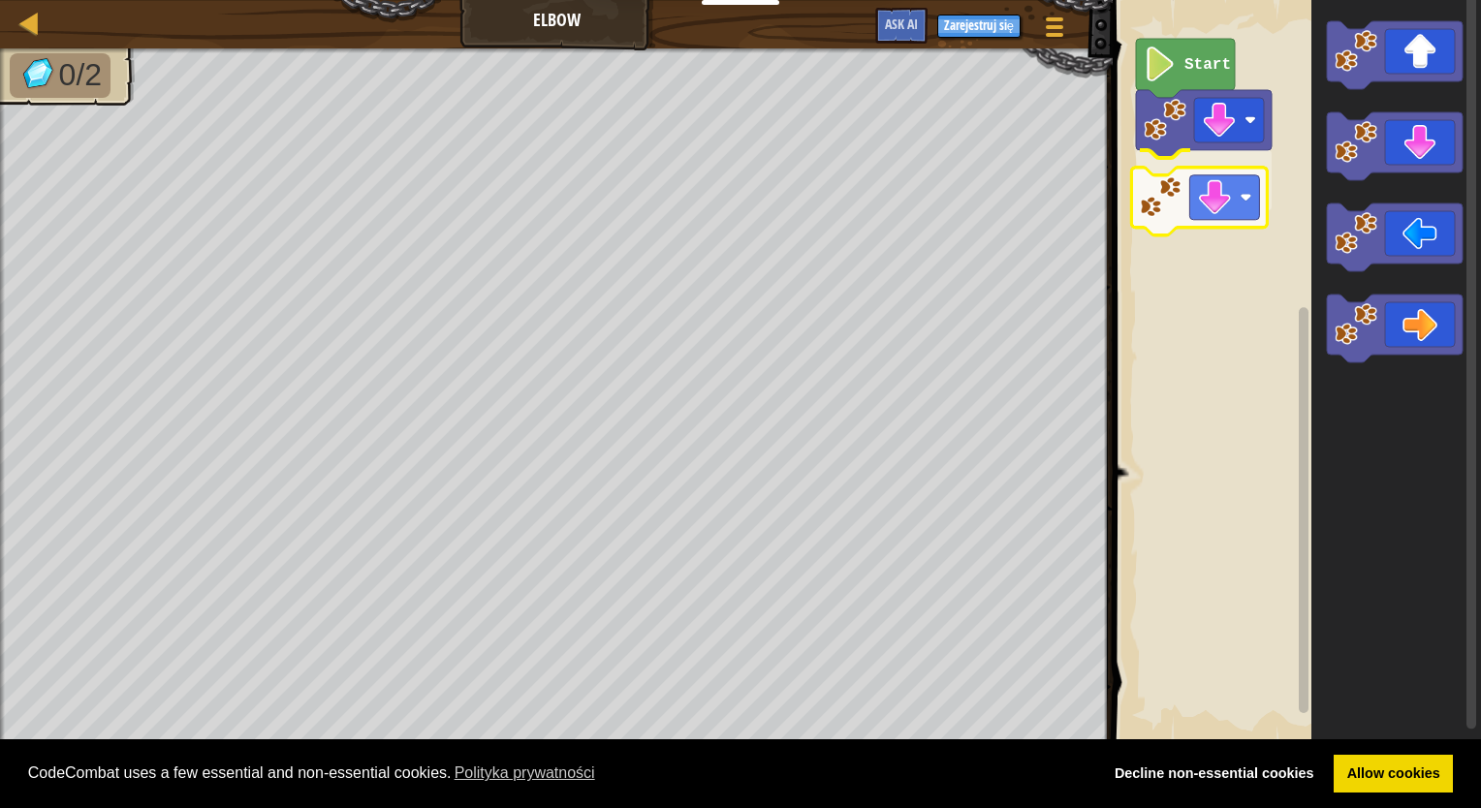
click at [1180, 185] on div "Start" at bounding box center [1294, 372] width 374 height 764
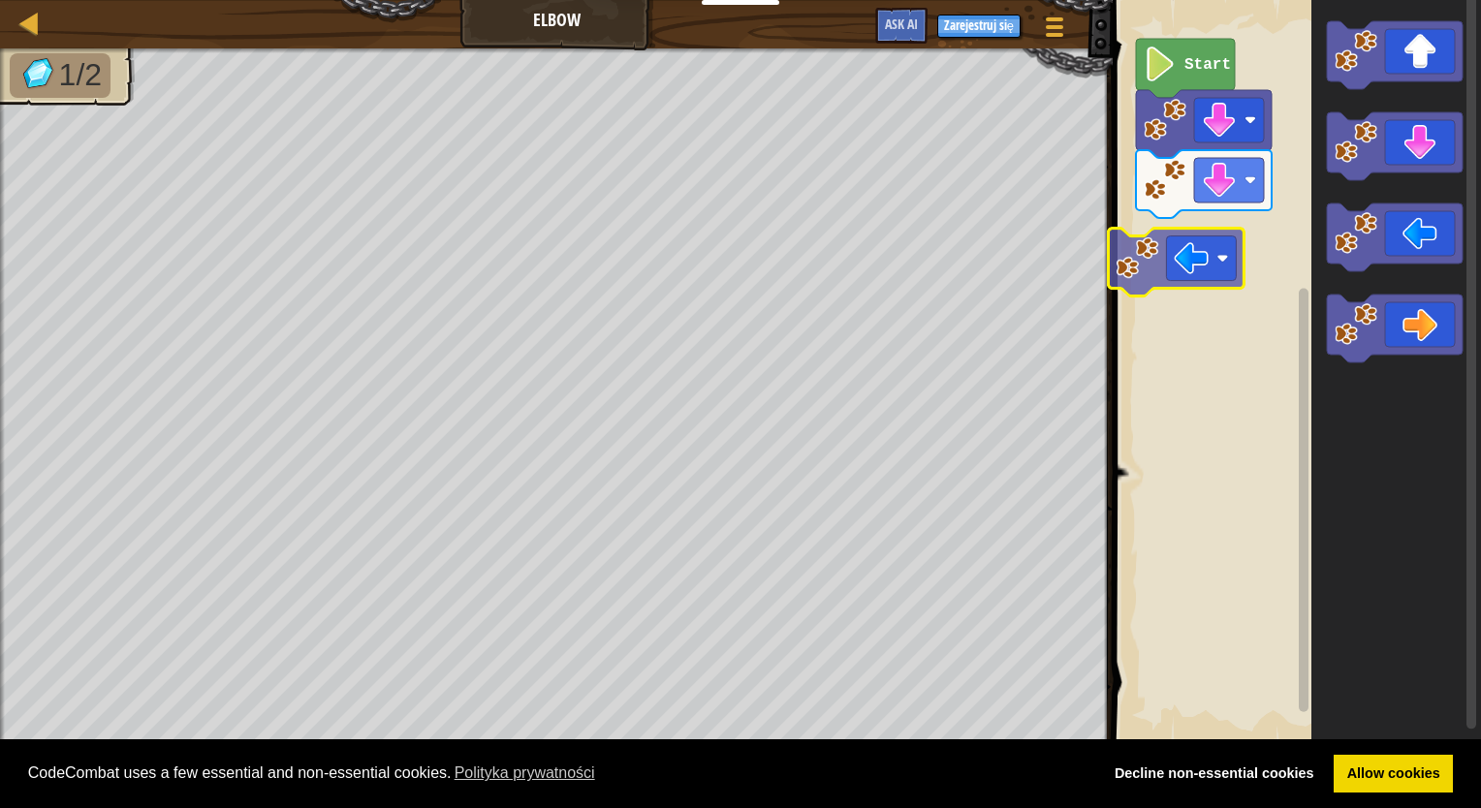
click at [1151, 267] on div "Start" at bounding box center [1294, 372] width 374 height 764
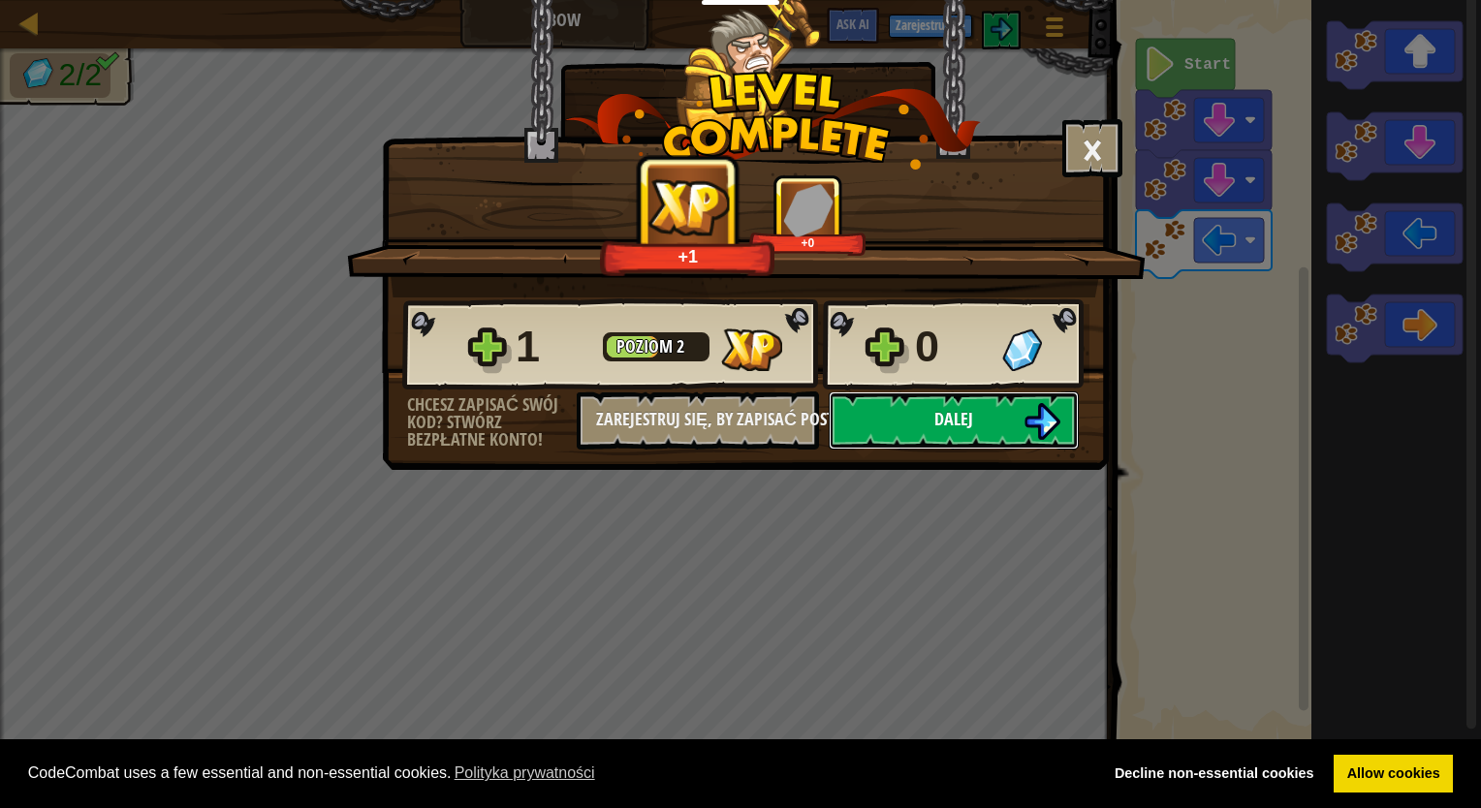
click at [938, 439] on button "Dalej" at bounding box center [954, 421] width 250 height 58
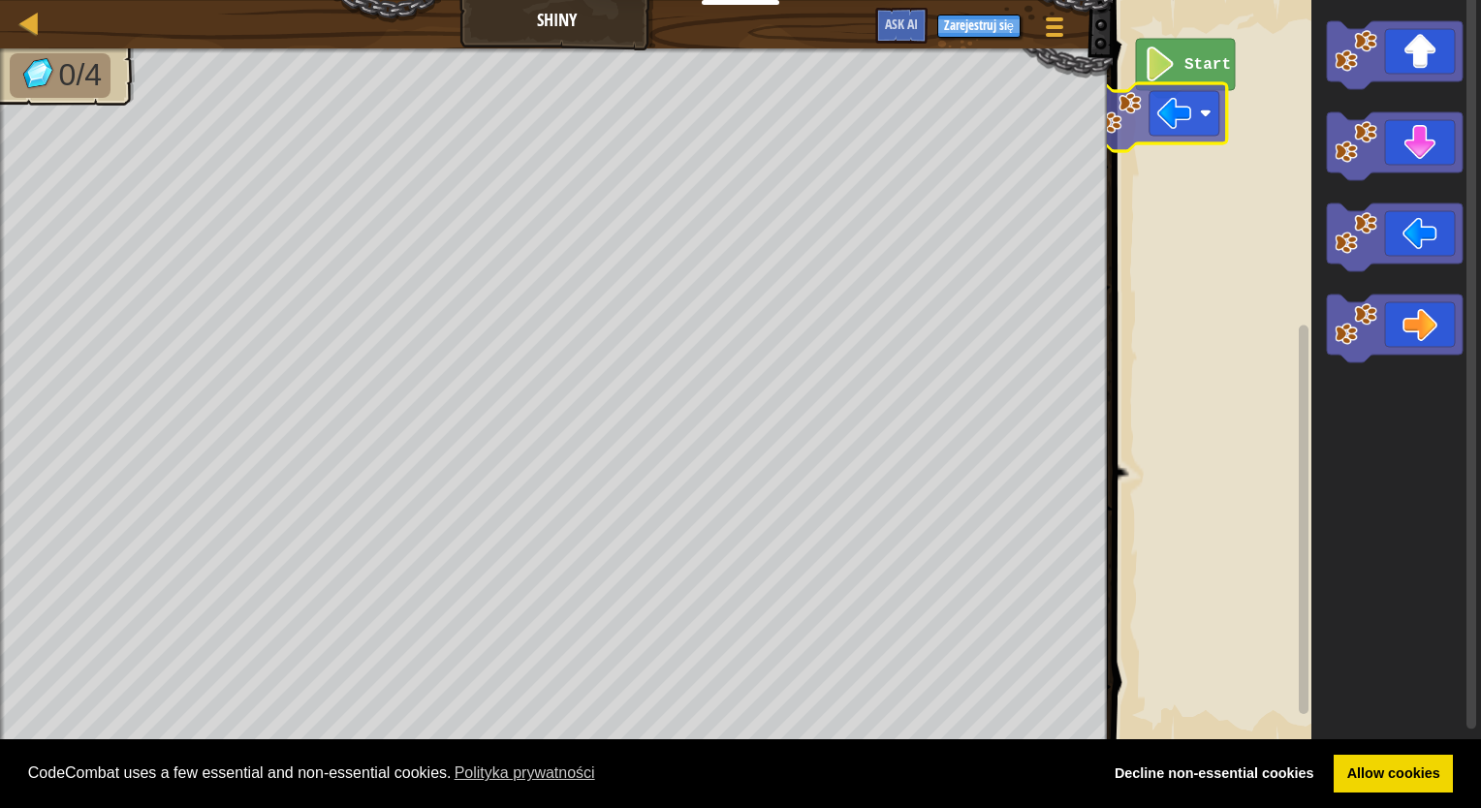
click at [1144, 141] on div "Start" at bounding box center [1294, 372] width 374 height 764
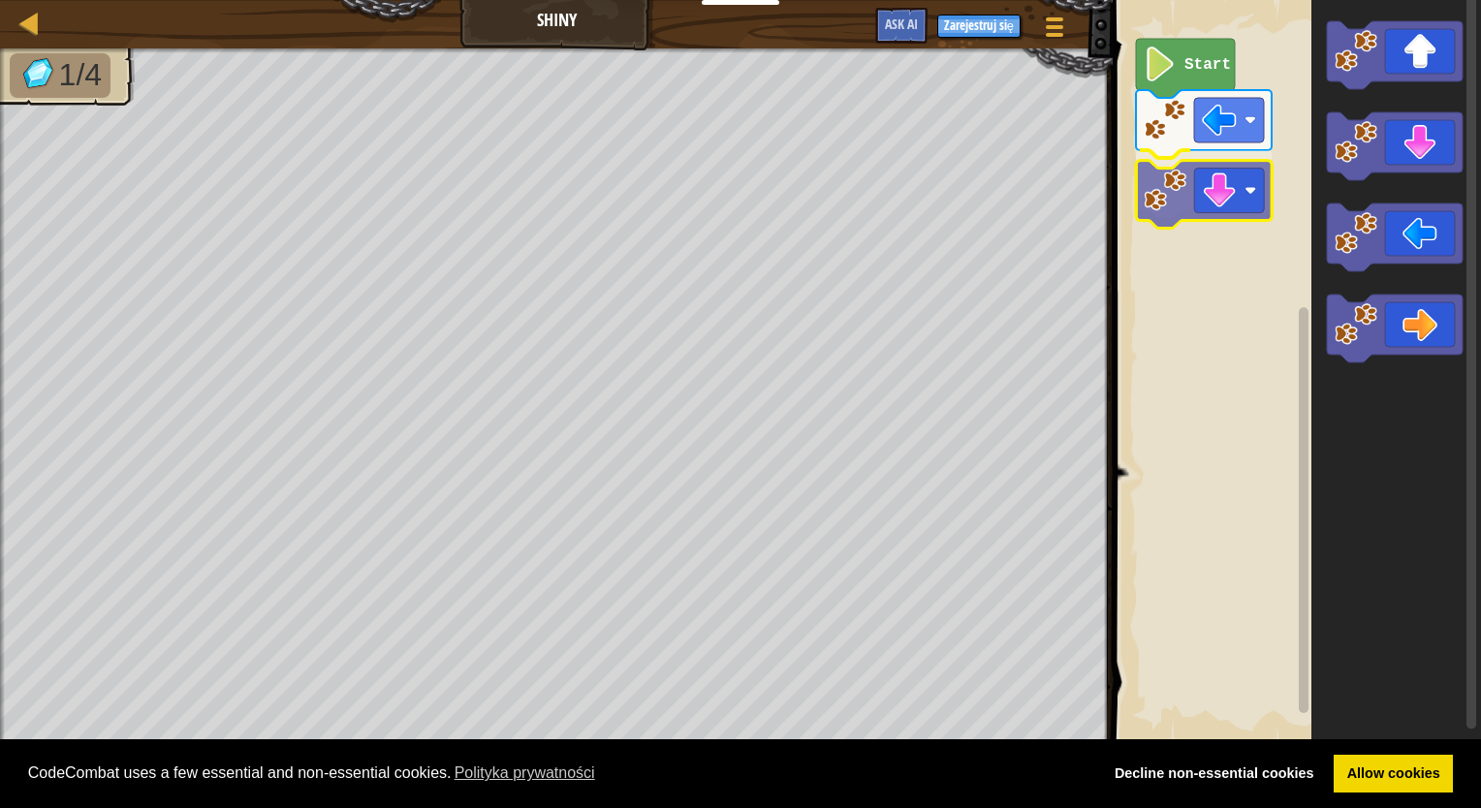
click at [1194, 153] on div "Start" at bounding box center [1294, 372] width 374 height 764
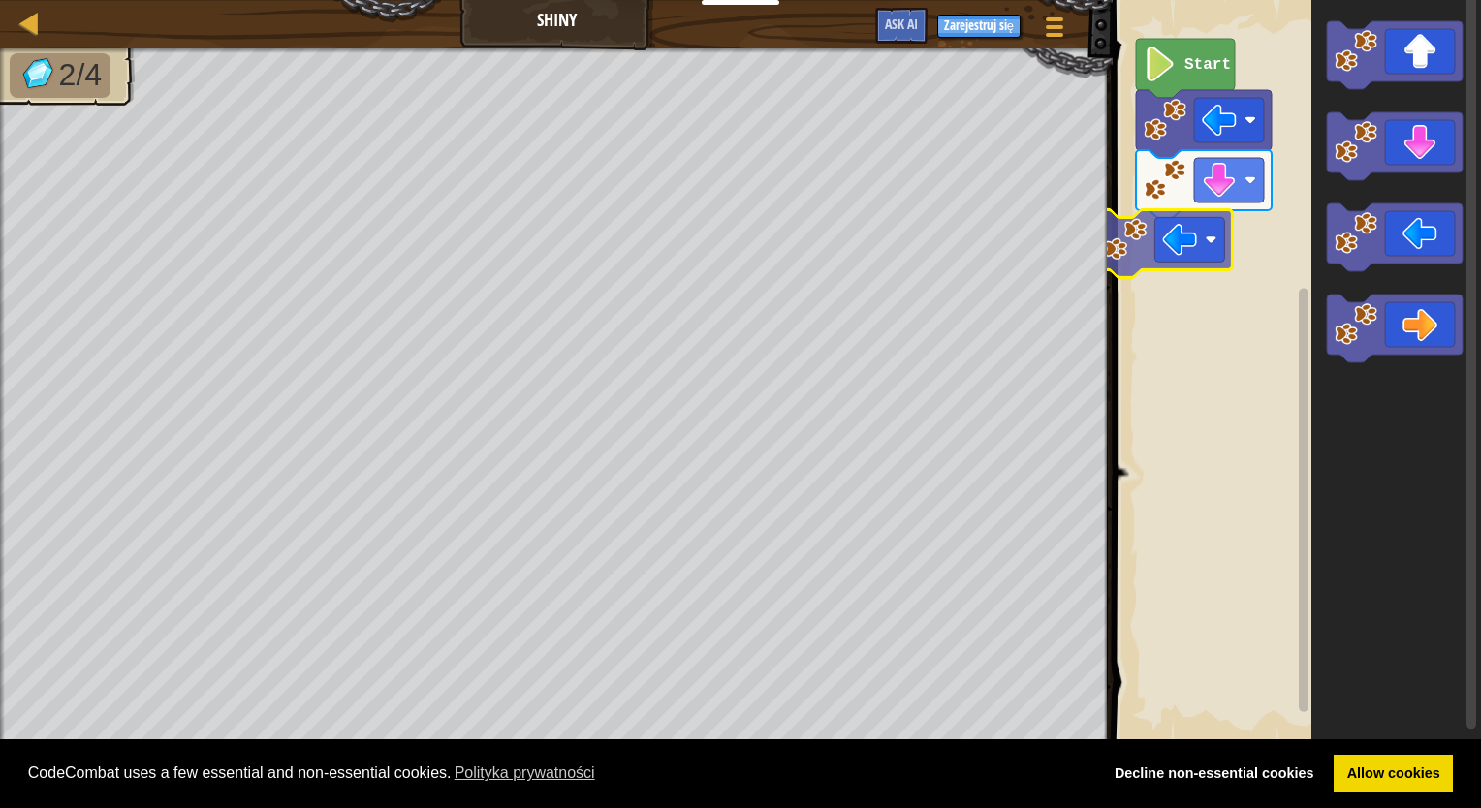
click at [1202, 232] on div "Start" at bounding box center [1294, 372] width 374 height 764
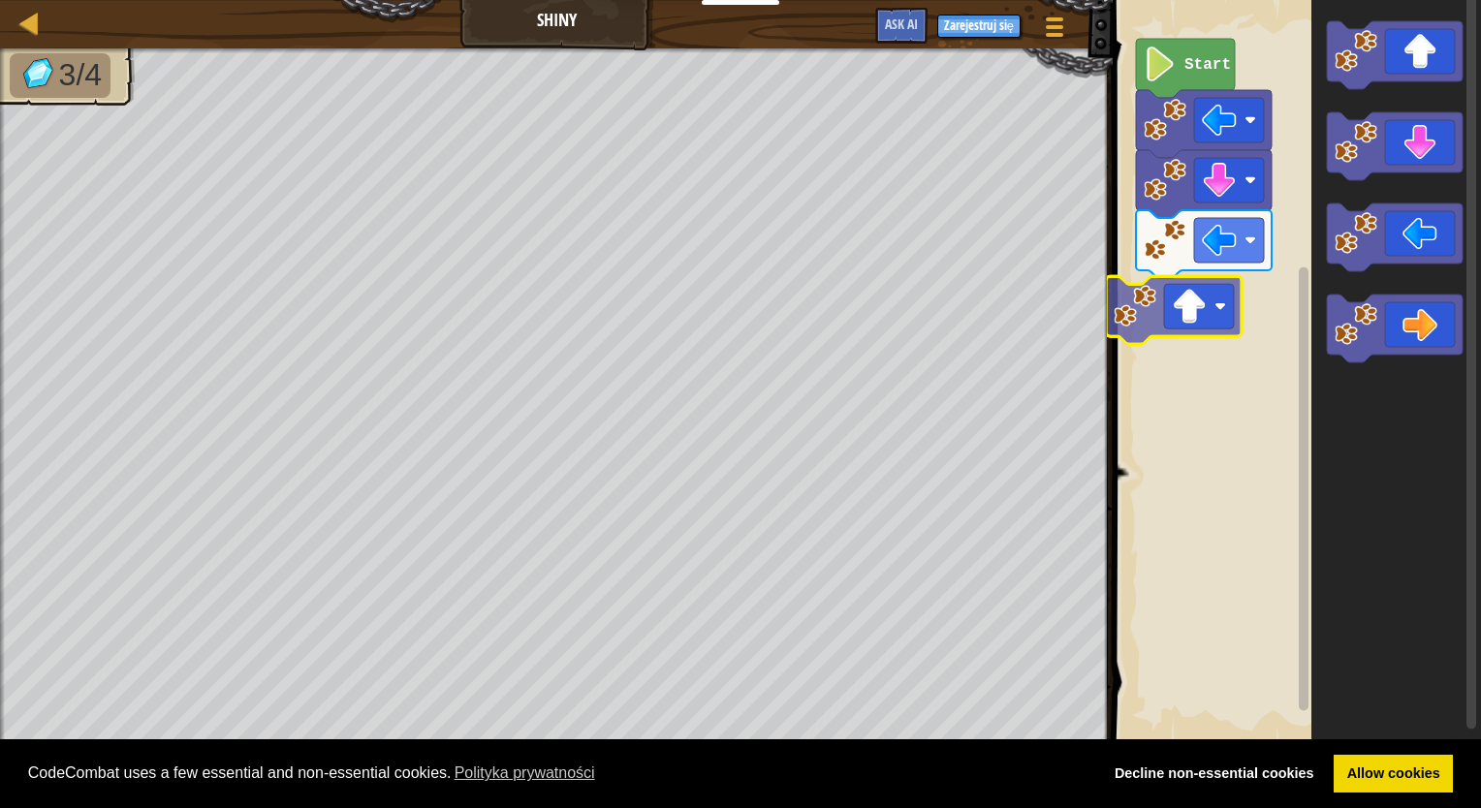
click at [1186, 298] on div "Start" at bounding box center [1294, 372] width 374 height 764
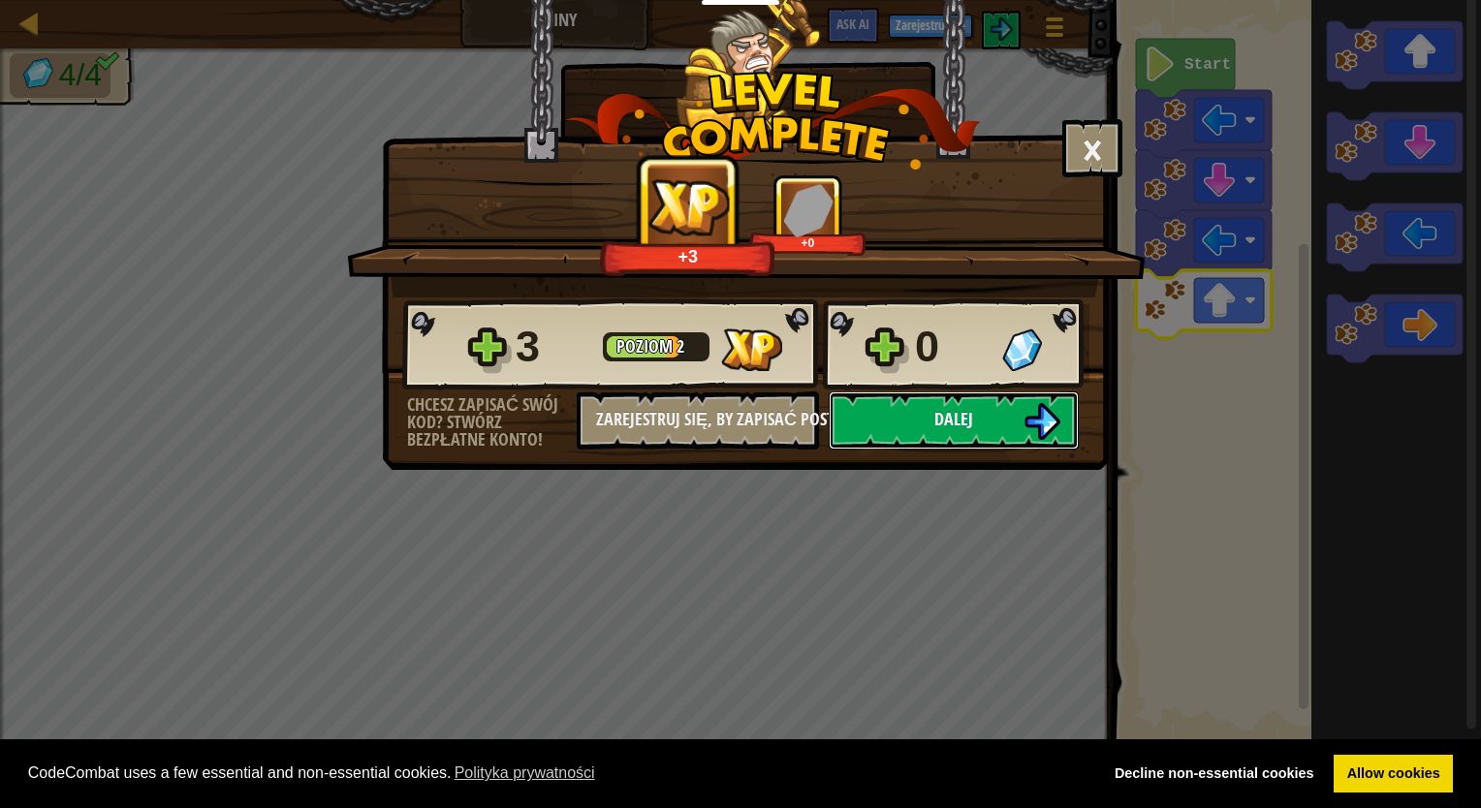
click at [929, 417] on button "Dalej" at bounding box center [954, 421] width 250 height 58
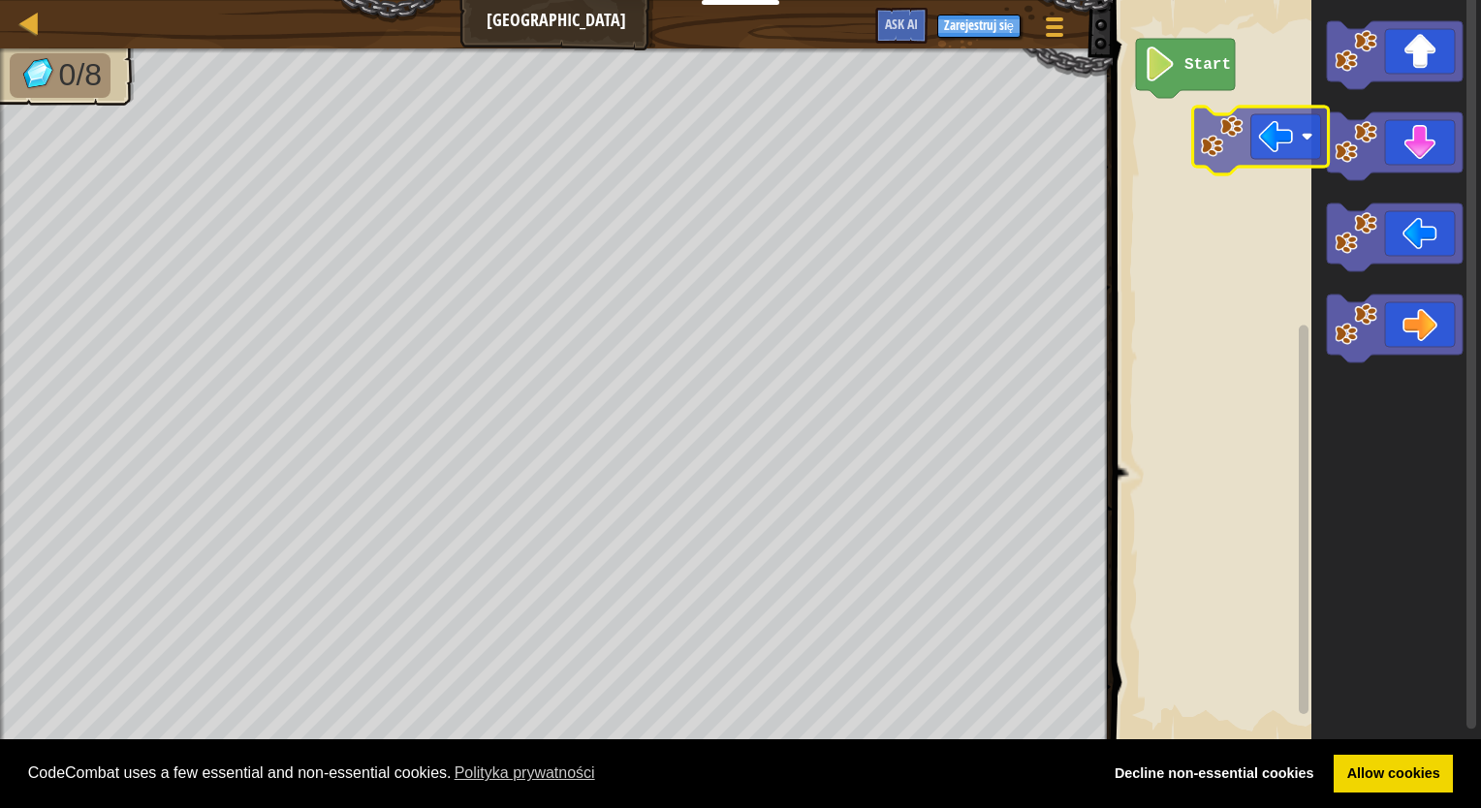
click at [1221, 114] on div "Start" at bounding box center [1294, 372] width 374 height 764
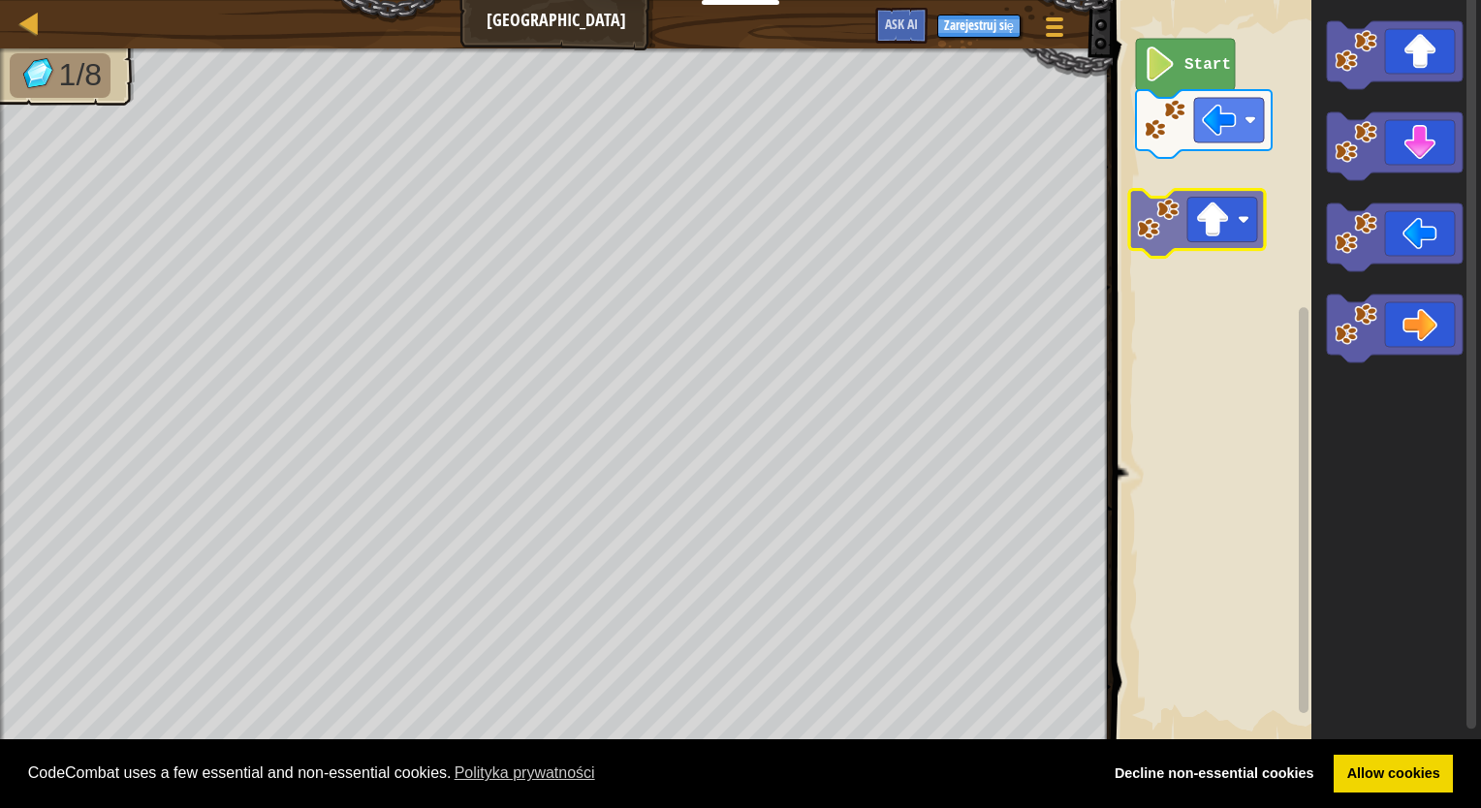
click at [1190, 234] on div "Start" at bounding box center [1294, 372] width 374 height 764
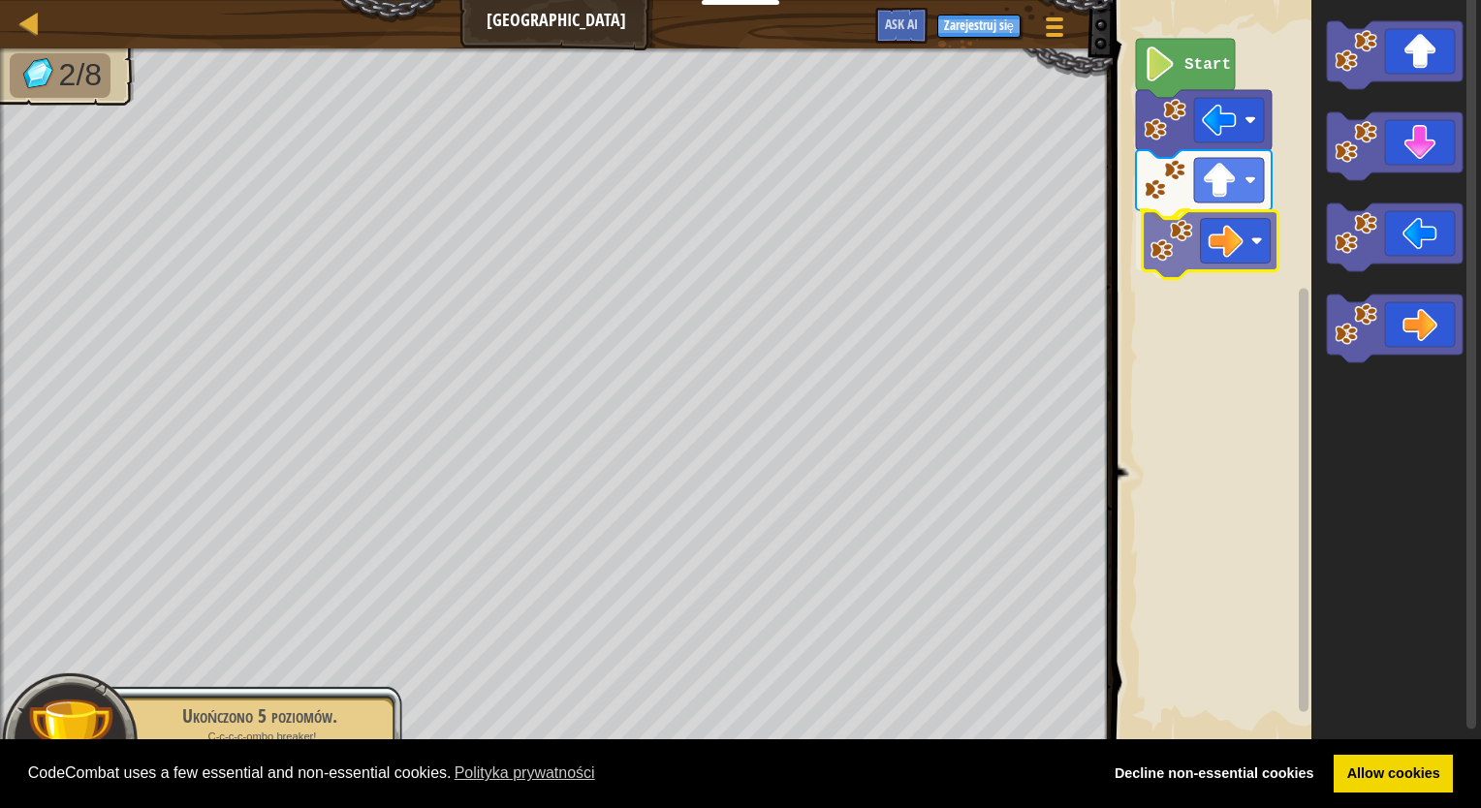
click at [1237, 204] on div "Start" at bounding box center [1294, 372] width 374 height 764
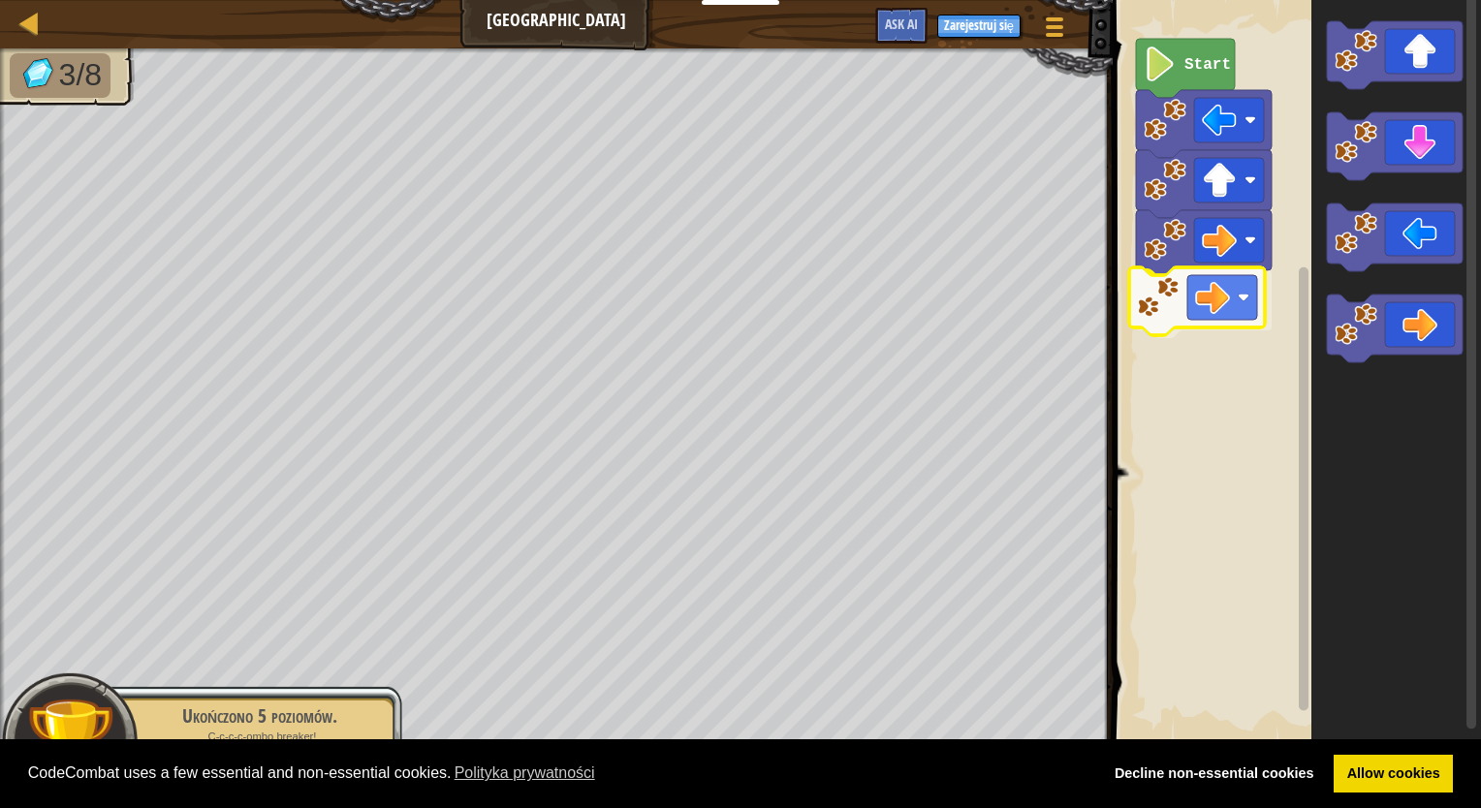
click at [1194, 308] on div "Start" at bounding box center [1294, 372] width 374 height 764
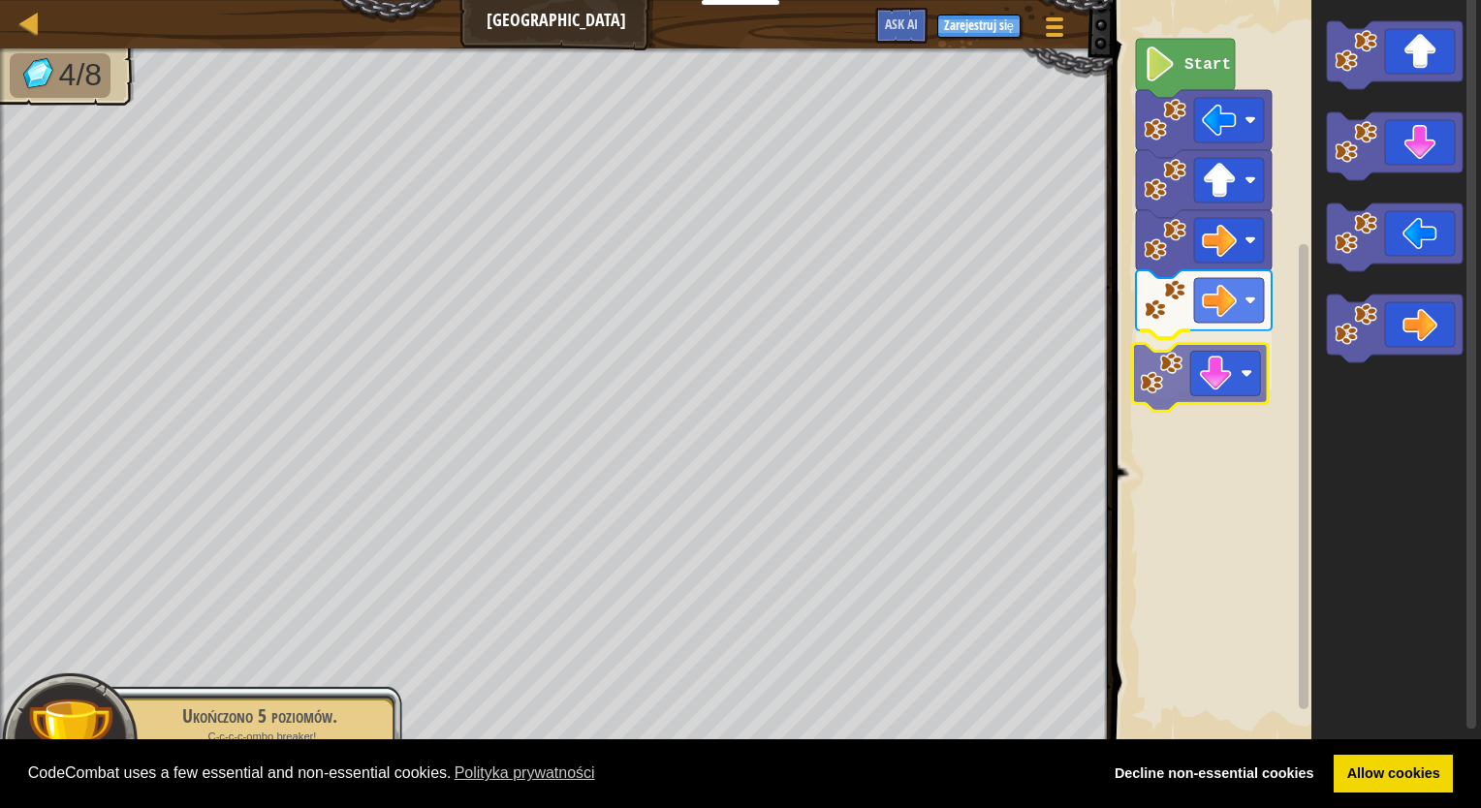
click at [1208, 389] on div "Start" at bounding box center [1294, 372] width 374 height 764
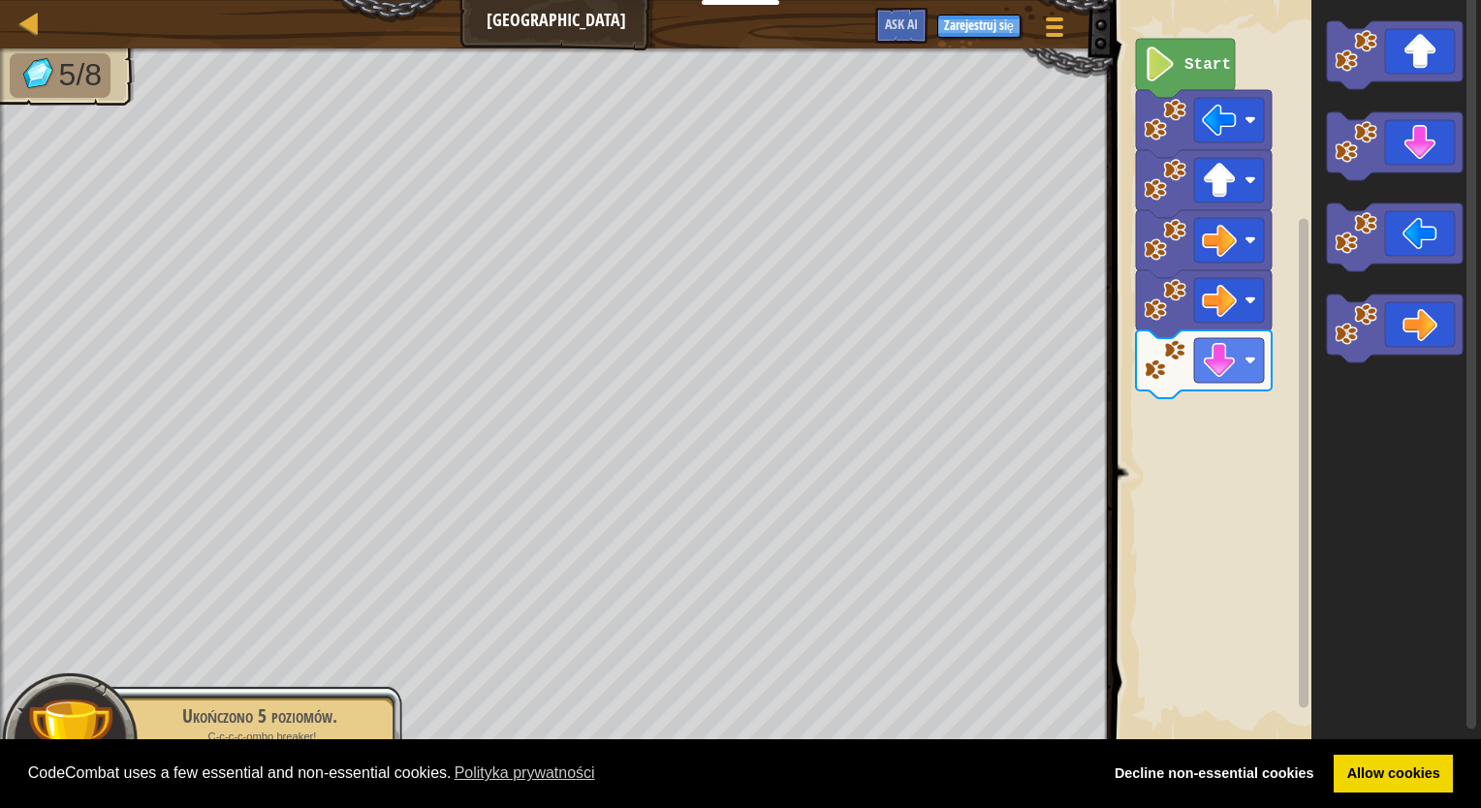
click at [1240, 229] on div "Start" at bounding box center [1294, 372] width 374 height 764
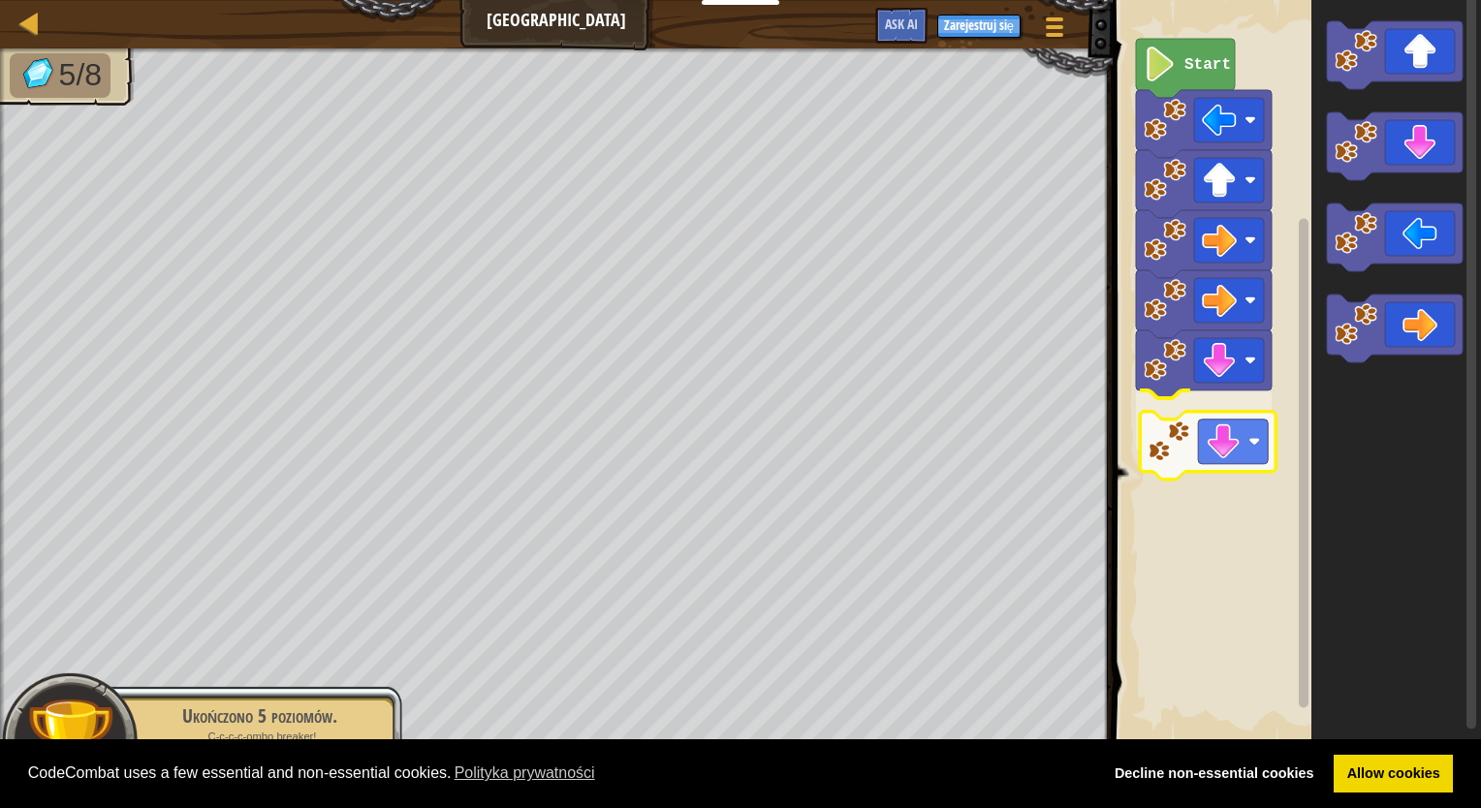
click at [1189, 457] on div "Start" at bounding box center [1294, 372] width 374 height 764
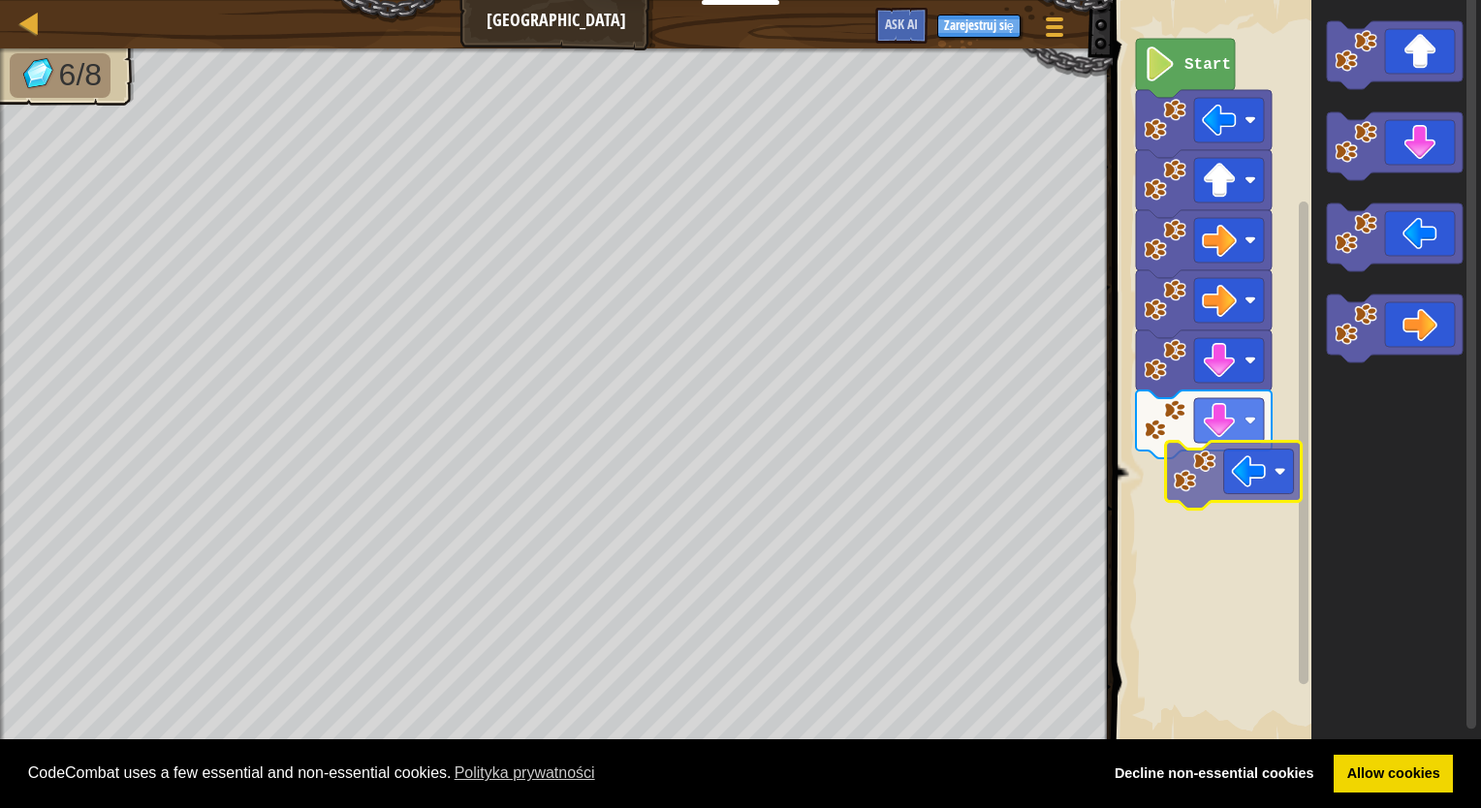
click at [1193, 525] on div "Start" at bounding box center [1294, 372] width 374 height 764
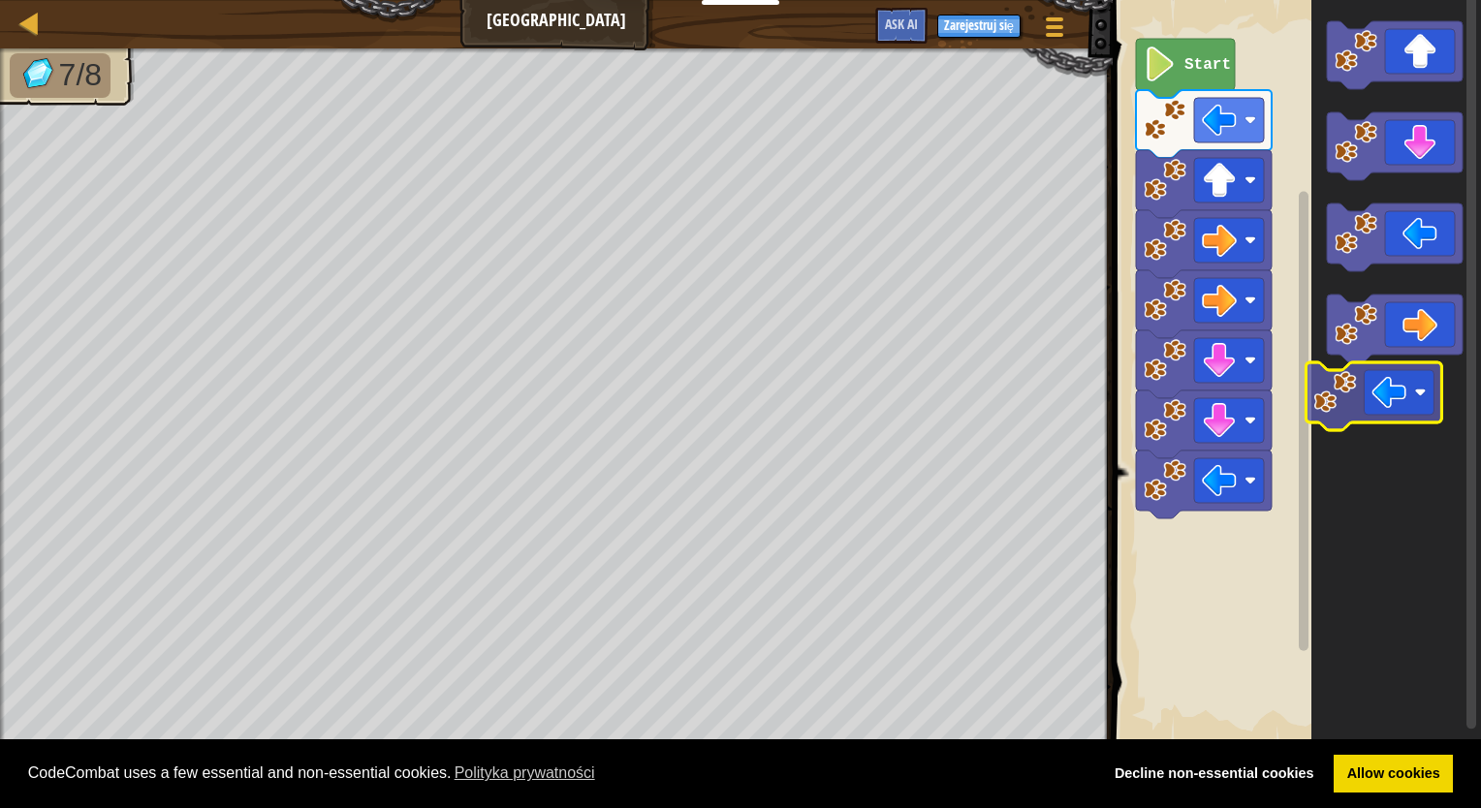
click at [1362, 381] on icon "Obszar roboczy Blockly" at bounding box center [1396, 372] width 170 height 764
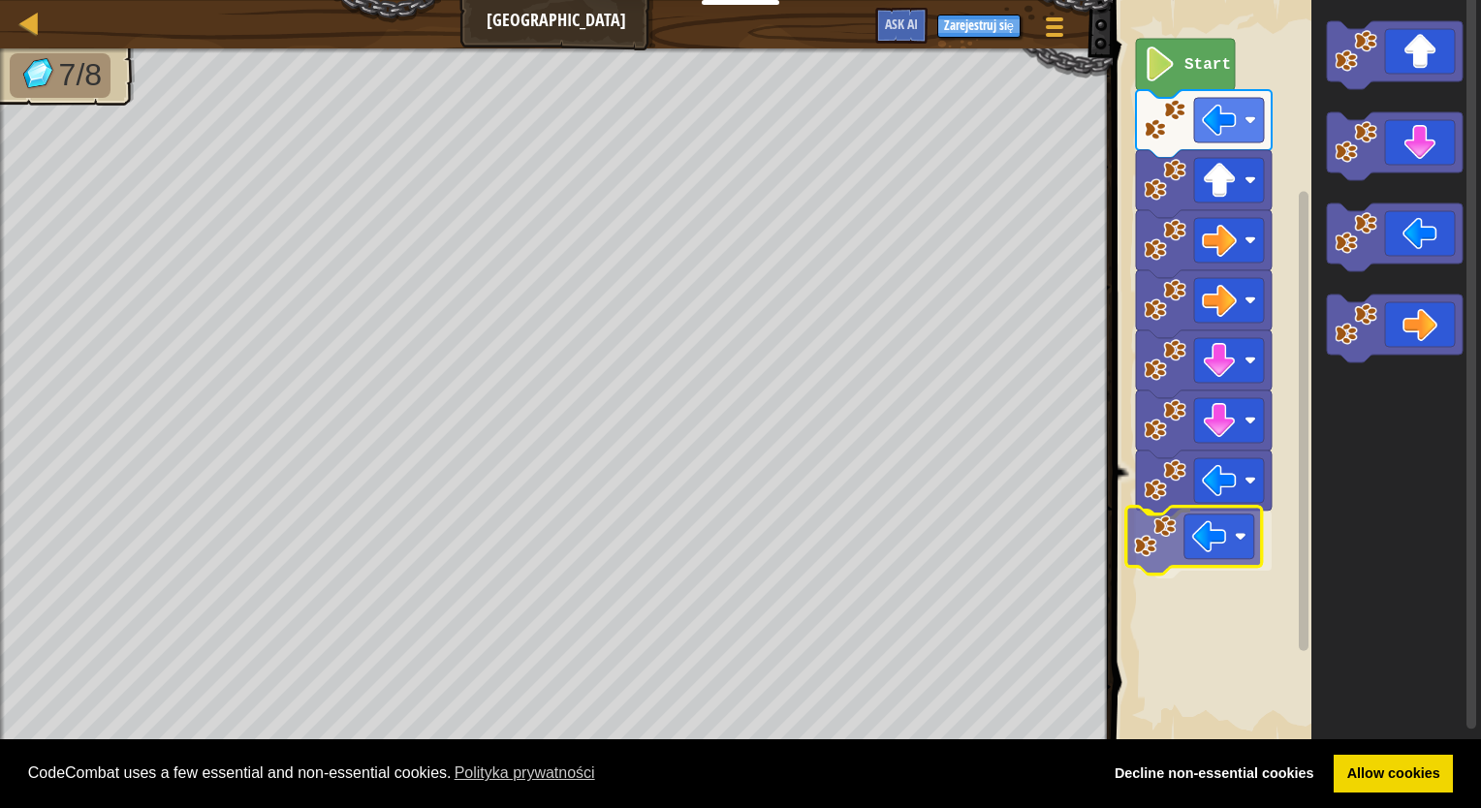
click at [1211, 528] on div "Start" at bounding box center [1294, 372] width 374 height 764
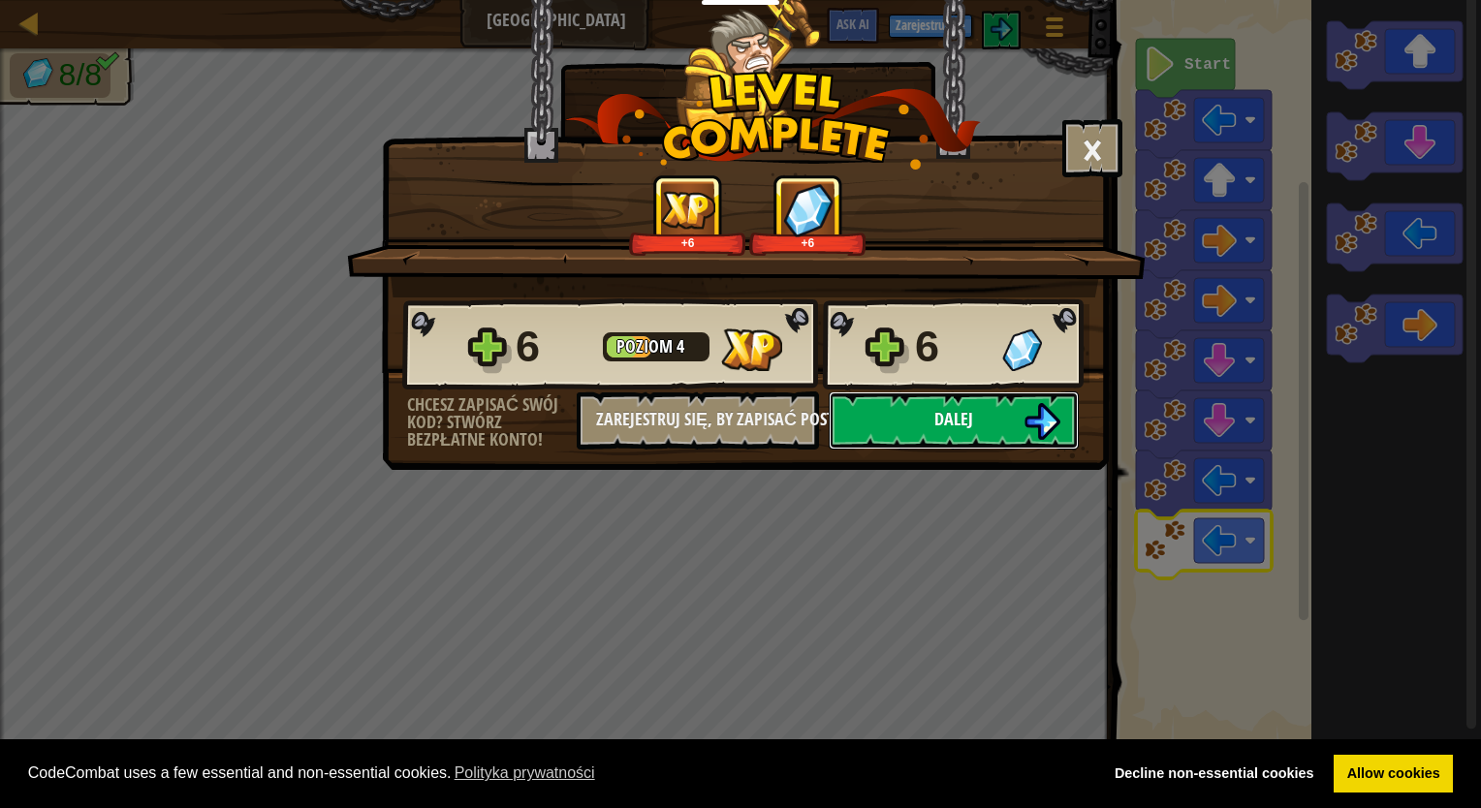
click at [1011, 405] on button "Dalej" at bounding box center [954, 421] width 250 height 58
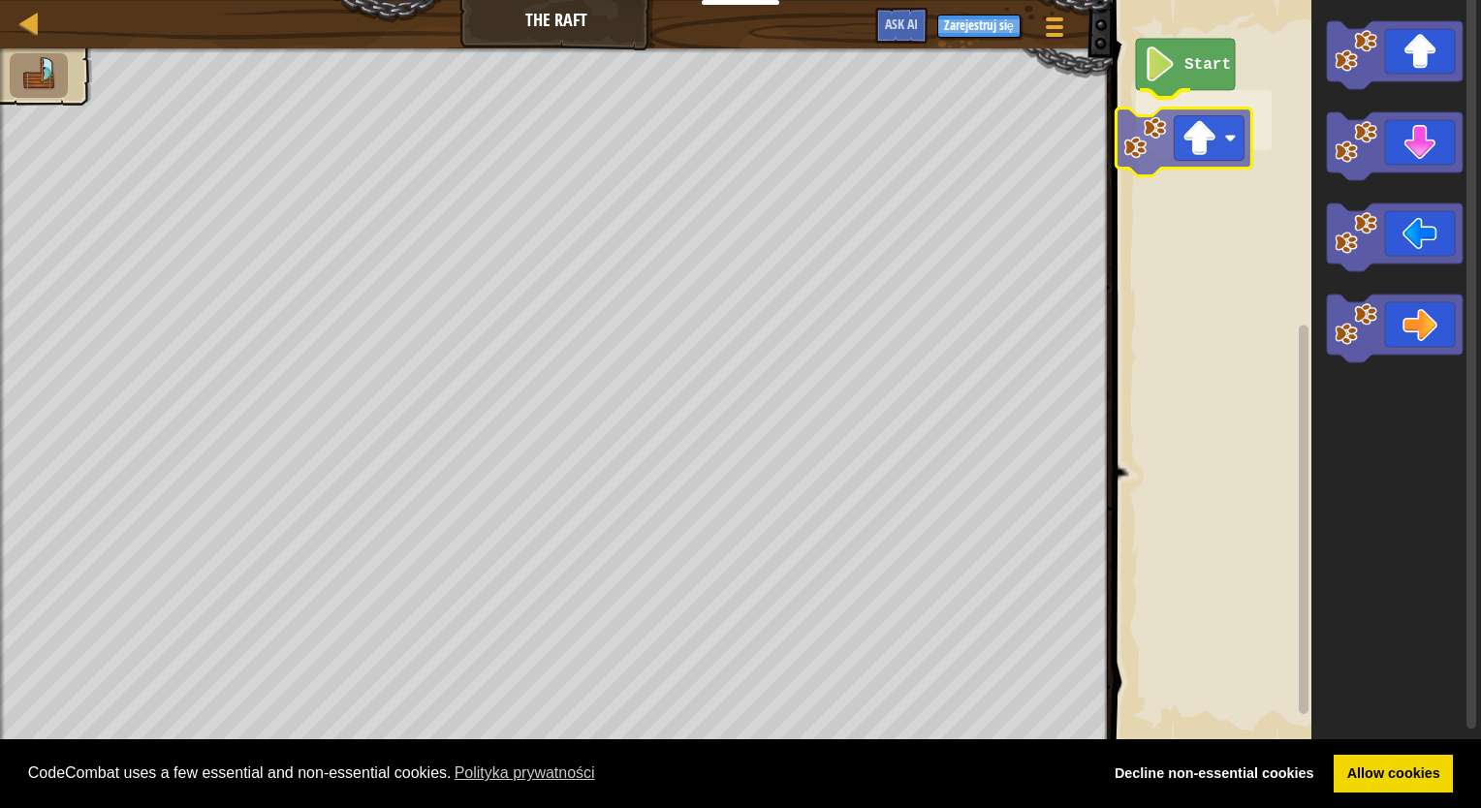
click at [1172, 145] on div "Start" at bounding box center [1294, 372] width 374 height 764
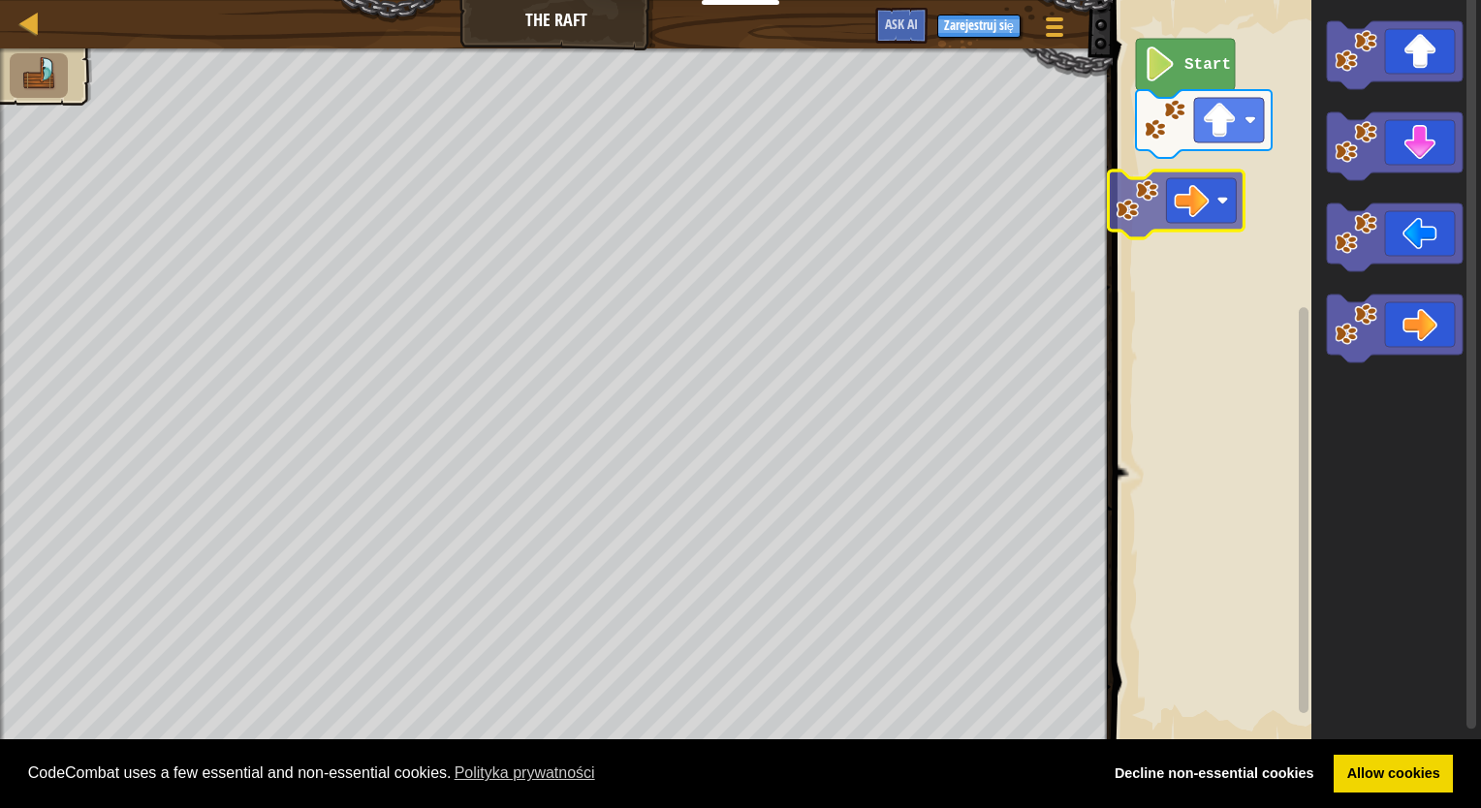
click at [1182, 201] on div "Start" at bounding box center [1294, 372] width 374 height 764
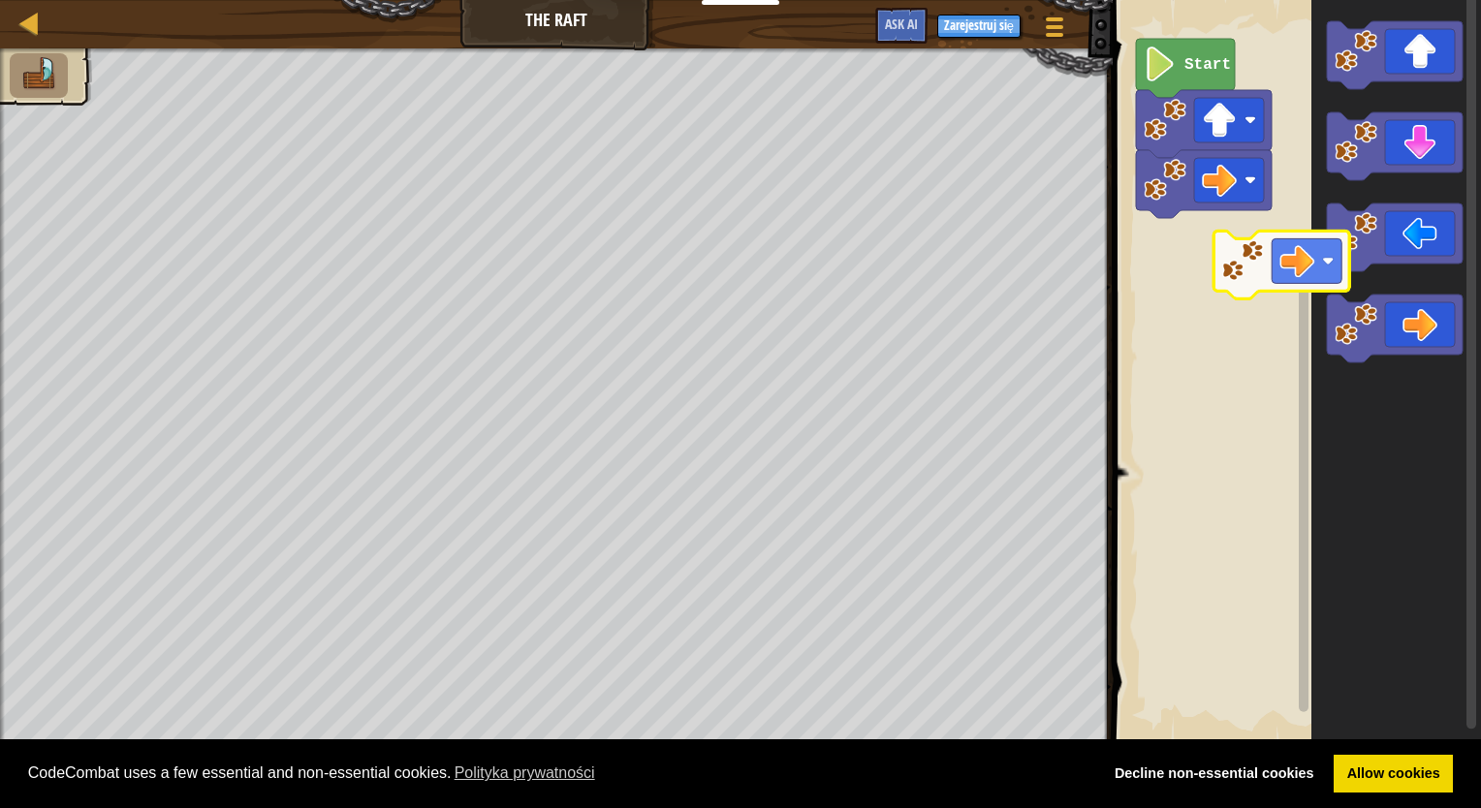
click at [1159, 258] on div "Start" at bounding box center [1294, 372] width 374 height 764
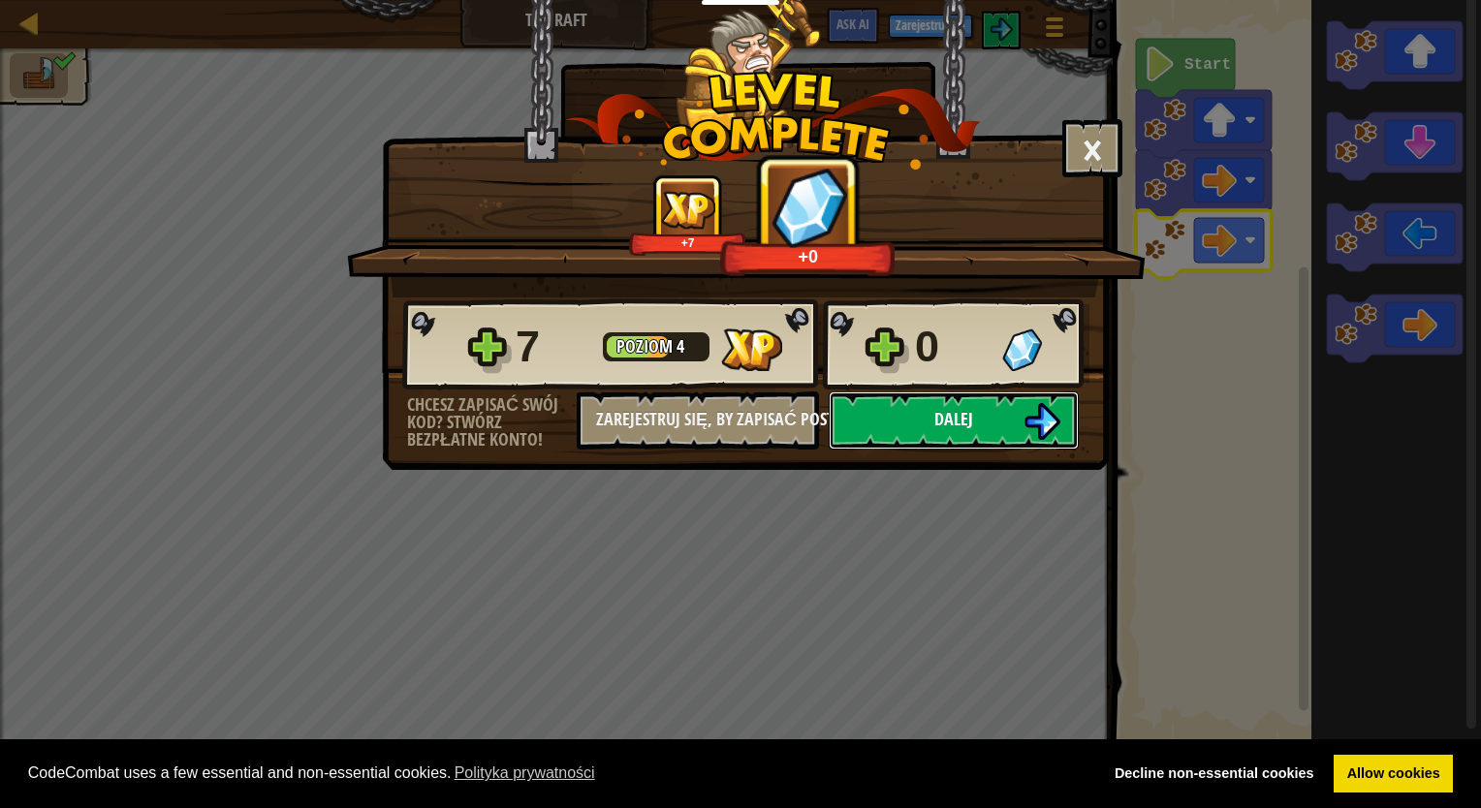
click at [950, 420] on span "Dalej" at bounding box center [953, 419] width 39 height 24
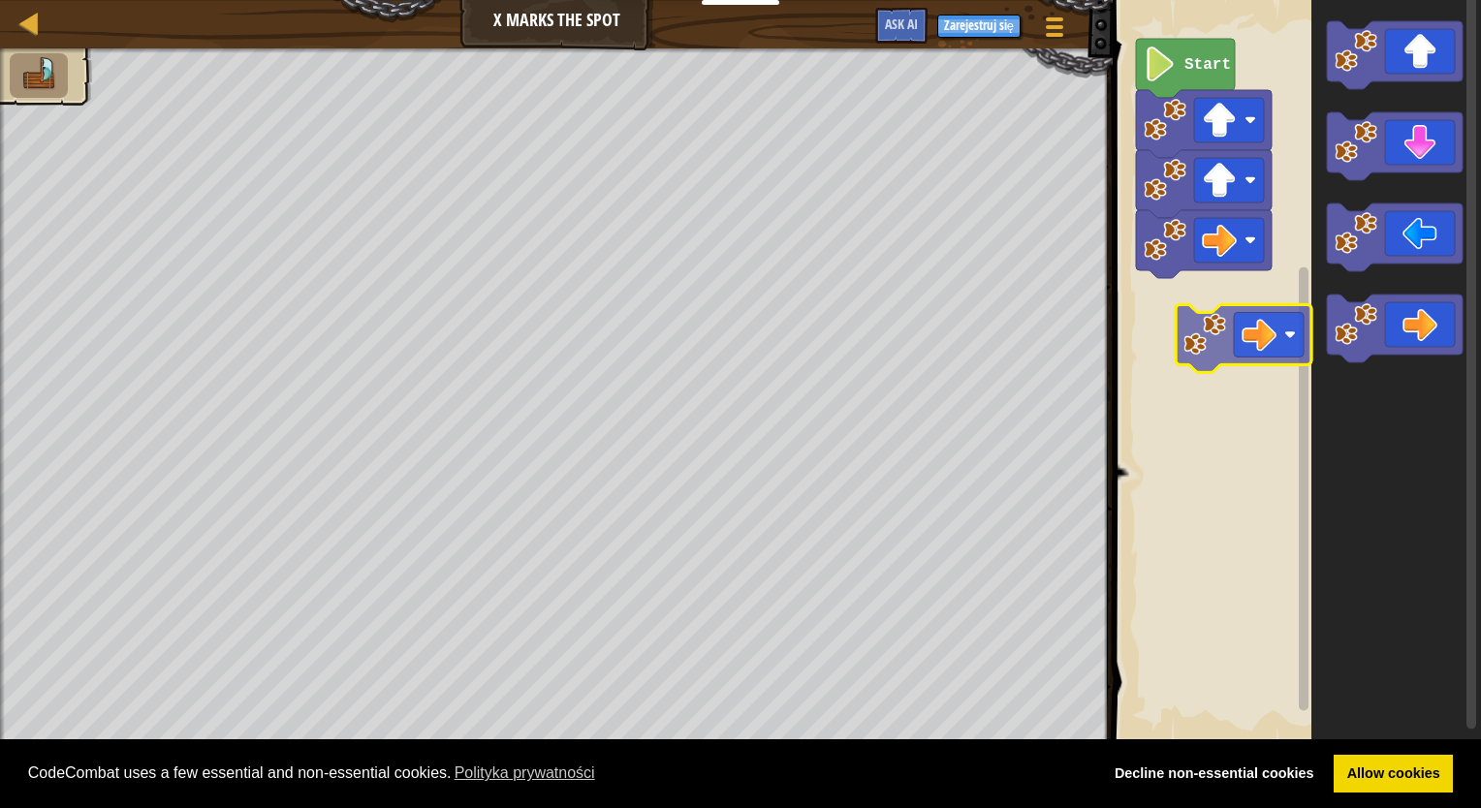
click at [1233, 317] on div "Start" at bounding box center [1294, 372] width 374 height 764
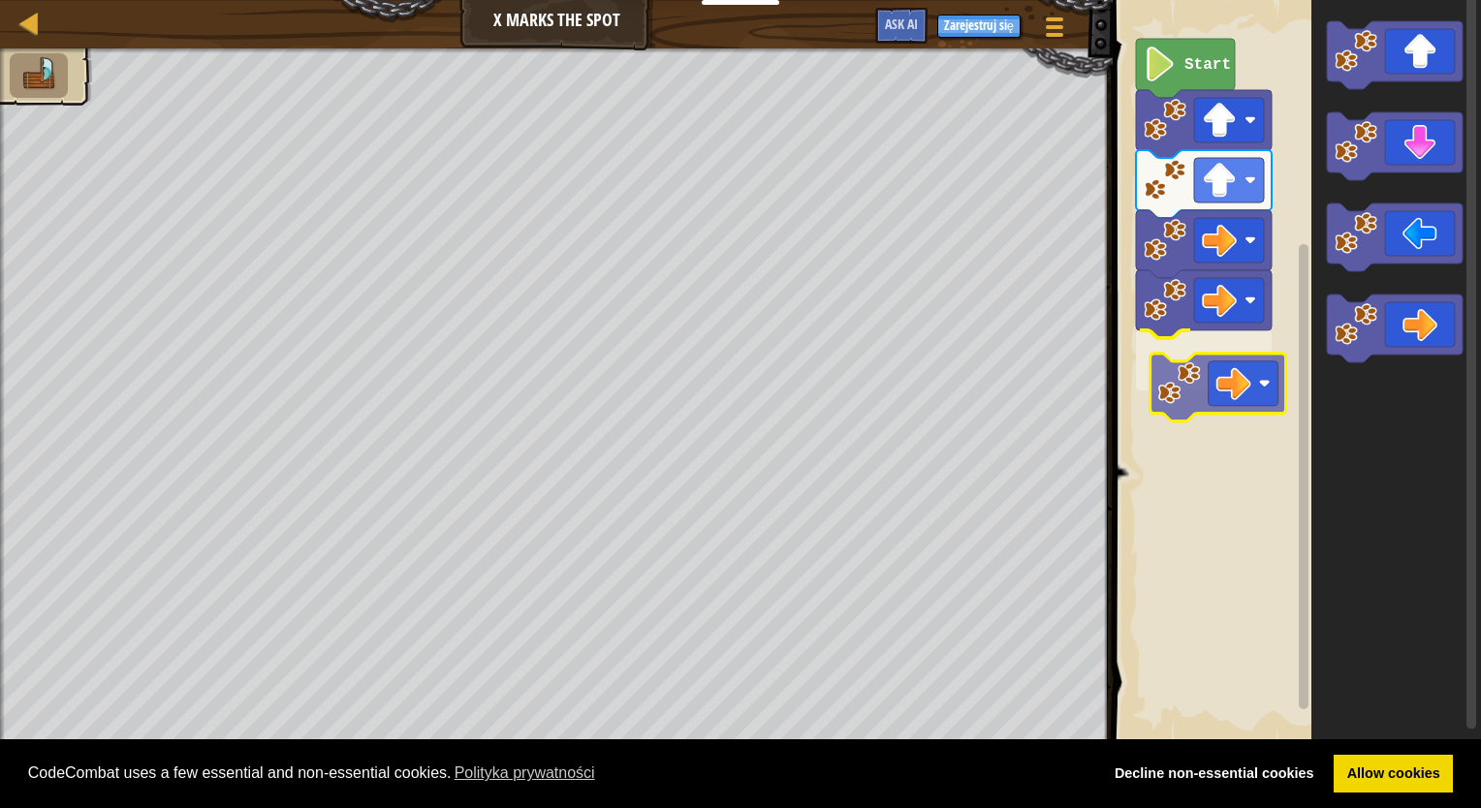
click at [1170, 361] on div "Start" at bounding box center [1294, 372] width 374 height 764
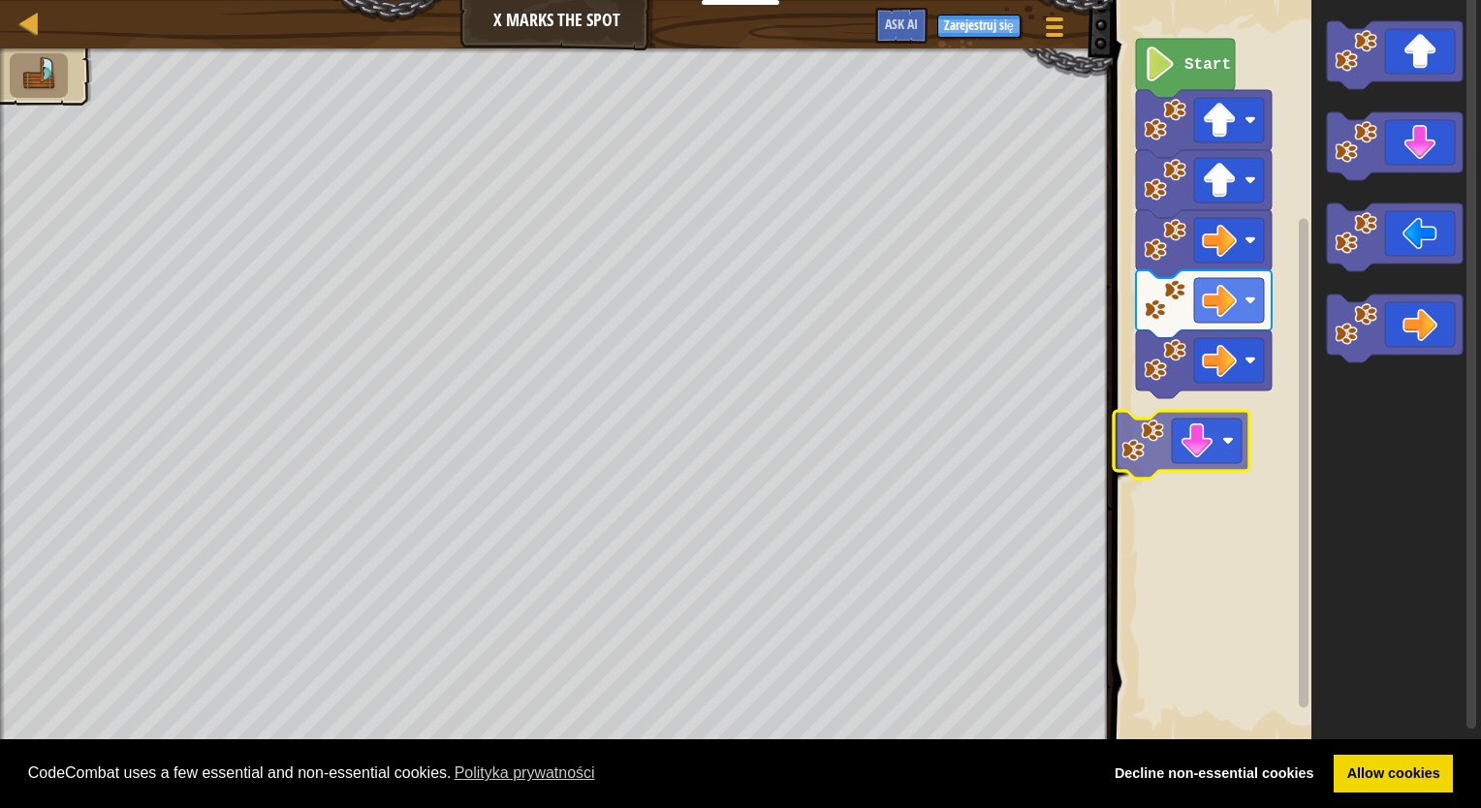
click at [1191, 440] on div "Start" at bounding box center [1294, 372] width 374 height 764
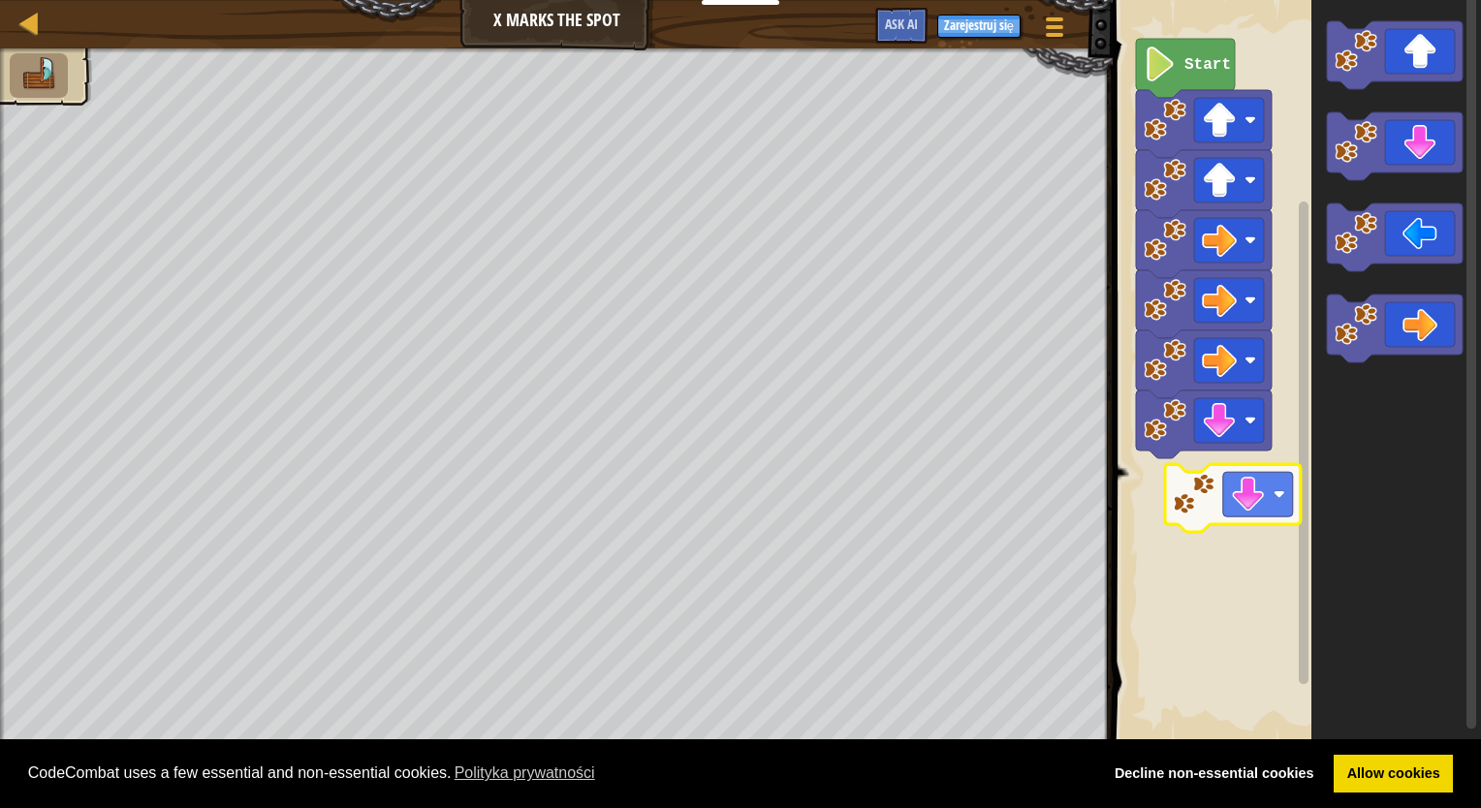
click at [1230, 489] on div "Start" at bounding box center [1294, 372] width 374 height 764
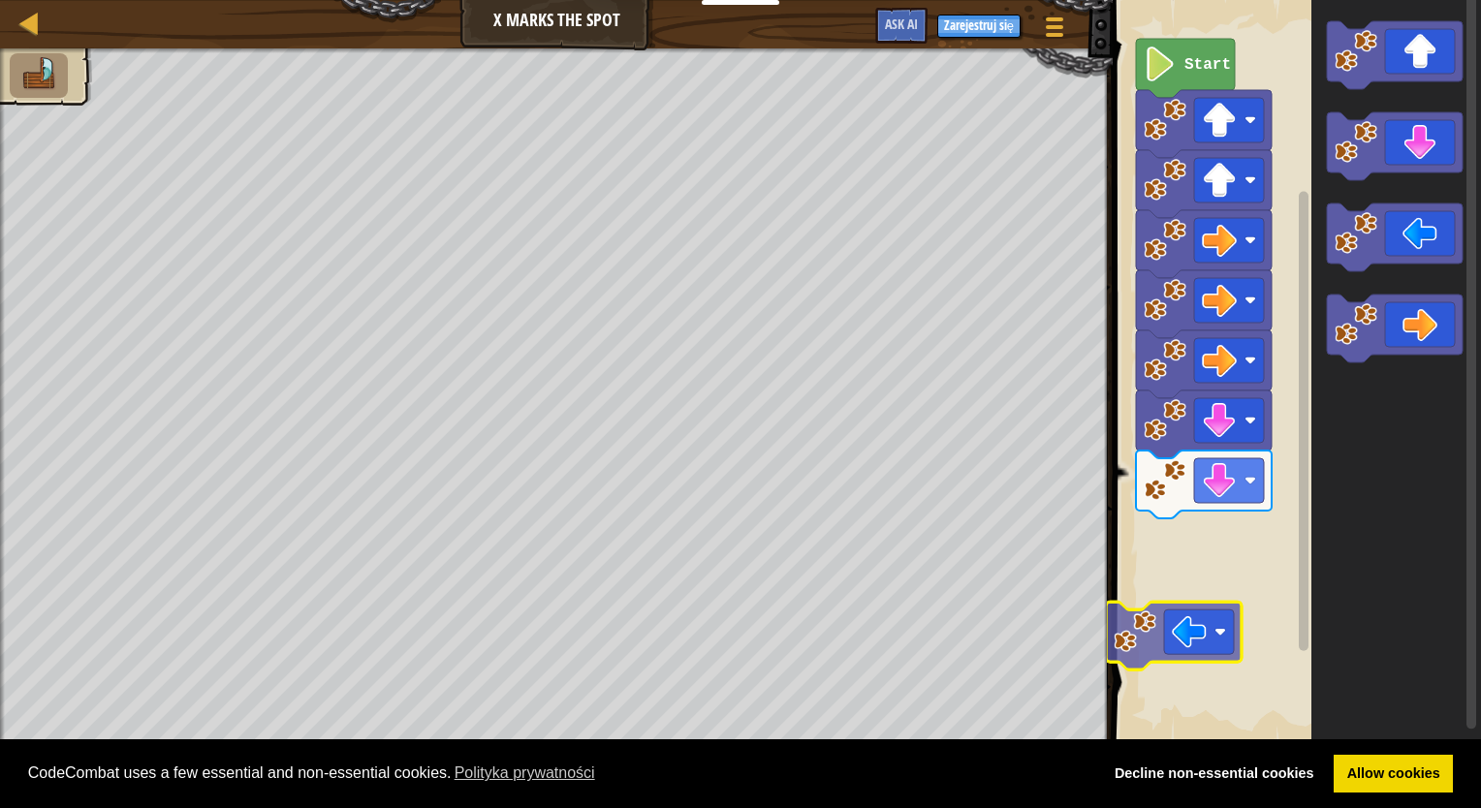
click at [1187, 595] on div "Start" at bounding box center [1294, 372] width 374 height 764
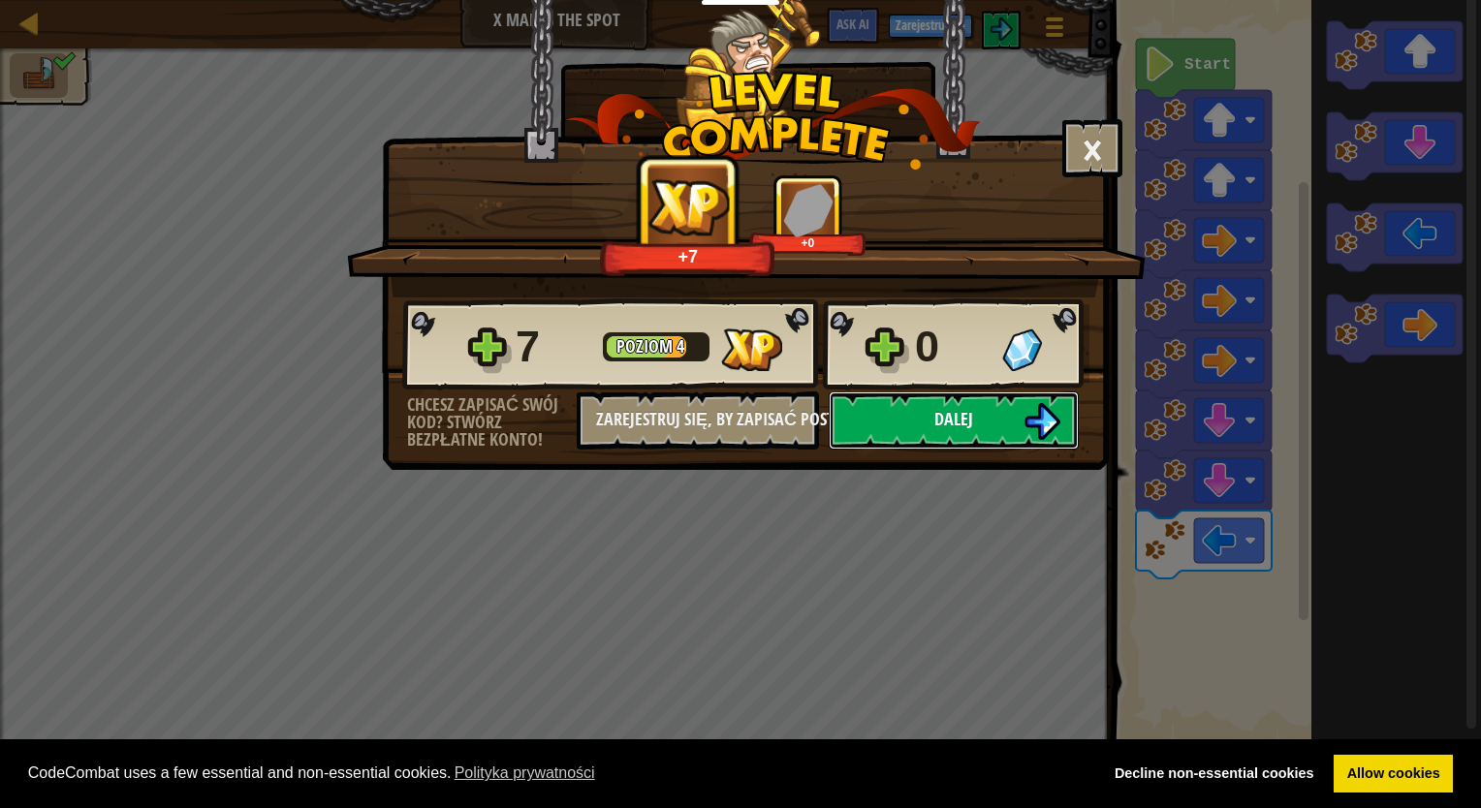
click at [973, 432] on button "Dalej" at bounding box center [954, 421] width 250 height 58
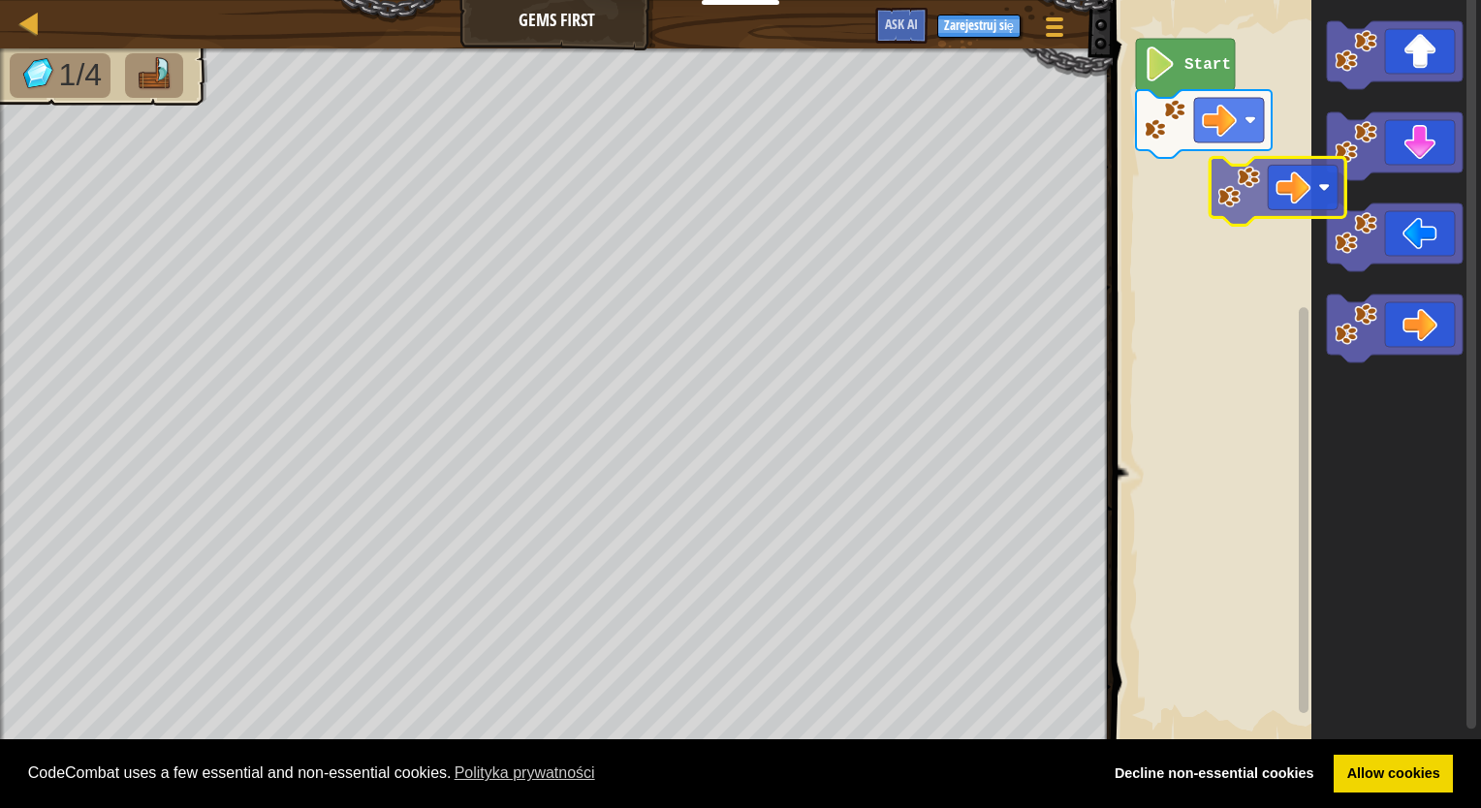
click at [1217, 176] on div "Start" at bounding box center [1294, 372] width 374 height 764
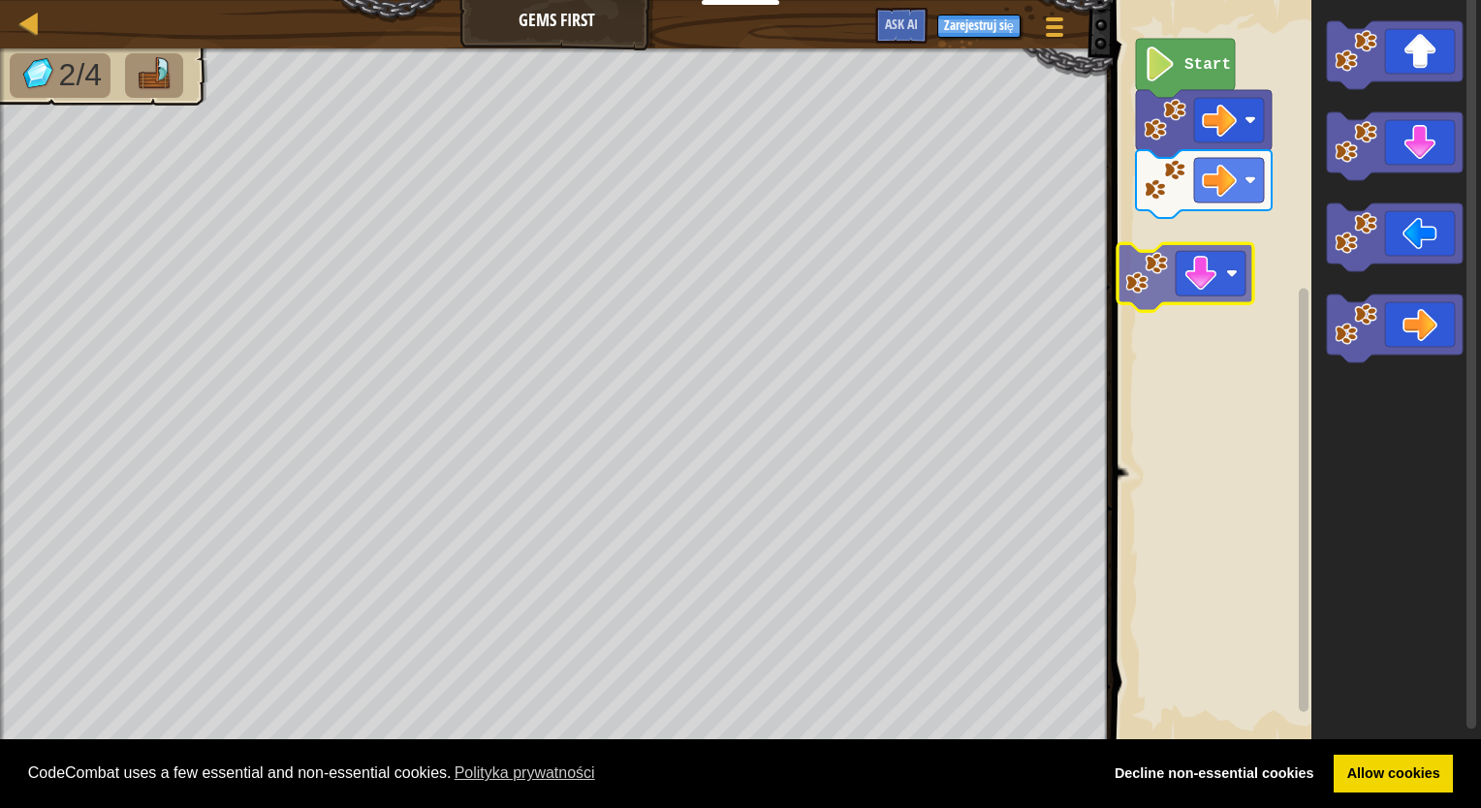
click at [1201, 247] on div "Start" at bounding box center [1294, 372] width 374 height 764
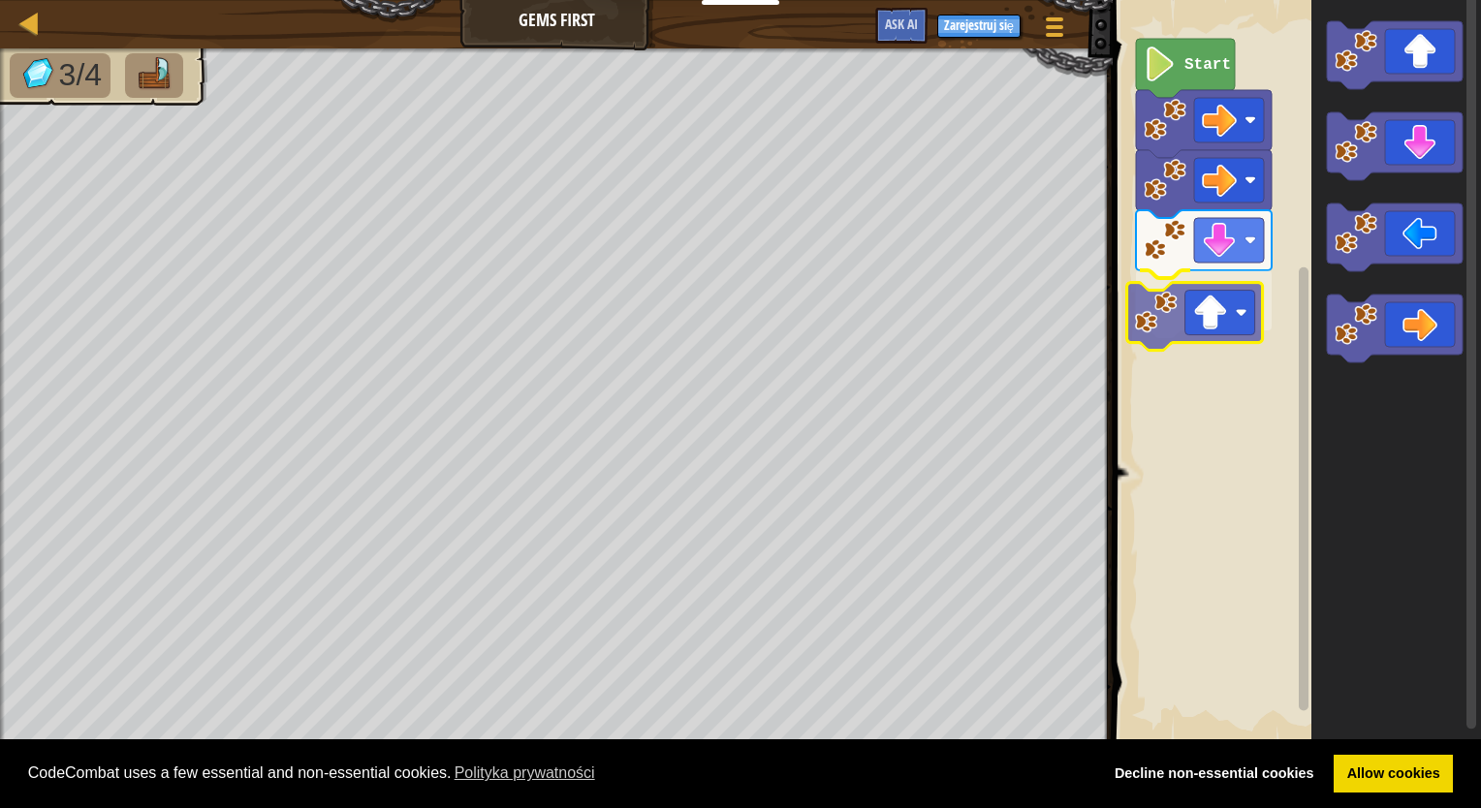
click at [1214, 294] on div "Start" at bounding box center [1294, 372] width 374 height 764
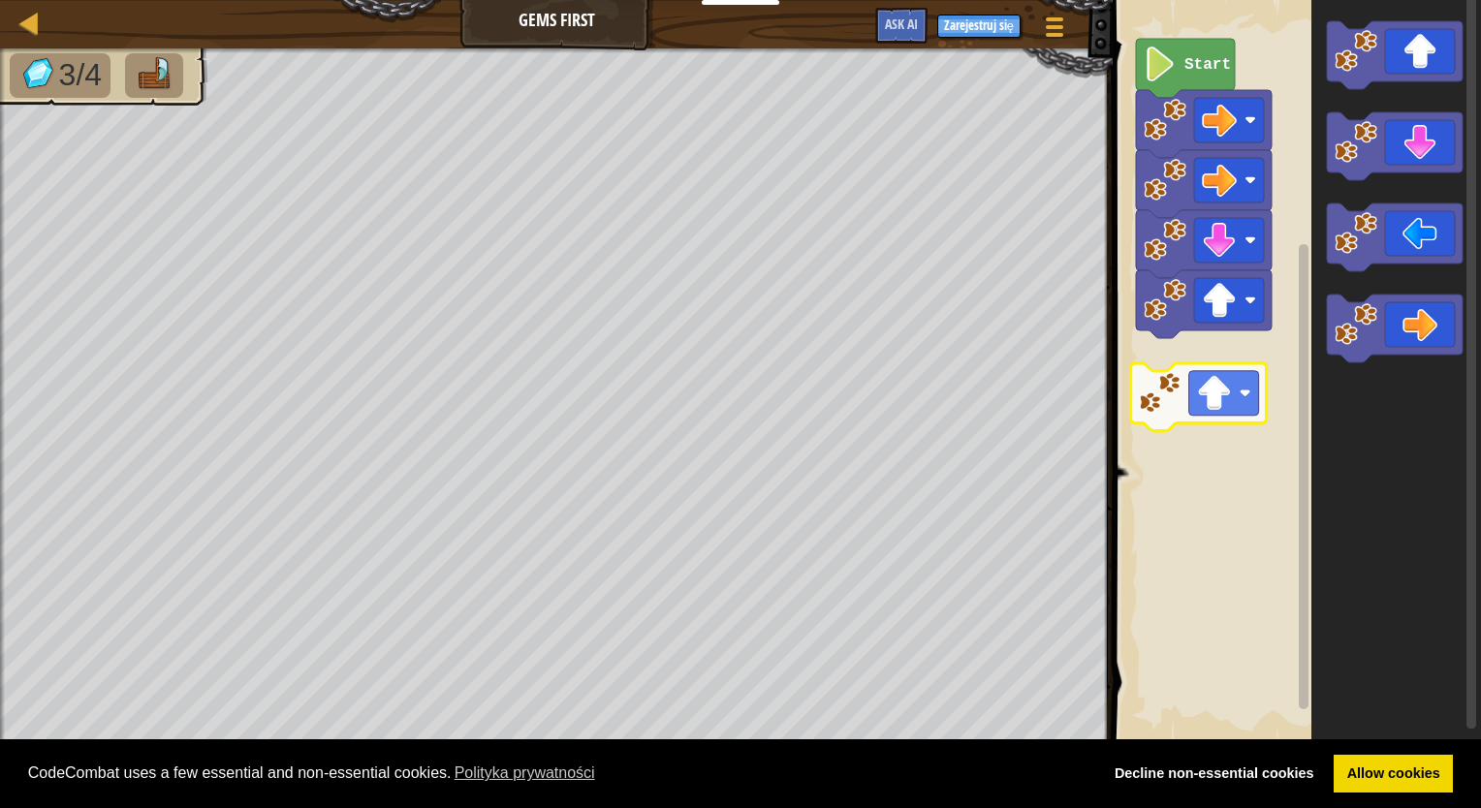
click at [1190, 393] on div "Start" at bounding box center [1294, 372] width 374 height 764
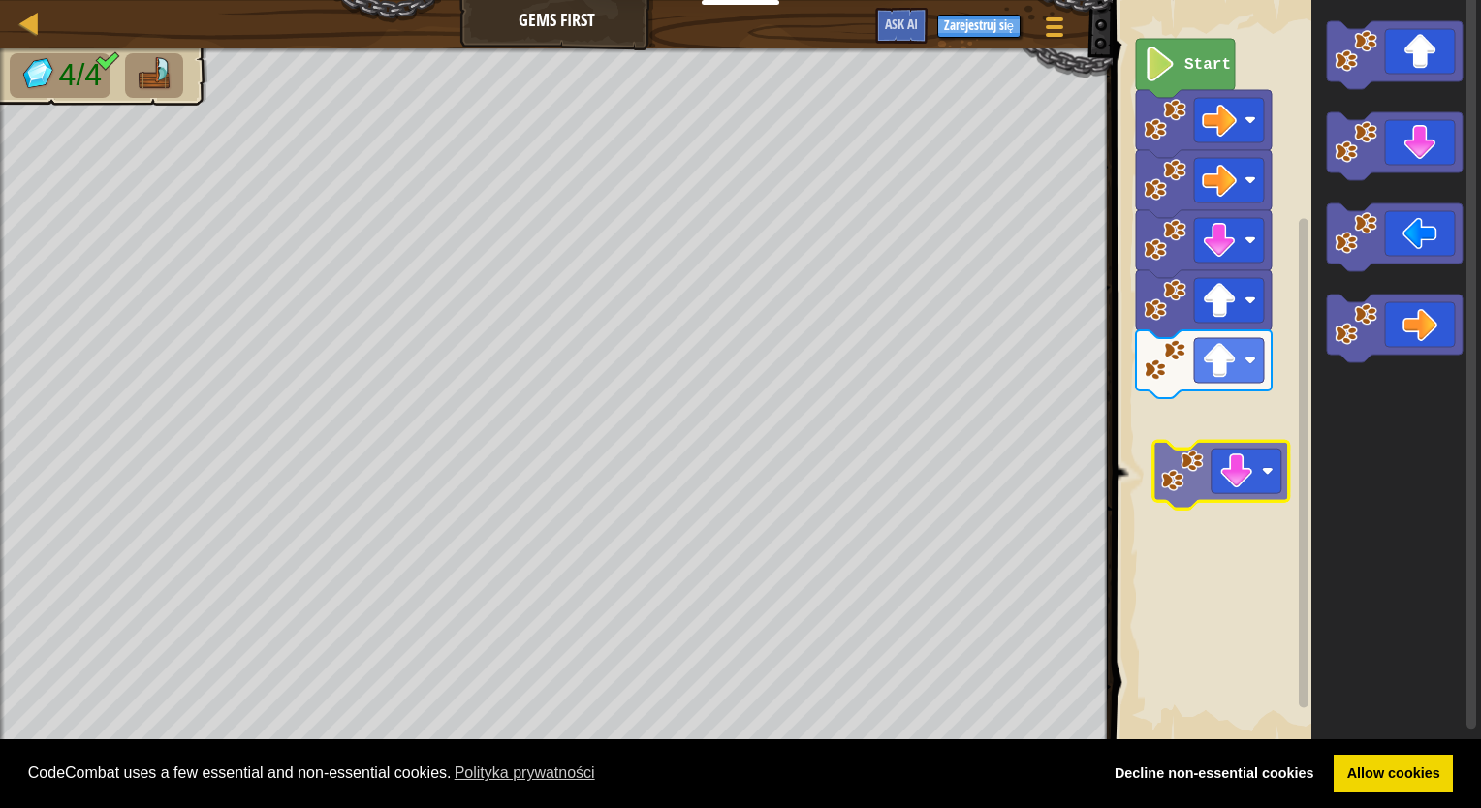
click at [1235, 421] on div "Start" at bounding box center [1294, 372] width 374 height 764
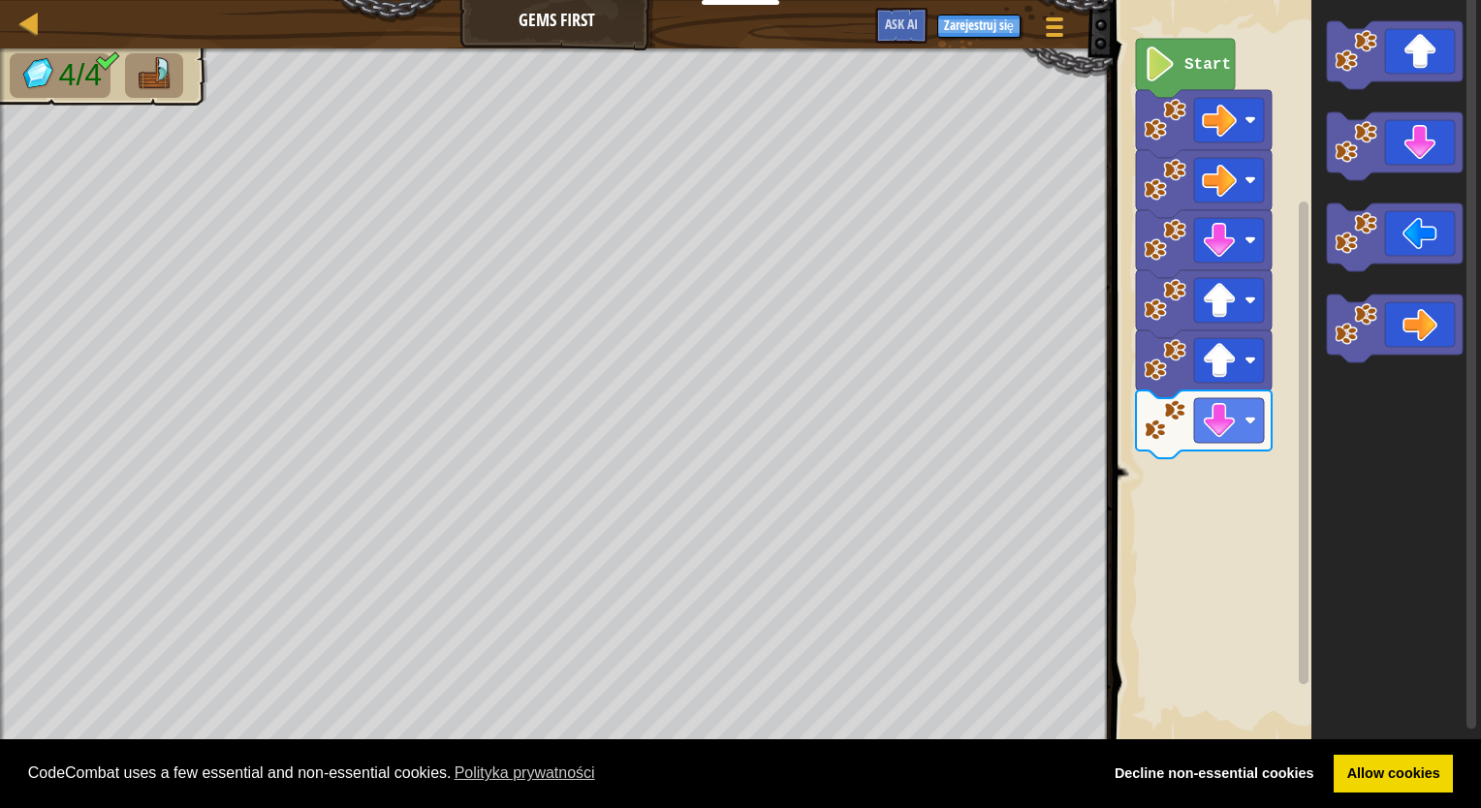
click at [1415, 361] on icon "Obszar roboczy Blockly" at bounding box center [1396, 372] width 170 height 764
click at [1349, 393] on icon "Obszar roboczy Blockly" at bounding box center [1396, 372] width 170 height 764
click at [1180, 545] on div "Start" at bounding box center [1294, 372] width 374 height 764
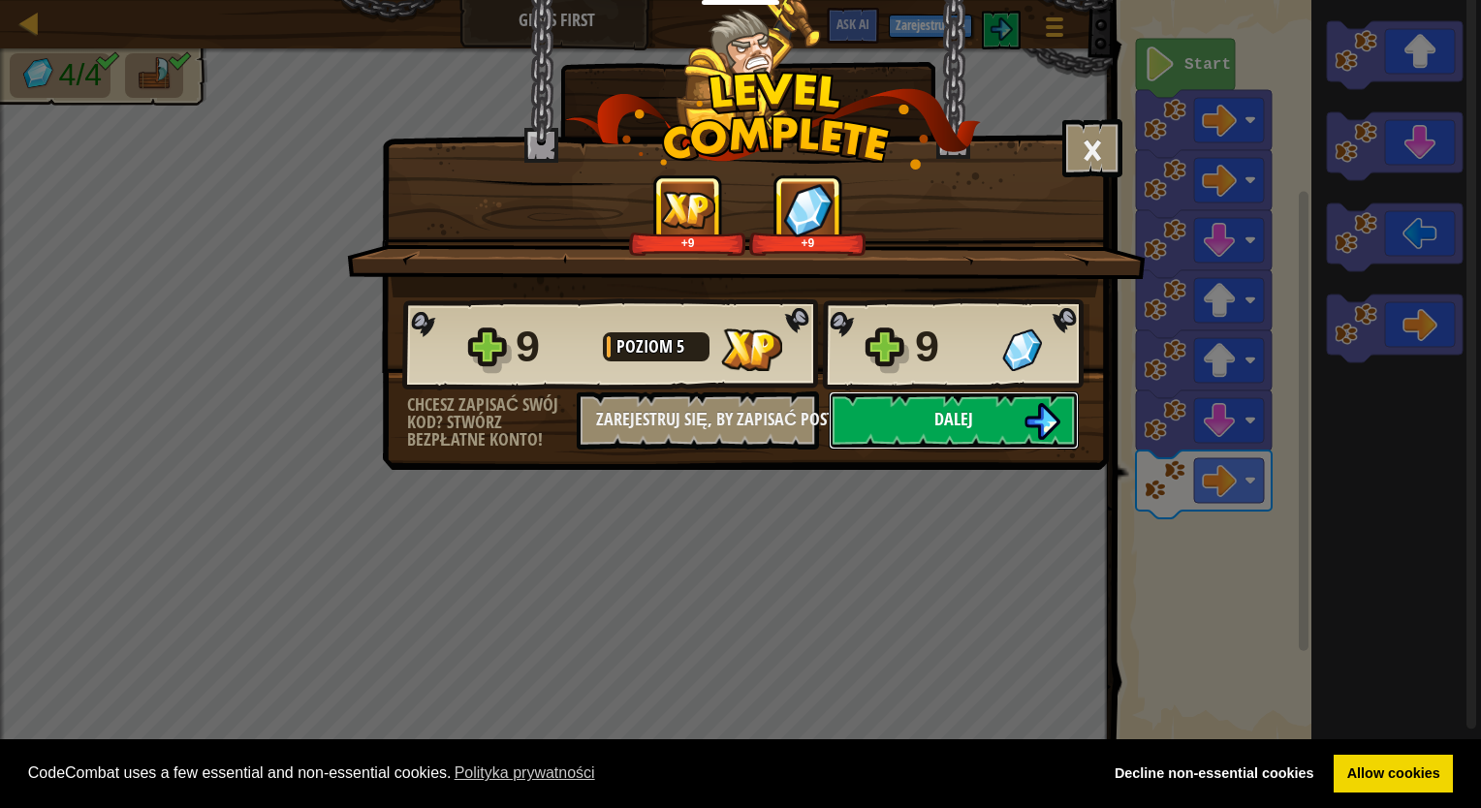
click at [989, 446] on button "Dalej" at bounding box center [954, 421] width 250 height 58
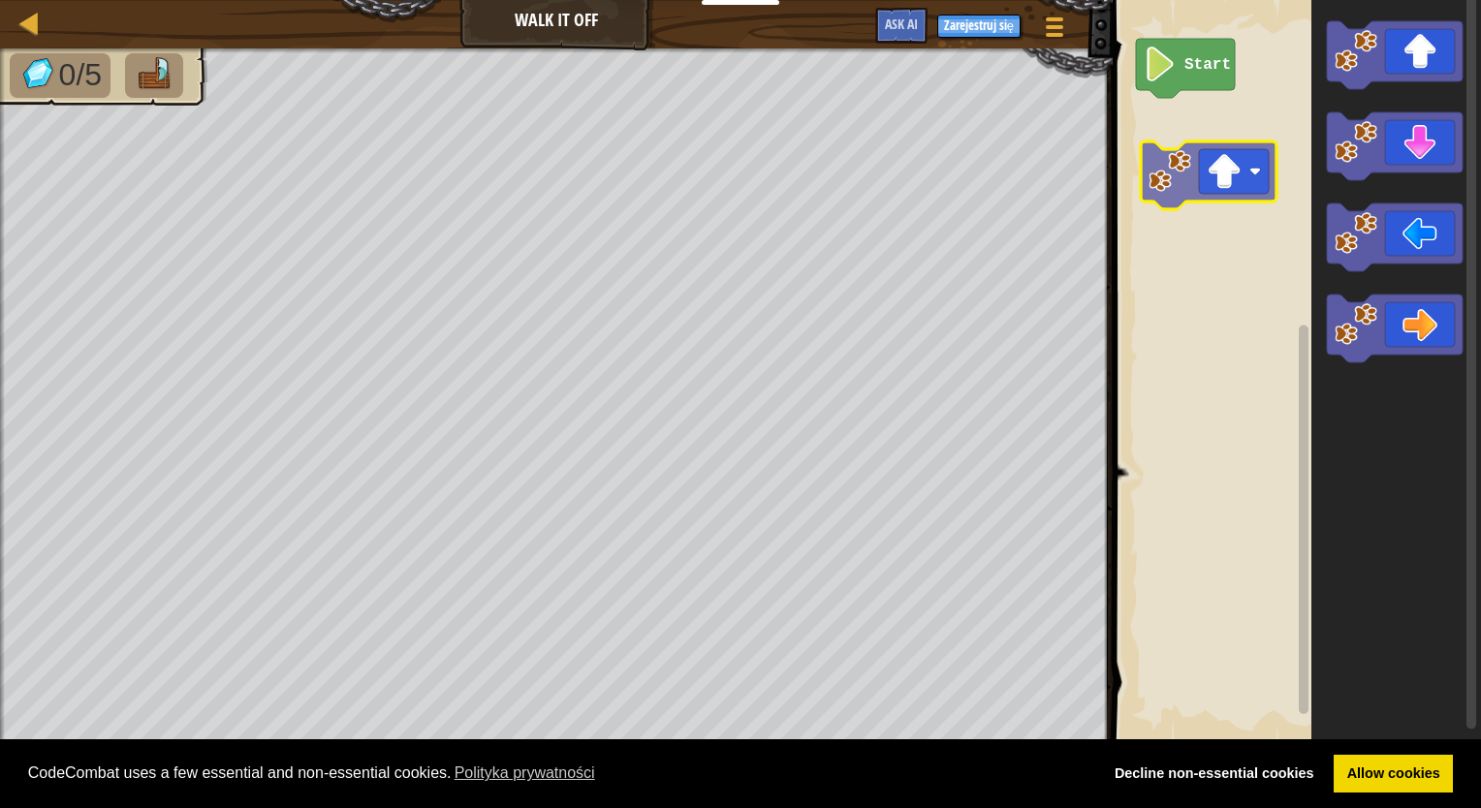
click at [1215, 171] on div "Start" at bounding box center [1294, 372] width 374 height 764
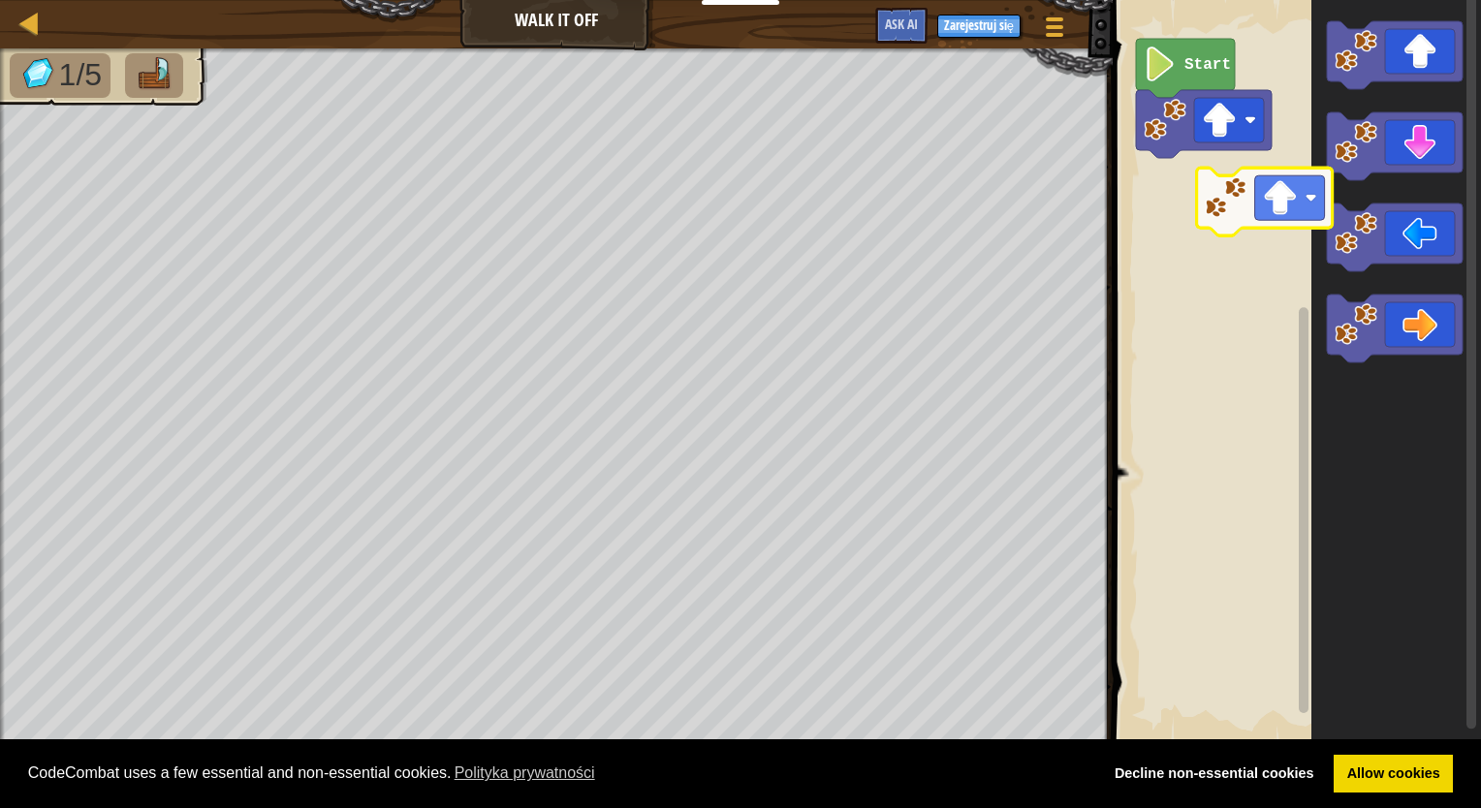
click at [1226, 232] on div "Start" at bounding box center [1294, 372] width 374 height 764
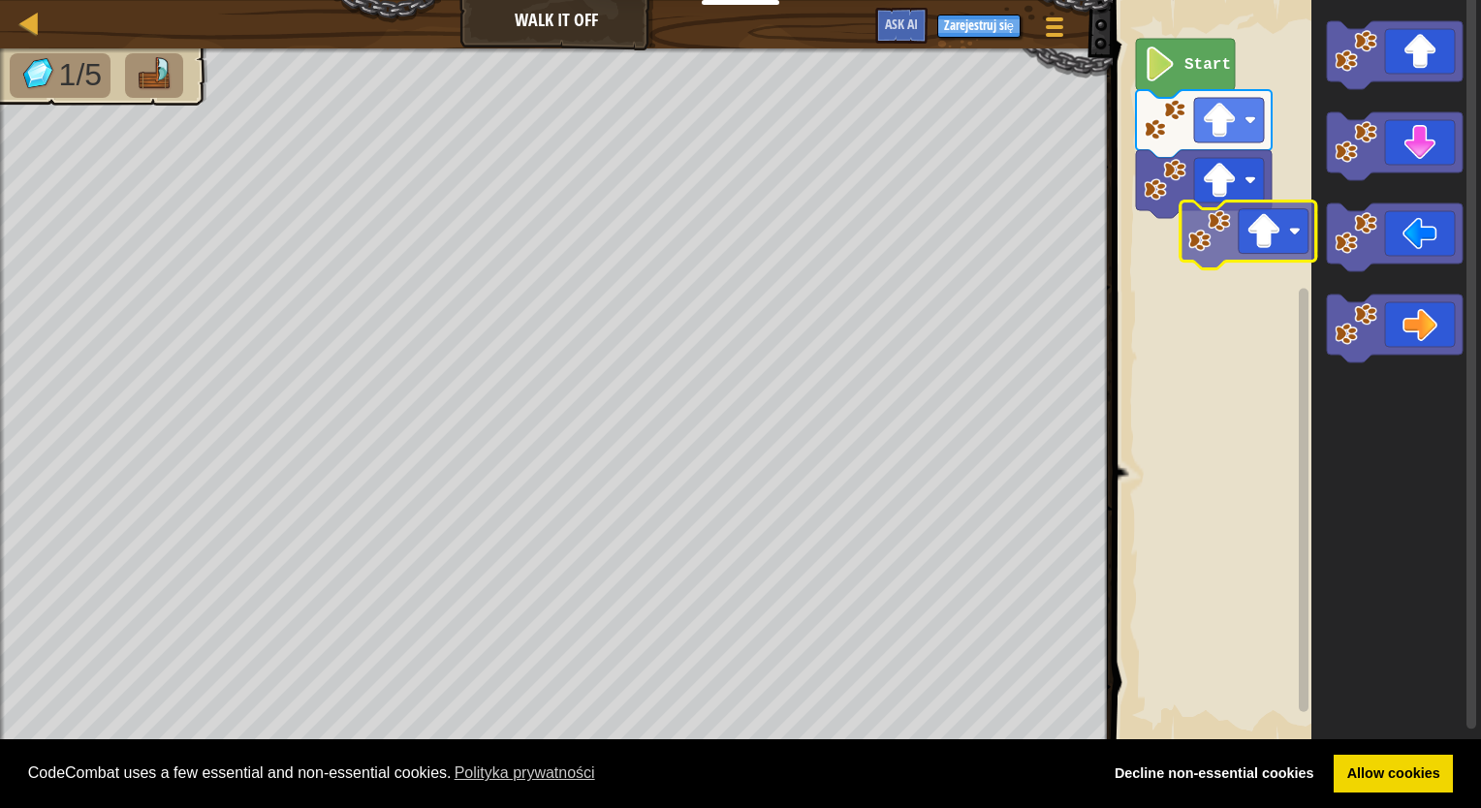
click at [1197, 297] on div "Start" at bounding box center [1294, 372] width 374 height 764
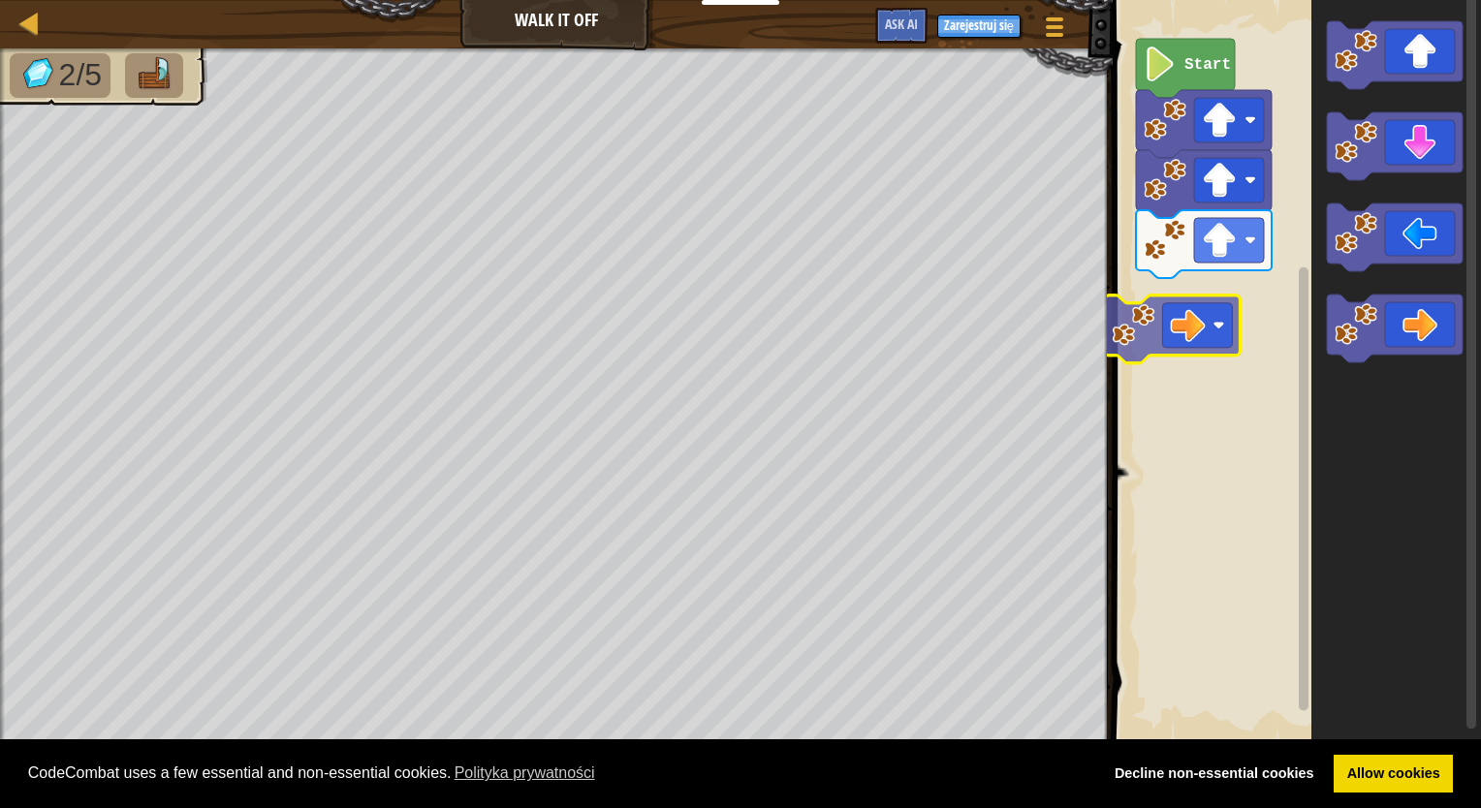
click at [1140, 335] on div "Start" at bounding box center [1294, 372] width 374 height 764
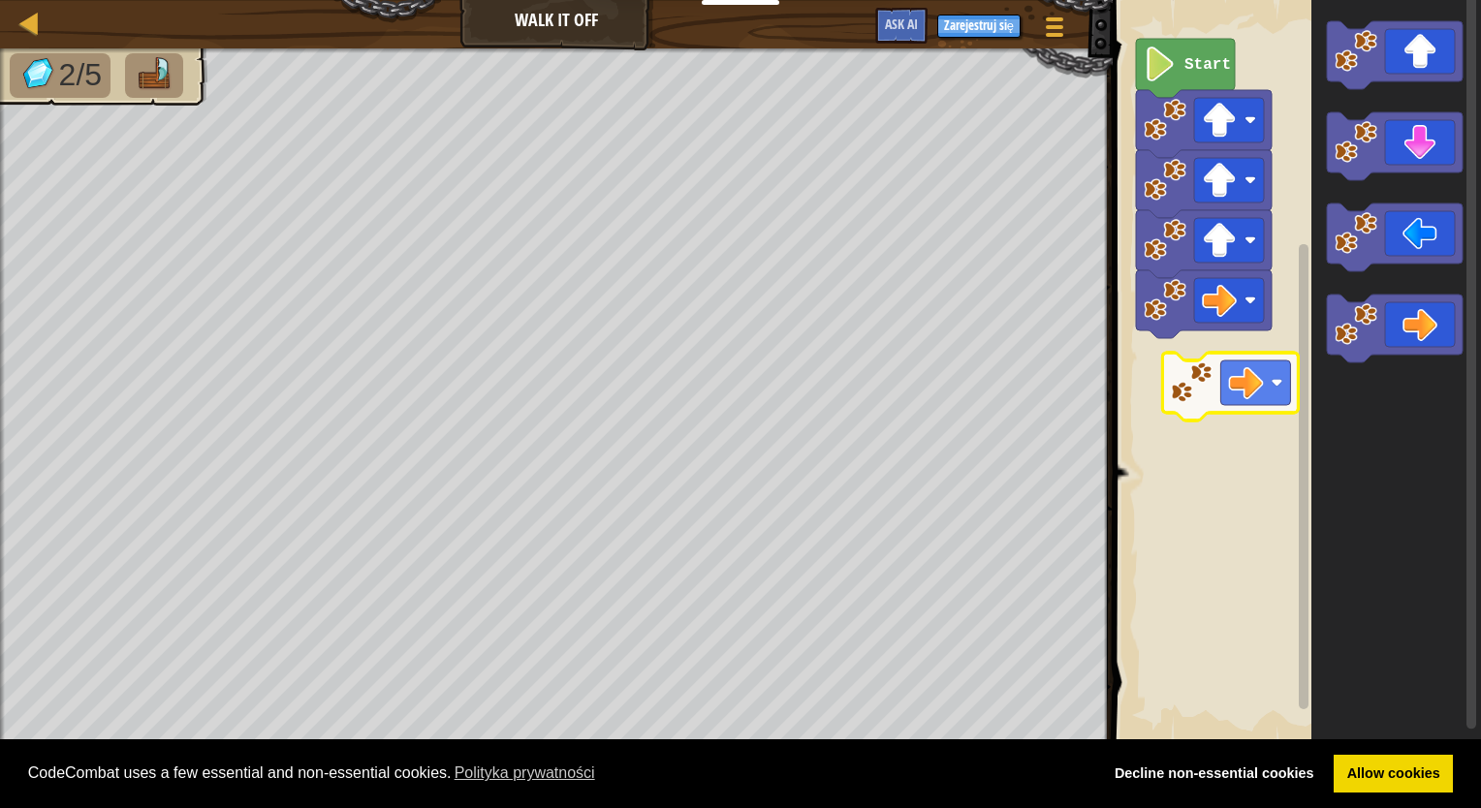
click at [1198, 385] on div "Start" at bounding box center [1294, 372] width 374 height 764
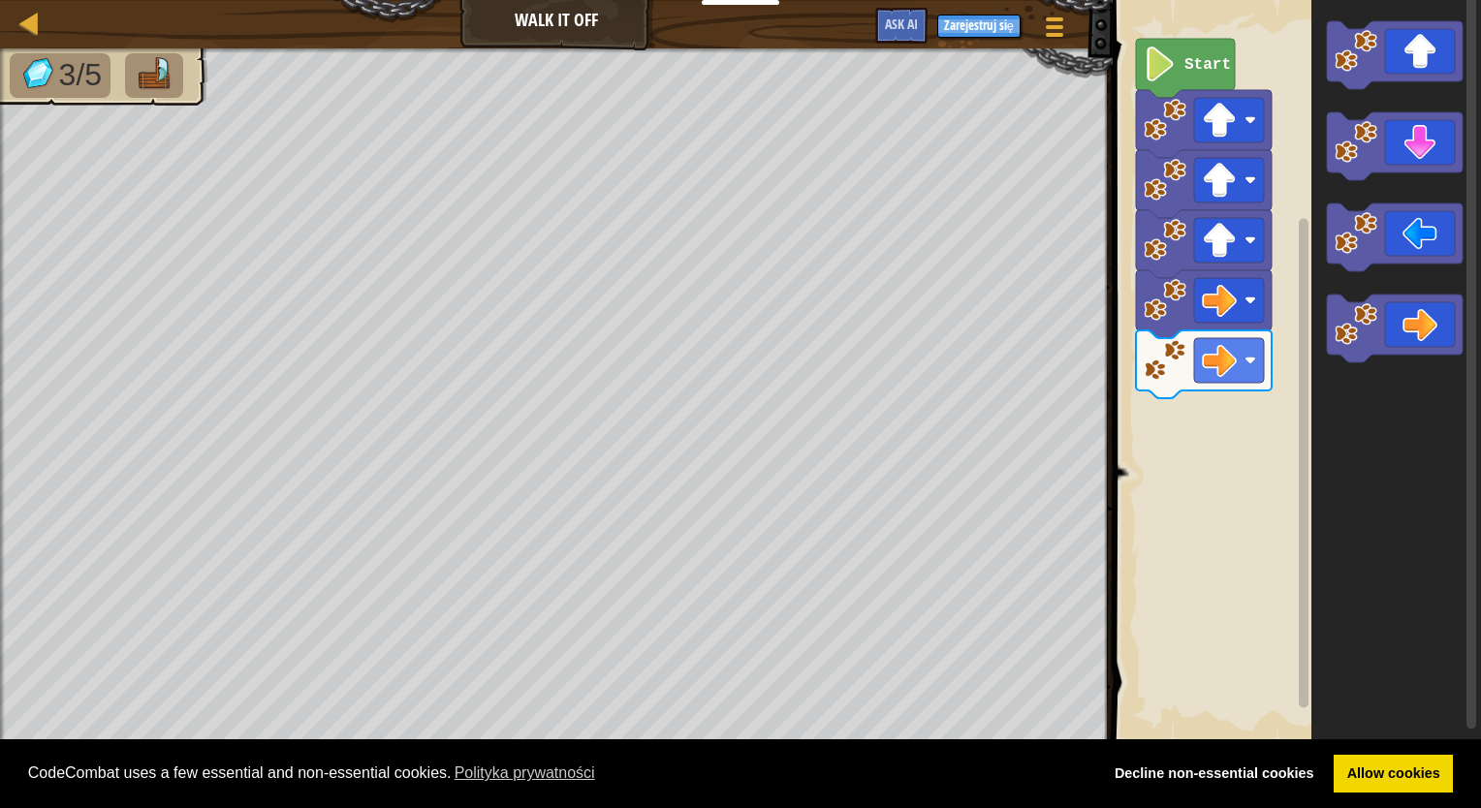
click at [1377, 323] on icon "Obszar roboczy Blockly" at bounding box center [1396, 372] width 170 height 764
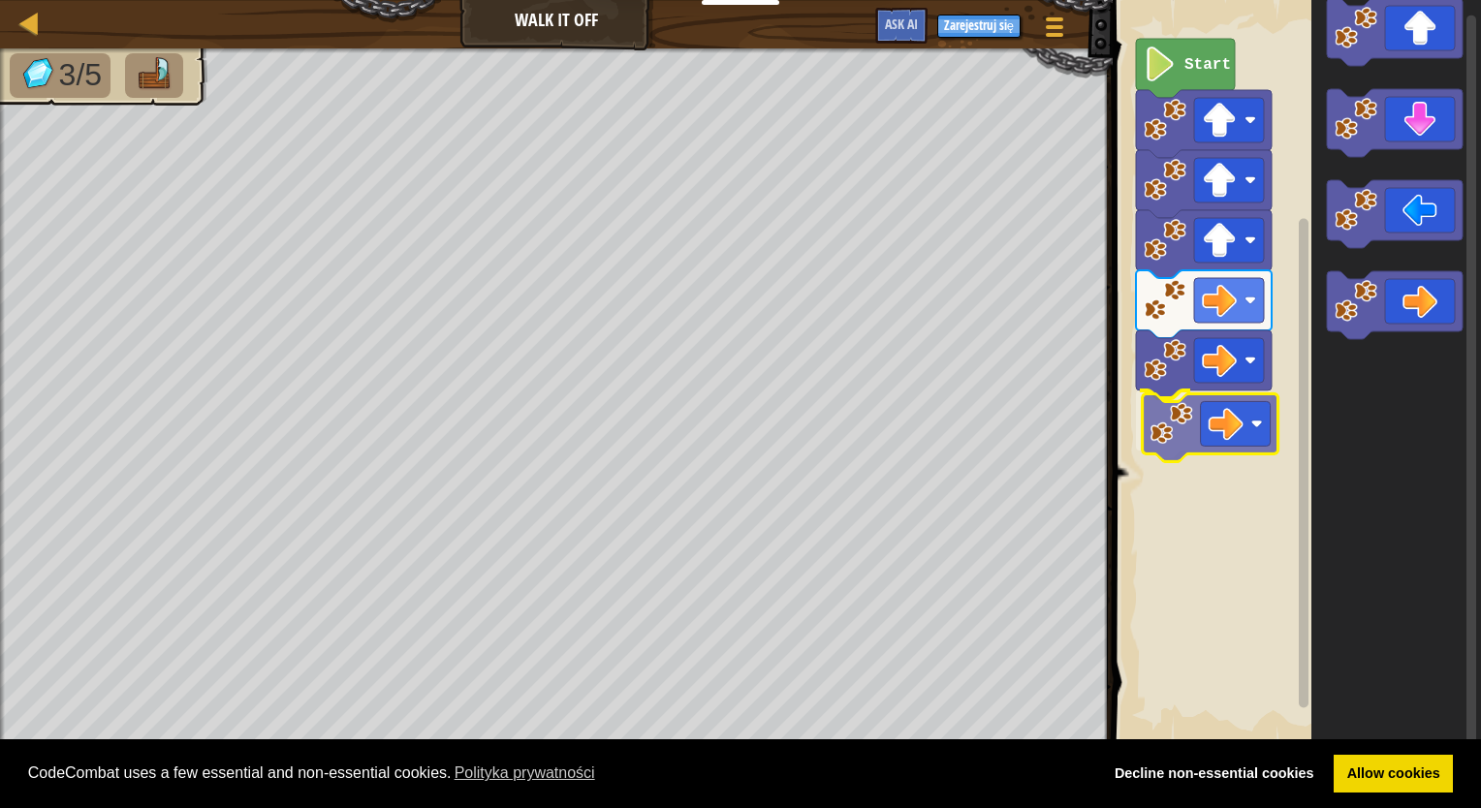
click at [1193, 447] on div "Start" at bounding box center [1294, 372] width 374 height 764
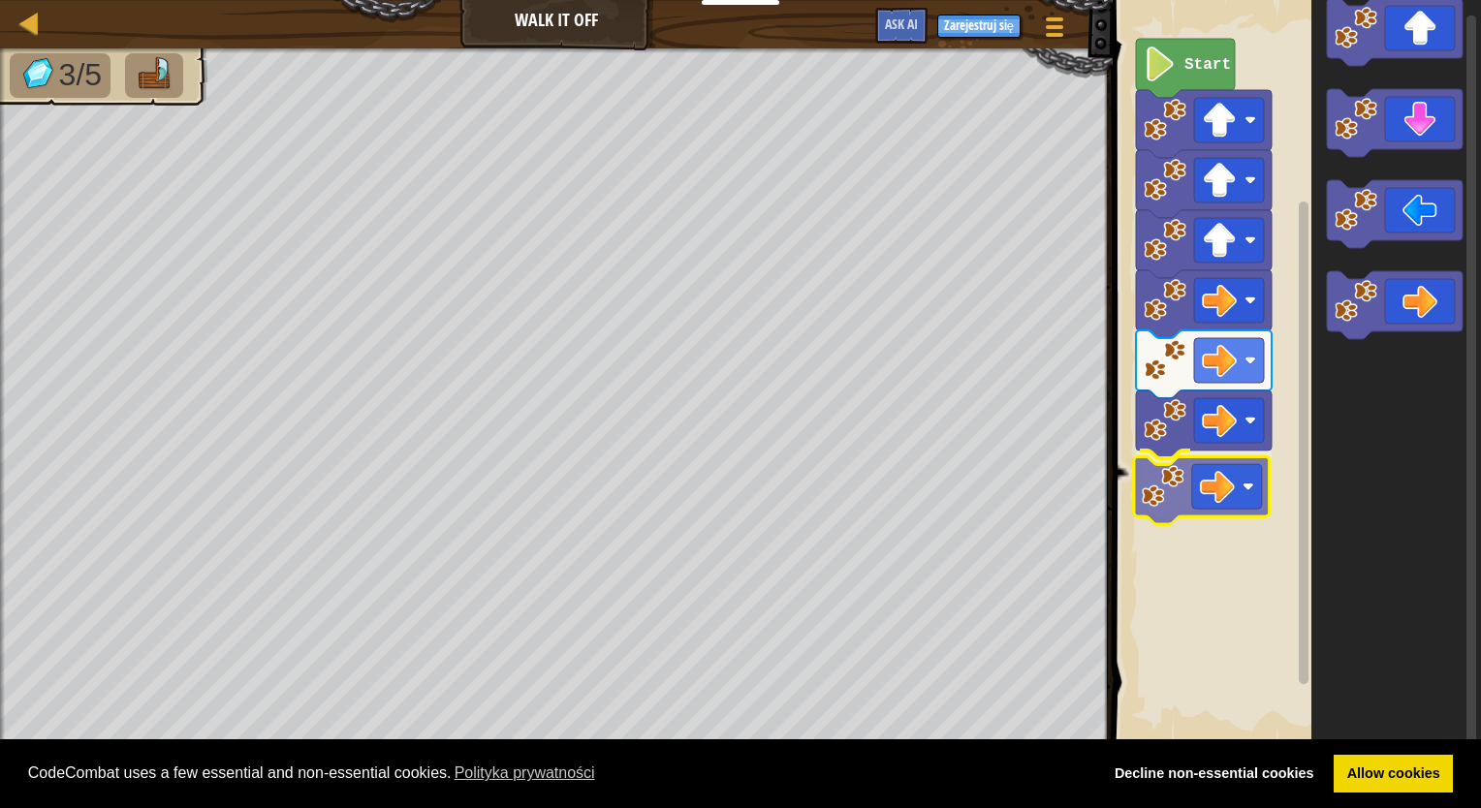
click at [1196, 490] on div "Start" at bounding box center [1294, 372] width 374 height 764
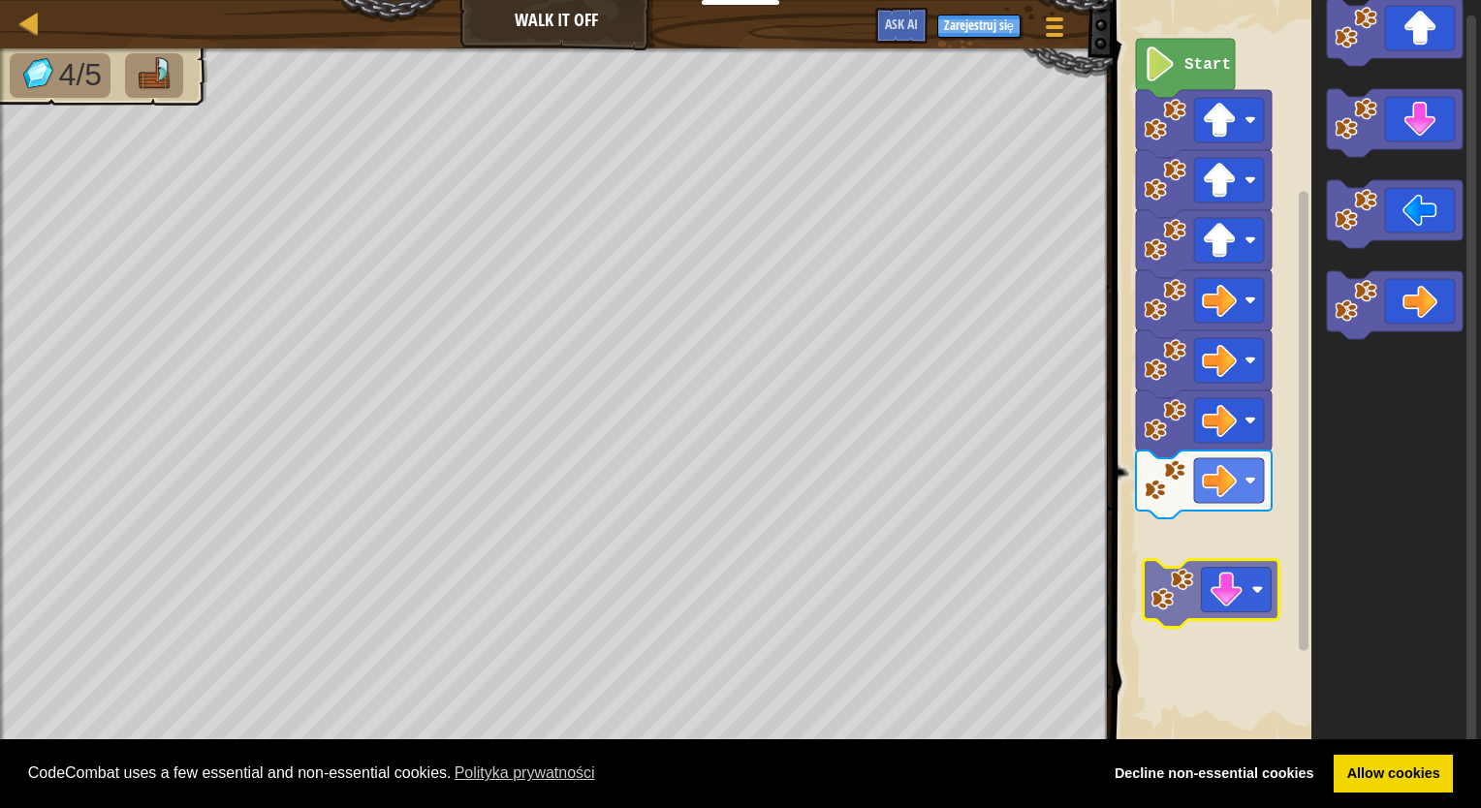
click at [1225, 585] on div "Start" at bounding box center [1294, 372] width 374 height 764
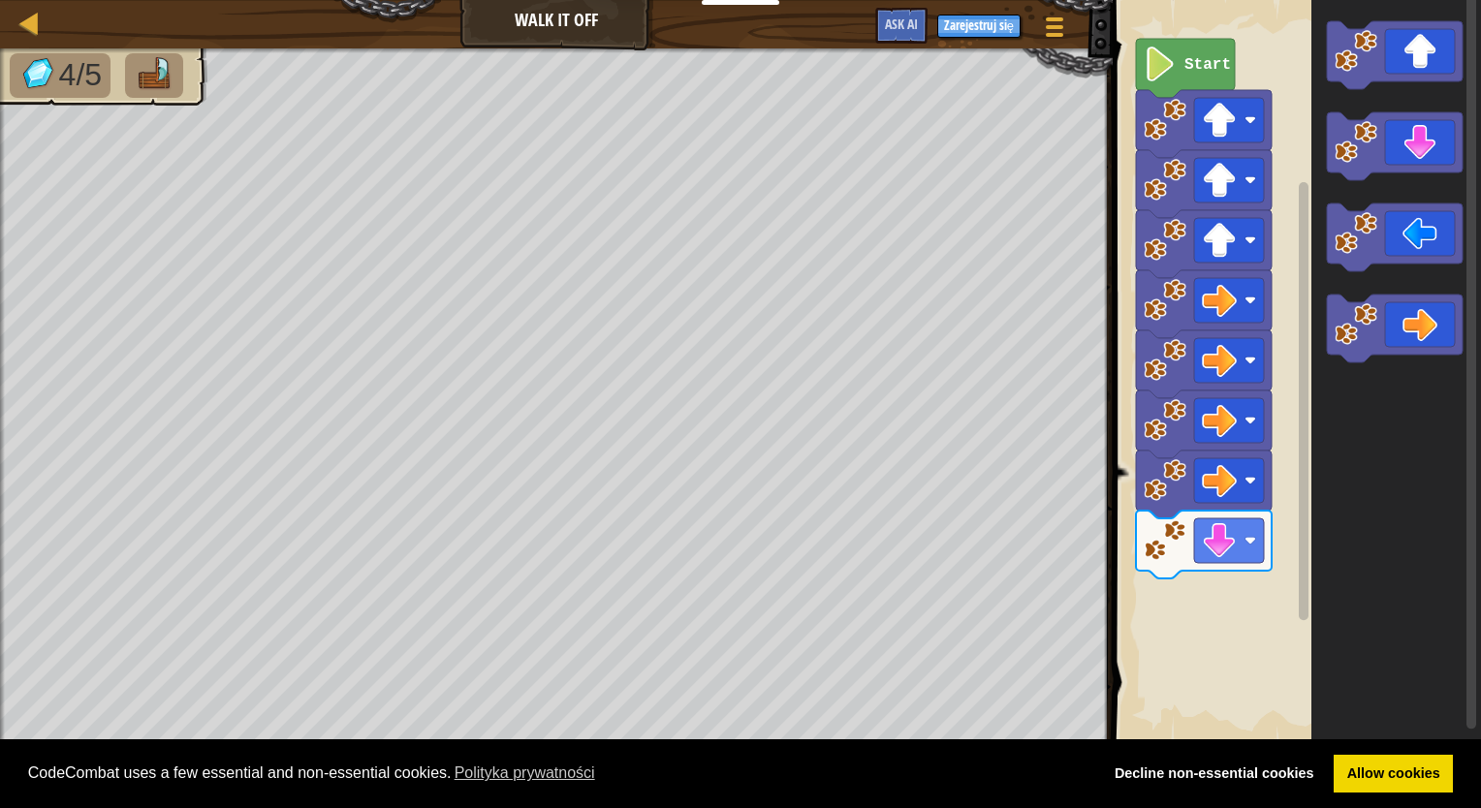
click at [1191, 560] on div "Start" at bounding box center [1294, 372] width 374 height 764
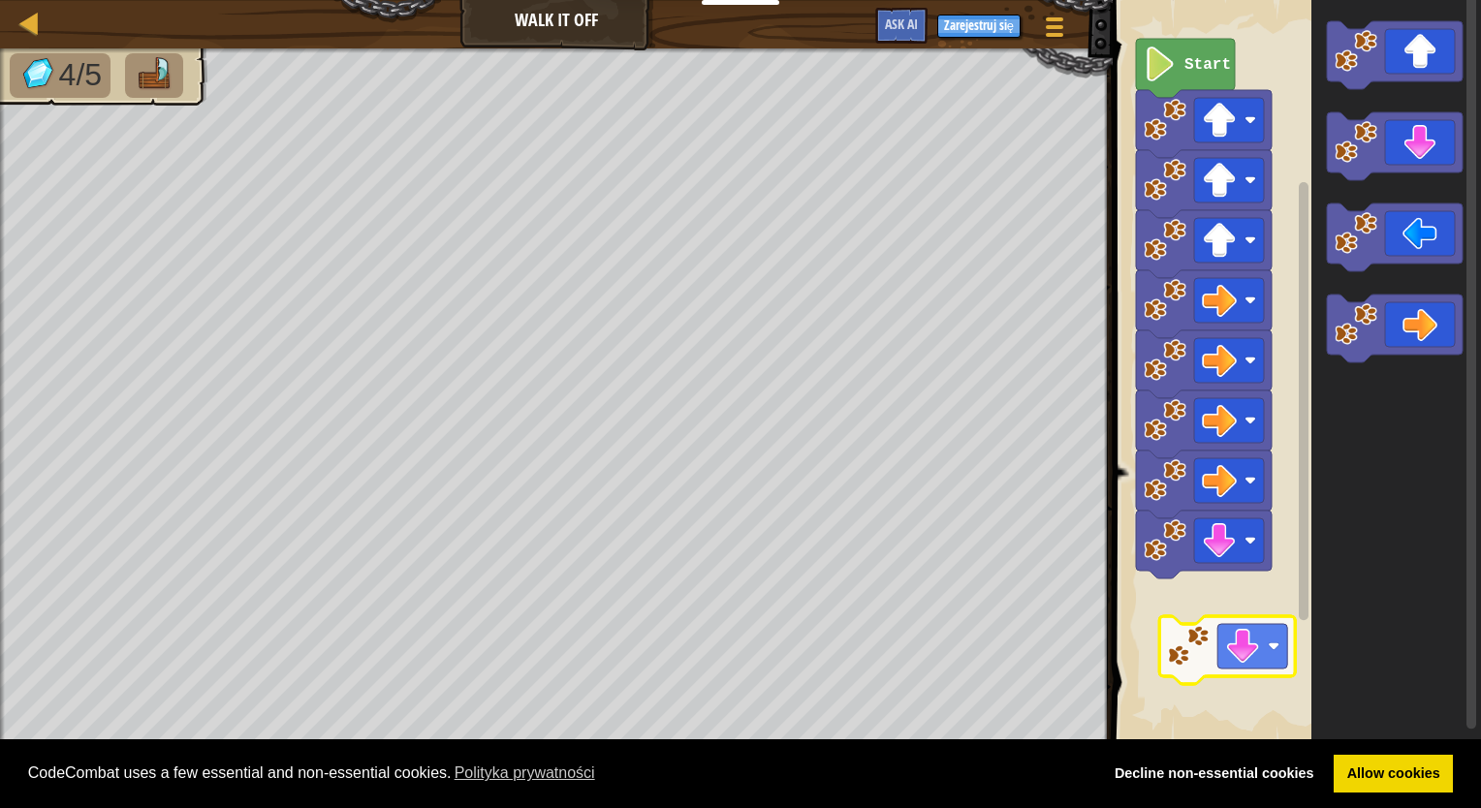
click at [1276, 649] on div "Start" at bounding box center [1294, 372] width 374 height 764
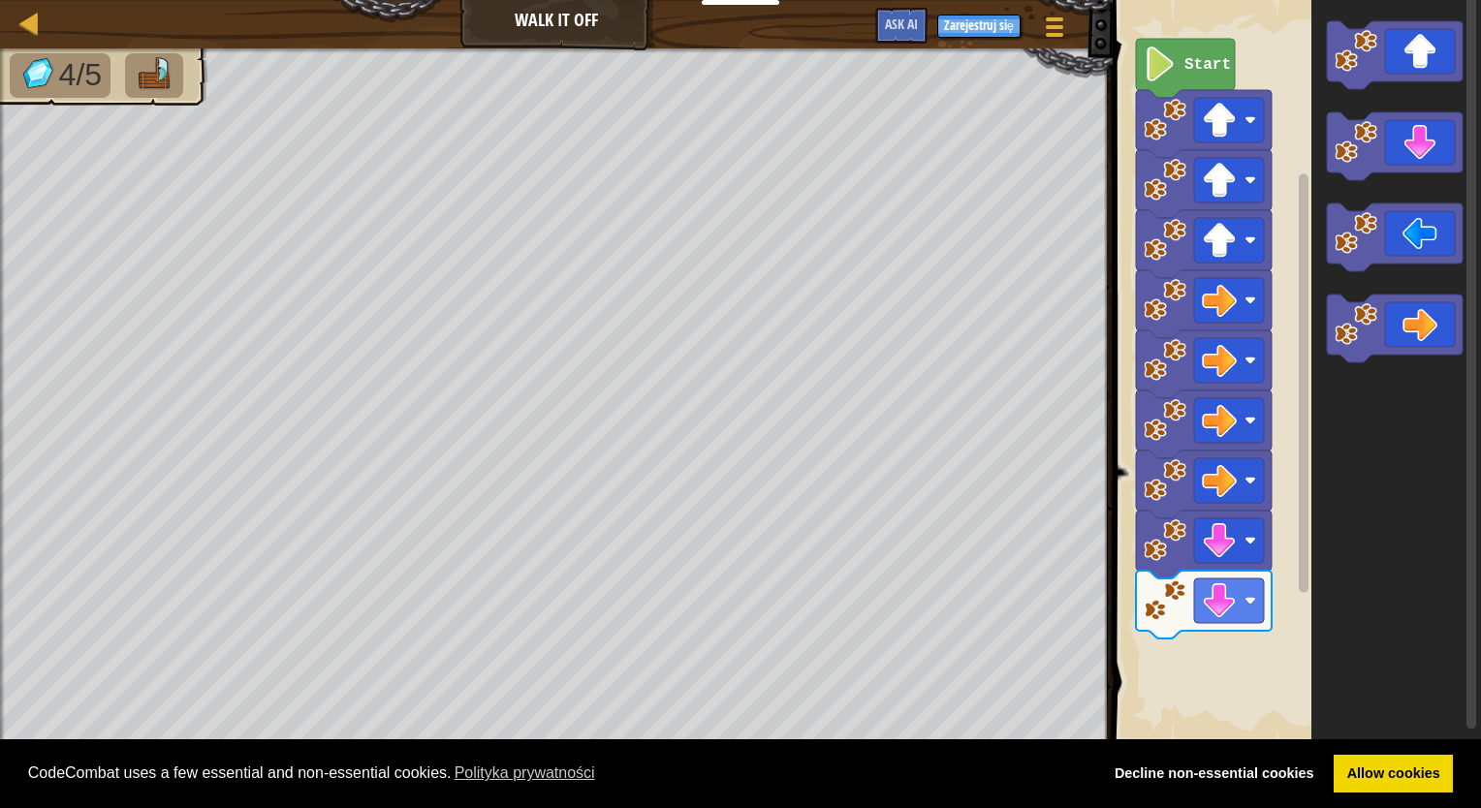
click at [1273, 632] on rect "Obszar roboczy Blockly" at bounding box center [1294, 372] width 374 height 764
click at [1292, 529] on div "Start" at bounding box center [1294, 372] width 374 height 764
click at [1180, 735] on div "Start" at bounding box center [1294, 372] width 374 height 764
click at [1186, 680] on div "Start" at bounding box center [1294, 372] width 374 height 764
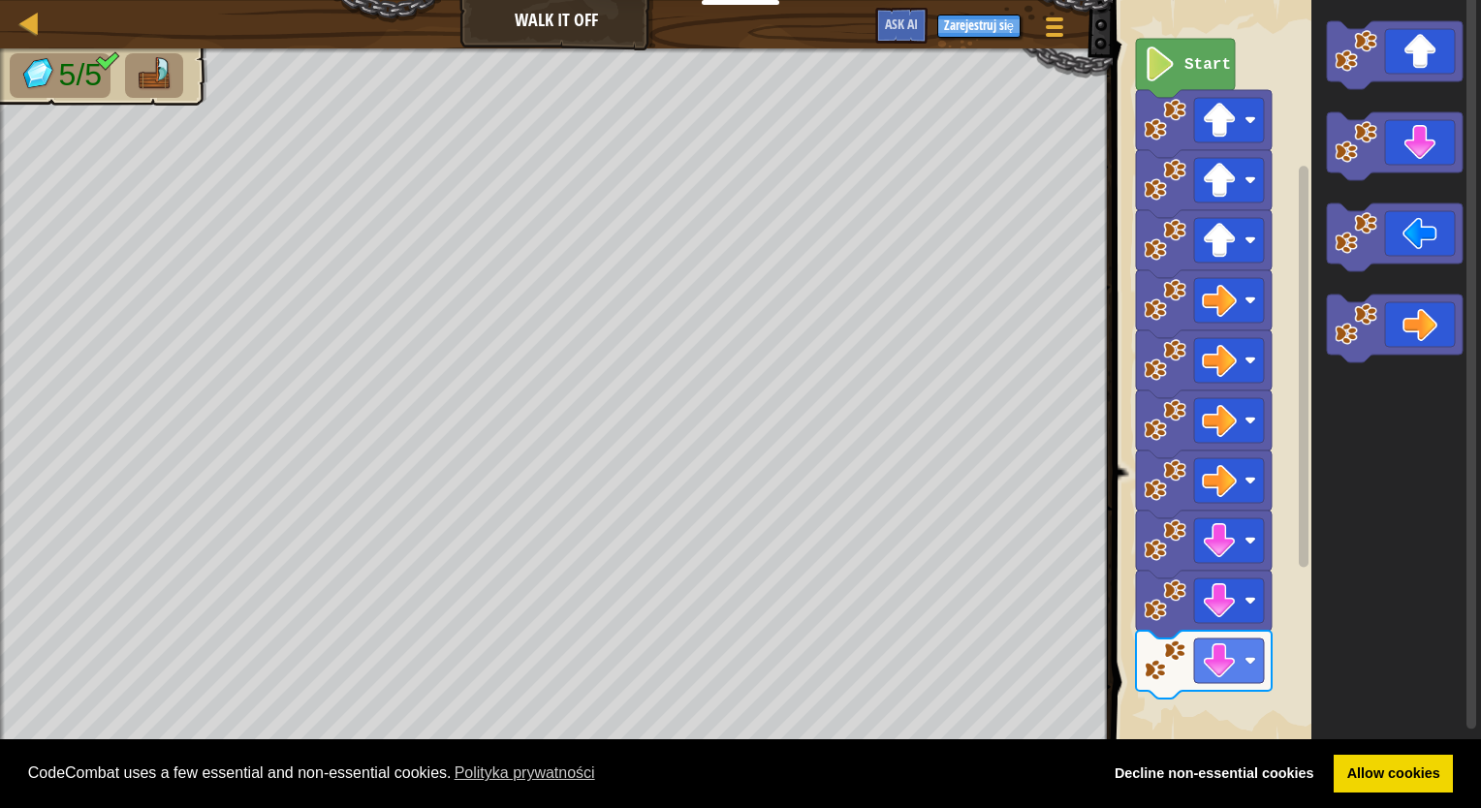
click at [1186, 717] on div "Start" at bounding box center [1294, 372] width 374 height 764
click at [1199, 701] on div "Start" at bounding box center [1294, 372] width 374 height 764
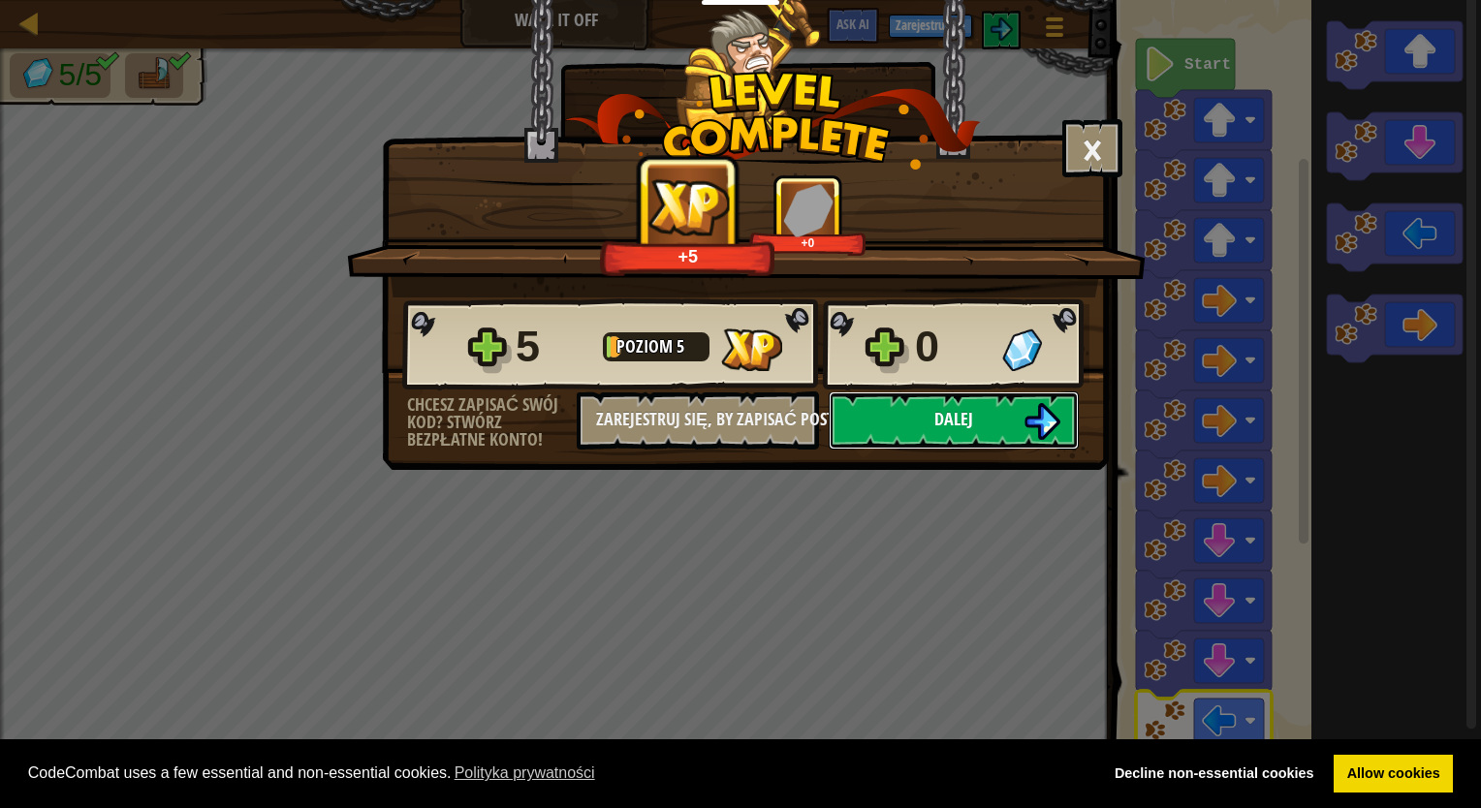
click at [1040, 432] on img at bounding box center [1041, 421] width 37 height 37
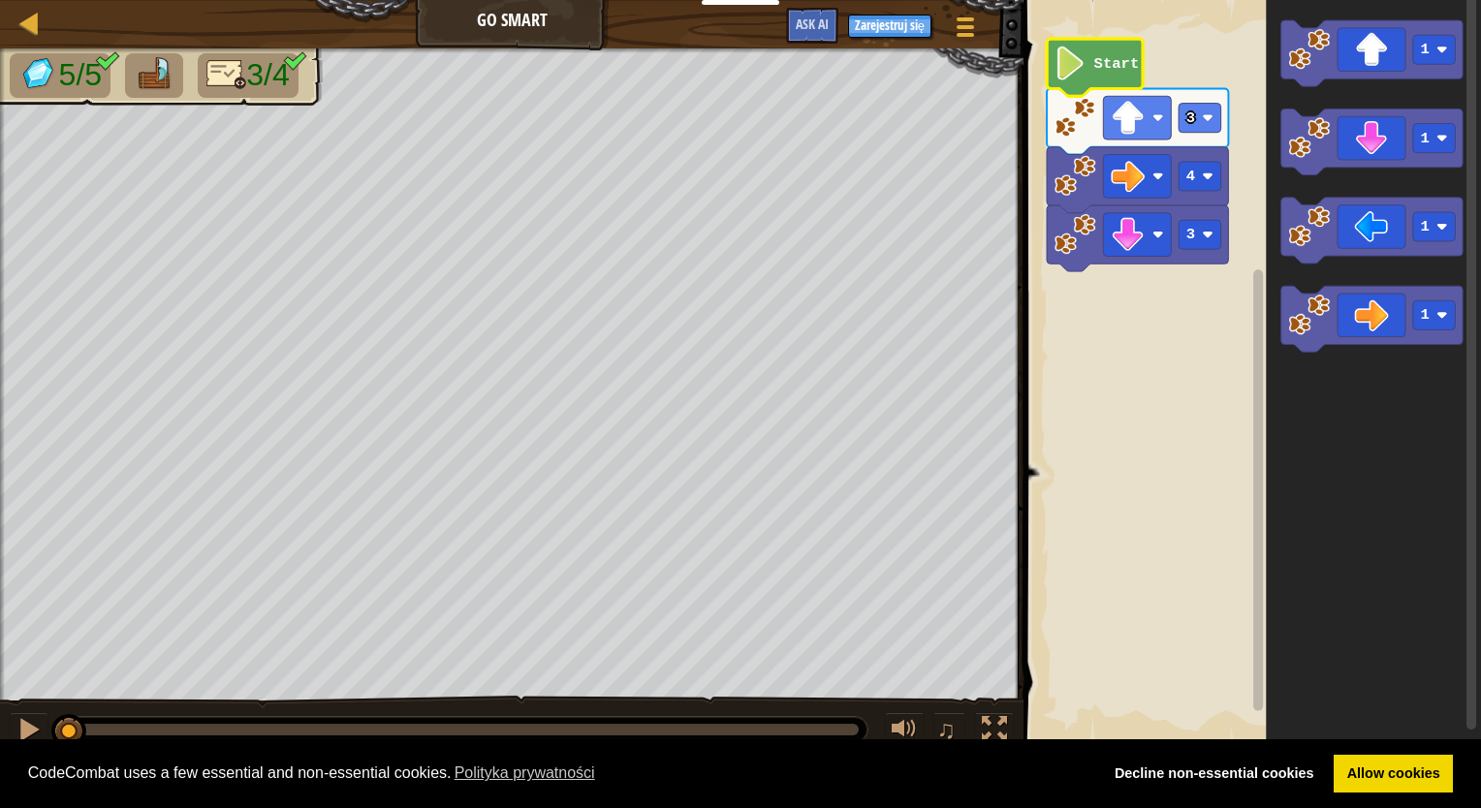
click at [1089, 66] on icon "Obszar roboczy Blockly" at bounding box center [1095, 67] width 96 height 57
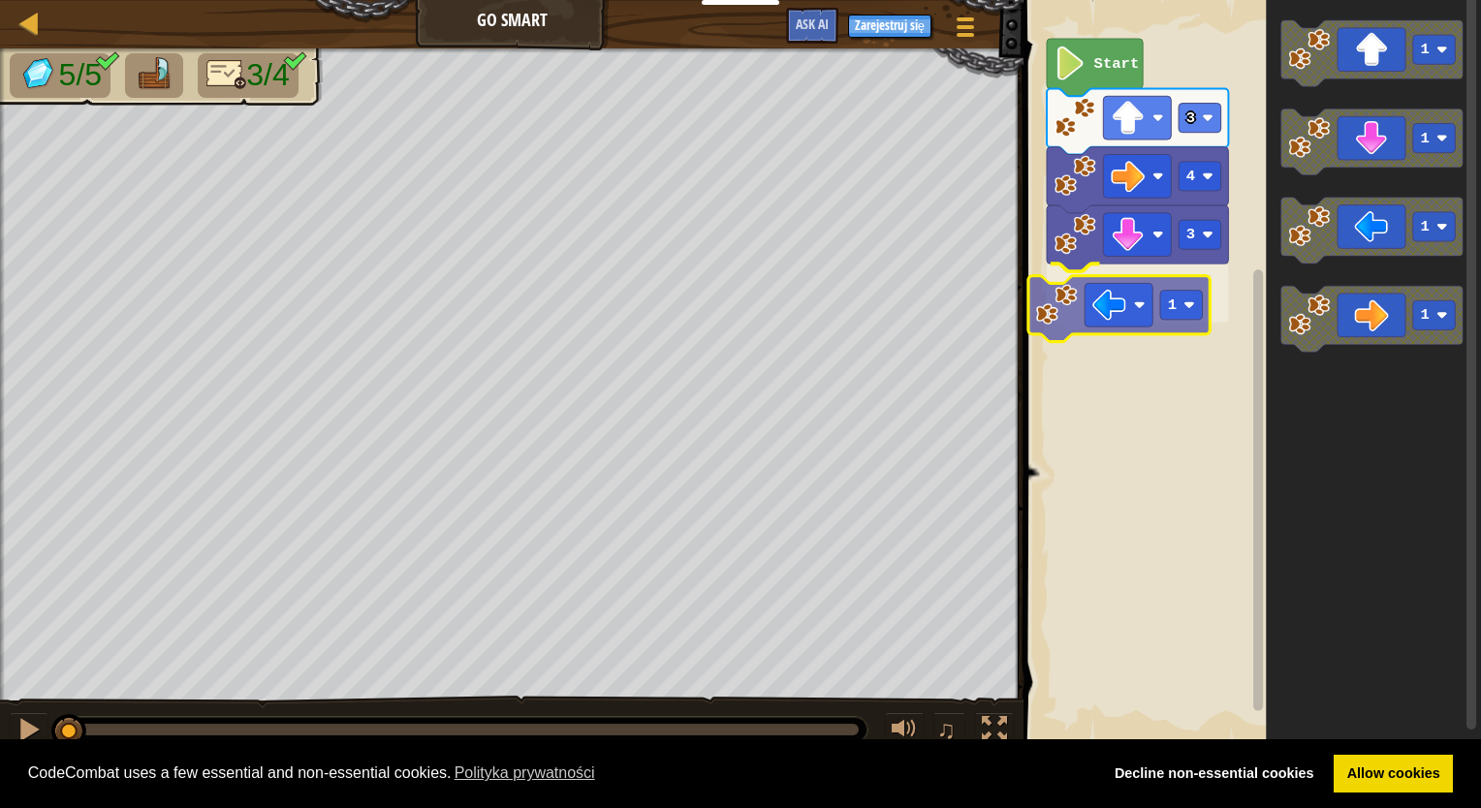
click at [1121, 279] on div "3 1 4 3 Start 1 1 1 1 1" at bounding box center [1249, 372] width 463 height 764
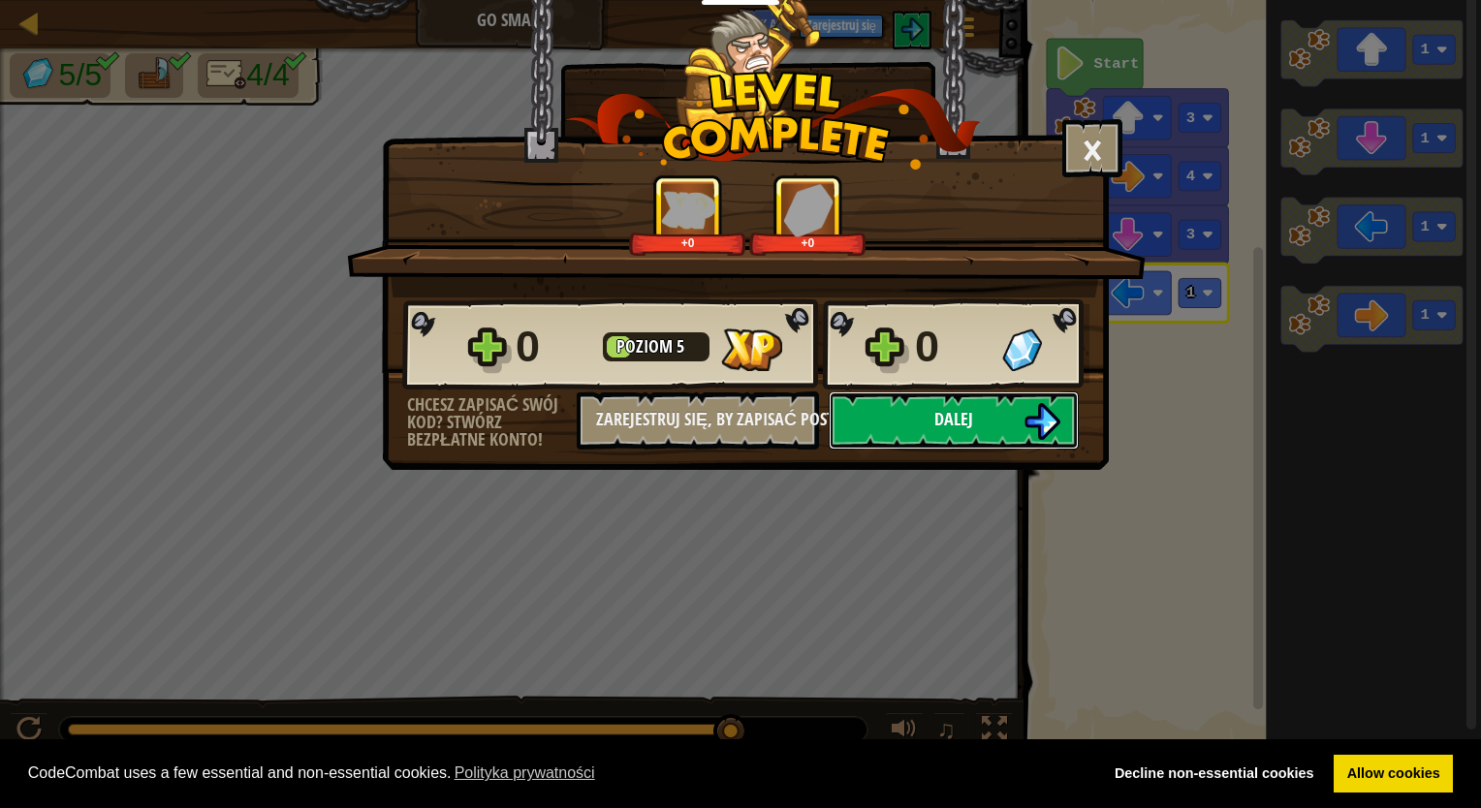
click at [935, 413] on span "Dalej" at bounding box center [953, 419] width 39 height 24
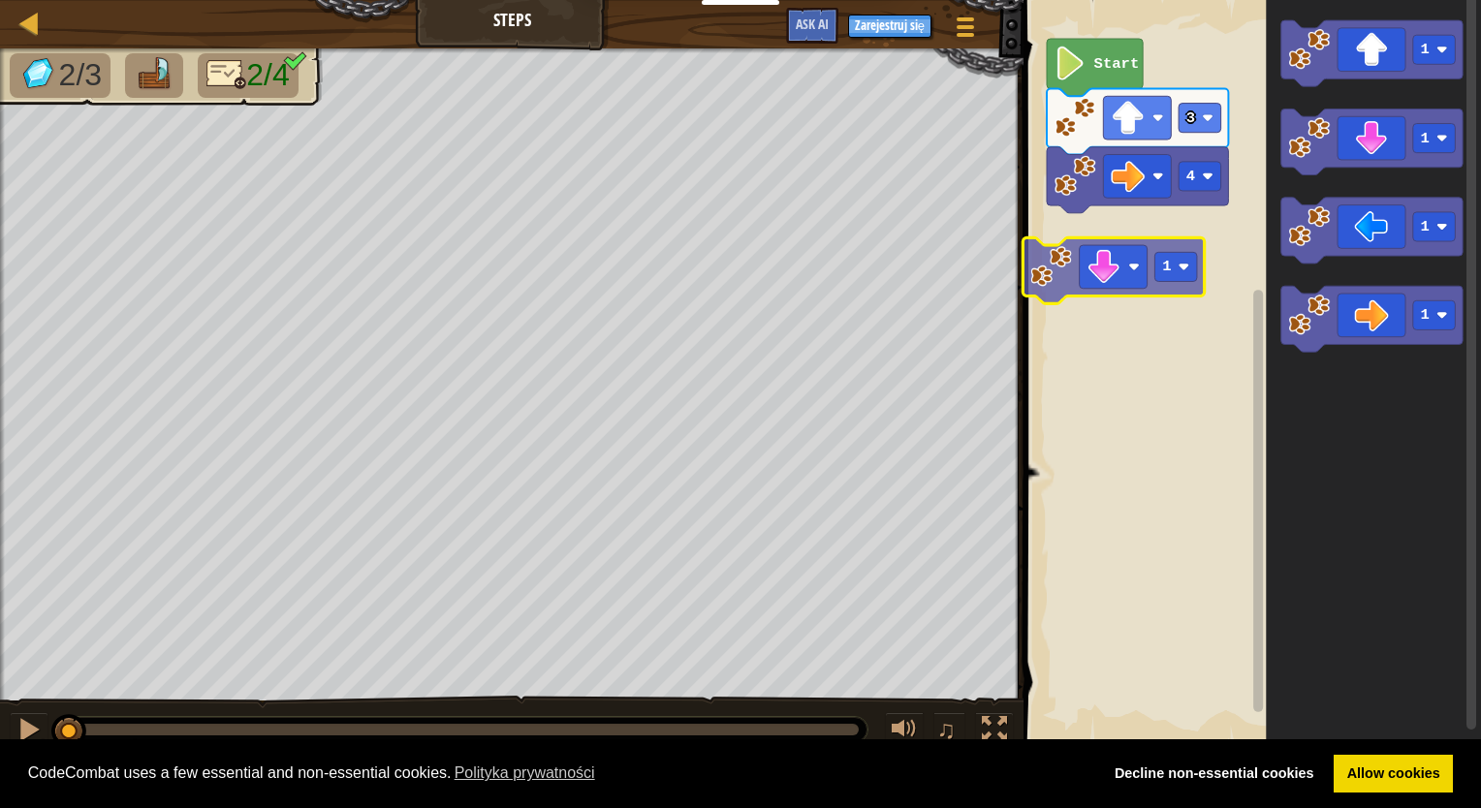
click at [1092, 251] on div "4 3 Start 1 1 1 1 1" at bounding box center [1249, 372] width 463 height 764
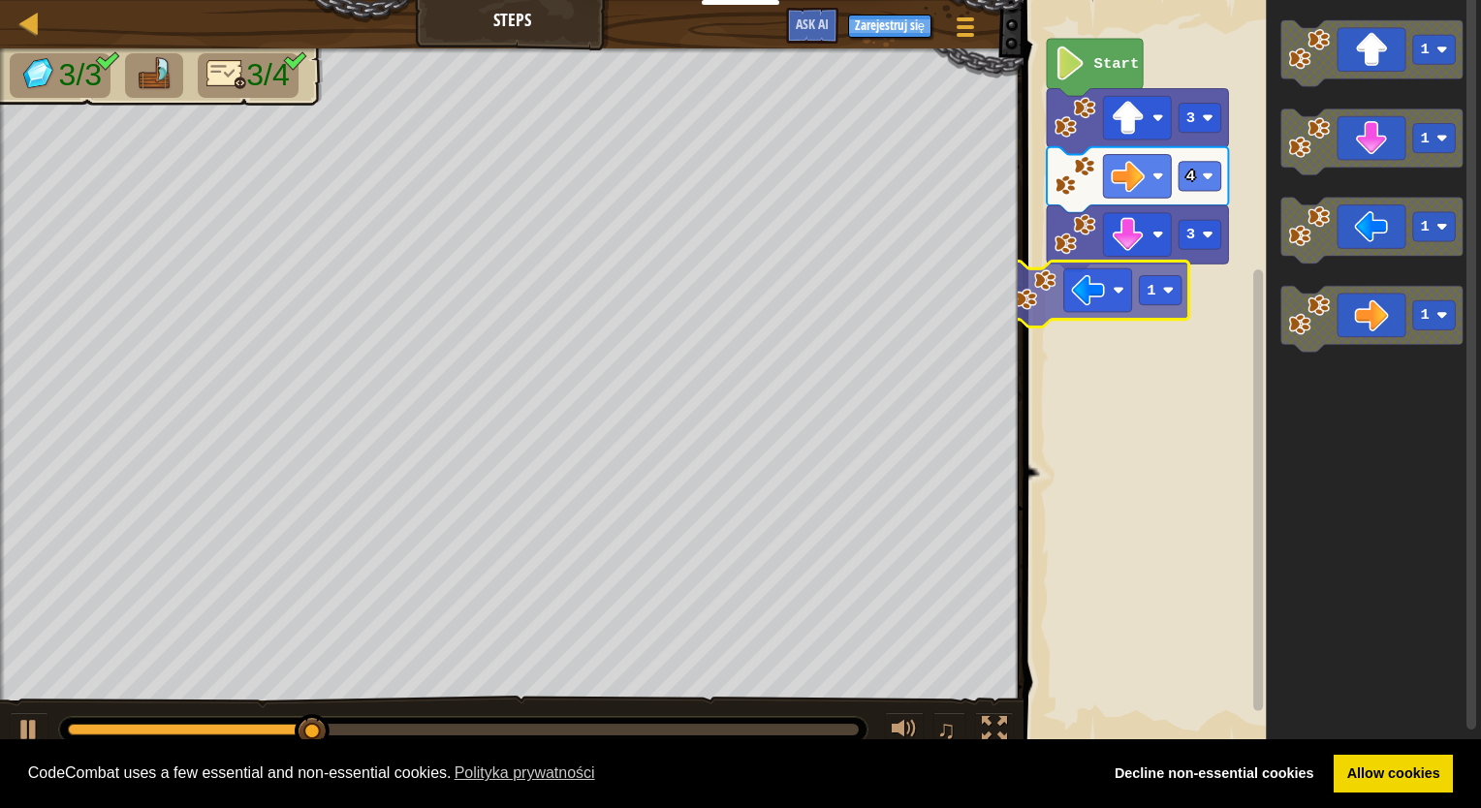
click at [1095, 306] on div "Start 3 4 3 1 1 1 1 1" at bounding box center [1249, 372] width 463 height 764
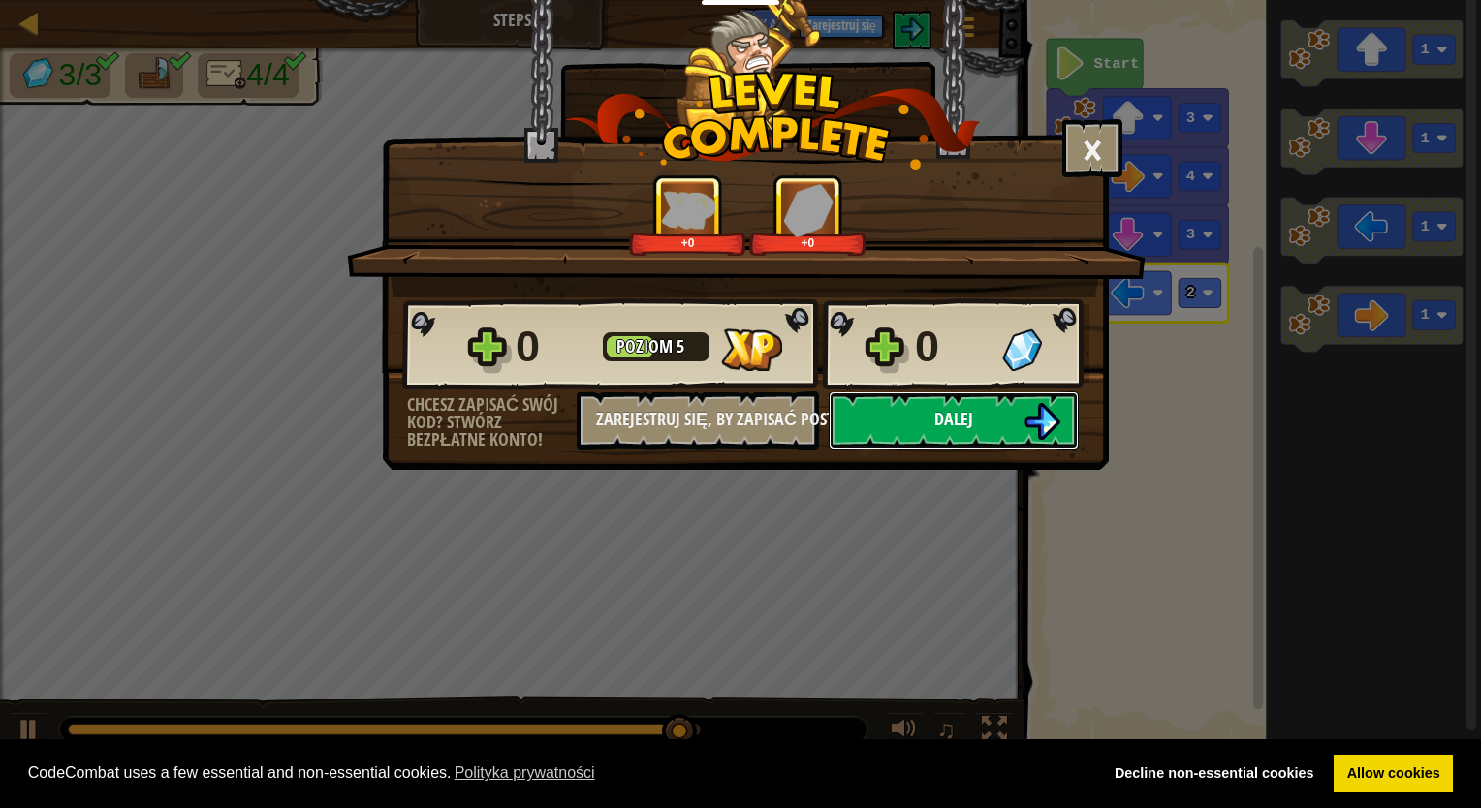
click at [944, 428] on span "Dalej" at bounding box center [953, 419] width 39 height 24
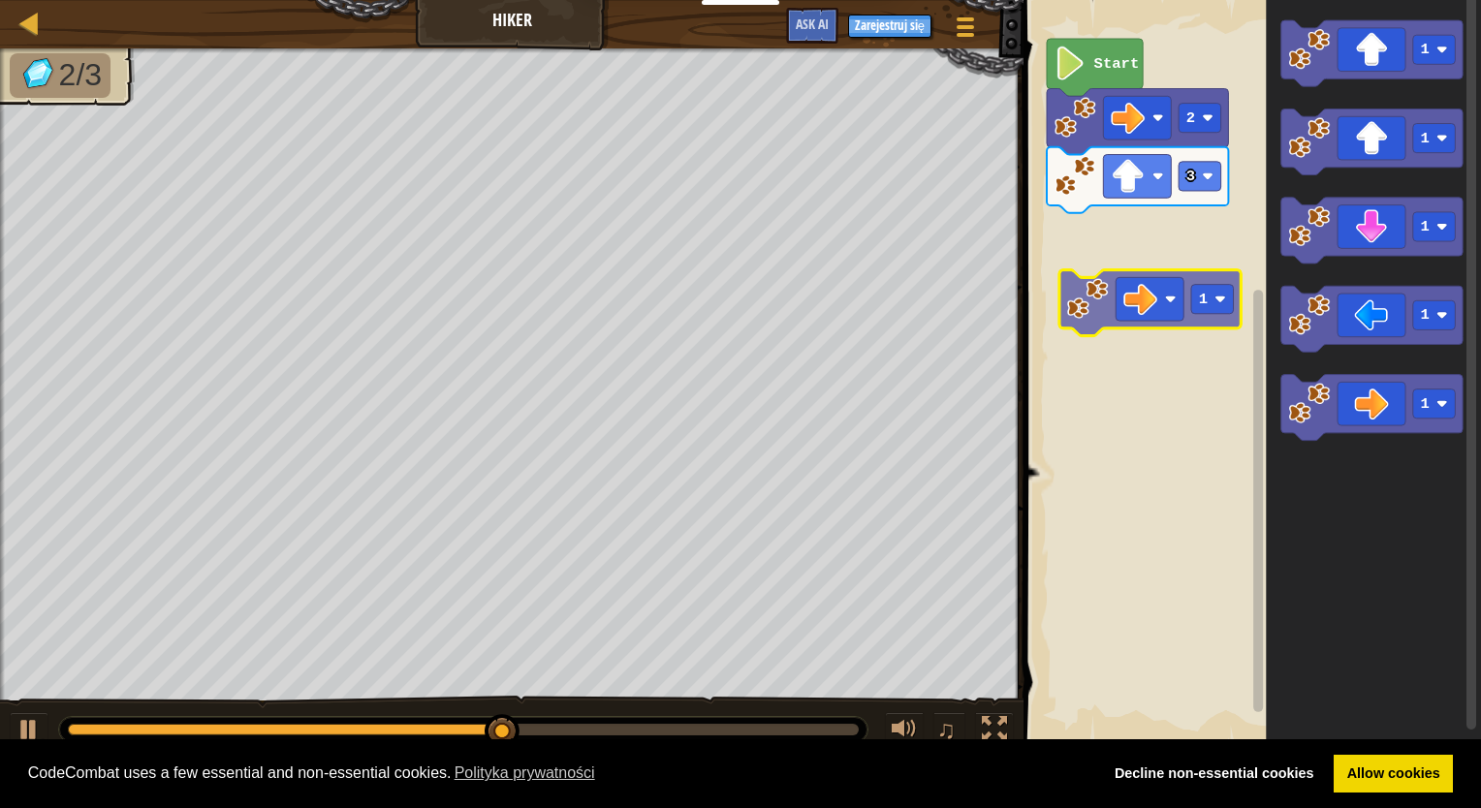
click at [1143, 289] on div "Start 2 3 1 1 1 1 1 1" at bounding box center [1249, 372] width 463 height 764
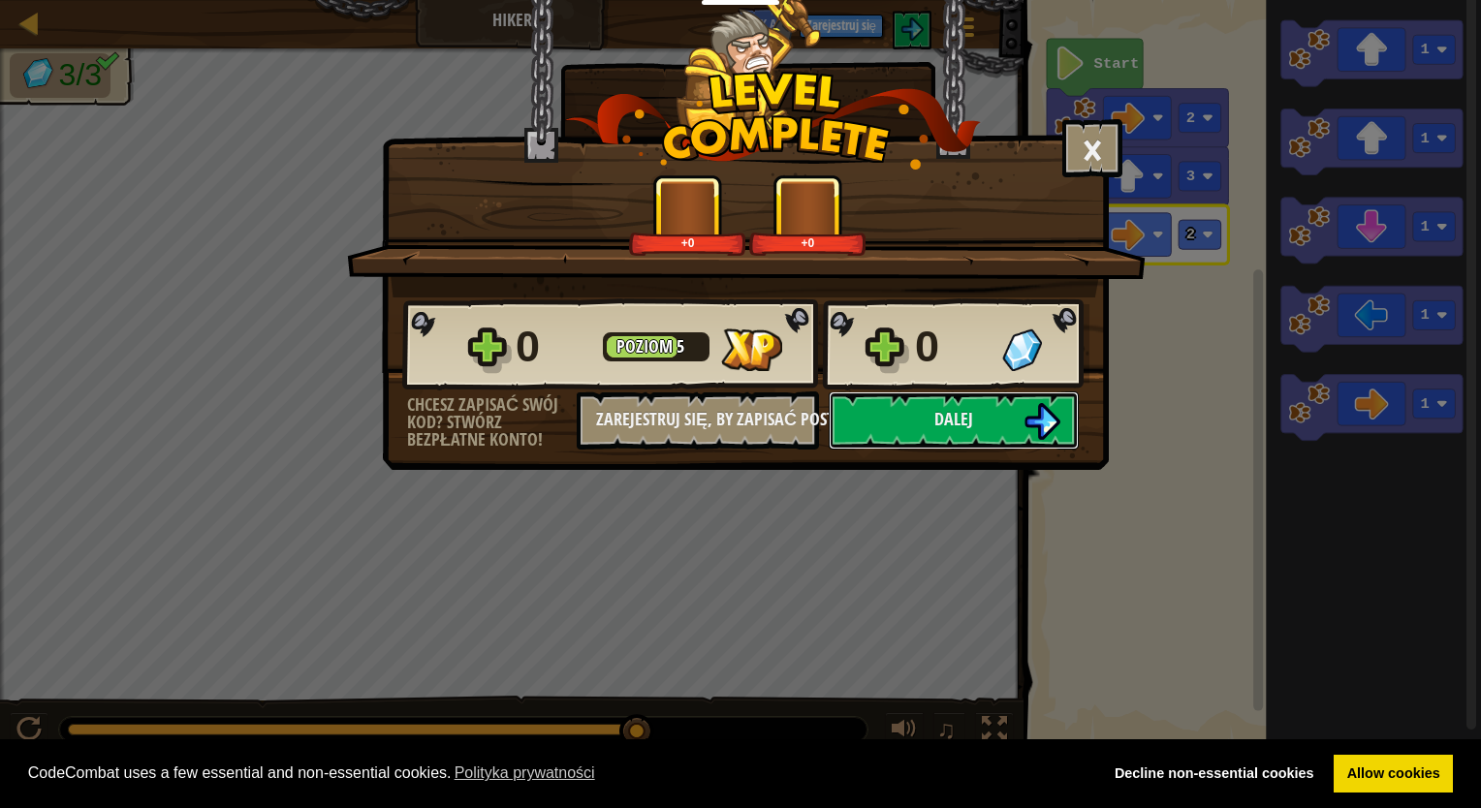
click at [886, 402] on button "Dalej" at bounding box center [954, 421] width 250 height 58
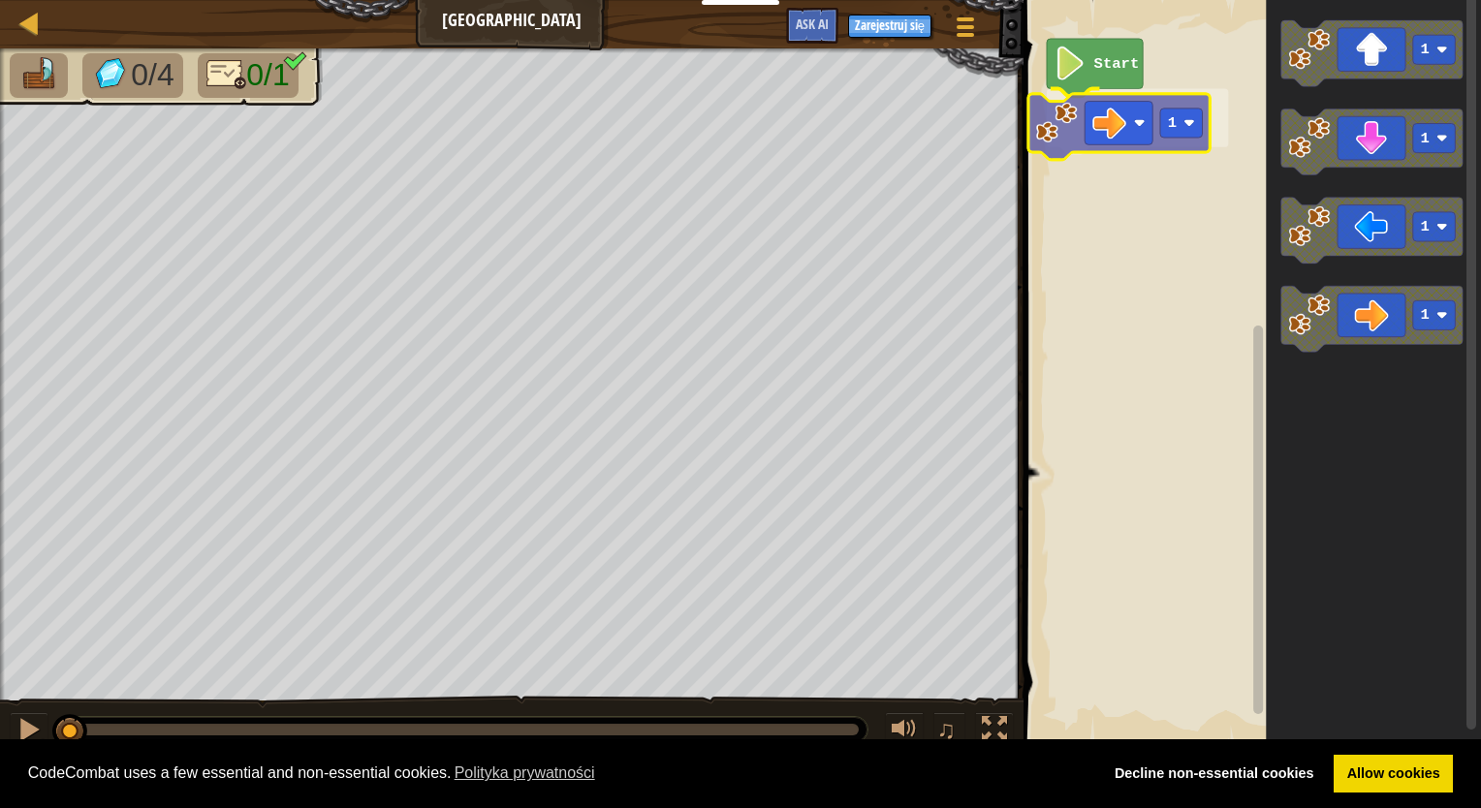
click at [1113, 132] on div "Start 1 1 1 1 1 1" at bounding box center [1249, 372] width 463 height 764
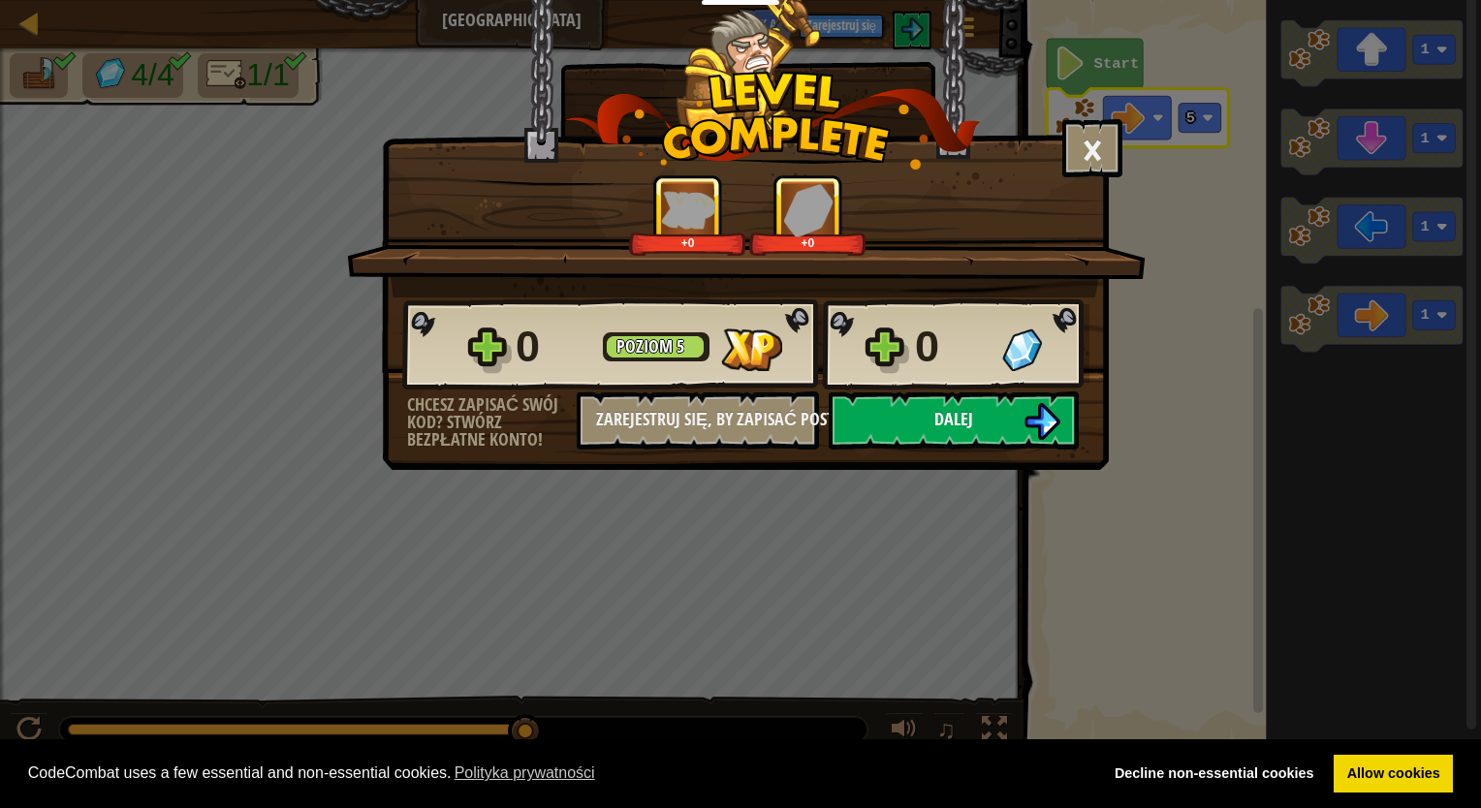
click at [1043, 432] on img at bounding box center [1041, 421] width 37 height 37
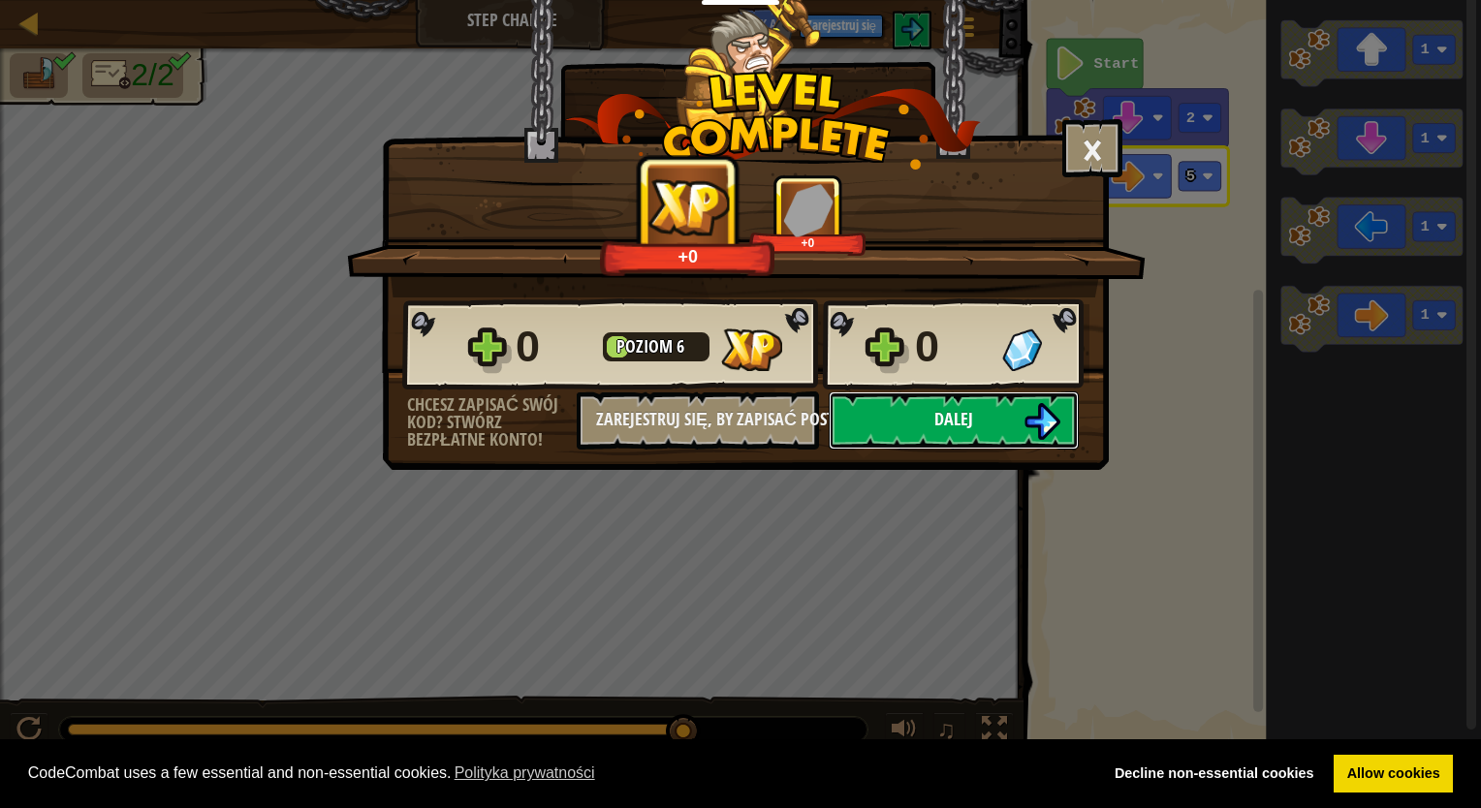
click at [1002, 429] on button "Dalej" at bounding box center [954, 421] width 250 height 58
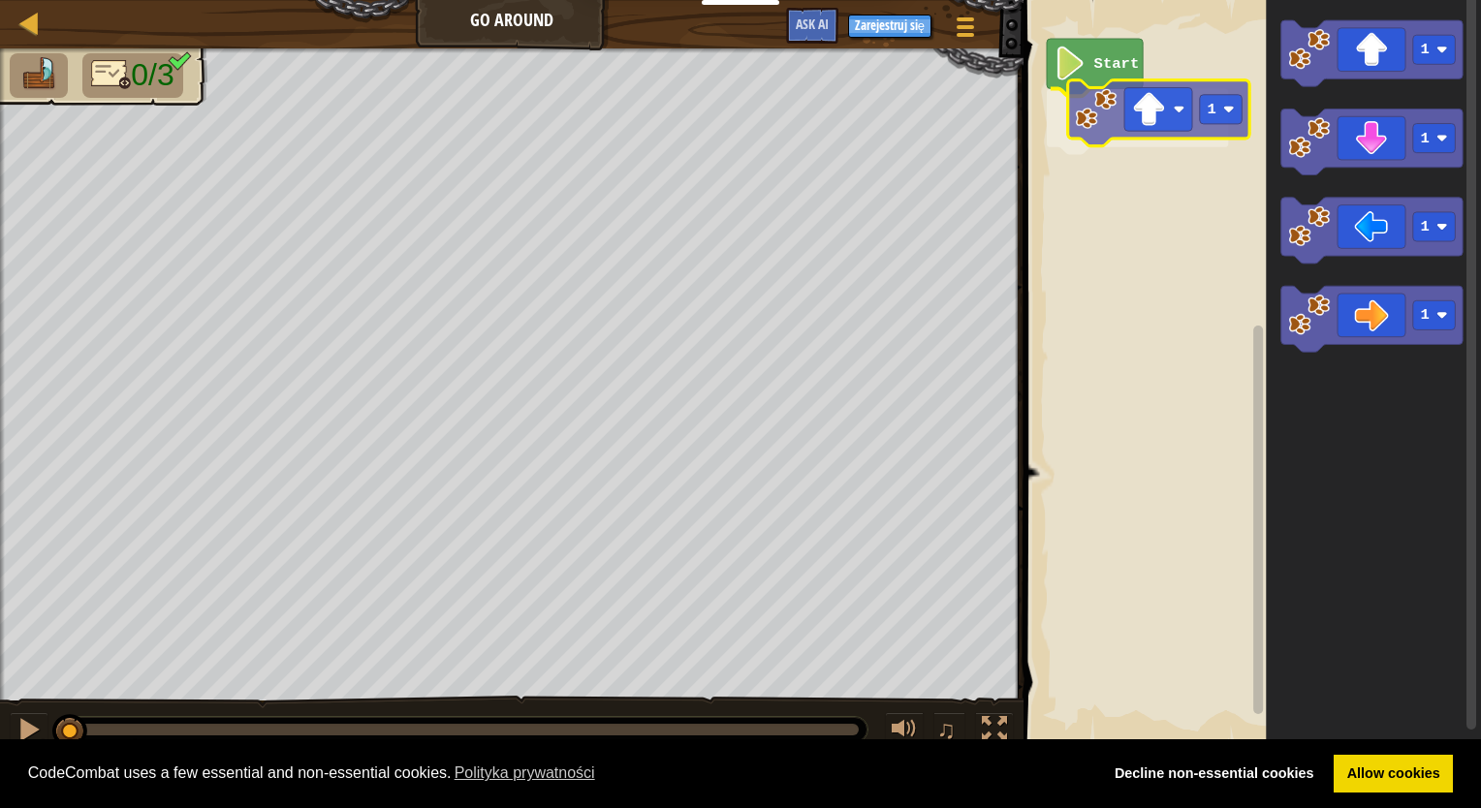
click at [1074, 153] on div "Start 1 1 1 1 1 1" at bounding box center [1249, 372] width 463 height 764
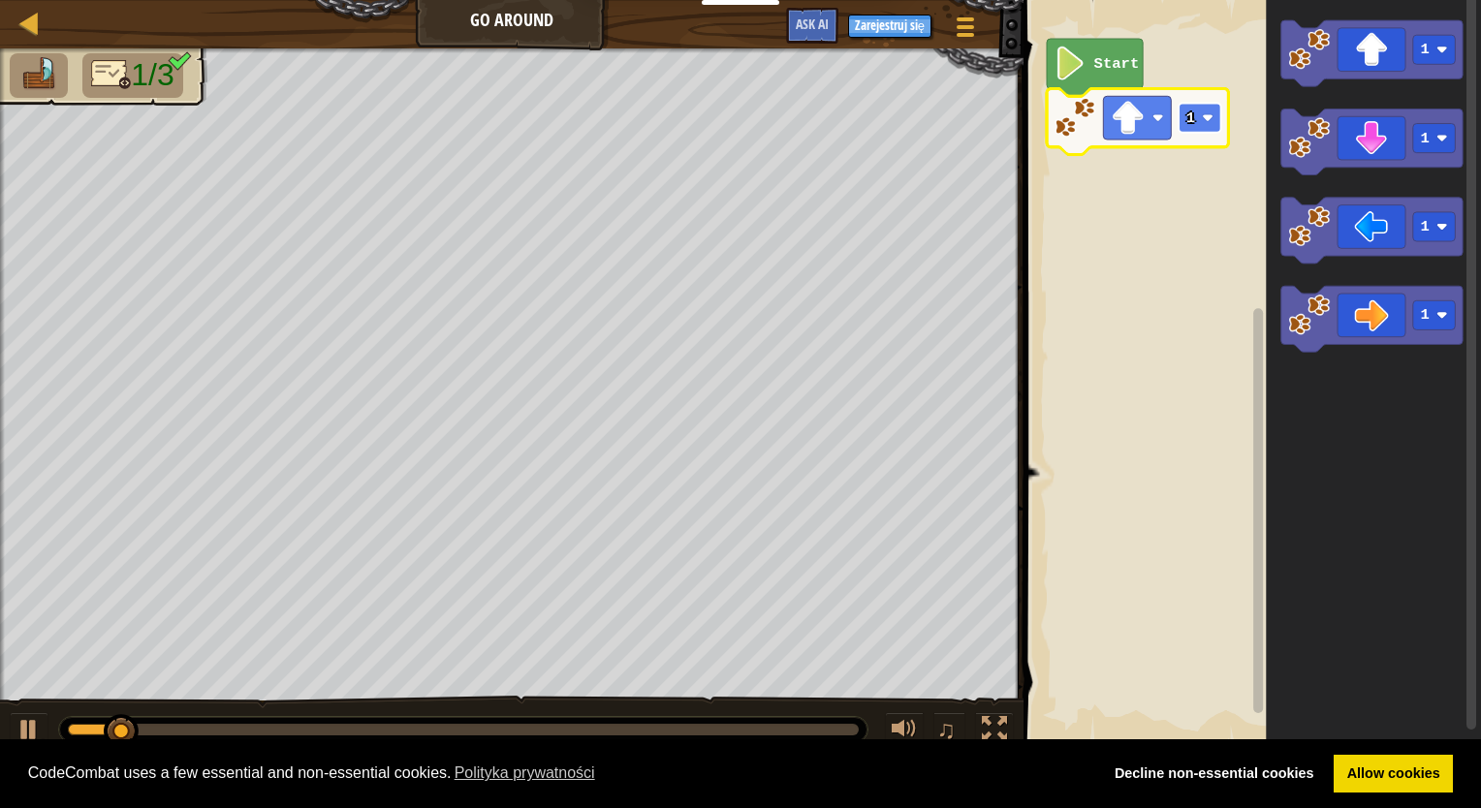
click at [1199, 128] on rect "Obszar roboczy Blockly" at bounding box center [1199, 118] width 43 height 29
